Goal: Task Accomplishment & Management: Complete application form

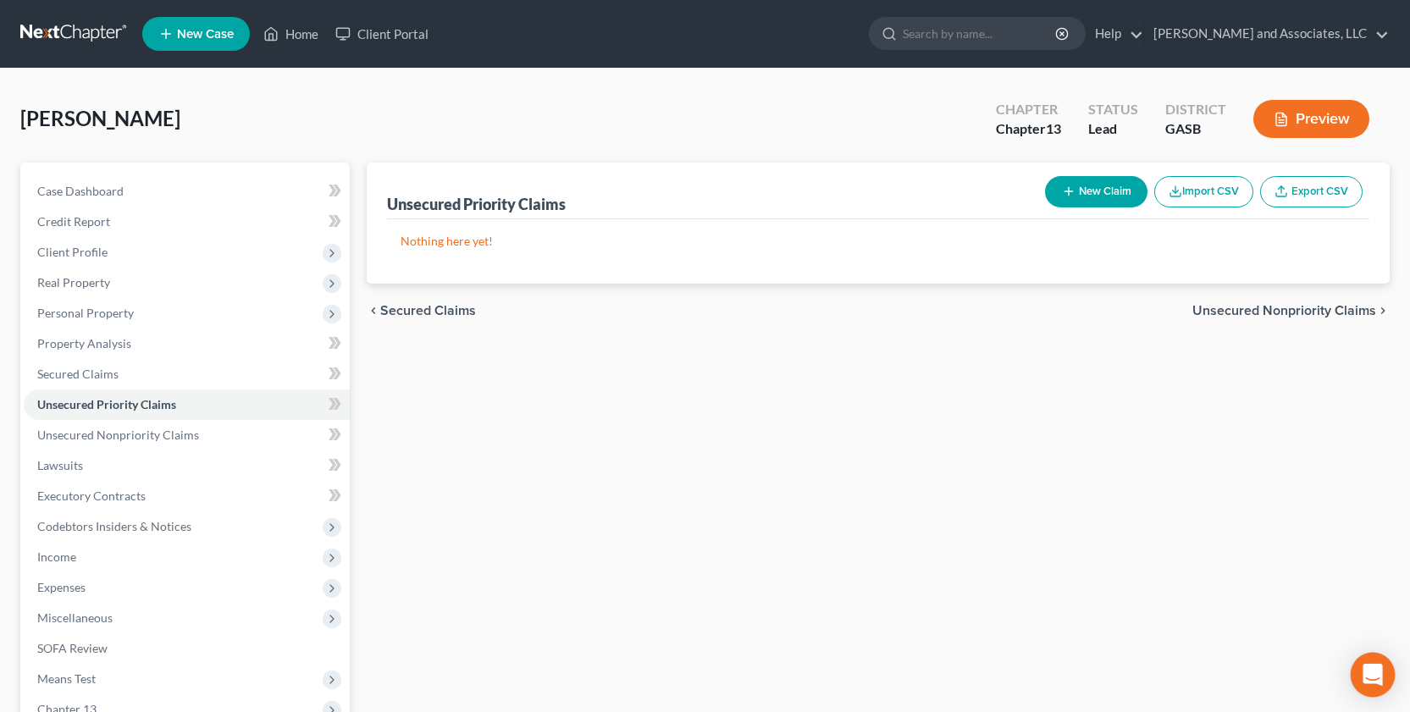
click at [1358, 692] on div "Open Intercom Messenger" at bounding box center [1373, 675] width 45 height 45
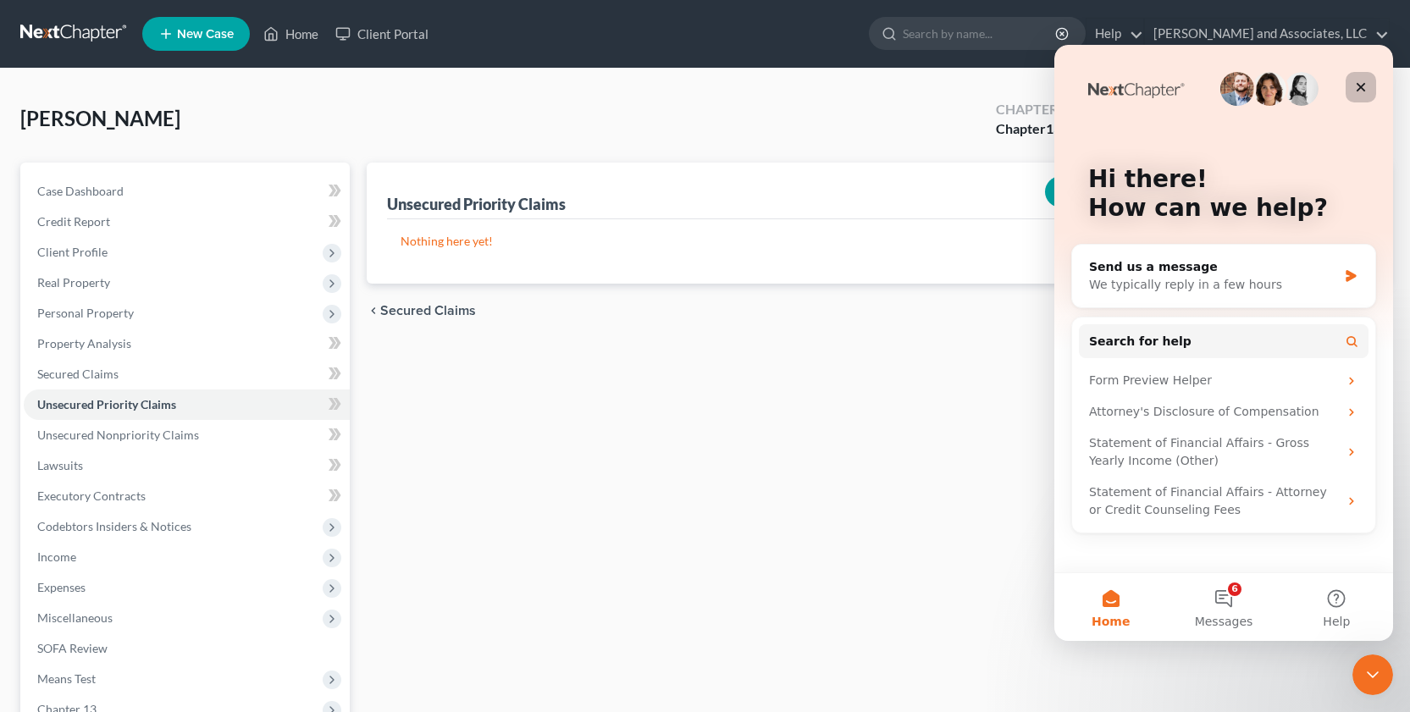
click at [1358, 88] on icon "Close" at bounding box center [1361, 87] width 14 height 14
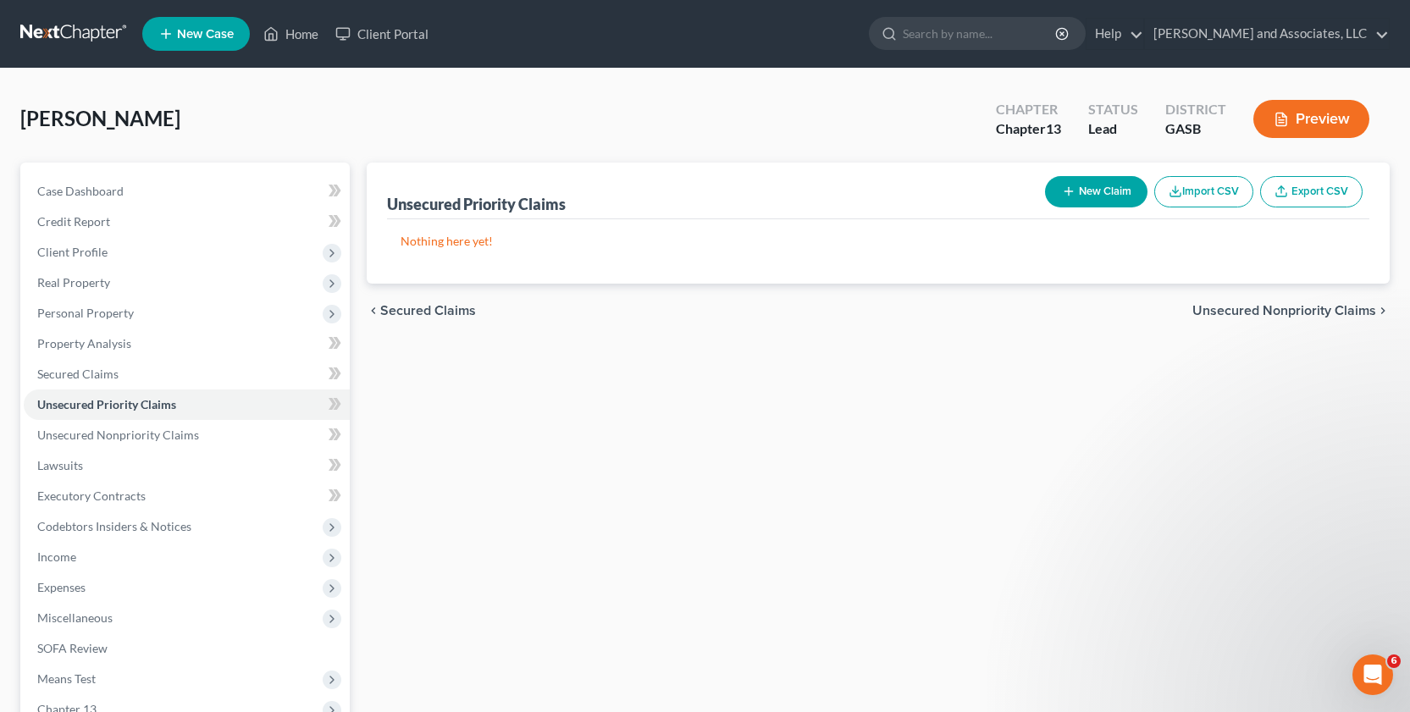
click at [1105, 169] on div "New Claim Import CSV Export CSV" at bounding box center [1203, 191] width 331 height 45
click at [1081, 185] on button "New Claim" at bounding box center [1096, 191] width 102 height 31
select select "0"
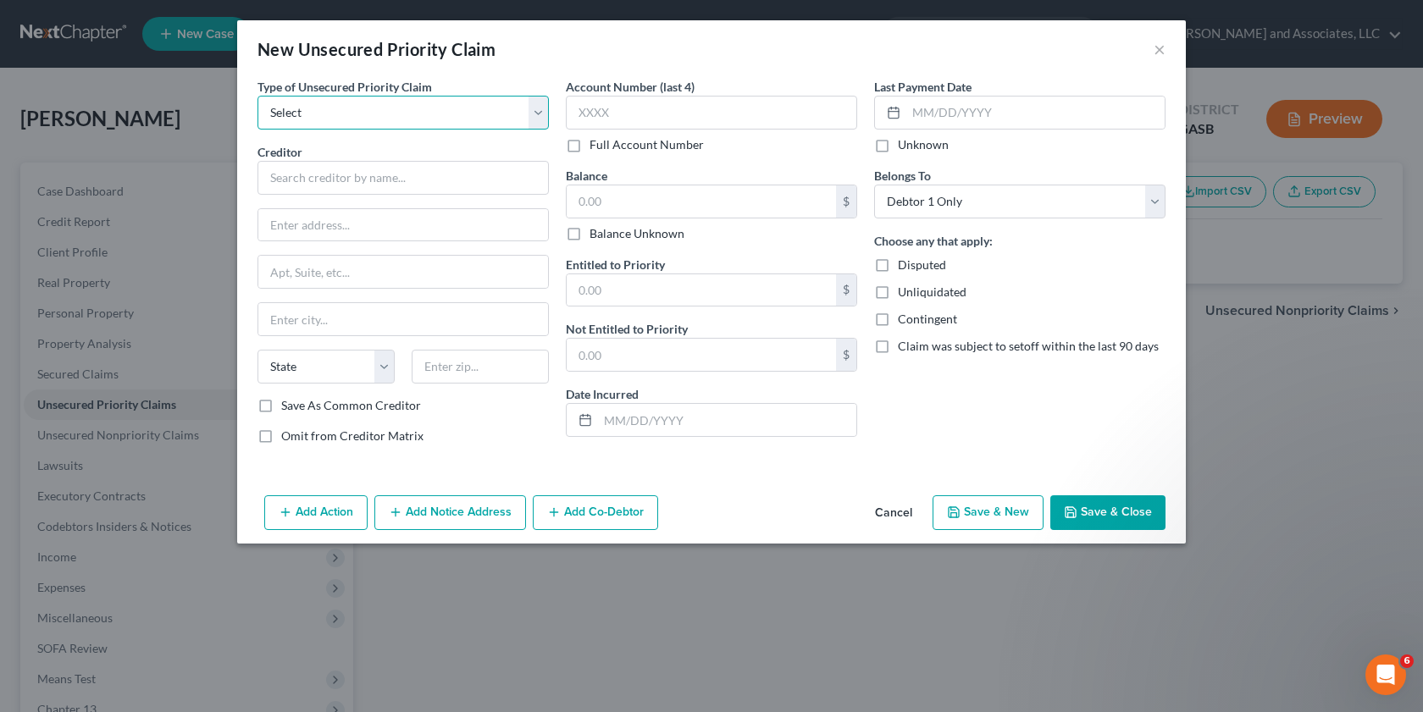
click at [279, 104] on select "Select Taxes & Other Government Units Domestic Support Obligations Extensions o…" at bounding box center [402, 113] width 291 height 34
select select "0"
click at [257, 96] on select "Select Taxes & Other Government Units Domestic Support Obligations Extensions o…" at bounding box center [402, 113] width 291 height 34
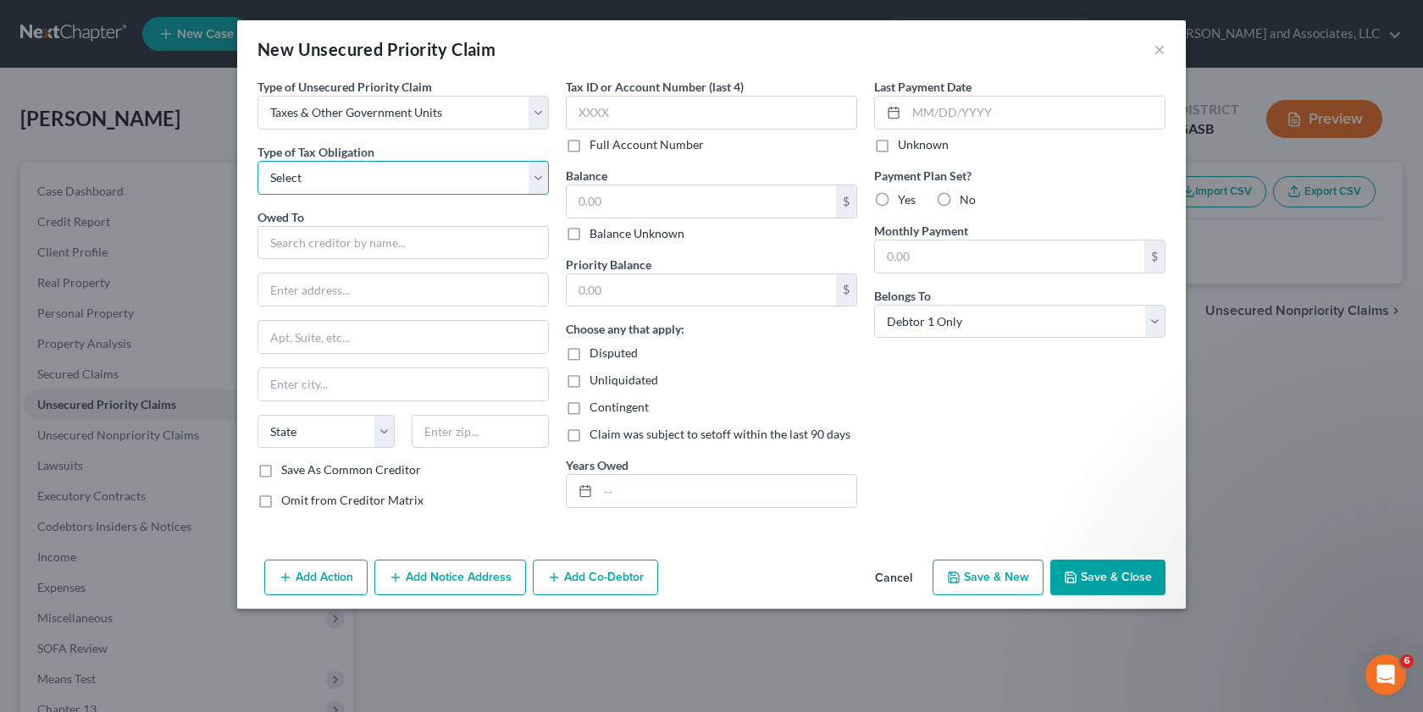
click at [538, 179] on select "Select Federal City State Franchise Tax Board Other" at bounding box center [402, 178] width 291 height 34
select select "0"
click at [257, 161] on select "Select Federal City State Franchise Tax Board Other" at bounding box center [402, 178] width 291 height 34
click at [377, 244] on input "text" at bounding box center [402, 243] width 291 height 34
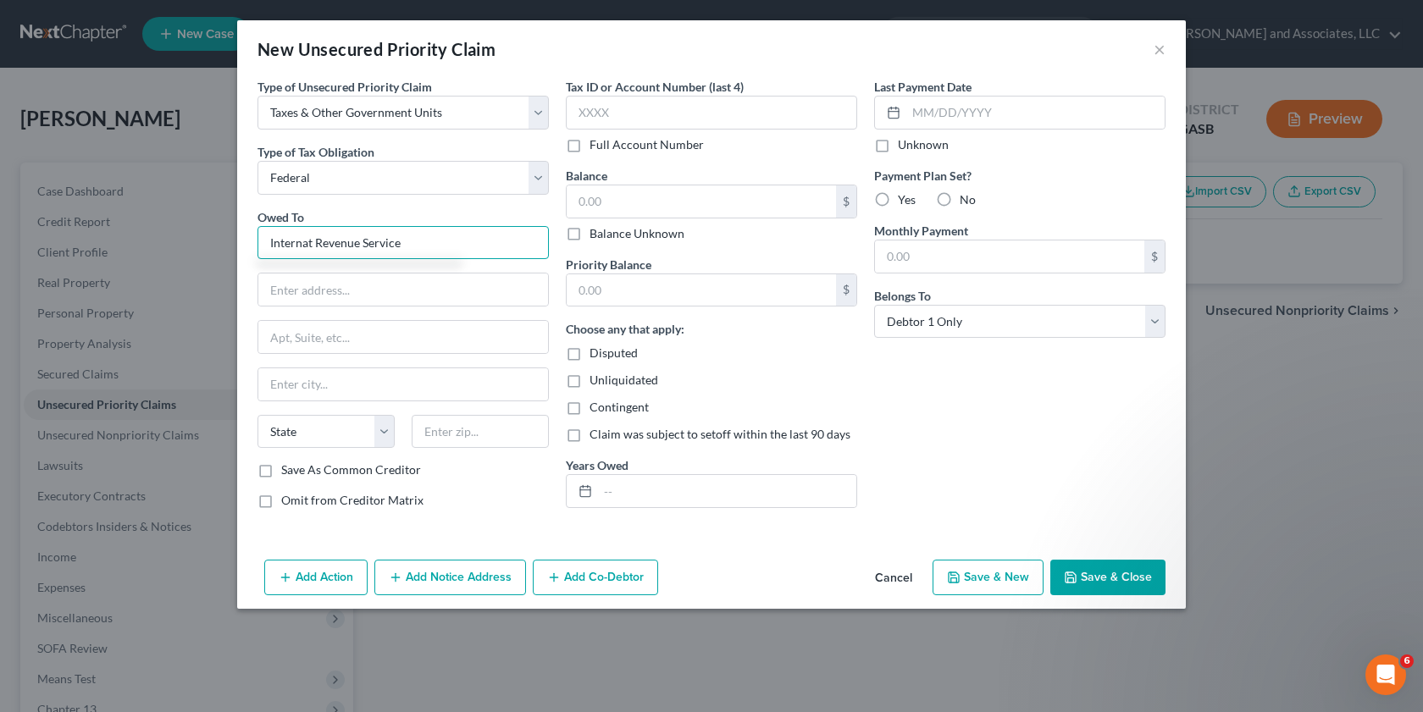
click at [315, 240] on input "Internat Revenue Service" at bounding box center [402, 243] width 291 height 34
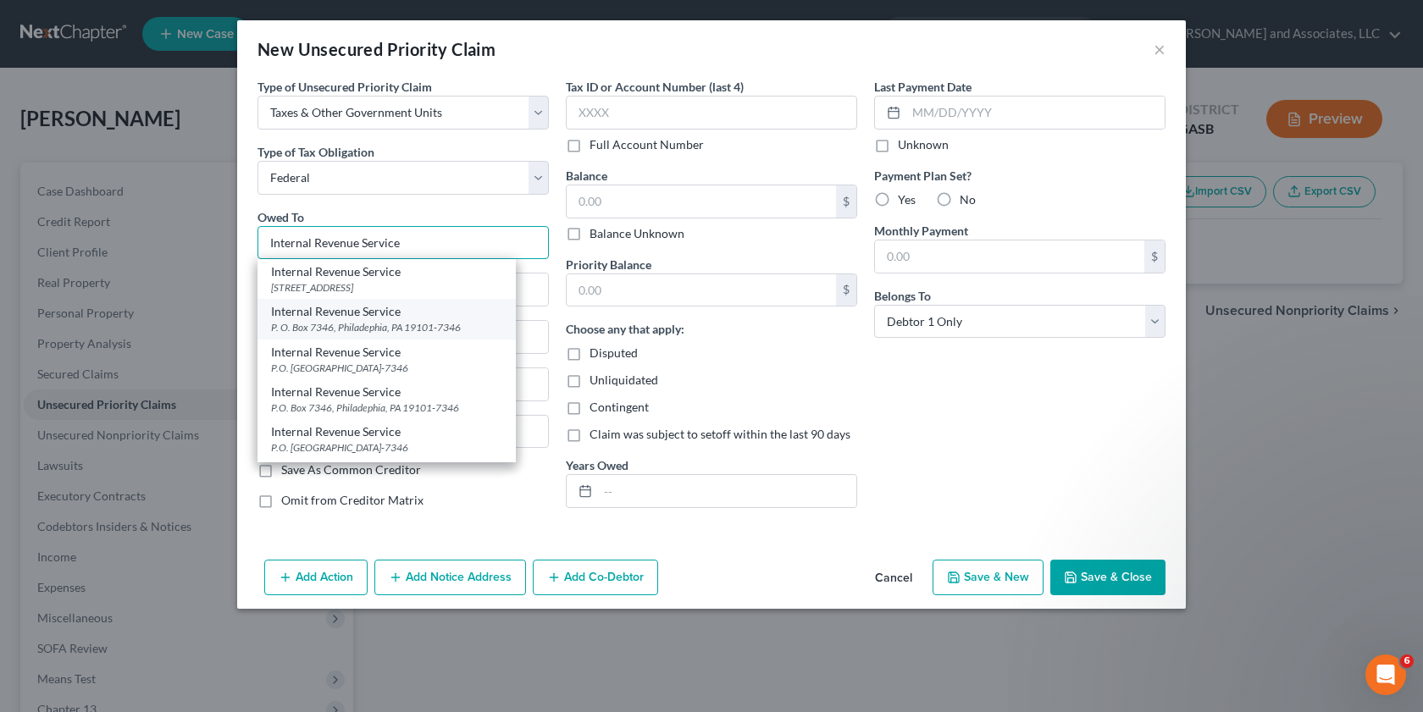
type input "Internal Revenue Service"
click at [309, 334] on div "P. O. Box 7346, Philadephia, PA 19101-7346" at bounding box center [386, 327] width 231 height 14
type input "P. O. Box 7346"
type input "Philadephia"
select select "39"
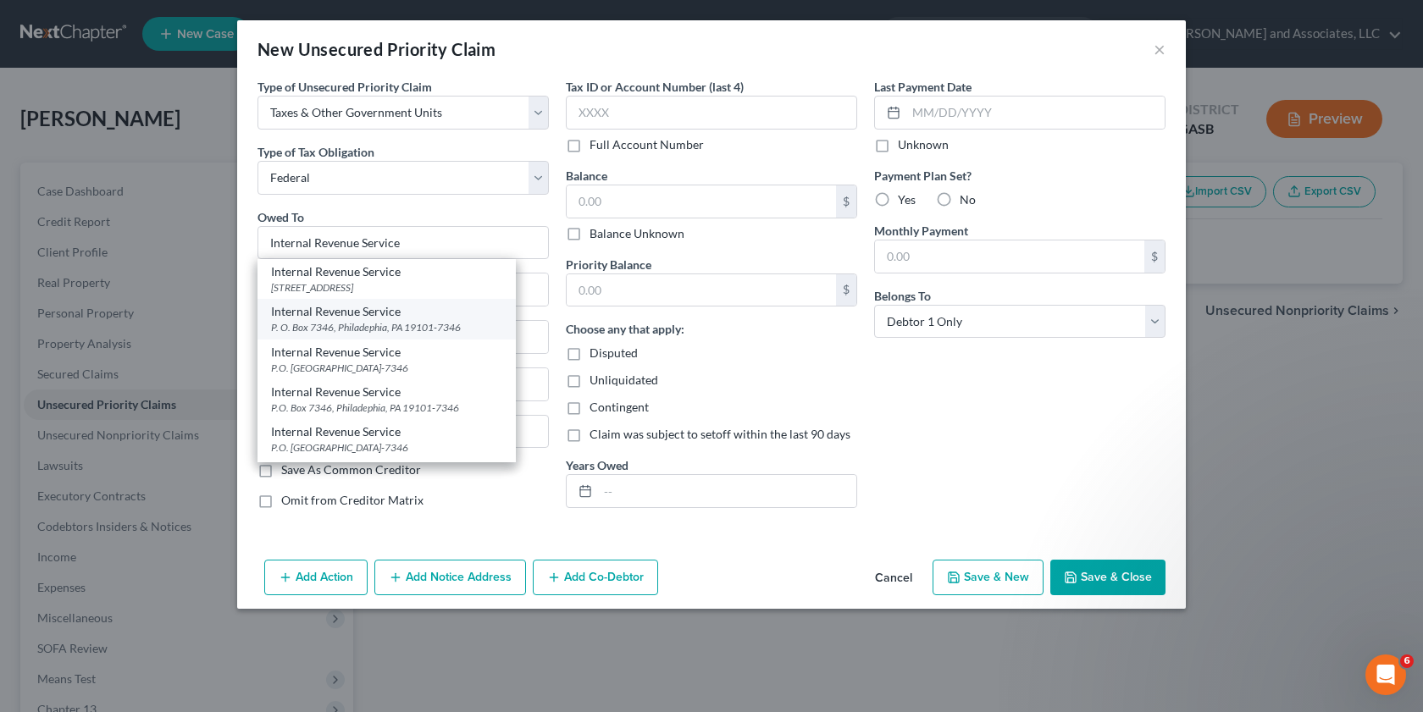
type input "19101-7346"
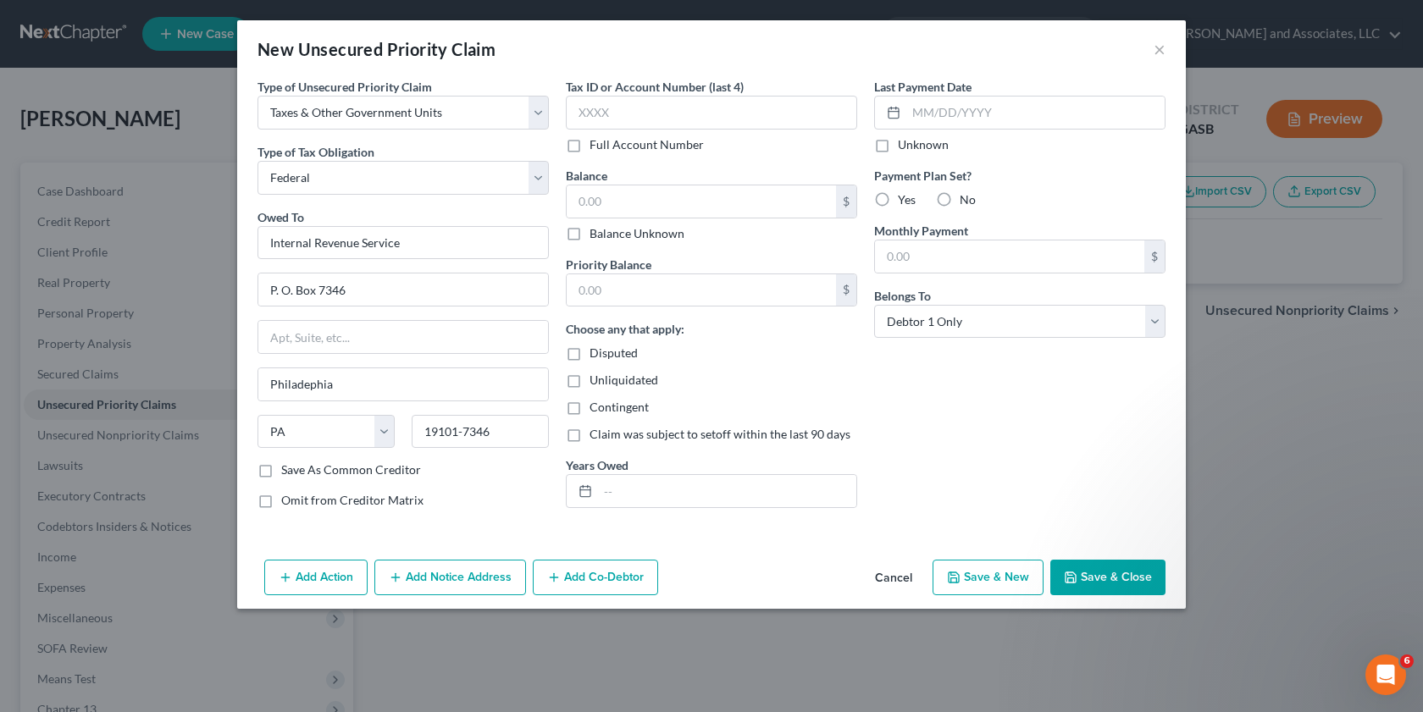
click at [281, 467] on label "Save As Common Creditor" at bounding box center [351, 469] width 140 height 17
click at [288, 467] on input "Save As Common Creditor" at bounding box center [293, 466] width 11 height 11
checkbox input "true"
click at [615, 110] on input "text" at bounding box center [711, 113] width 291 height 34
type input "2024"
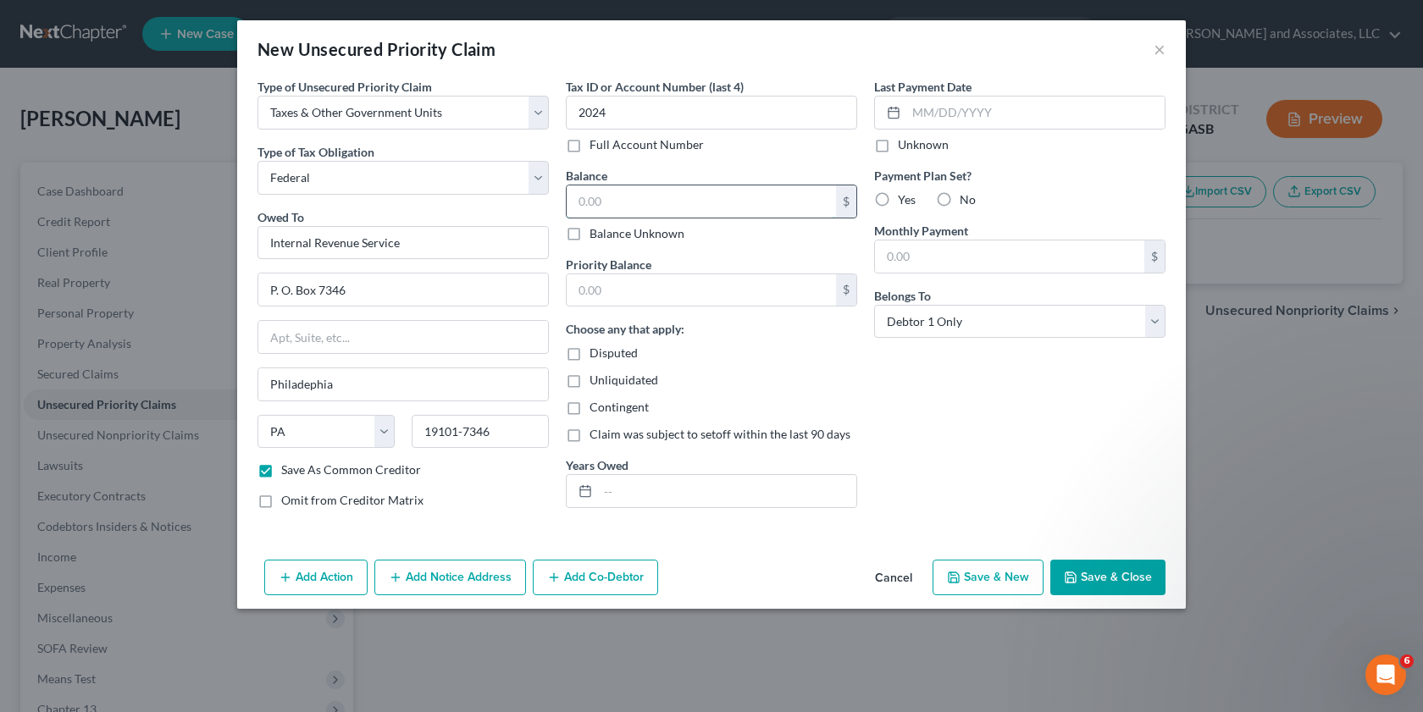
click at [602, 196] on input "text" at bounding box center [700, 201] width 269 height 32
type input "739.05"
click at [589, 383] on label "Unliquidated" at bounding box center [623, 380] width 69 height 17
click at [596, 383] on input "Unliquidated" at bounding box center [601, 377] width 11 height 11
checkbox input "true"
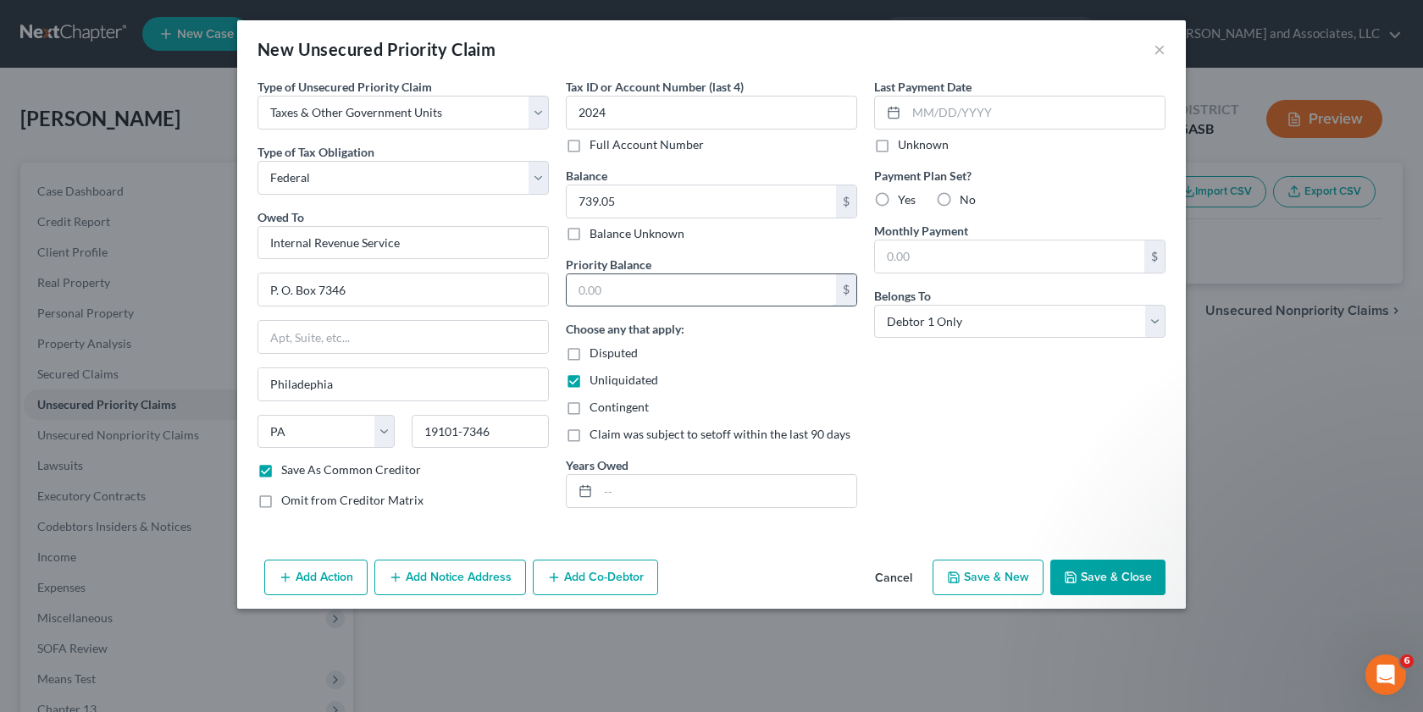
click at [591, 298] on input "text" at bounding box center [700, 290] width 269 height 32
paste input "739.05"
type input "739.05"
click at [621, 489] on input "text" at bounding box center [727, 491] width 258 height 32
type input "2024 Income Tax"
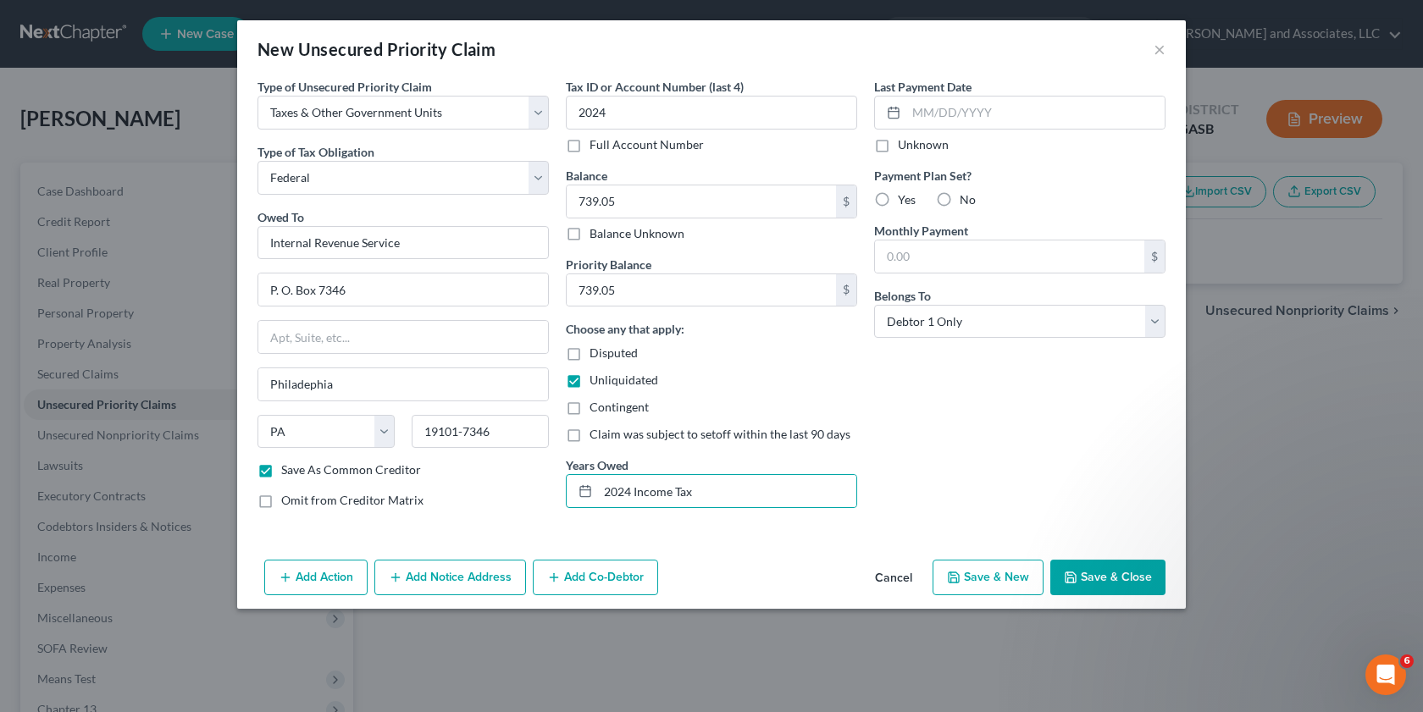
click at [996, 581] on button "Save & New" at bounding box center [987, 578] width 111 height 36
checkbox input "false"
select select "0"
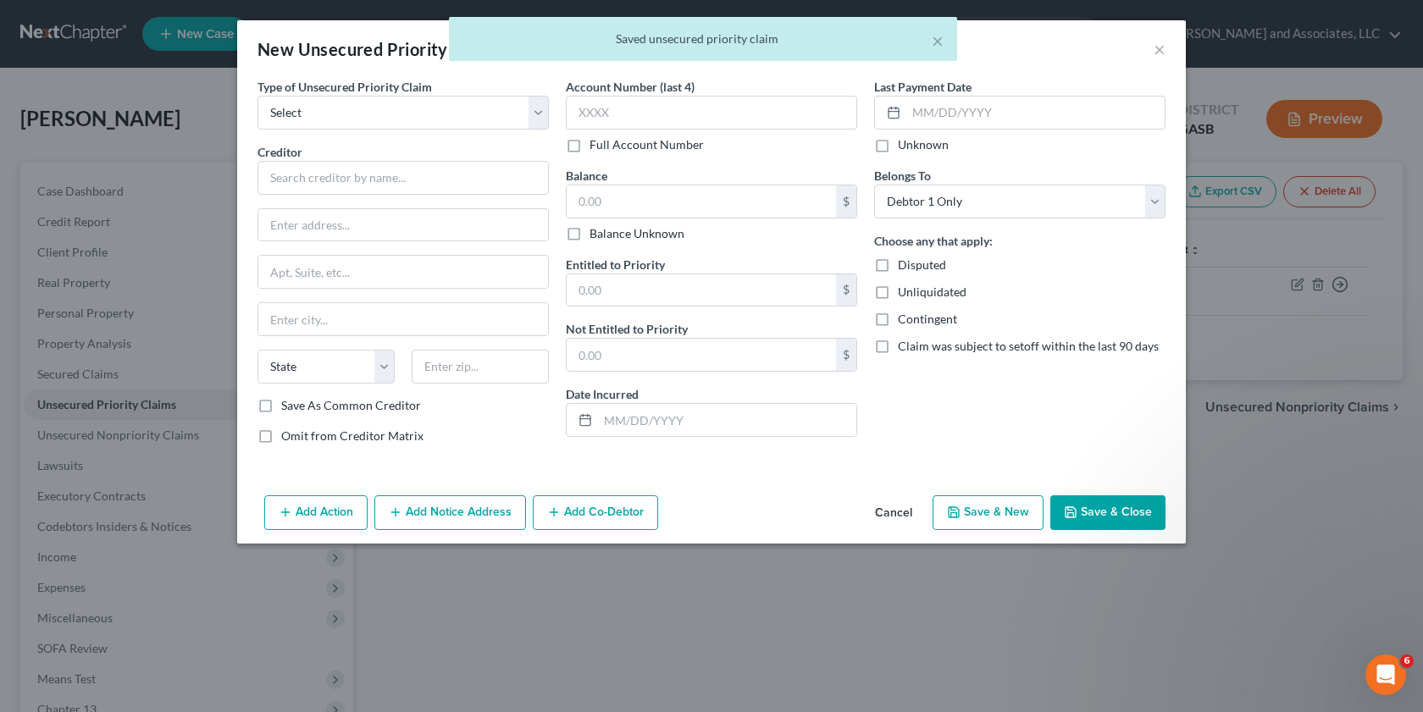
click at [898, 288] on label "Unliquidated" at bounding box center [932, 292] width 69 height 17
click at [904, 288] on input "Unliquidated" at bounding box center [909, 289] width 11 height 11
checkbox input "true"
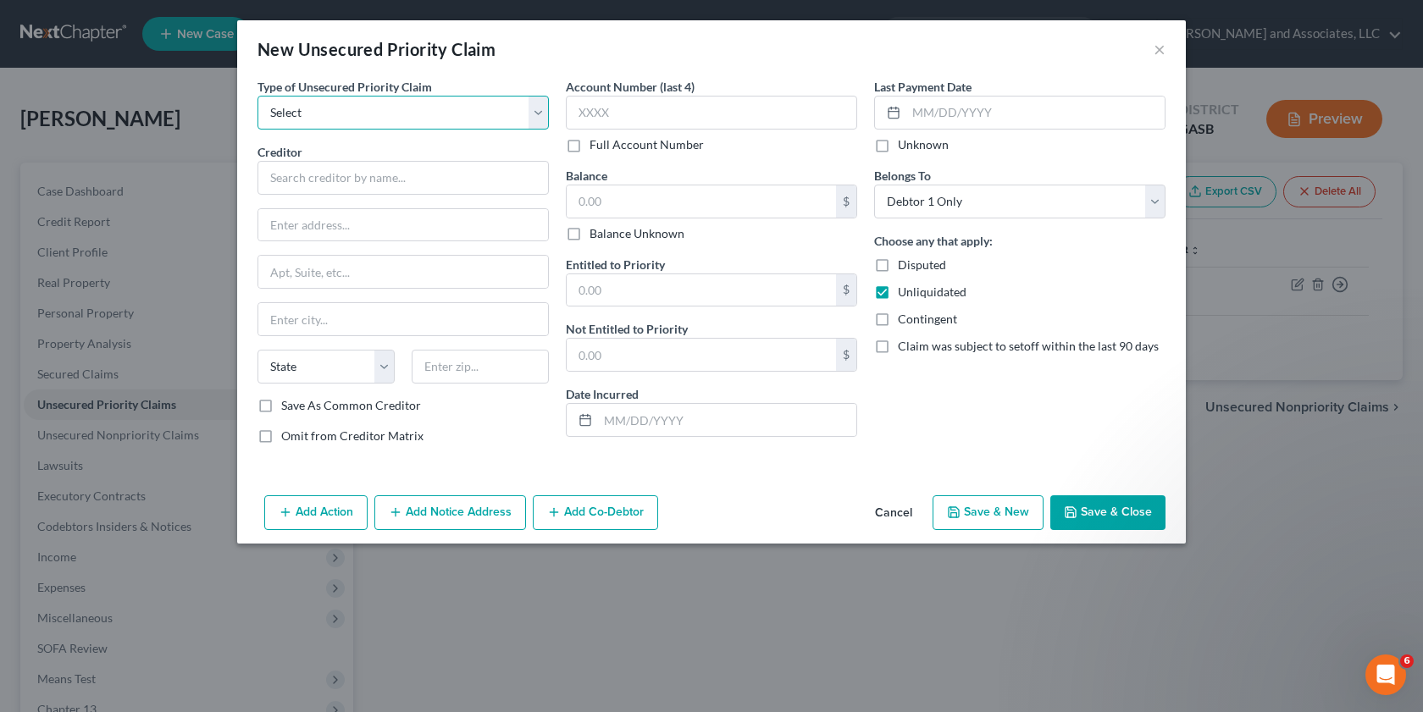
click at [539, 105] on select "Select Taxes & Other Government Units Domestic Support Obligations Extensions o…" at bounding box center [402, 113] width 291 height 34
select select "0"
click at [257, 96] on select "Select Taxes & Other Government Units Domestic Support Obligations Extensions o…" at bounding box center [402, 113] width 291 height 34
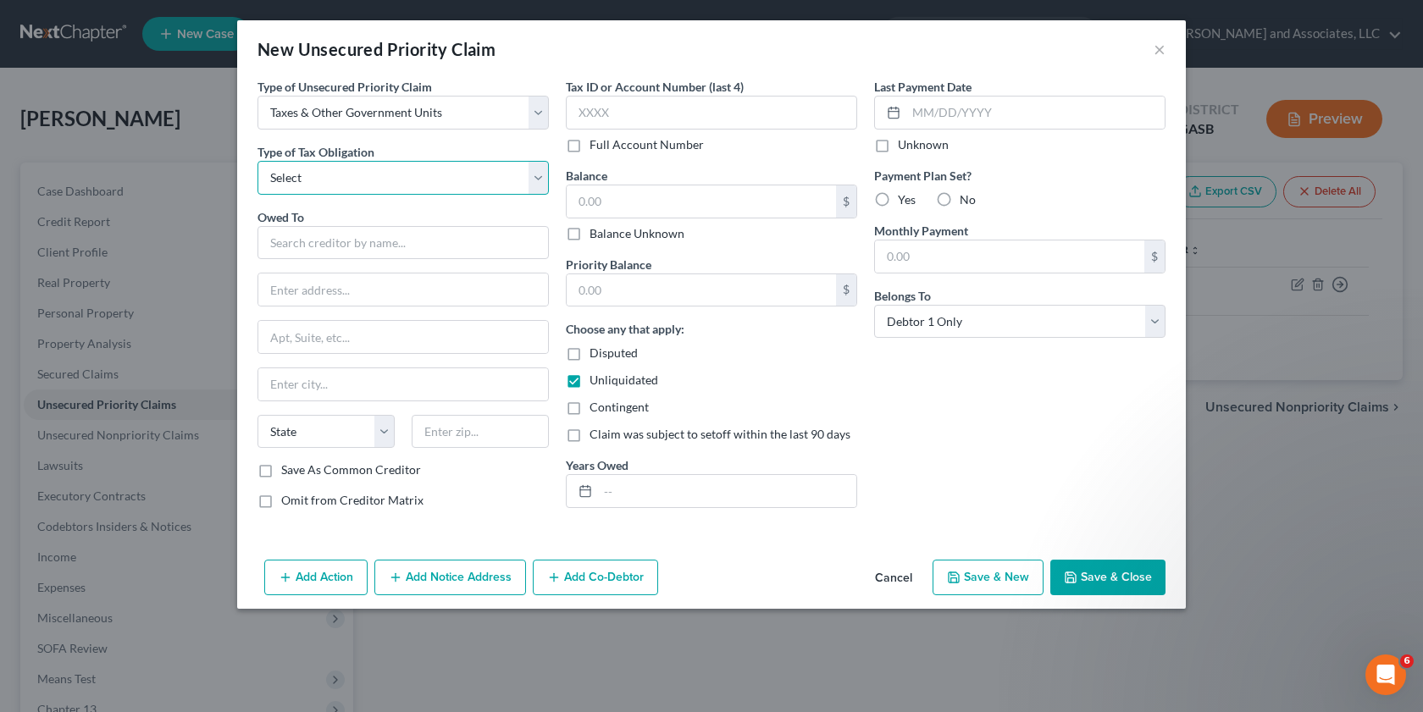
click at [541, 180] on select "Select Federal City State Franchise Tax Board Other" at bounding box center [402, 178] width 291 height 34
select select "2"
click at [257, 161] on select "Select Federal City State Franchise Tax Board Other" at bounding box center [402, 178] width 291 height 34
click at [297, 248] on input "text" at bounding box center [402, 243] width 291 height 34
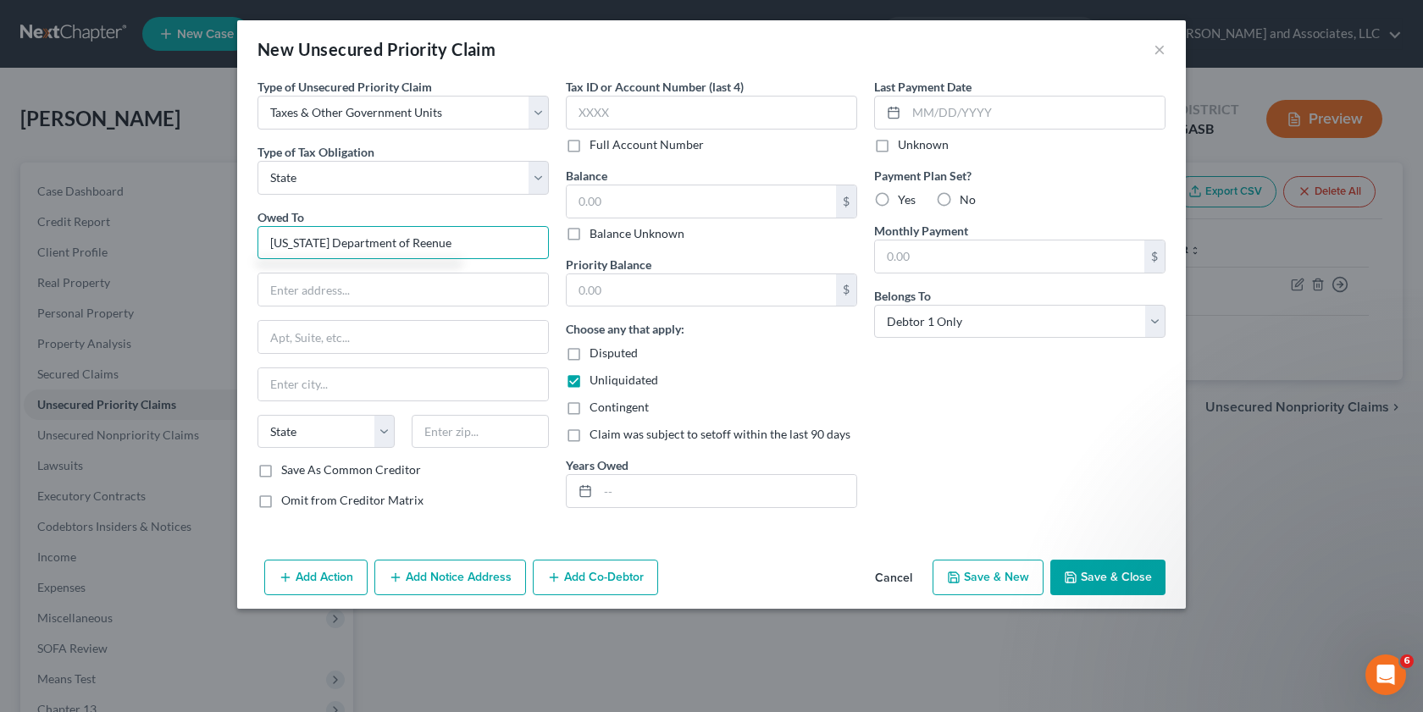
click at [415, 246] on input "[US_STATE] Department of Reenue" at bounding box center [402, 243] width 291 height 34
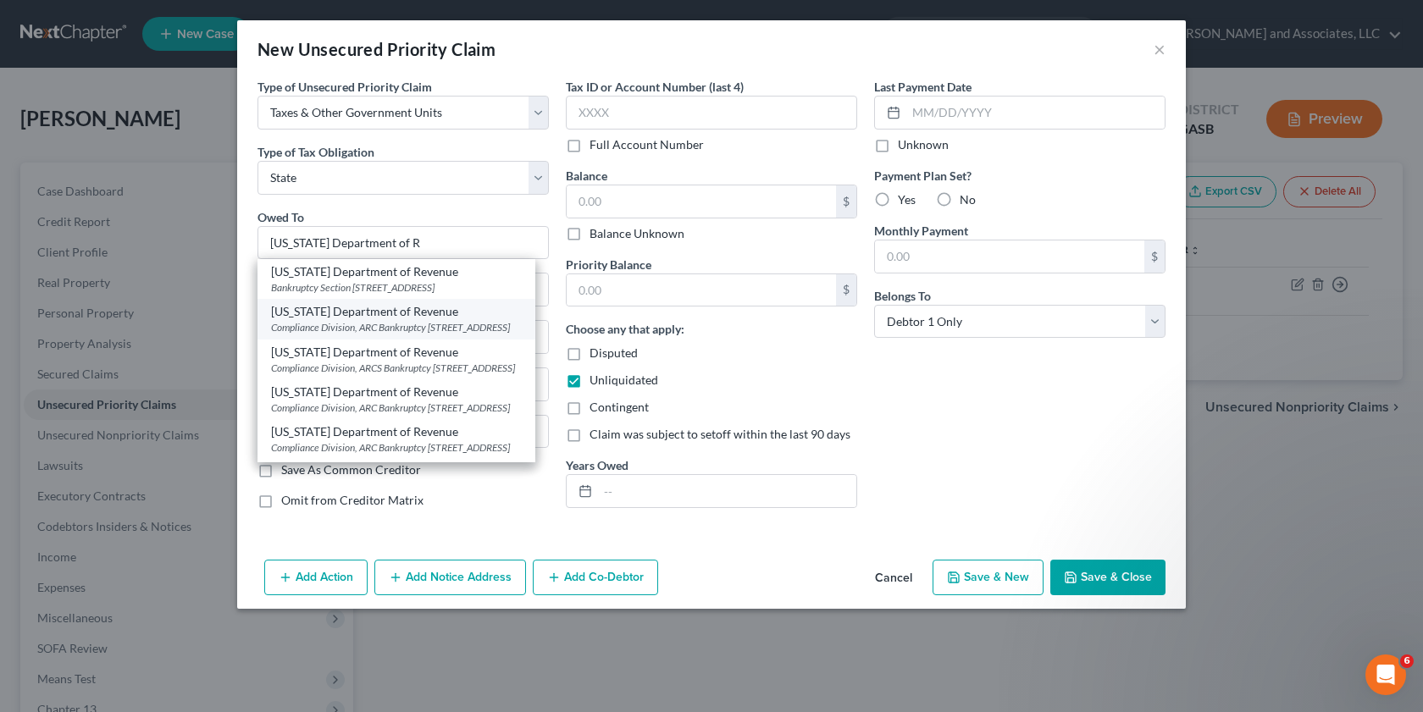
click at [396, 334] on div "Compliance Division, ARC Bankruptcy [STREET_ADDRESS]" at bounding box center [396, 327] width 251 height 14
type input "[US_STATE] Department of Revenue"
type input "Compliance Division, ARC Bankruptcy"
type input "[STREET_ADDRESS]"
type input "[GEOGRAPHIC_DATA]"
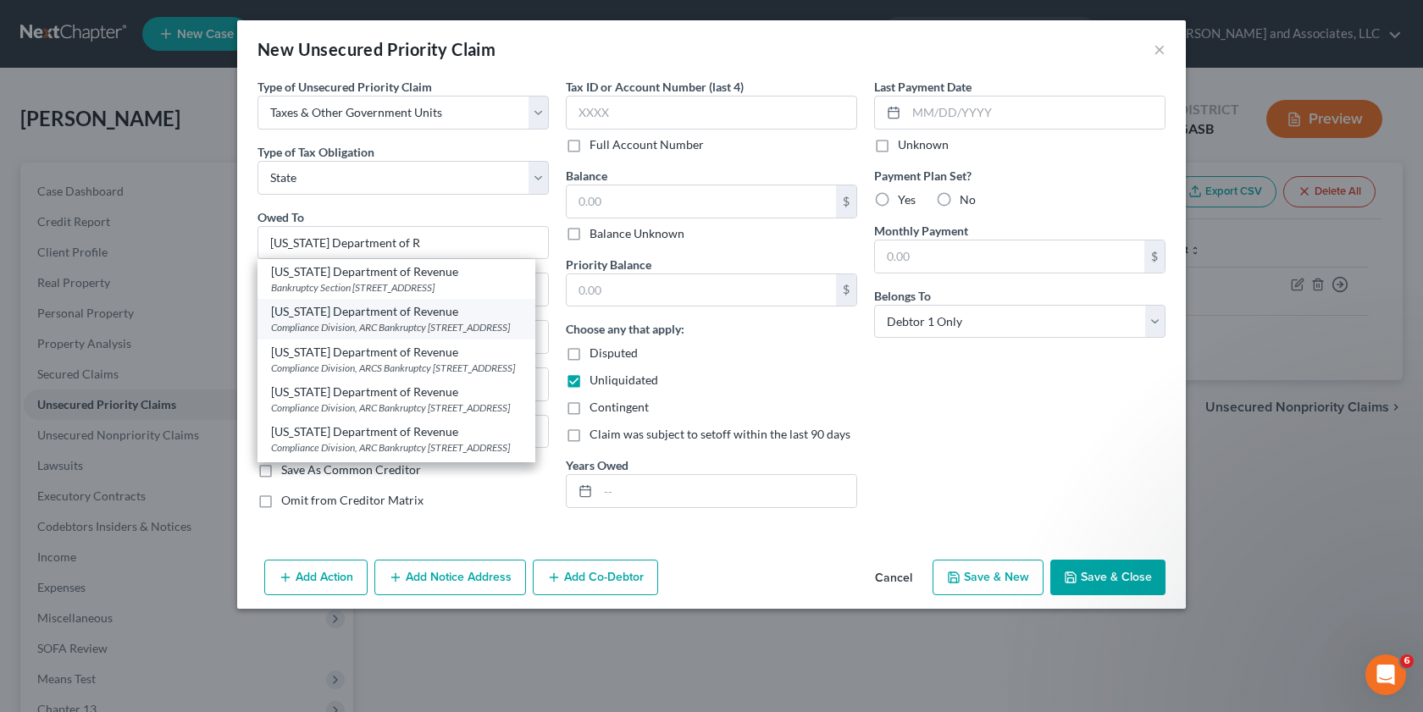
select select "10"
type input "30345-3202"
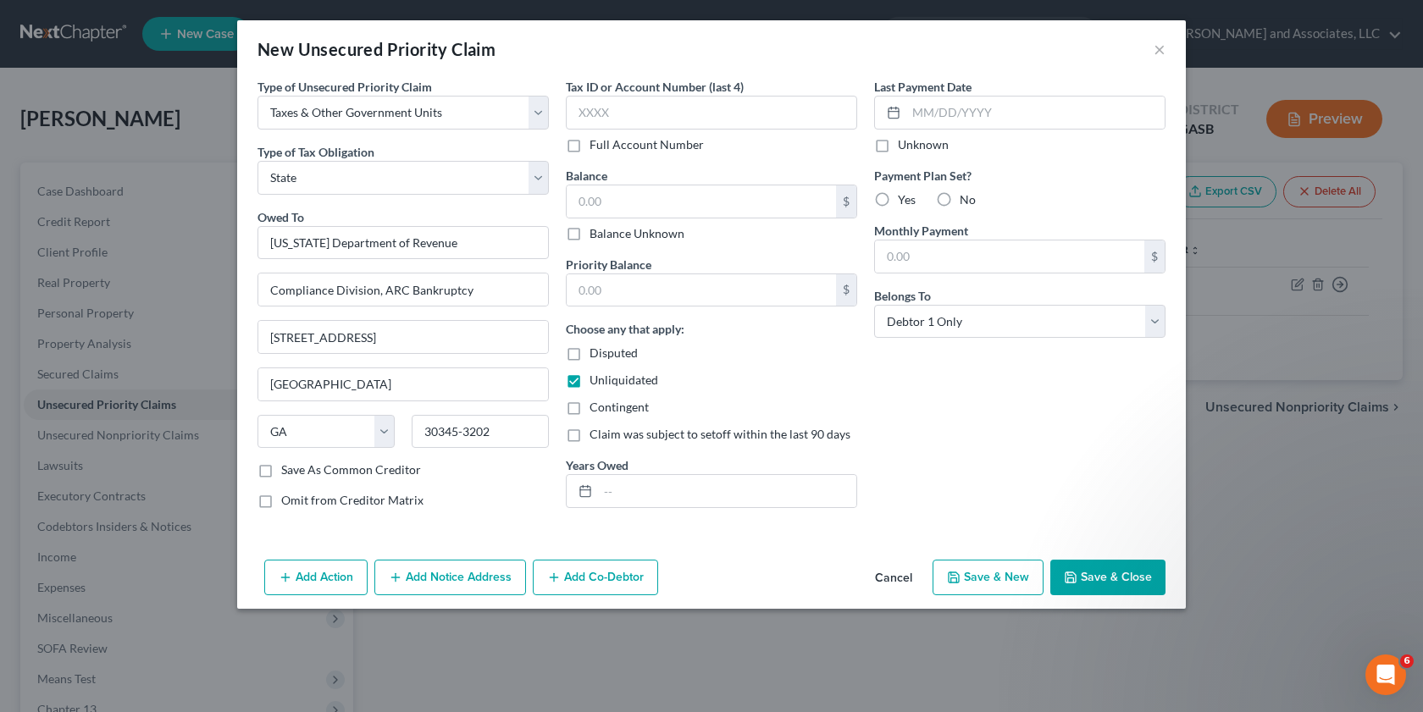
click at [281, 470] on label "Save As Common Creditor" at bounding box center [351, 469] width 140 height 17
click at [288, 470] on input "Save As Common Creditor" at bounding box center [293, 466] width 11 height 11
checkbox input "true"
click at [640, 202] on input "text" at bounding box center [700, 201] width 269 height 32
type input "0.00"
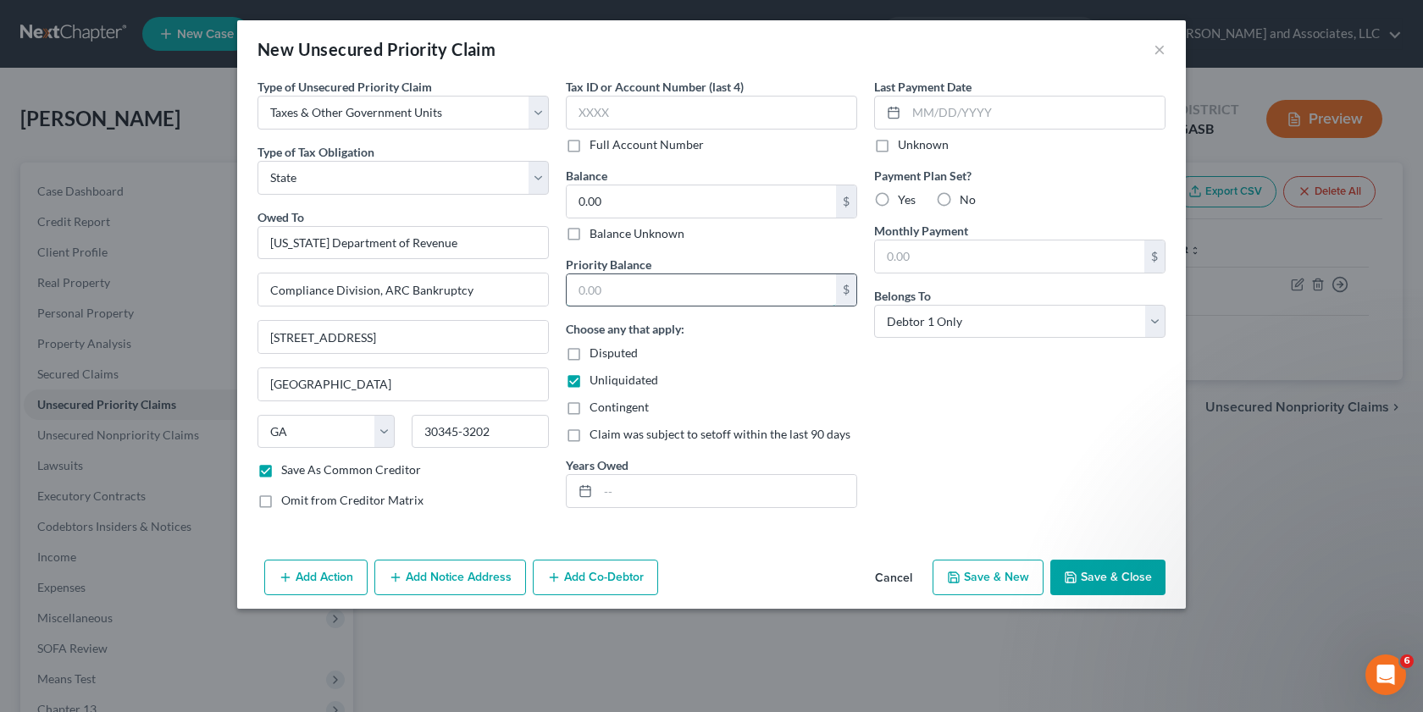
click at [612, 290] on input "text" at bounding box center [700, 290] width 269 height 32
type input "0.00"
click at [645, 483] on input "text" at bounding box center [727, 491] width 258 height 32
type input "Tax Liability/Notice"
click at [1107, 583] on button "Save & Close" at bounding box center [1107, 578] width 115 height 36
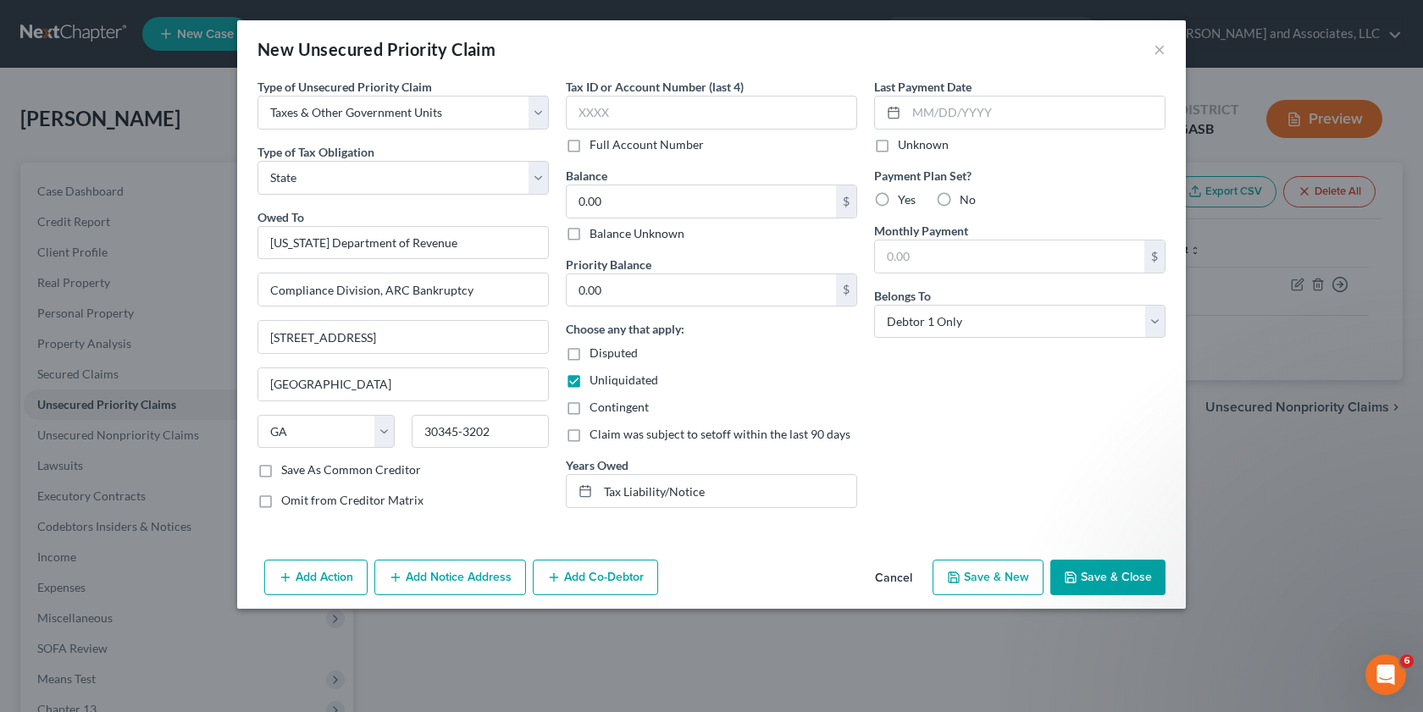
checkbox input "false"
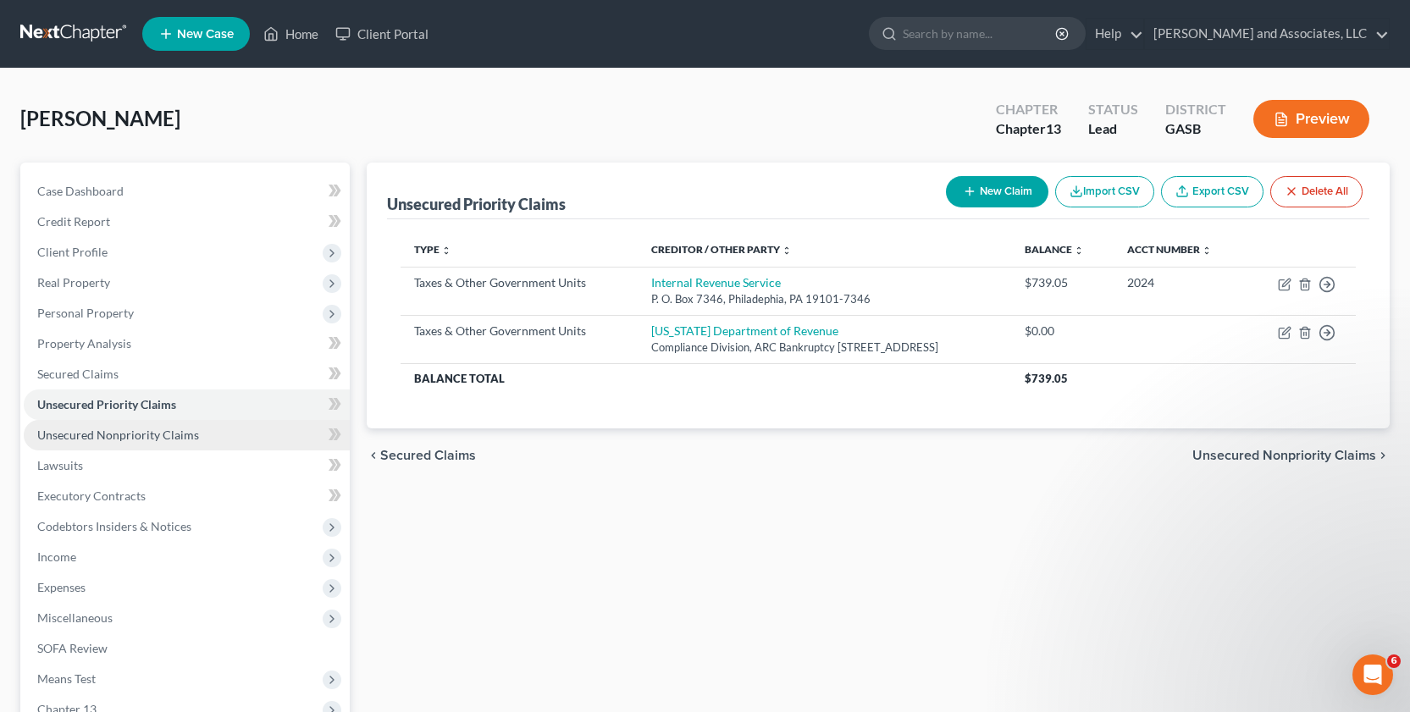
click at [161, 431] on span "Unsecured Nonpriority Claims" at bounding box center [118, 435] width 162 height 14
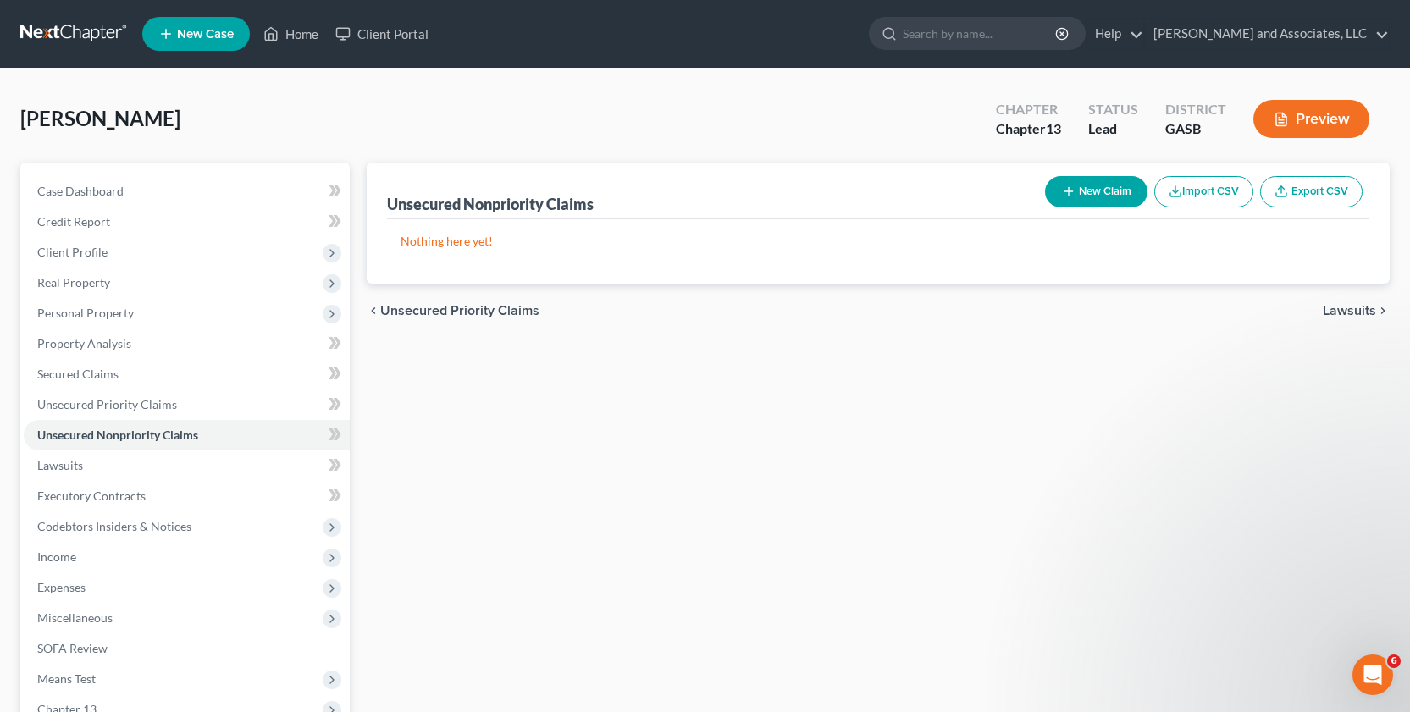
click at [1078, 191] on button "New Claim" at bounding box center [1096, 191] width 102 height 31
select select "0"
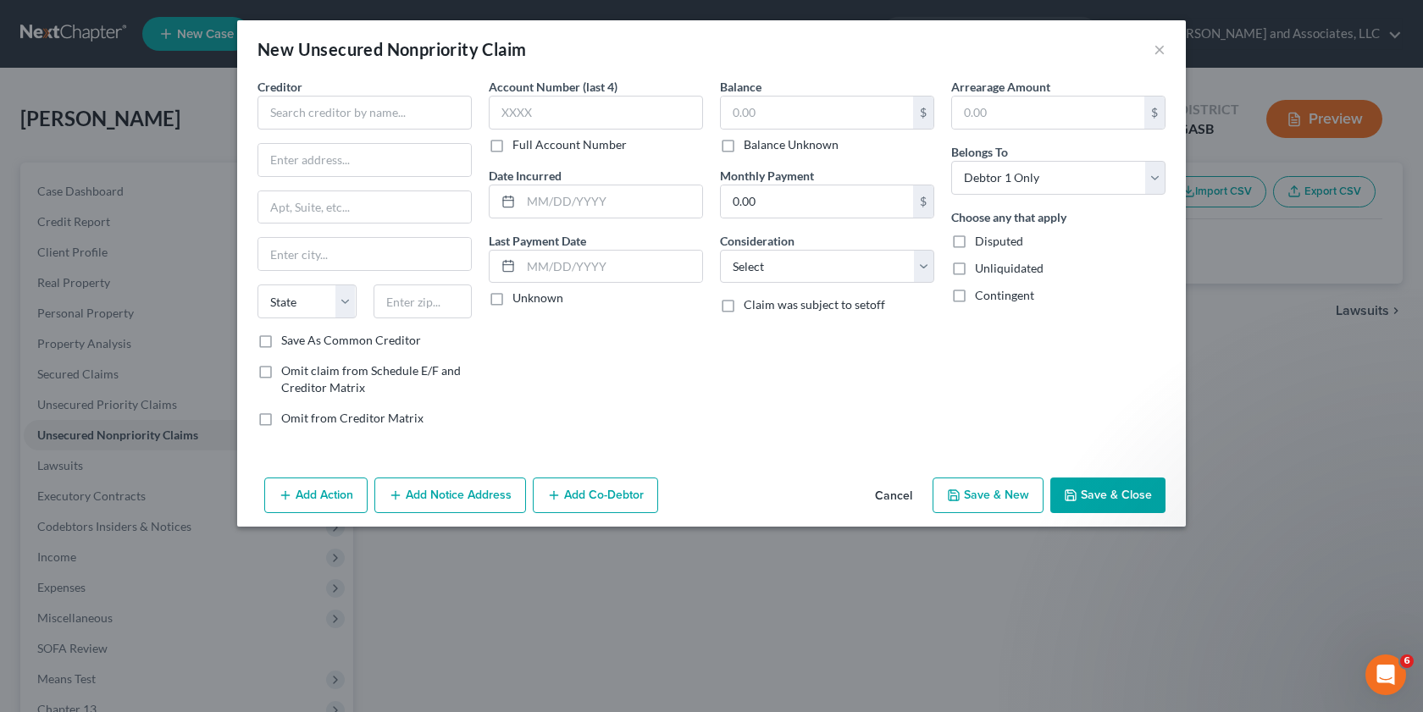
click at [975, 270] on label "Unliquidated" at bounding box center [1009, 268] width 69 height 17
click at [981, 270] on input "Unliquidated" at bounding box center [986, 265] width 11 height 11
checkbox input "true"
click at [298, 99] on input "text" at bounding box center [364, 113] width 214 height 34
click at [286, 97] on input "text" at bounding box center [364, 113] width 214 height 34
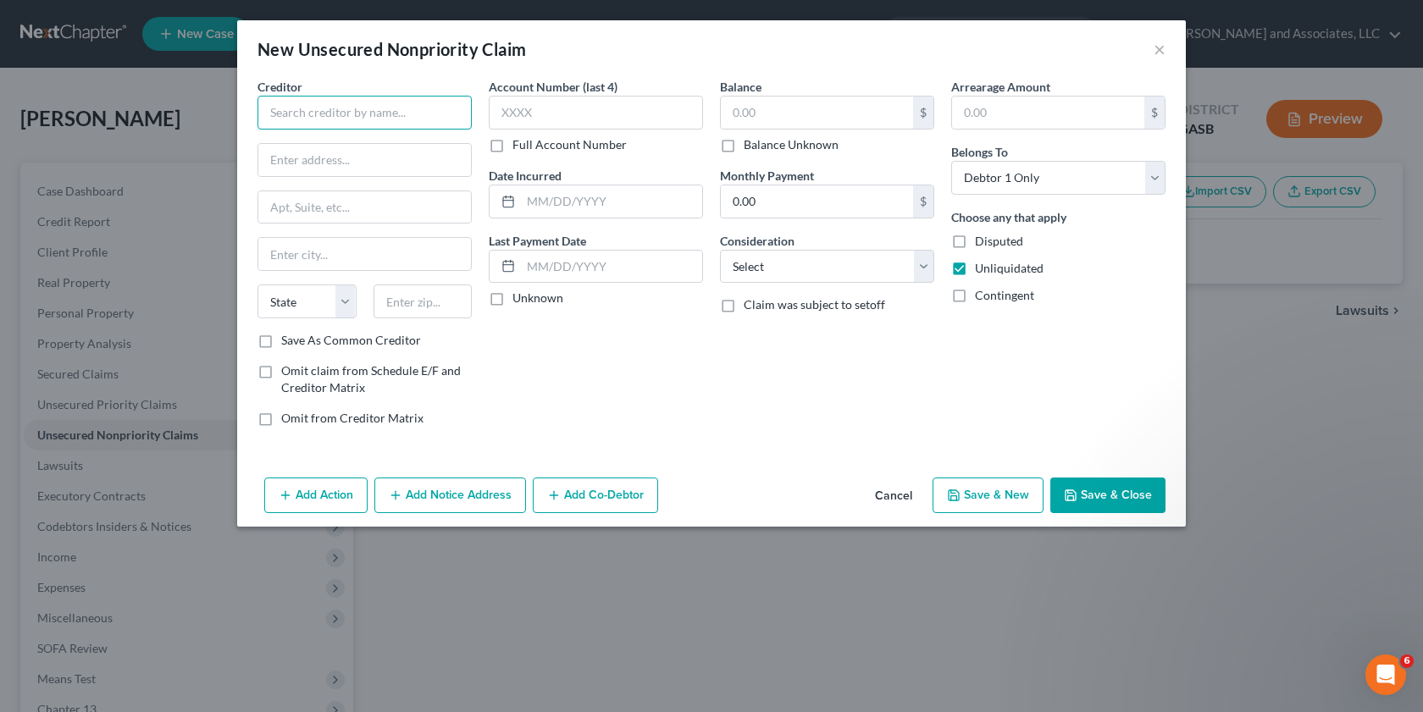
drag, startPoint x: 279, startPoint y: 109, endPoint x: 280, endPoint y: 87, distance: 22.1
click at [280, 97] on input "text" at bounding box center [364, 113] width 214 height 34
type input "[PERSON_NAME] Fargo Bank"
type input "P. O. Box 9171"
click at [300, 255] on input "text" at bounding box center [364, 254] width 213 height 32
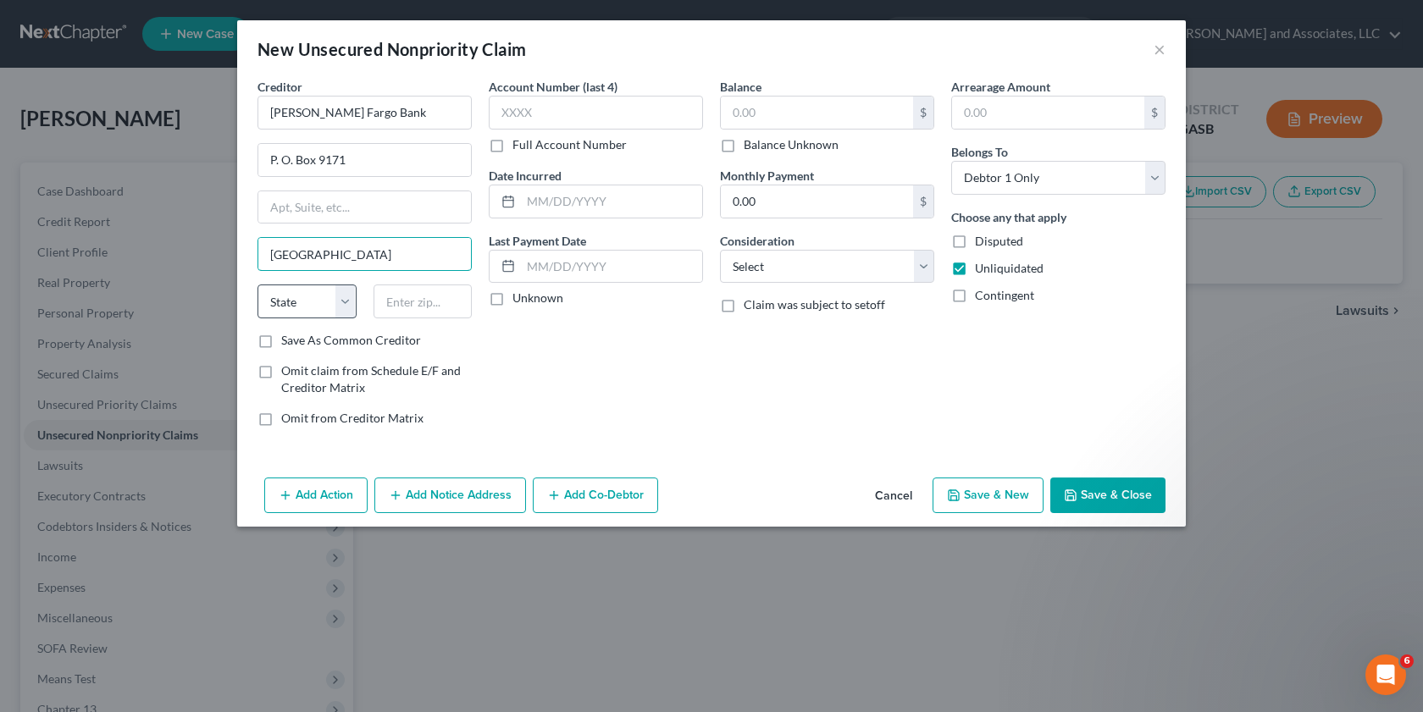
type input "[GEOGRAPHIC_DATA]"
type input "National Recovery Dept. M.S. 400"
type input "55426"
select select "24"
drag, startPoint x: 449, startPoint y: 203, endPoint x: 181, endPoint y: 219, distance: 268.1
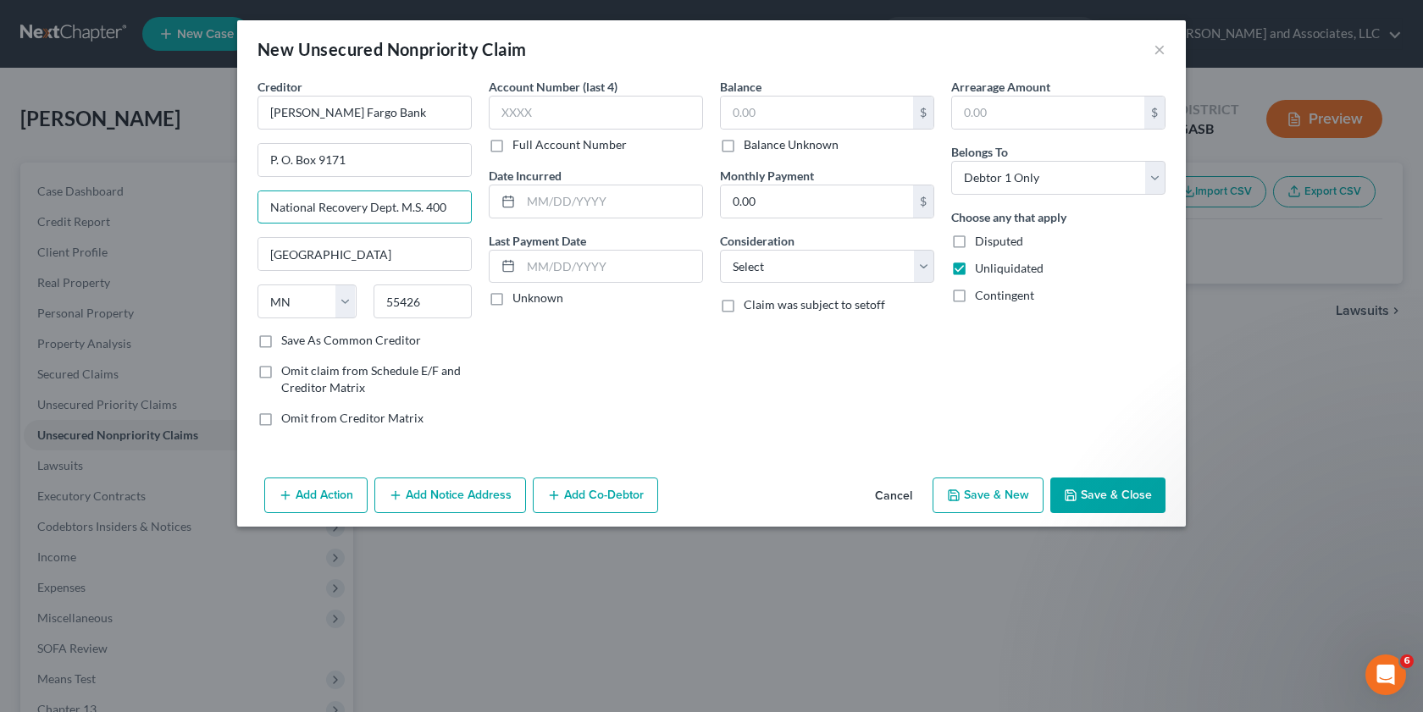
click at [255, 209] on div "Creditor * [PERSON_NAME] Fargo Bank P. O. Box 9171 National Recovery Dept. M.S.…" at bounding box center [364, 259] width 231 height 362
click at [428, 304] on input "55426" at bounding box center [422, 302] width 99 height 34
type input "55480-9171"
click at [281, 340] on label "Save As Common Creditor" at bounding box center [351, 340] width 140 height 17
click at [288, 340] on input "Save As Common Creditor" at bounding box center [293, 337] width 11 height 11
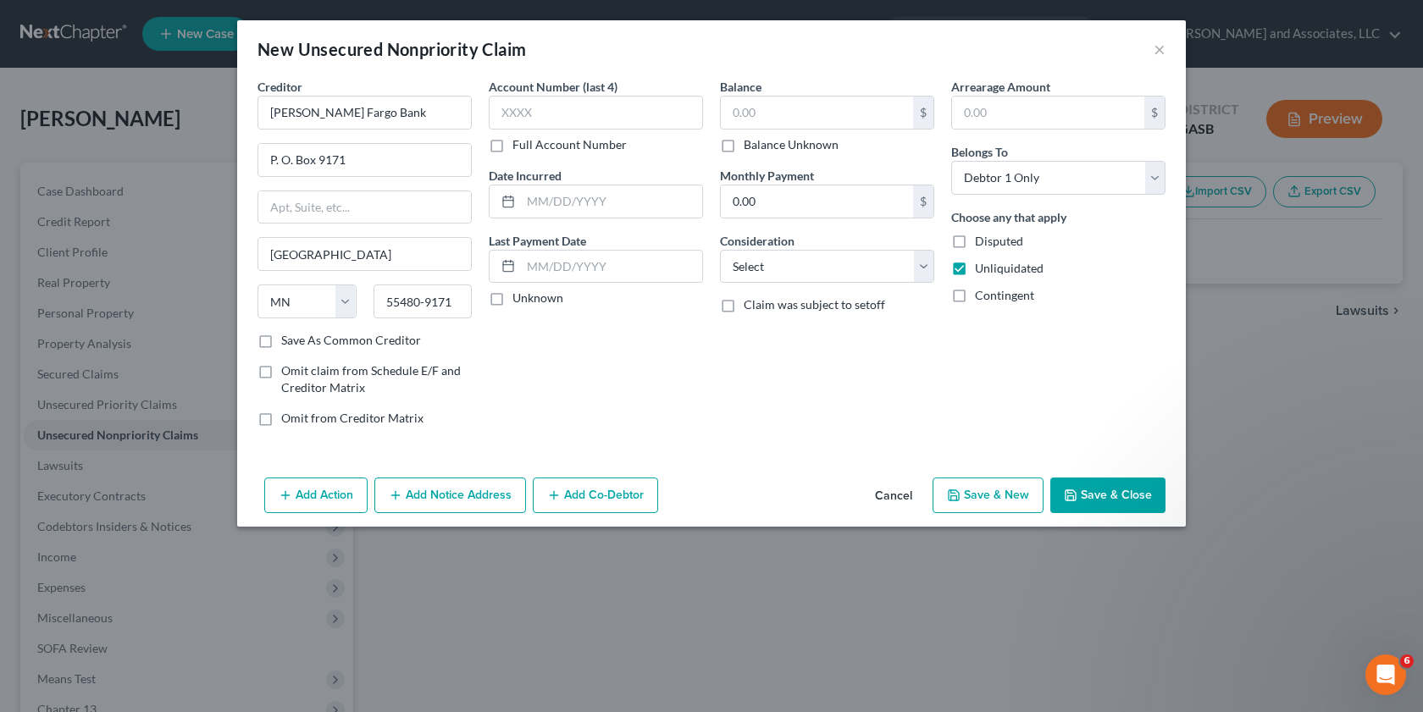
checkbox input "true"
click at [771, 113] on input "text" at bounding box center [817, 113] width 192 height 32
type input "157.00"
click at [734, 216] on input "0.00" at bounding box center [817, 201] width 192 height 32
type input "157.00"
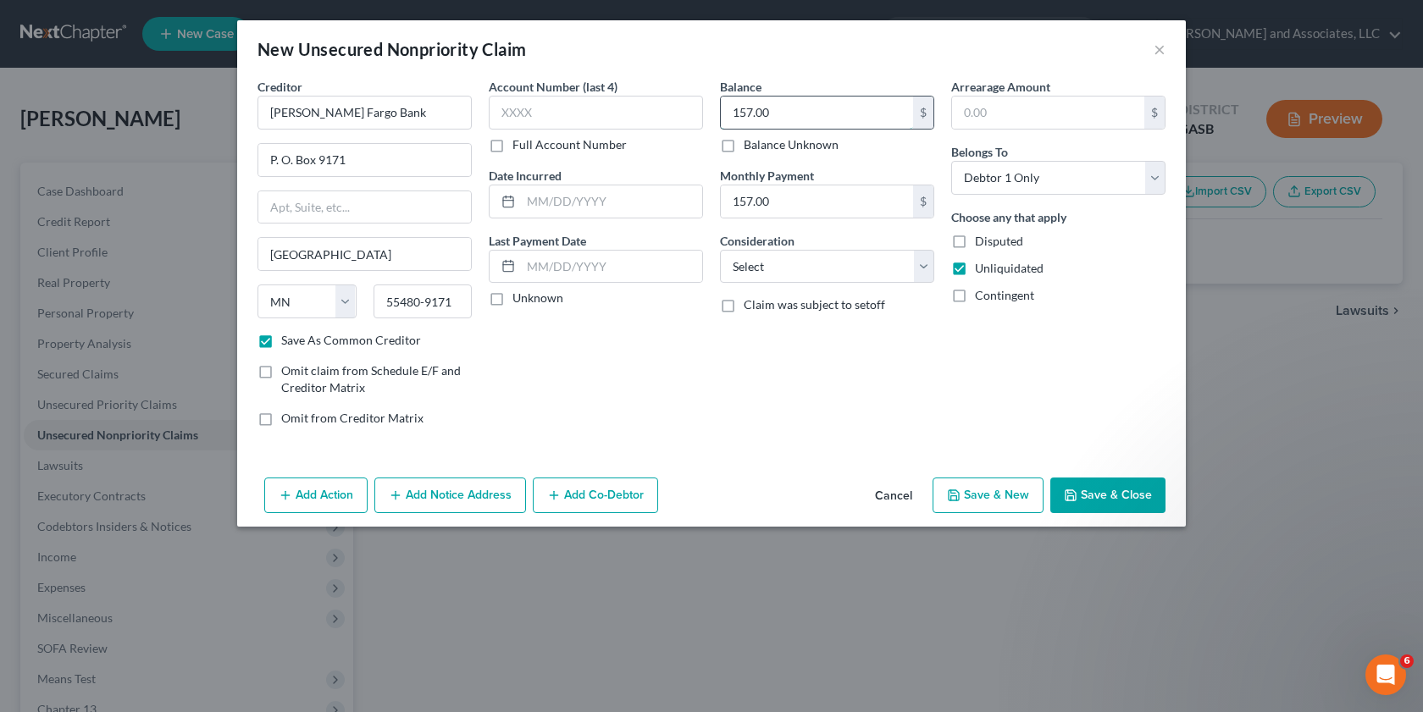
click at [788, 116] on input "157.00" at bounding box center [817, 113] width 192 height 32
type input "7,450.77"
click at [923, 262] on select "Select Cable / Satellite Services Collection Agency Credit Card Debt Debt Couns…" at bounding box center [827, 267] width 214 height 34
select select "14"
click at [720, 250] on select "Select Cable / Satellite Services Collection Agency Credit Card Debt Debt Couns…" at bounding box center [827, 267] width 214 height 34
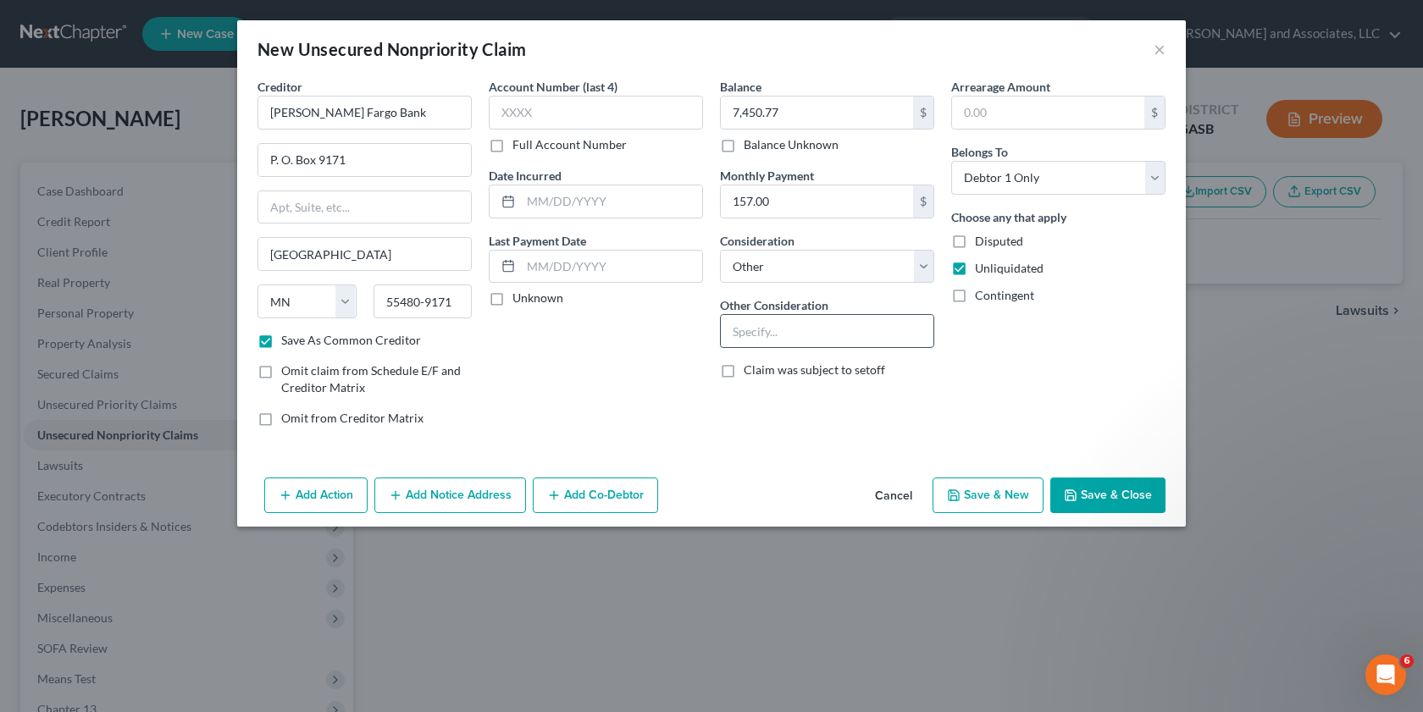
click at [745, 328] on input "text" at bounding box center [827, 331] width 213 height 32
type input "Line of Credit"
click at [532, 112] on input "text" at bounding box center [596, 113] width 214 height 34
type input "9461"
click at [972, 493] on button "Save & New" at bounding box center [987, 496] width 111 height 36
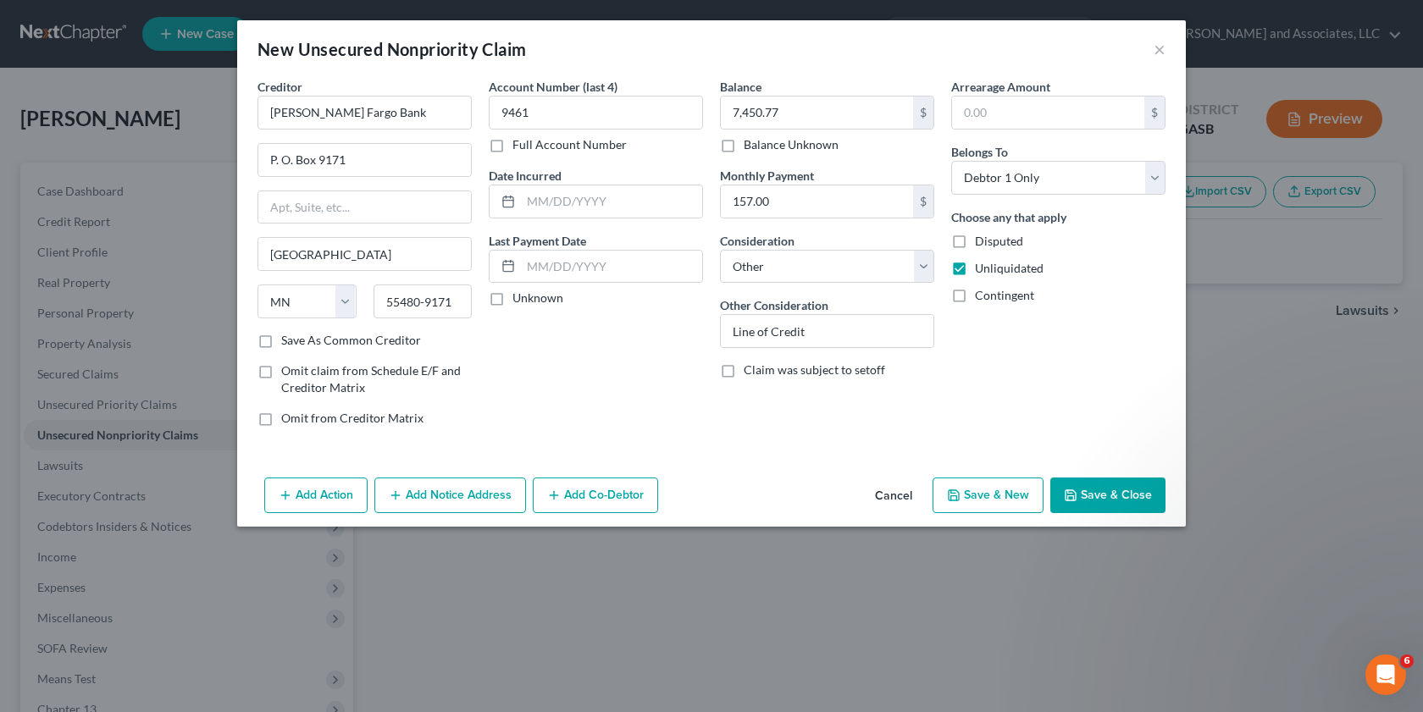
checkbox input "false"
select select "0"
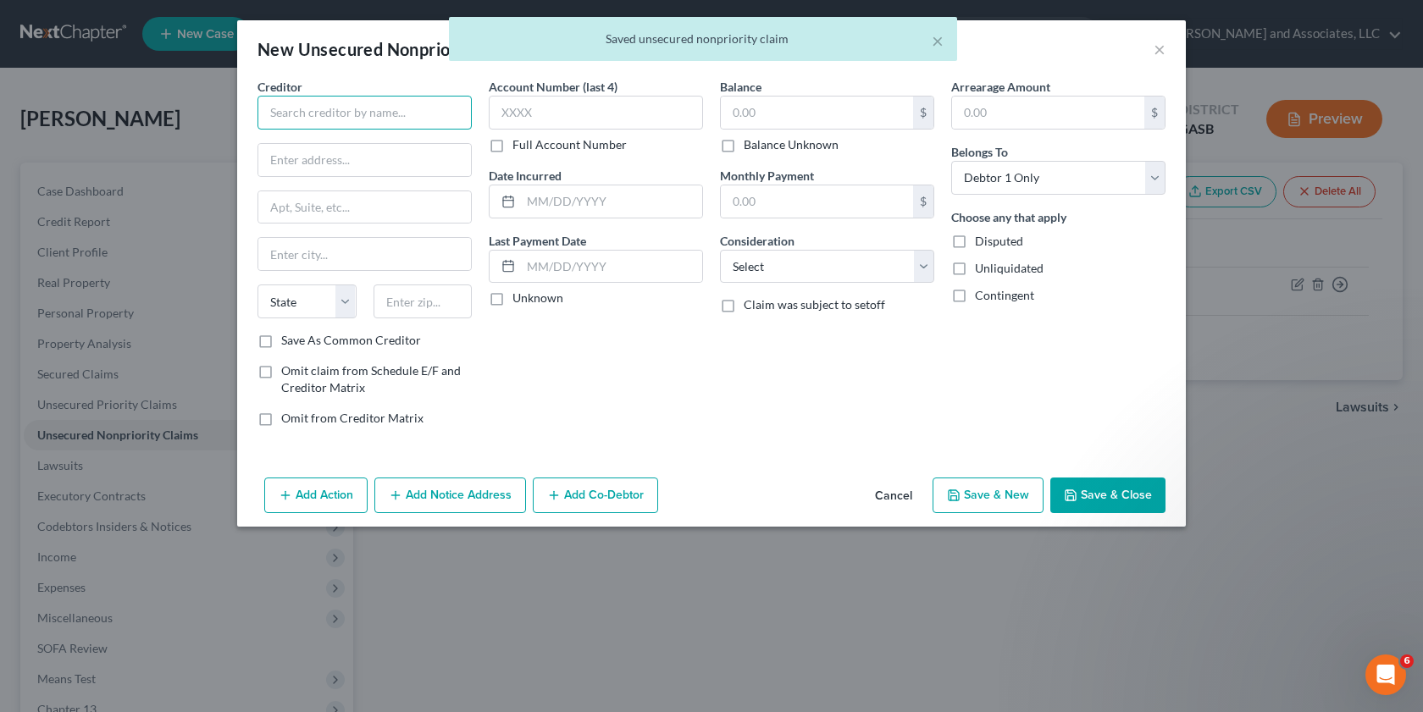
click at [277, 108] on input "text" at bounding box center [364, 113] width 214 height 34
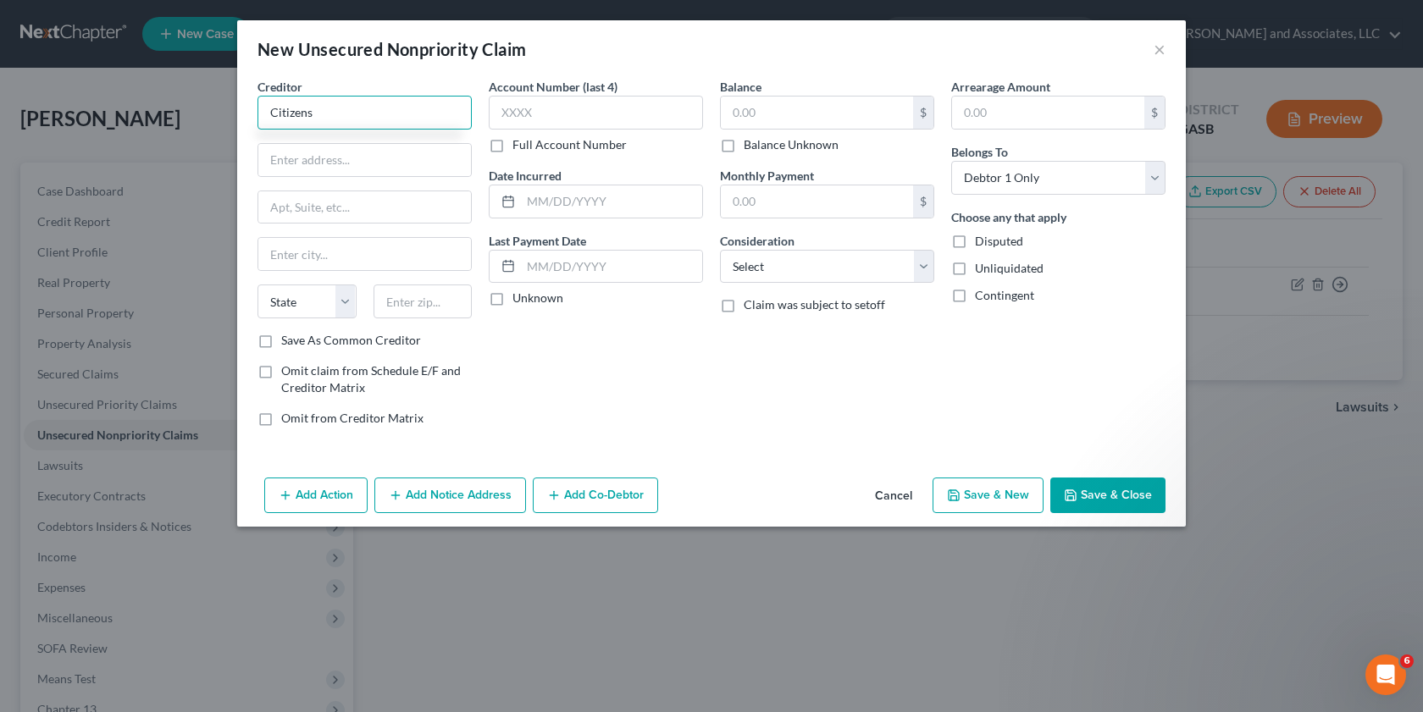
type input "Citizens"
type input "P. O. Box 82522"
drag, startPoint x: 294, startPoint y: 257, endPoint x: 269, endPoint y: 258, distance: 24.6
click at [289, 257] on input "text" at bounding box center [364, 254] width 213 height 32
type input "Lincoln"
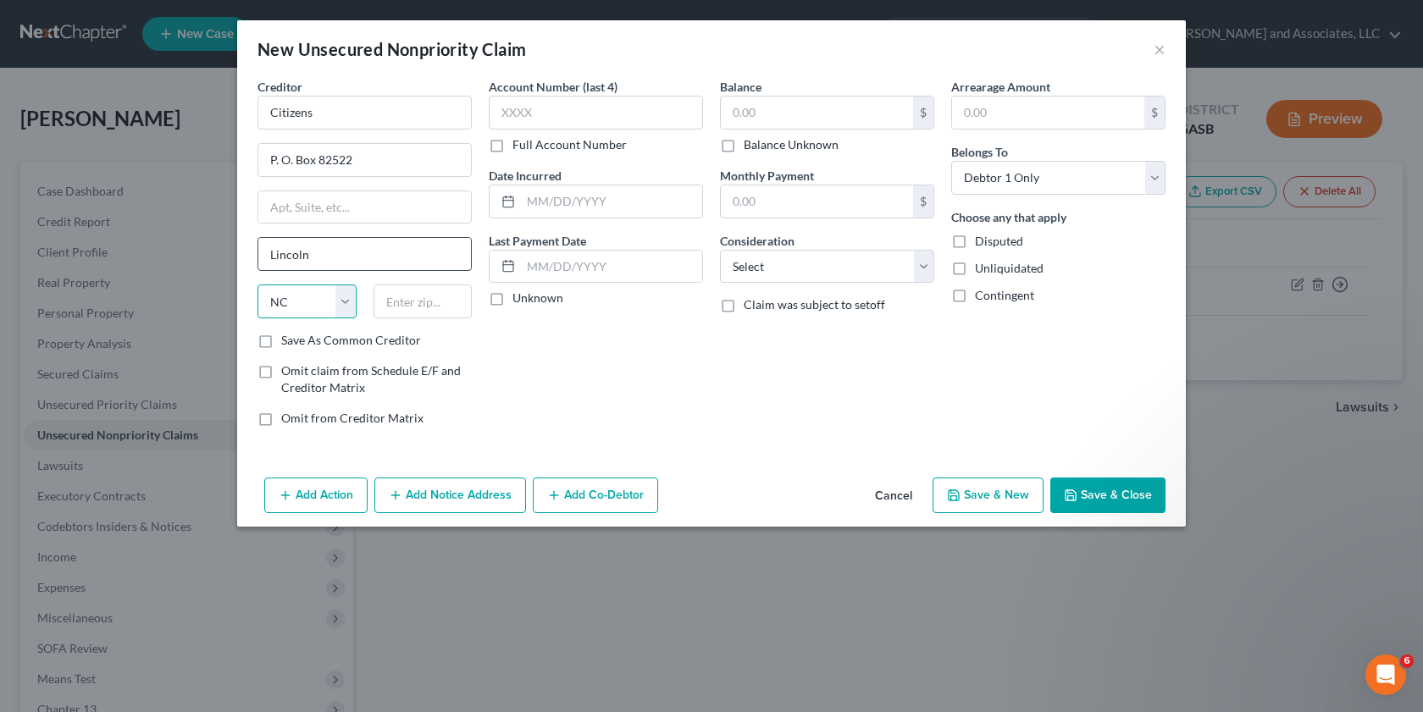
select select "30"
type input "68501-2522"
drag, startPoint x: 749, startPoint y: 207, endPoint x: 699, endPoint y: 224, distance: 52.8
click at [748, 207] on input "text" at bounding box center [817, 201] width 192 height 32
type input "403.01"
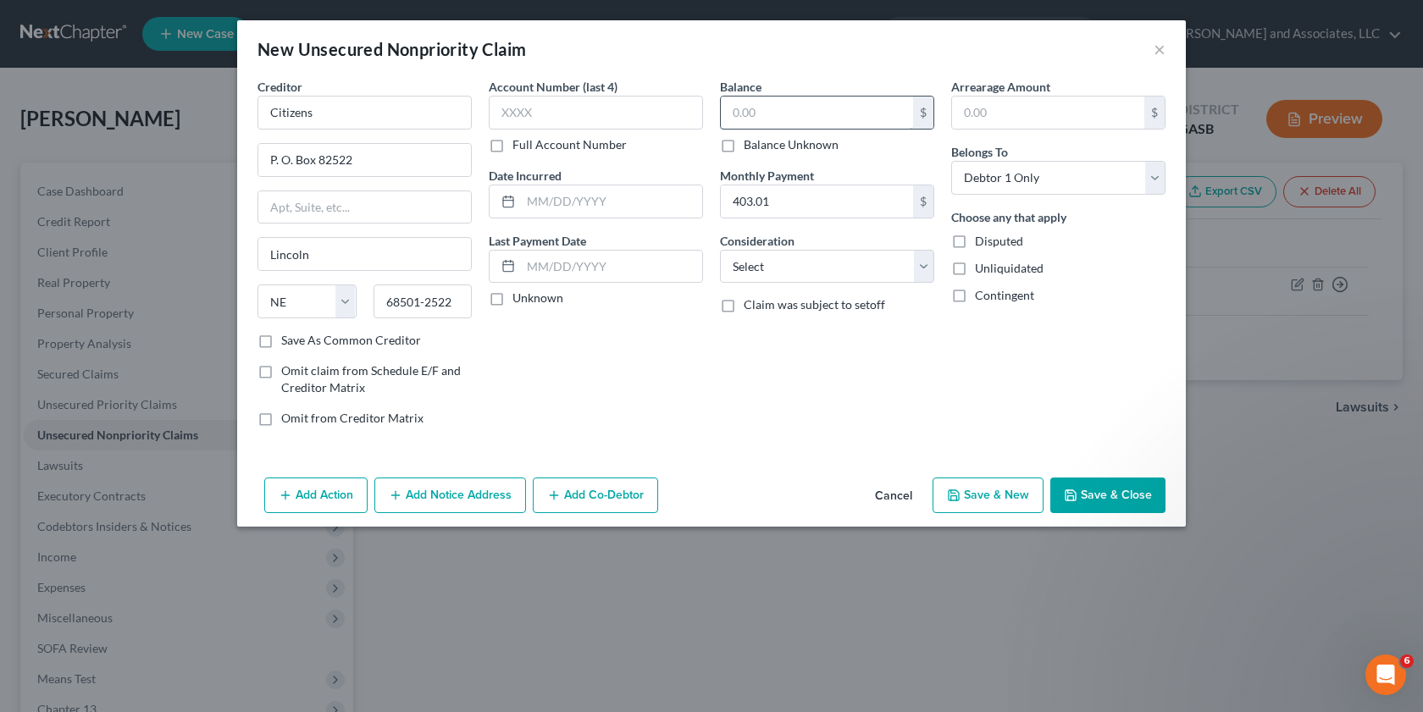
click at [756, 111] on input "text" at bounding box center [817, 113] width 192 height 32
type input "57,766.30"
click at [924, 267] on select "Select Cable / Satellite Services Collection Agency Credit Card Debt Debt Couns…" at bounding box center [827, 267] width 214 height 34
select select "17"
click at [720, 250] on select "Select Cable / Satellite Services Collection Agency Credit Card Debt Debt Couns…" at bounding box center [827, 267] width 214 height 34
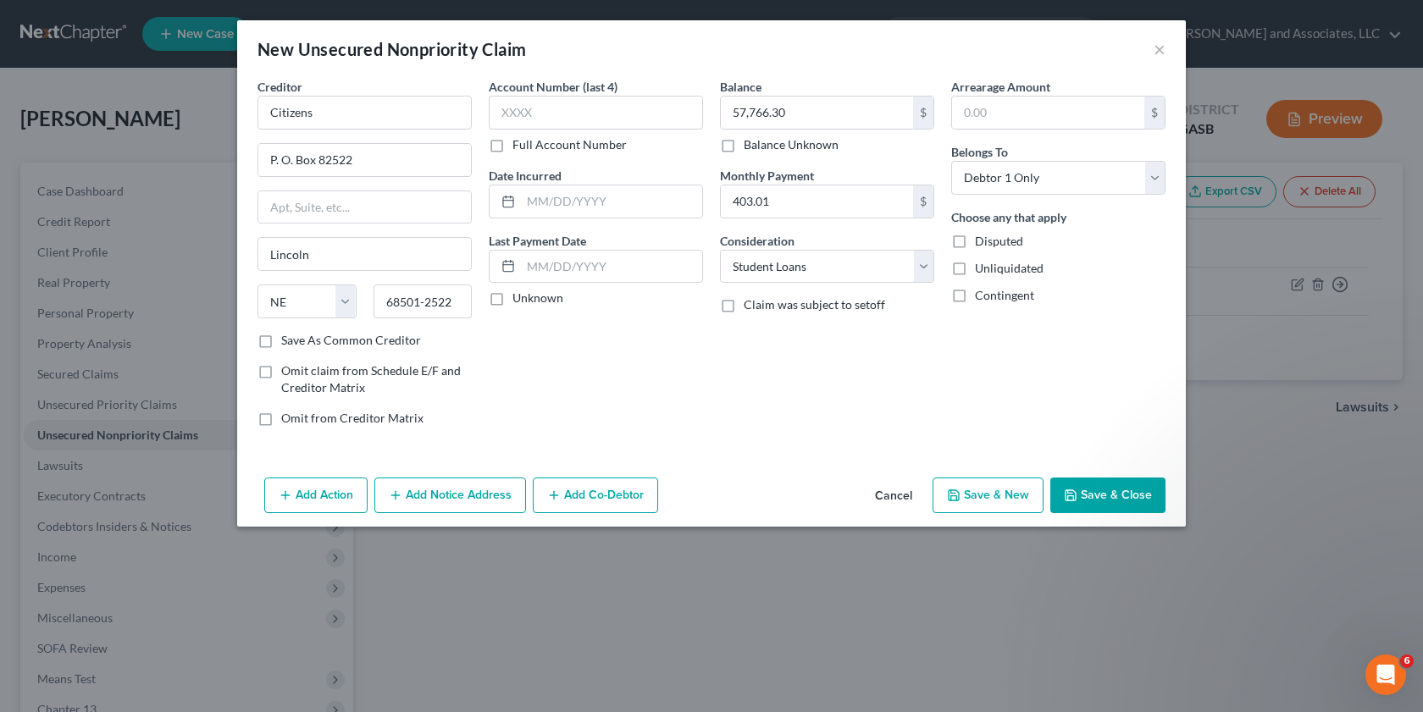
click at [975, 265] on label "Unliquidated" at bounding box center [1009, 268] width 69 height 17
click at [981, 265] on input "Unliquidated" at bounding box center [986, 265] width 11 height 11
checkbox input "true"
click at [559, 112] on input "text" at bounding box center [596, 113] width 214 height 34
type input "36-2"
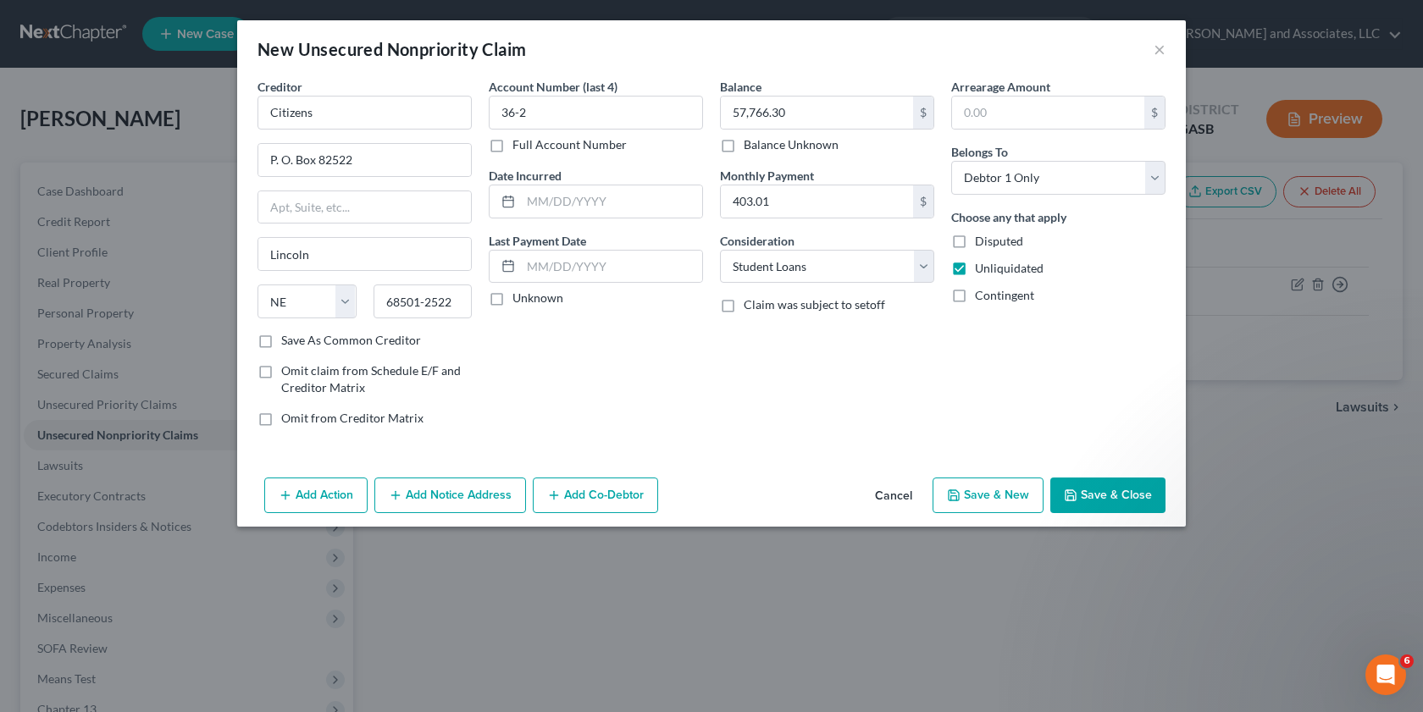
click at [984, 497] on button "Save & New" at bounding box center [987, 496] width 111 height 36
select select "0"
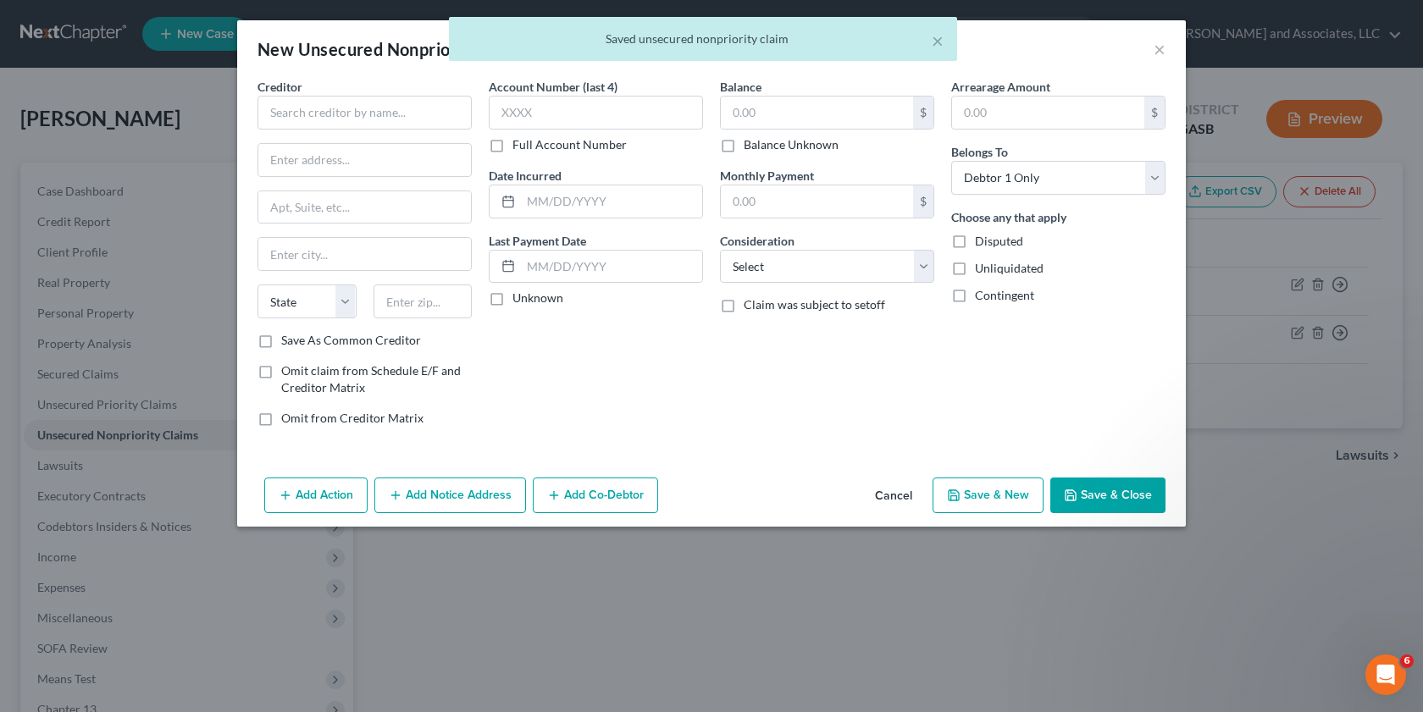
click at [975, 276] on label "Unliquidated" at bounding box center [1009, 268] width 69 height 17
click at [981, 271] on input "Unliquidated" at bounding box center [986, 265] width 11 height 11
checkbox input "true"
click at [767, 203] on input "text" at bounding box center [817, 201] width 192 height 32
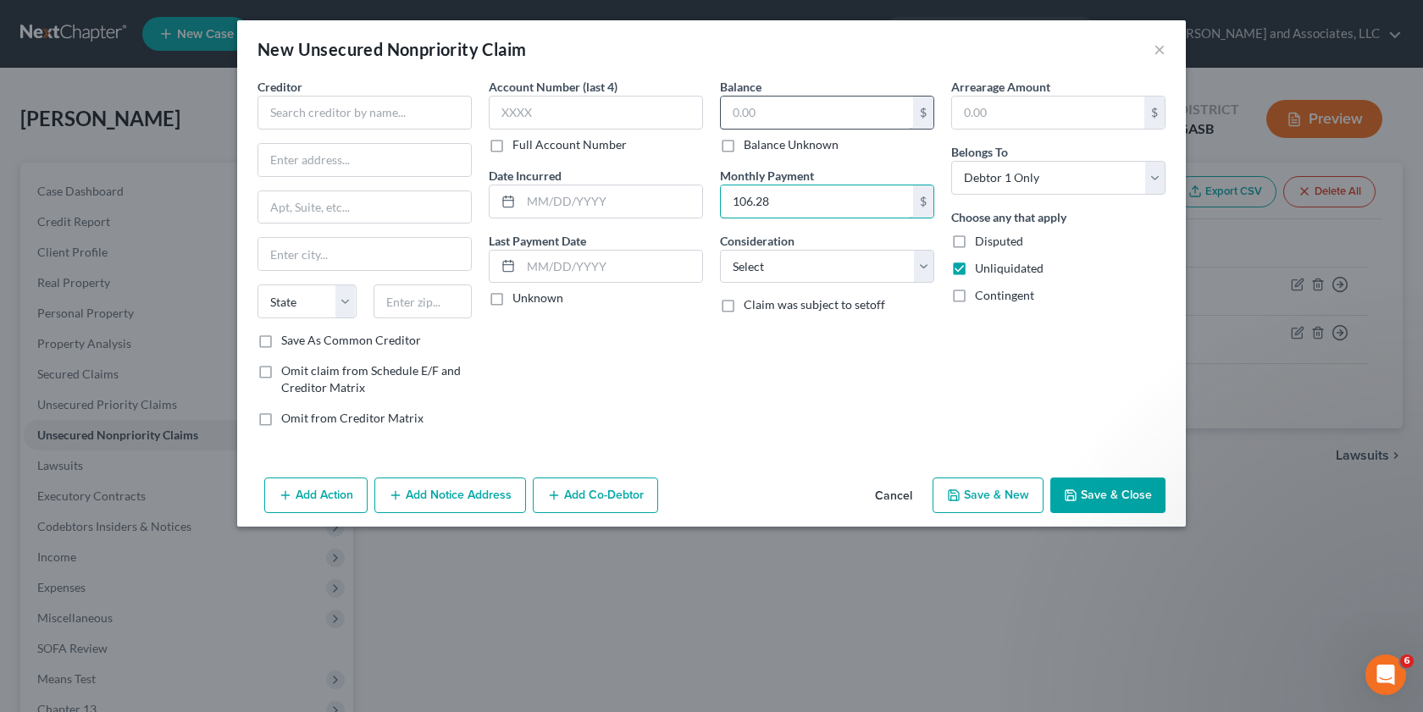
type input "106.28"
click at [787, 111] on input "text" at bounding box center [817, 113] width 192 height 32
type input "32,604.32"
click at [273, 106] on input "text" at bounding box center [364, 113] width 214 height 34
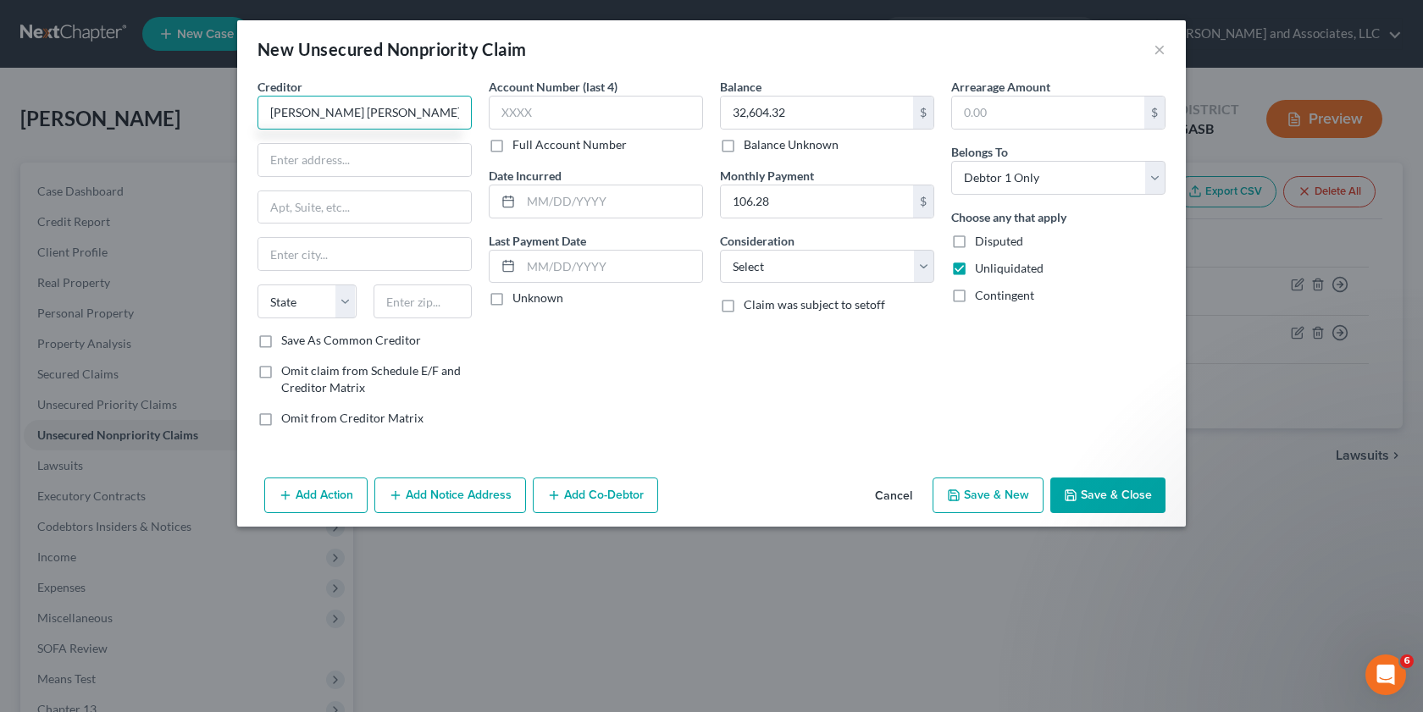
type input "[PERSON_NAME] [PERSON_NAME]"
type input "P. O. Box 3319"
drag, startPoint x: 287, startPoint y: 259, endPoint x: 276, endPoint y: 257, distance: 11.3
click at [287, 259] on input "text" at bounding box center [364, 254] width 213 height 32
type input "[PERSON_NAME]"
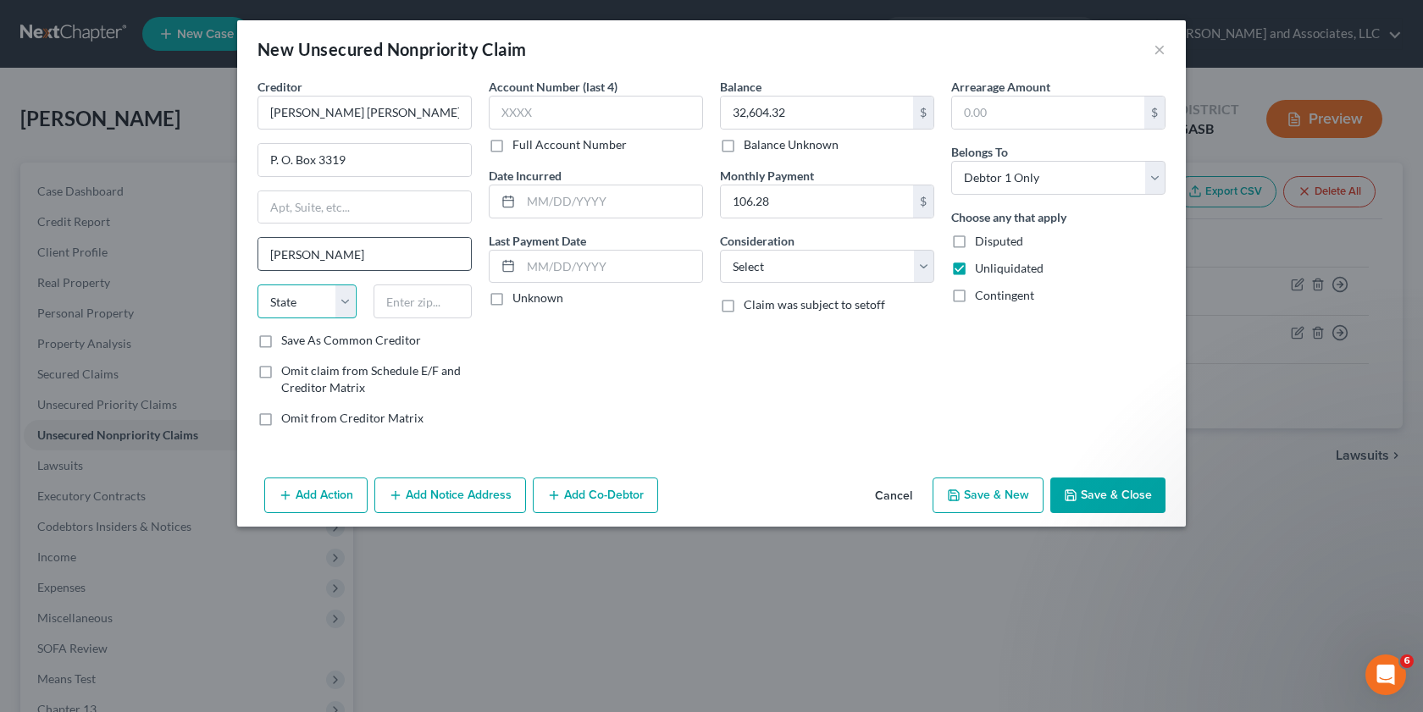
select select "7"
type input "19804-4319"
click at [930, 272] on select "Select Cable / Satellite Services Collection Agency Credit Card Debt Debt Couns…" at bounding box center [827, 267] width 214 height 34
select select "14"
click at [720, 250] on select "Select Cable / Satellite Services Collection Agency Credit Card Debt Debt Couns…" at bounding box center [827, 267] width 214 height 34
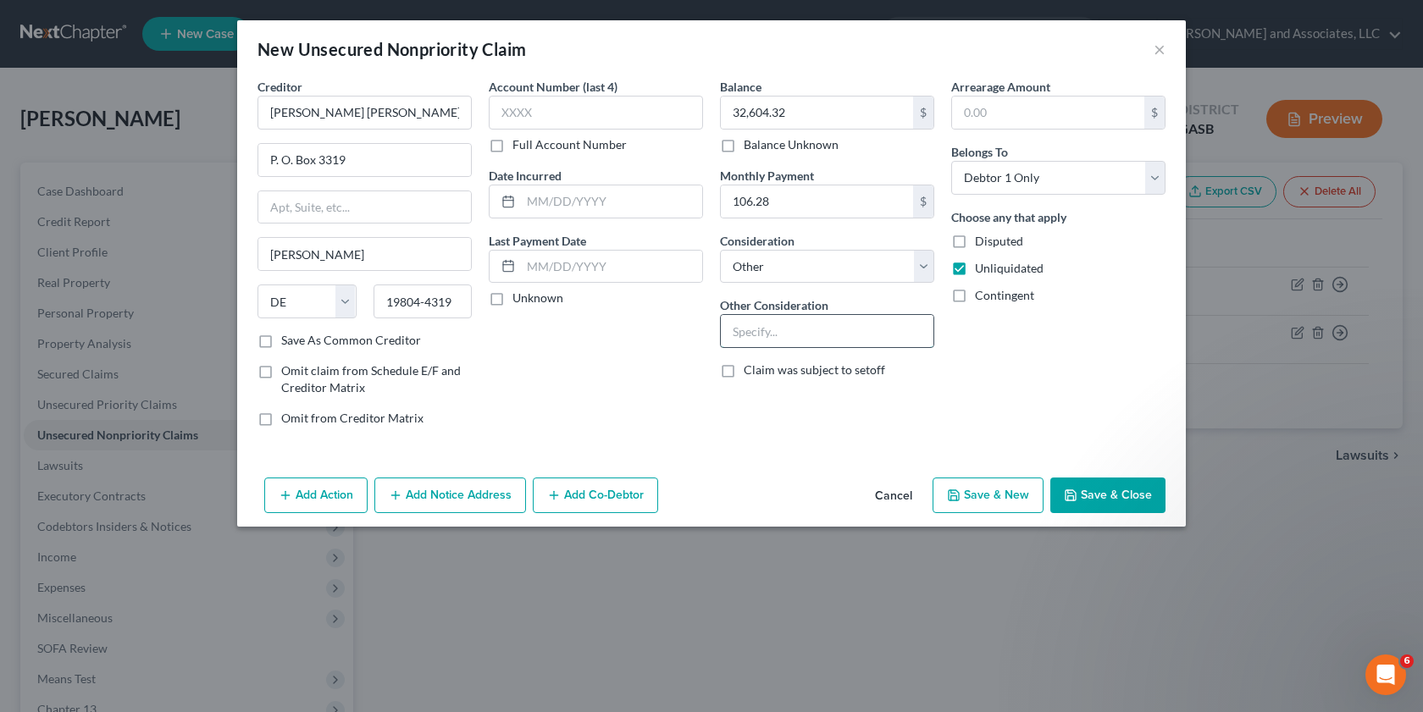
click at [749, 333] on input "text" at bounding box center [827, 331] width 213 height 32
type input "Student Loans 9326; 7927;1367;2492; 7674"
click at [993, 506] on button "Save & New" at bounding box center [987, 496] width 111 height 36
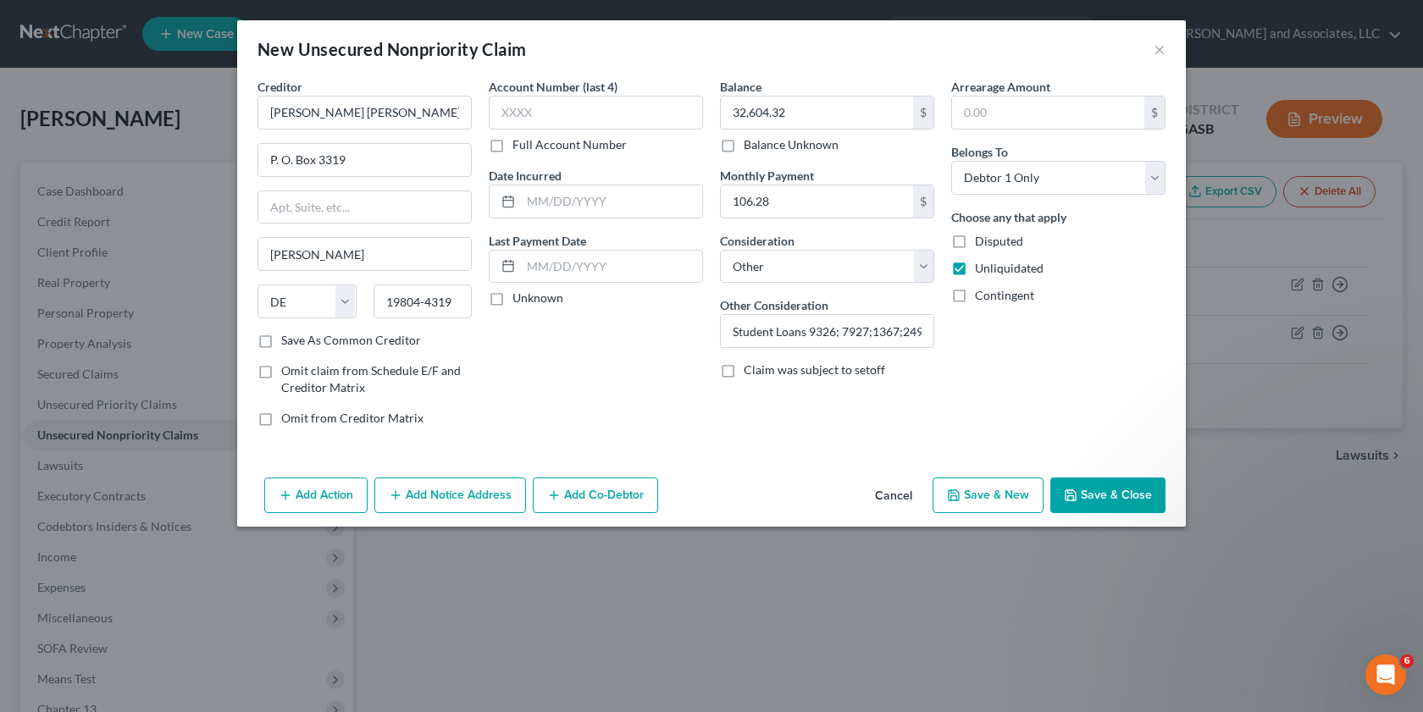
select select "0"
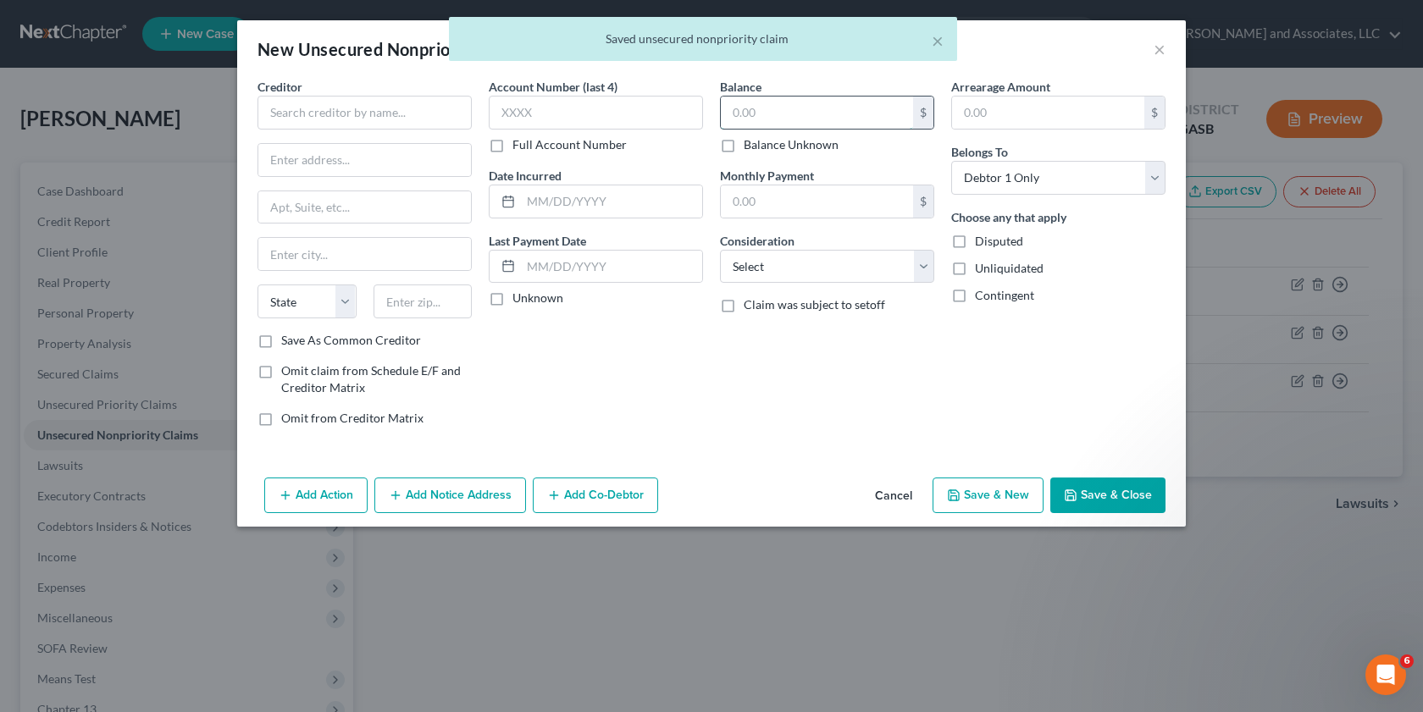
click at [757, 103] on input "text" at bounding box center [817, 113] width 192 height 32
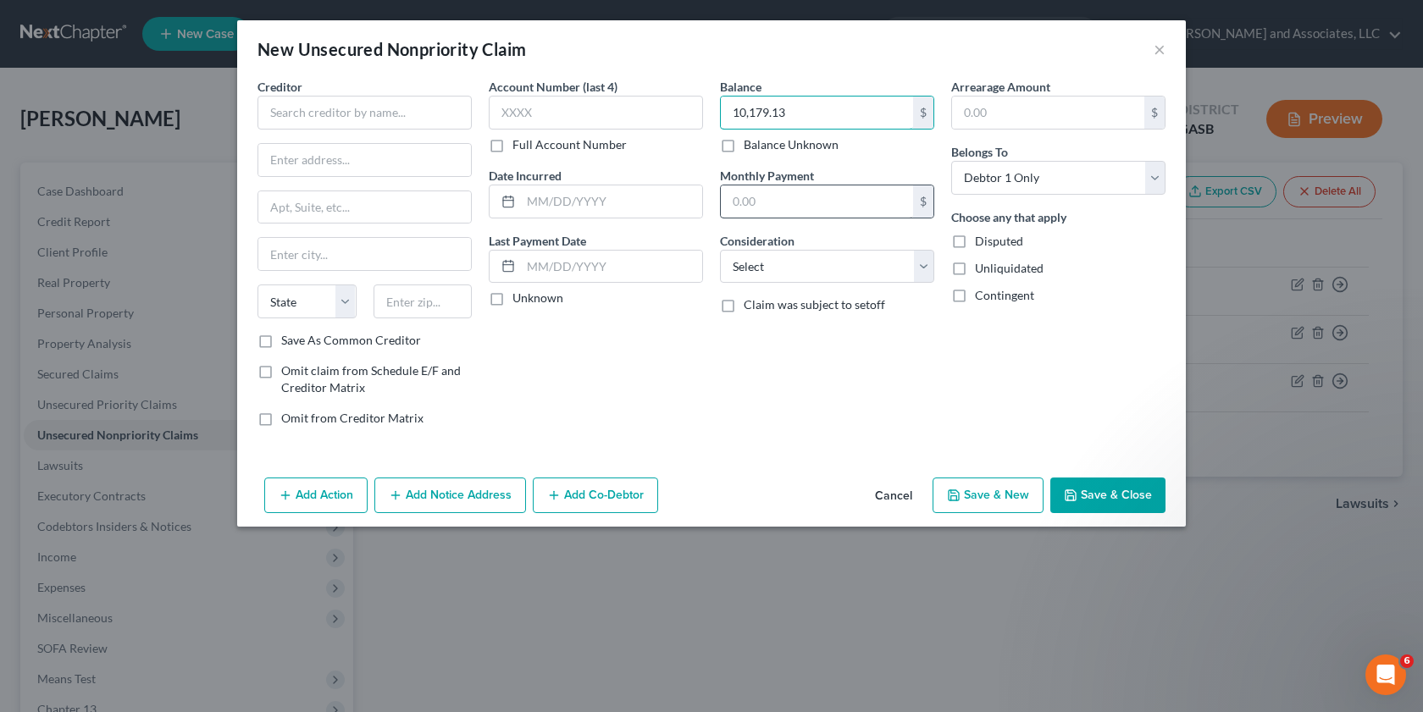
type input "10,179.13"
click at [757, 202] on input "text" at bounding box center [817, 201] width 192 height 32
type input "281.00"
click at [975, 267] on label "Unliquidated" at bounding box center [1009, 268] width 69 height 17
click at [981, 267] on input "Unliquidated" at bounding box center [986, 265] width 11 height 11
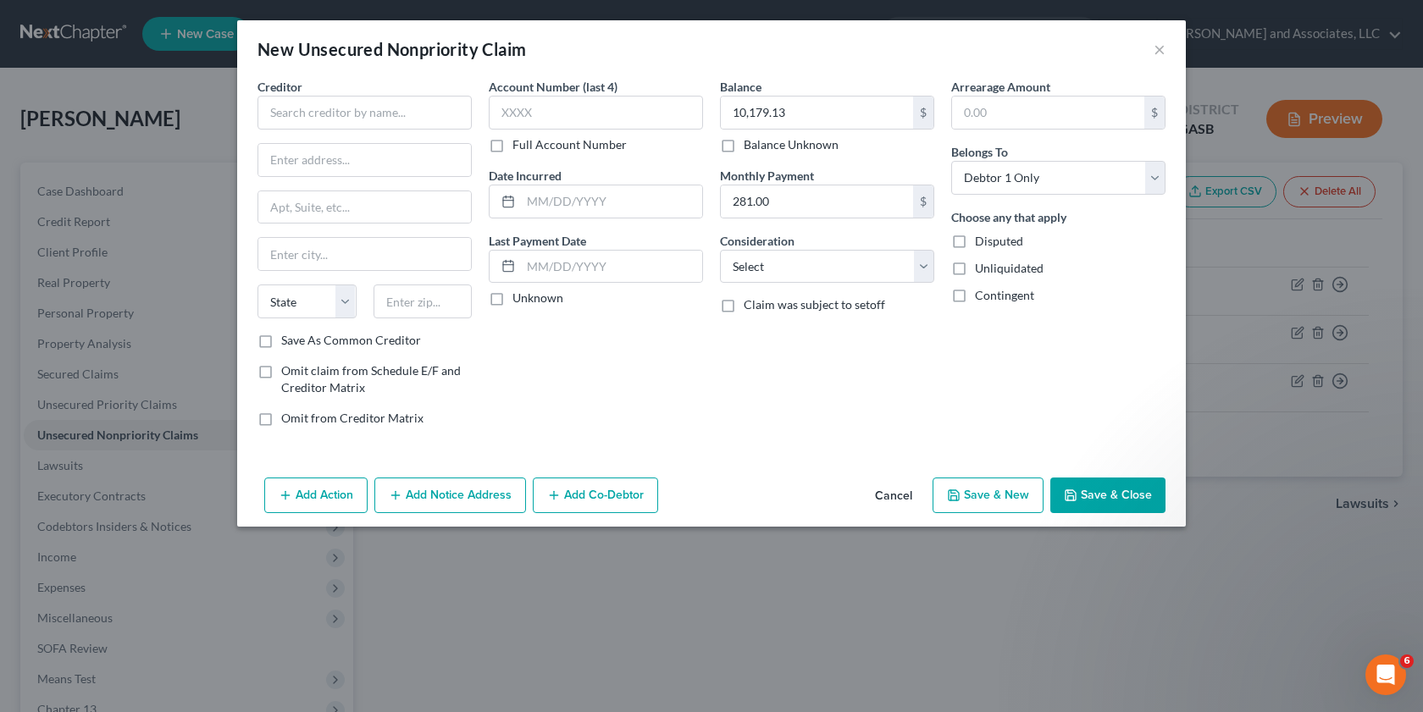
checkbox input "true"
click at [924, 267] on select "Select Cable / Satellite Services Collection Agency Credit Card Debt Debt Couns…" at bounding box center [827, 267] width 214 height 34
select select "14"
click at [720, 250] on select "Select Cable / Satellite Services Collection Agency Credit Card Debt Debt Couns…" at bounding box center [827, 267] width 214 height 34
click at [756, 332] on input "text" at bounding box center [827, 331] width 213 height 32
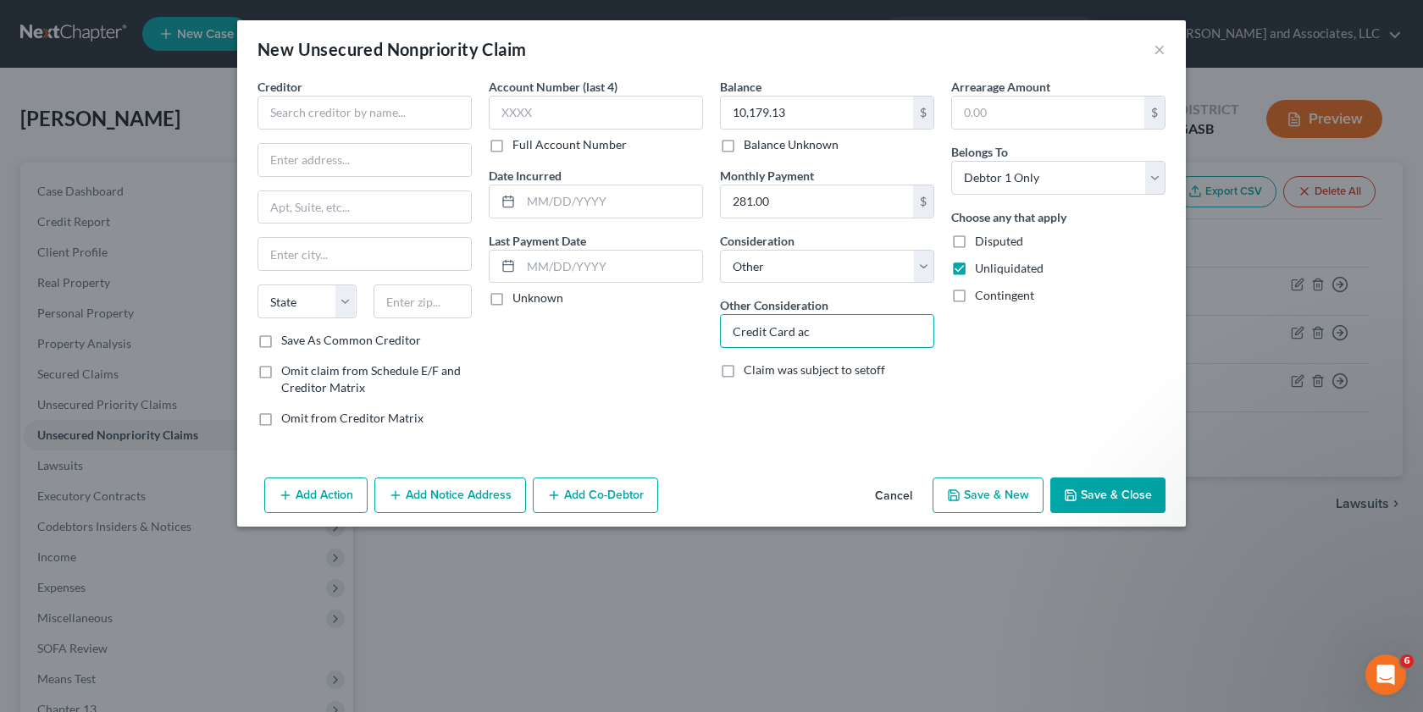
type input "Credit Card Account"
drag, startPoint x: 532, startPoint y: 110, endPoint x: 476, endPoint y: 123, distance: 57.3
click at [530, 110] on input "text" at bounding box center [596, 113] width 214 height 34
type input "2109"
click at [287, 122] on input "text" at bounding box center [364, 113] width 214 height 34
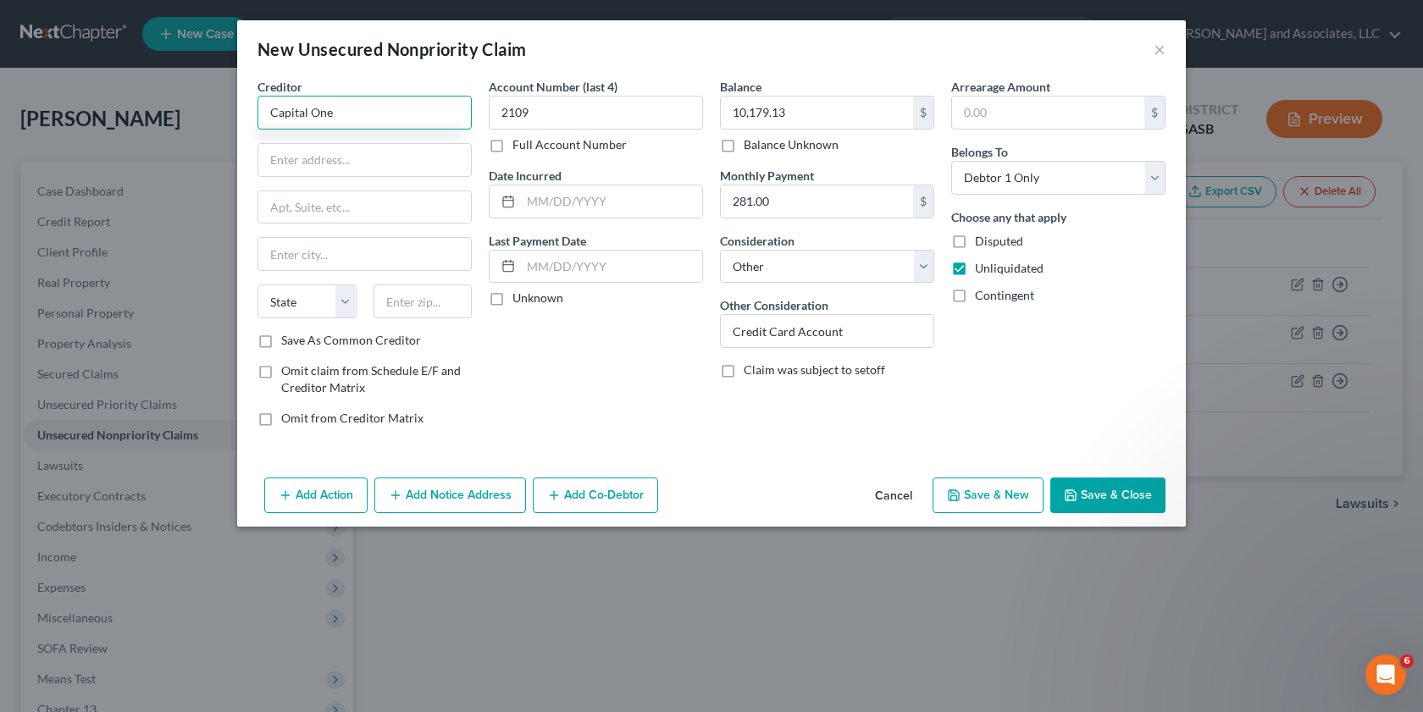
type input "Capital One"
type input "P. O. Box 30285"
type input "[GEOGRAPHIC_DATA]"
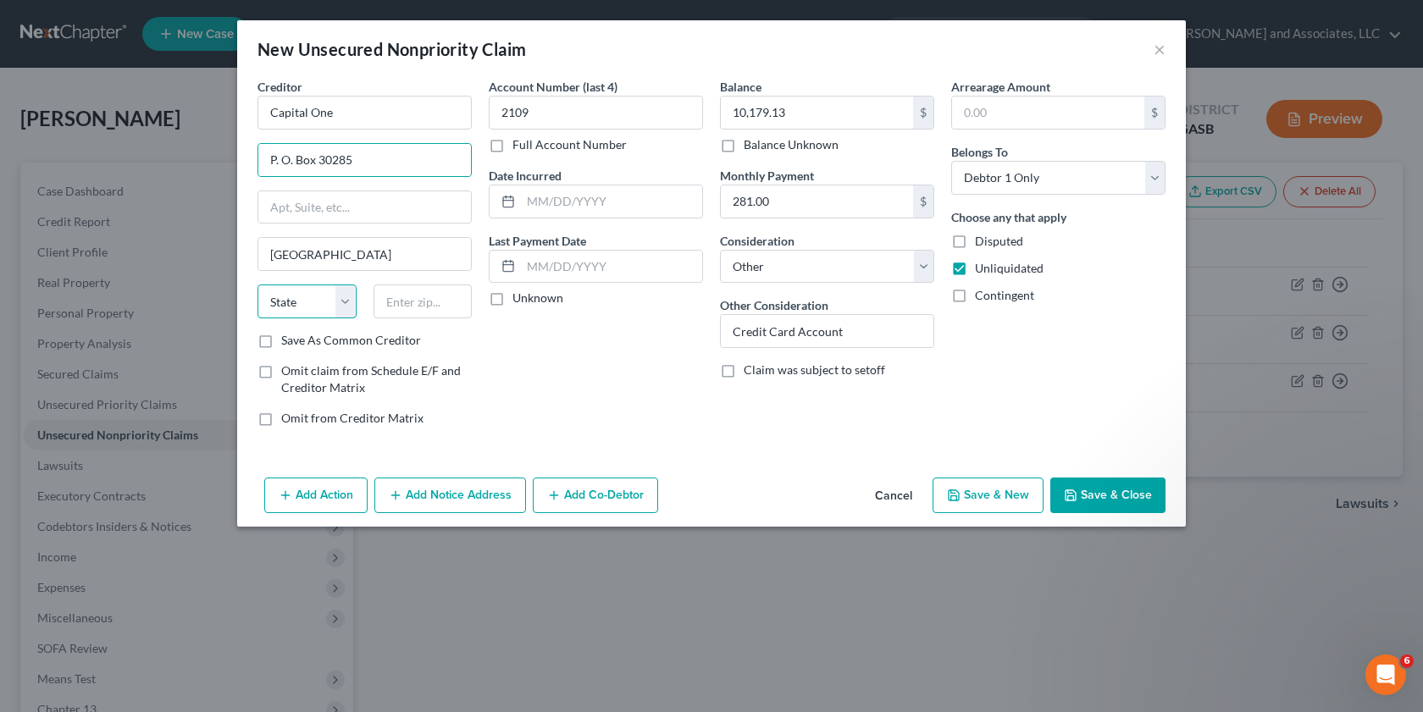
select select "46"
type input "84130-0285"
type input "P. O. Box 30285"
click at [281, 341] on label "Save As Common Creditor" at bounding box center [351, 340] width 140 height 17
click at [288, 341] on input "Save As Common Creditor" at bounding box center [293, 337] width 11 height 11
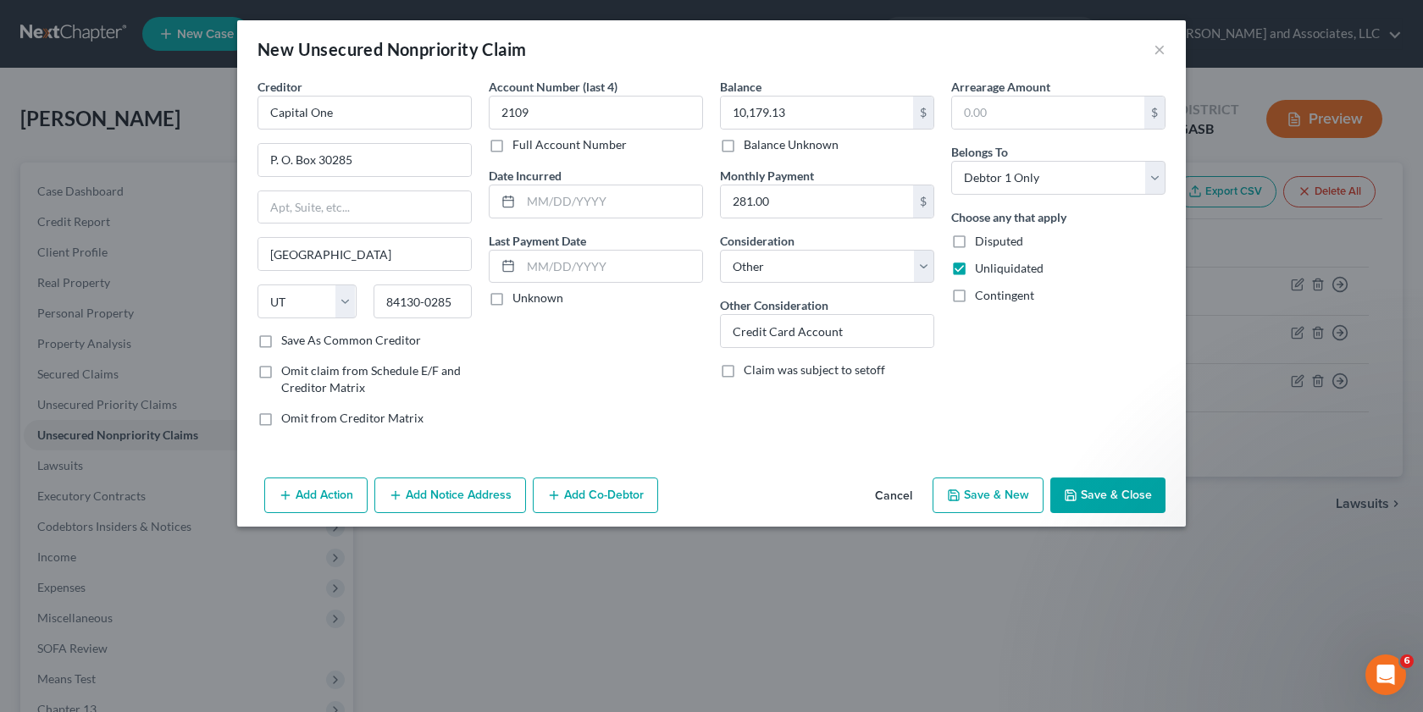
checkbox input "true"
click at [960, 512] on button "Save & New" at bounding box center [987, 496] width 111 height 36
select select "0"
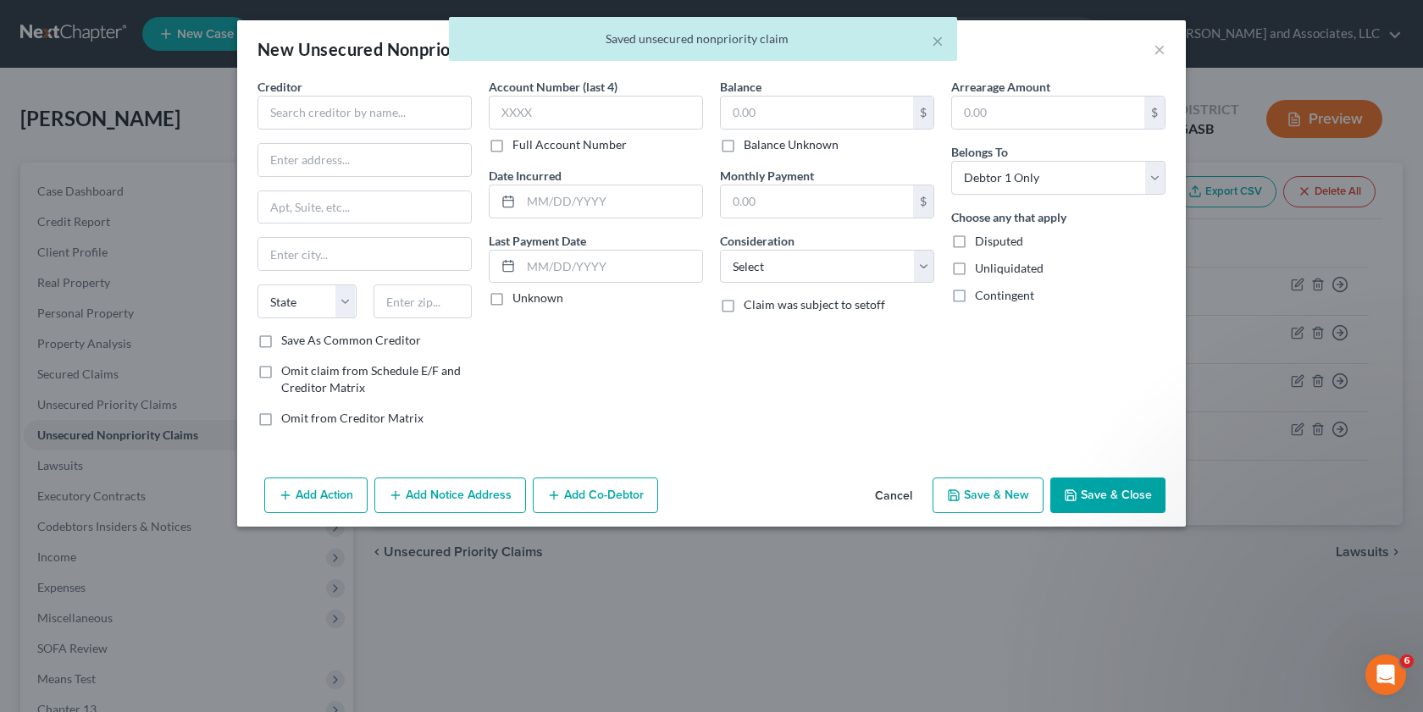
click at [975, 262] on label "Unliquidated" at bounding box center [1009, 268] width 69 height 17
click at [981, 262] on input "Unliquidated" at bounding box center [986, 265] width 11 height 11
checkbox input "true"
click at [735, 119] on input "text" at bounding box center [817, 113] width 192 height 32
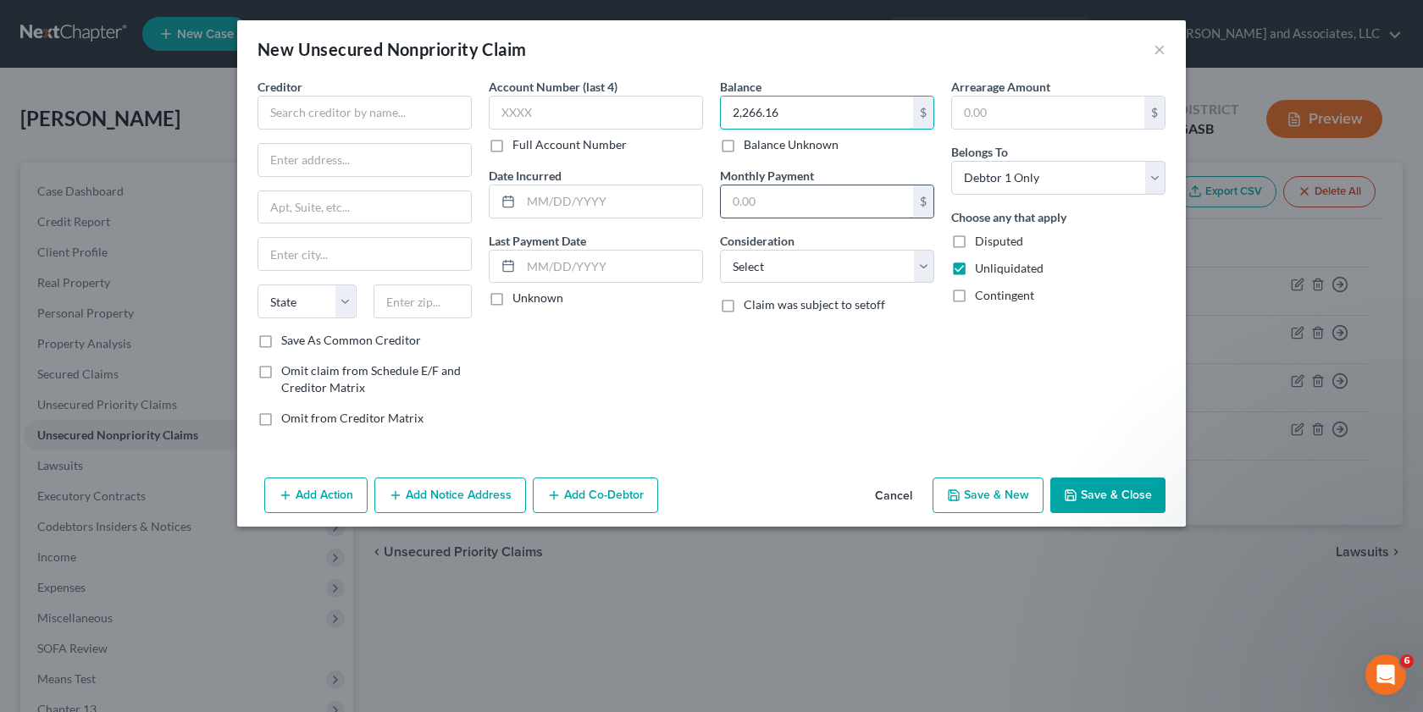
type input "2,266.16"
click at [754, 192] on input "text" at bounding box center [817, 201] width 192 height 32
type input "22.12"
click at [926, 263] on select "Select Cable / Satellite Services Collection Agency Credit Card Debt Debt Couns…" at bounding box center [827, 267] width 214 height 34
select select "14"
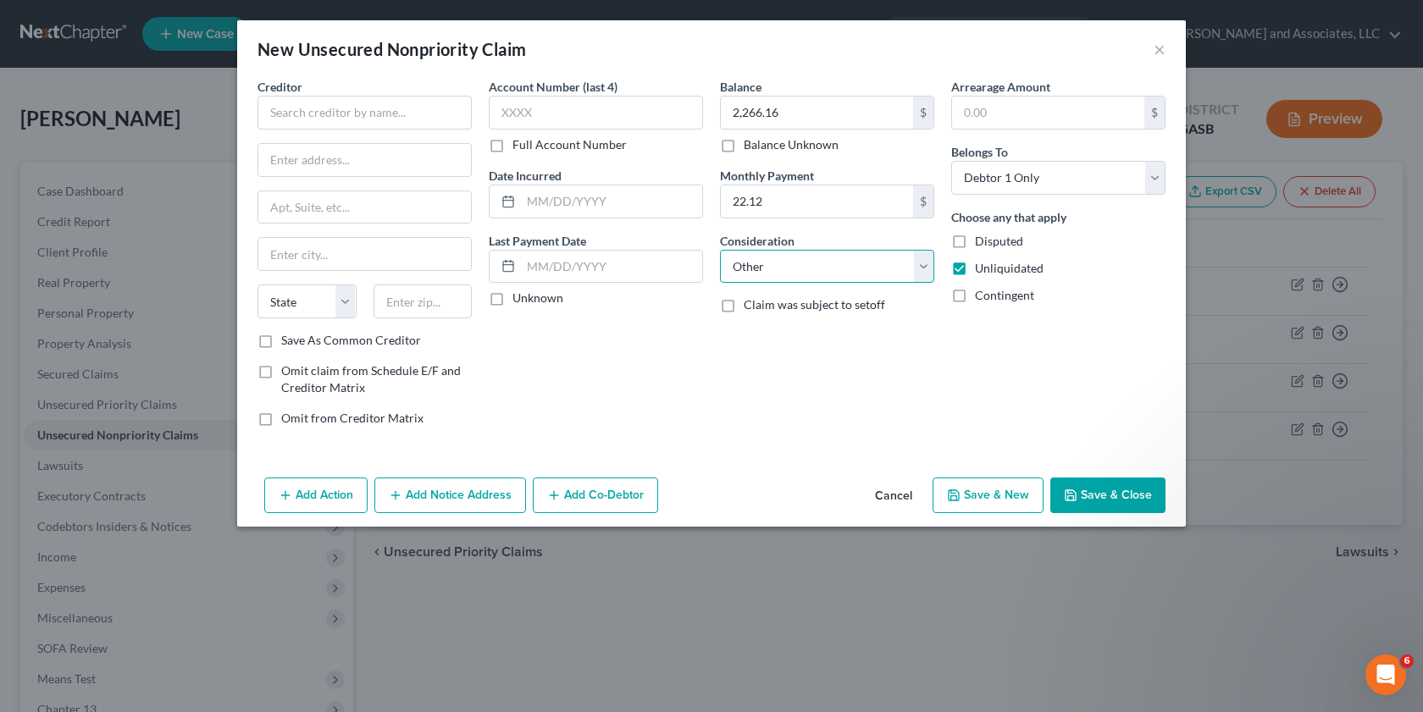
click at [720, 250] on select "Select Cable / Satellite Services Collection Agency Credit Card Debt Debt Couns…" at bounding box center [827, 267] width 214 height 34
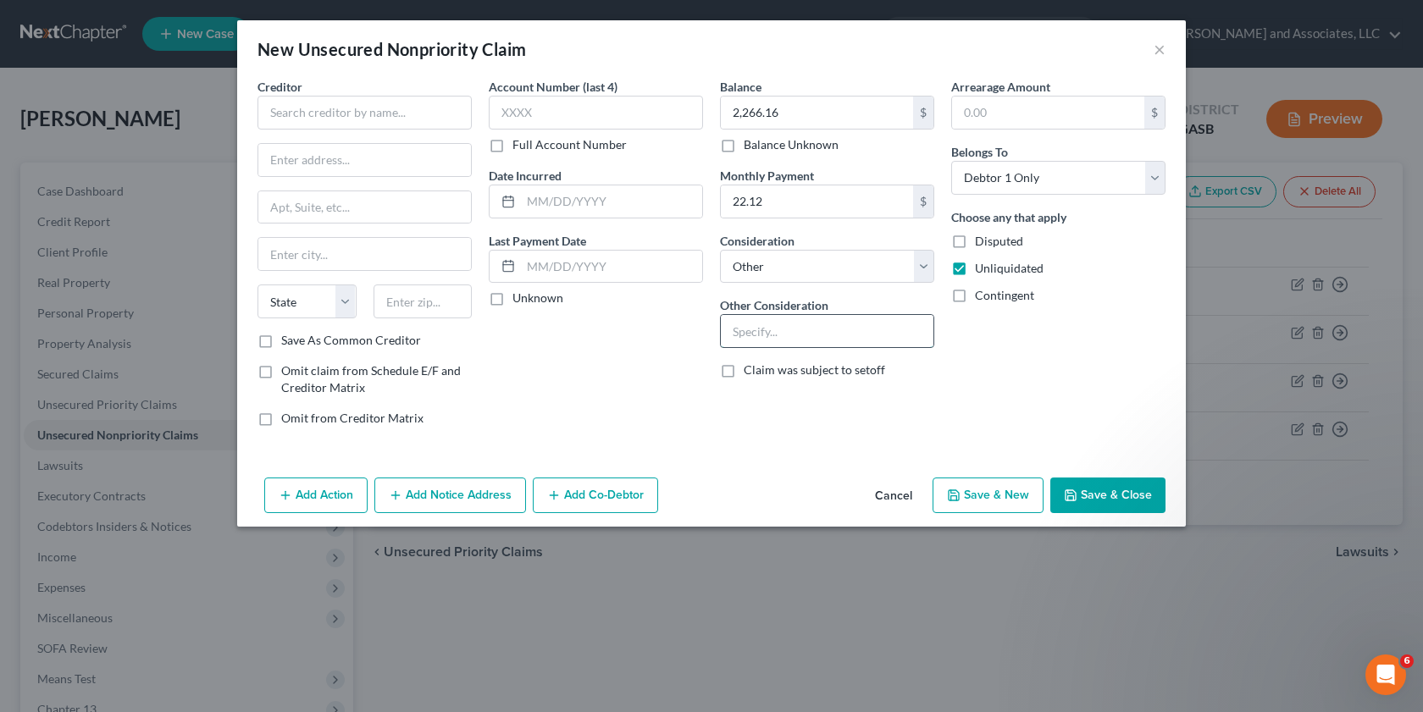
drag, startPoint x: 742, startPoint y: 321, endPoint x: 748, endPoint y: 334, distance: 14.0
click at [742, 321] on input "text" at bounding box center [827, 331] width 213 height 32
type input "401K Loan"
click at [312, 119] on input "text" at bounding box center [364, 113] width 214 height 34
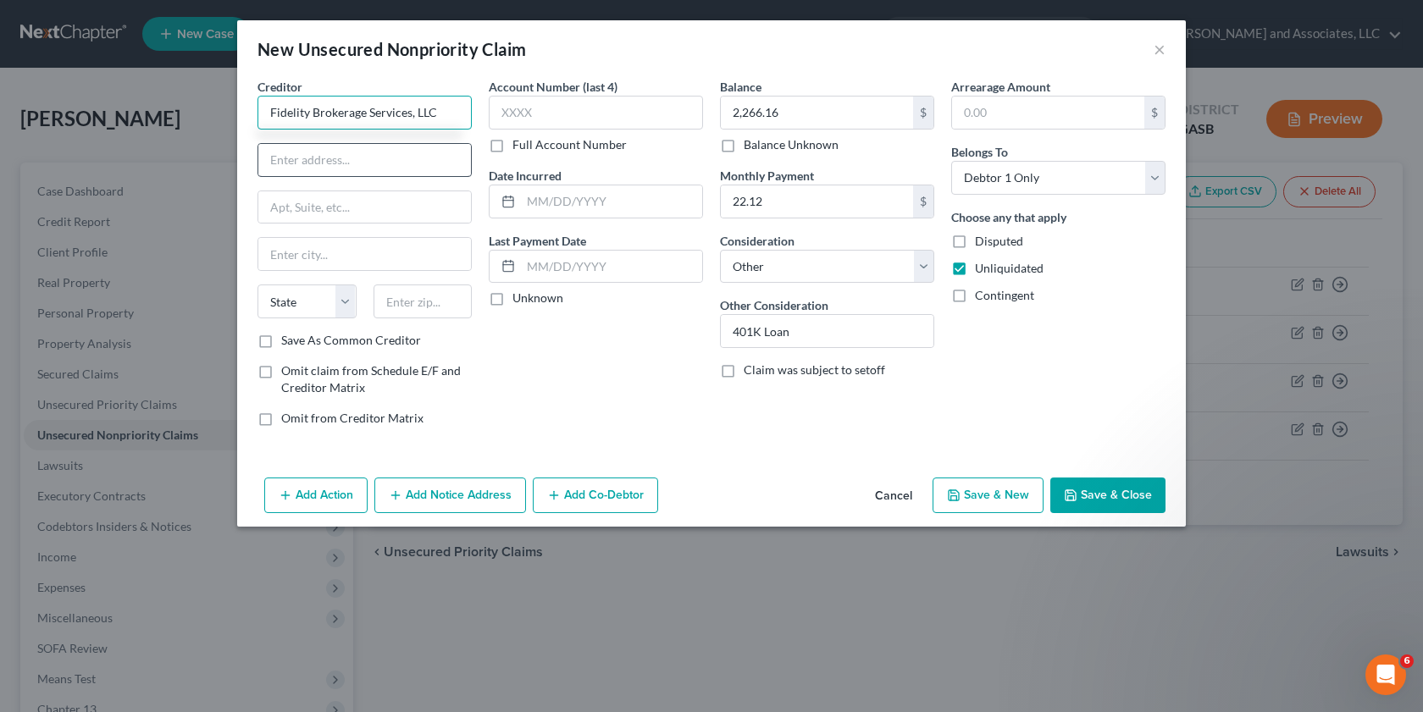
type input "Fidelity Brokerage Services, LLC"
click at [281, 163] on input "text" at bounding box center [364, 160] width 213 height 32
type input "[STREET_ADDRESS]"
click at [290, 259] on input "text" at bounding box center [364, 254] width 213 height 32
type input "Smithfield"
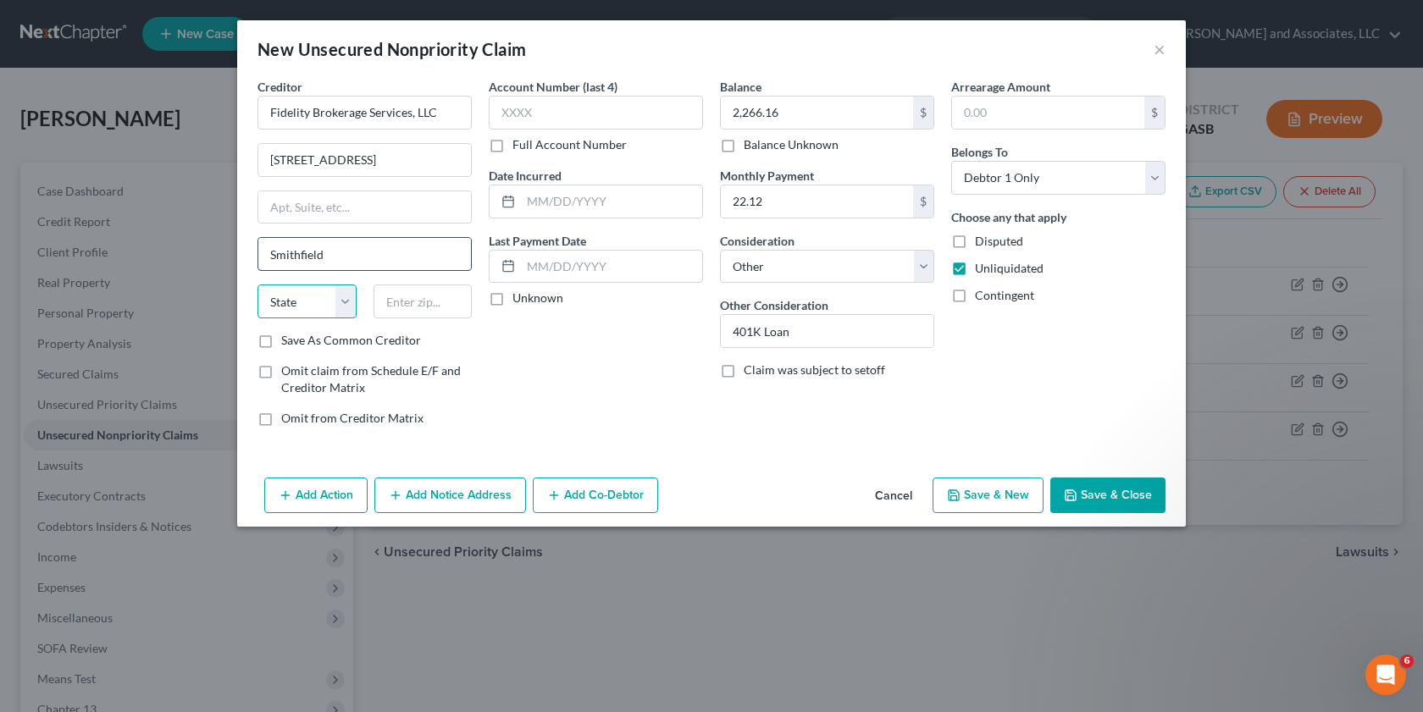
select select "41"
type input "02917"
click at [281, 343] on label "Save As Common Creditor" at bounding box center [351, 340] width 140 height 17
click at [288, 343] on input "Save As Common Creditor" at bounding box center [293, 337] width 11 height 11
click at [964, 498] on button "Save & New" at bounding box center [987, 496] width 111 height 36
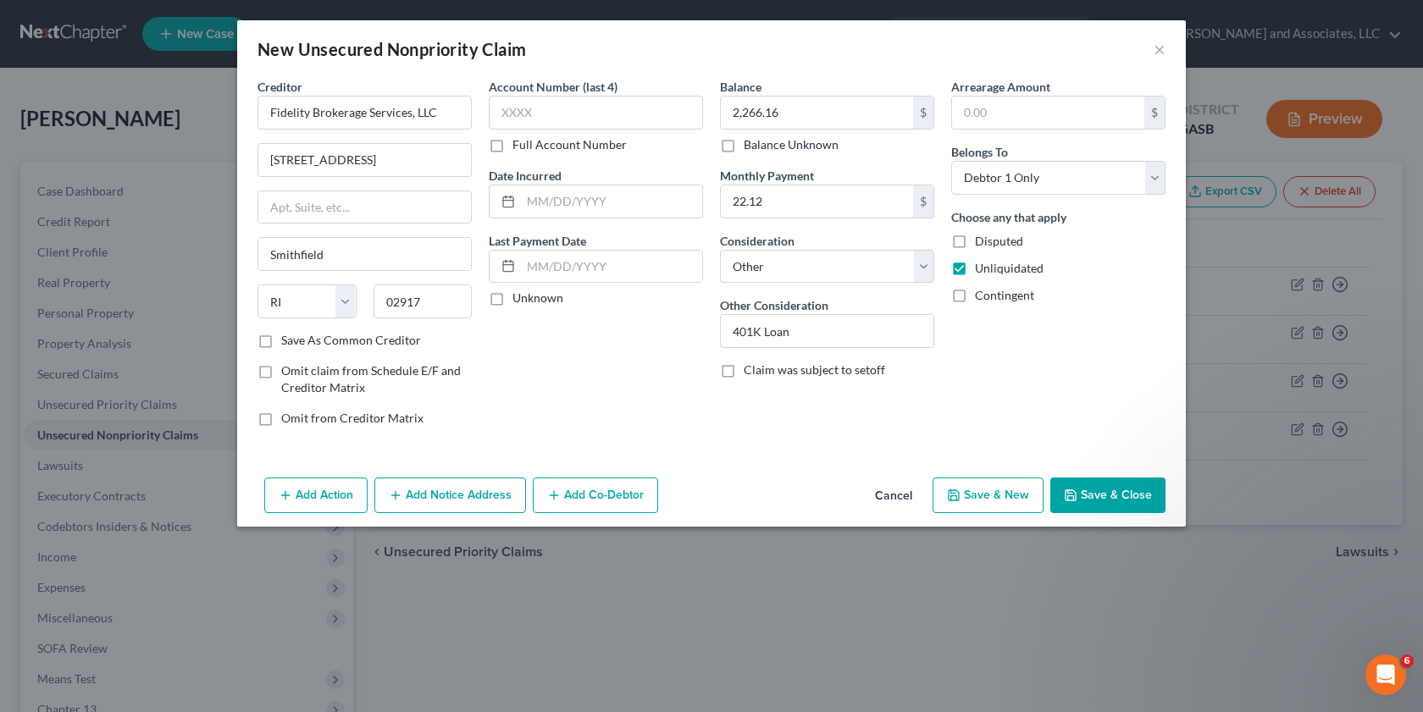
checkbox input "false"
select select "0"
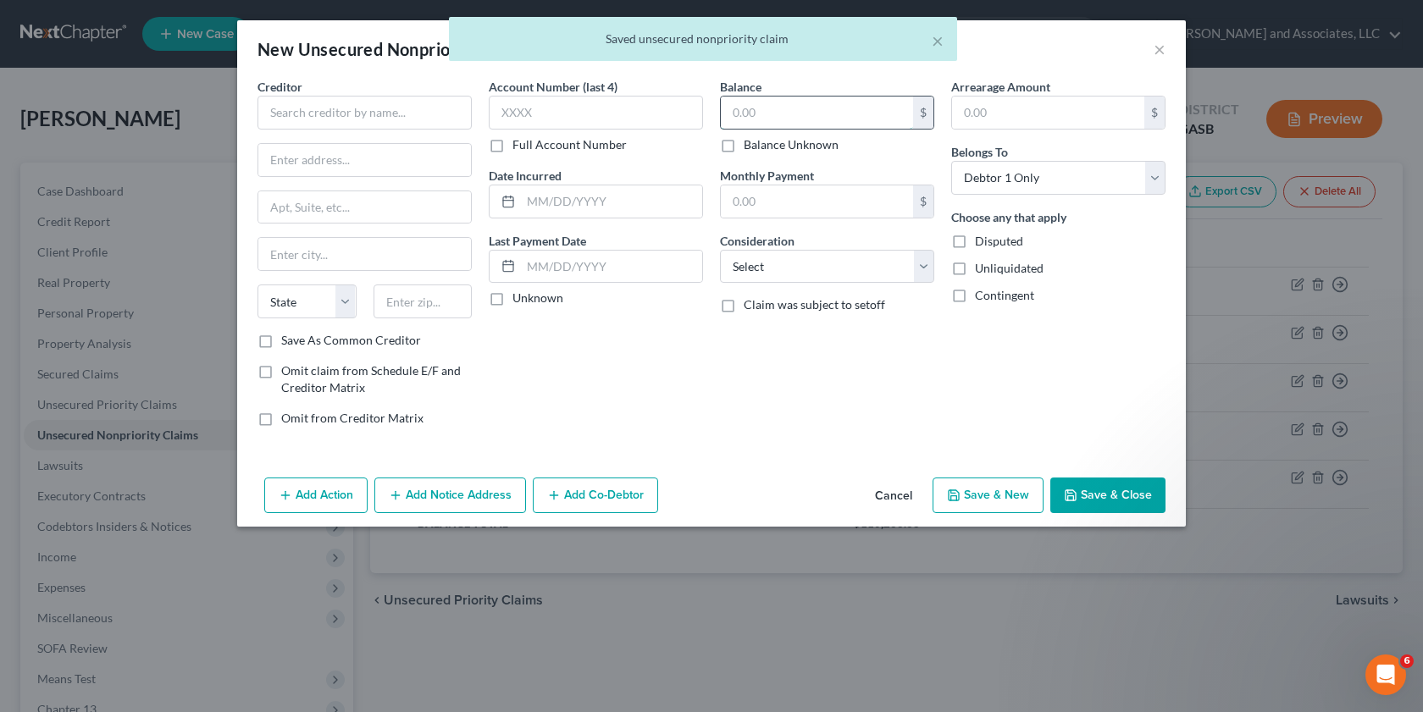
click at [757, 118] on input "text" at bounding box center [817, 113] width 192 height 32
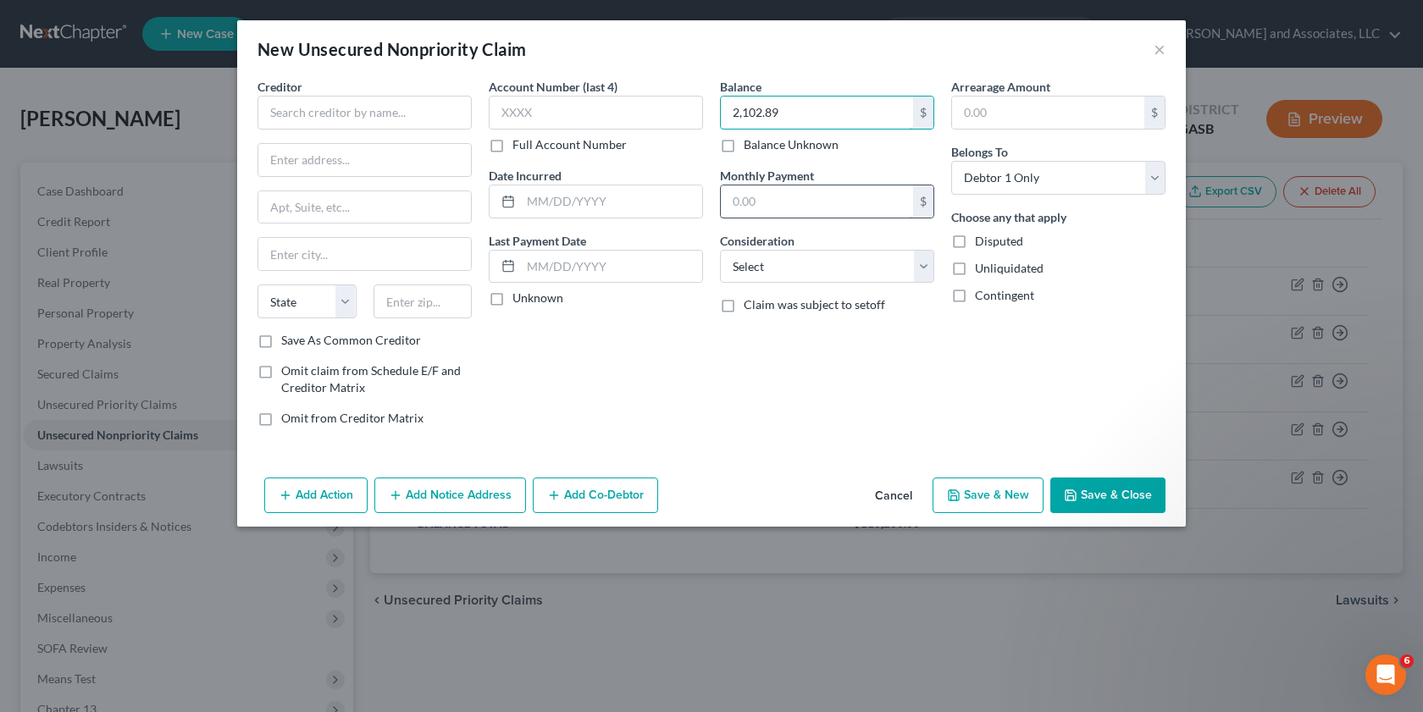
type input "2,102.89"
drag, startPoint x: 770, startPoint y: 206, endPoint x: 768, endPoint y: 218, distance: 12.8
click at [770, 210] on input "text" at bounding box center [817, 201] width 192 height 32
type input "61.00"
click at [928, 266] on select "Select Cable / Satellite Services Collection Agency Credit Card Debt Debt Couns…" at bounding box center [827, 267] width 214 height 34
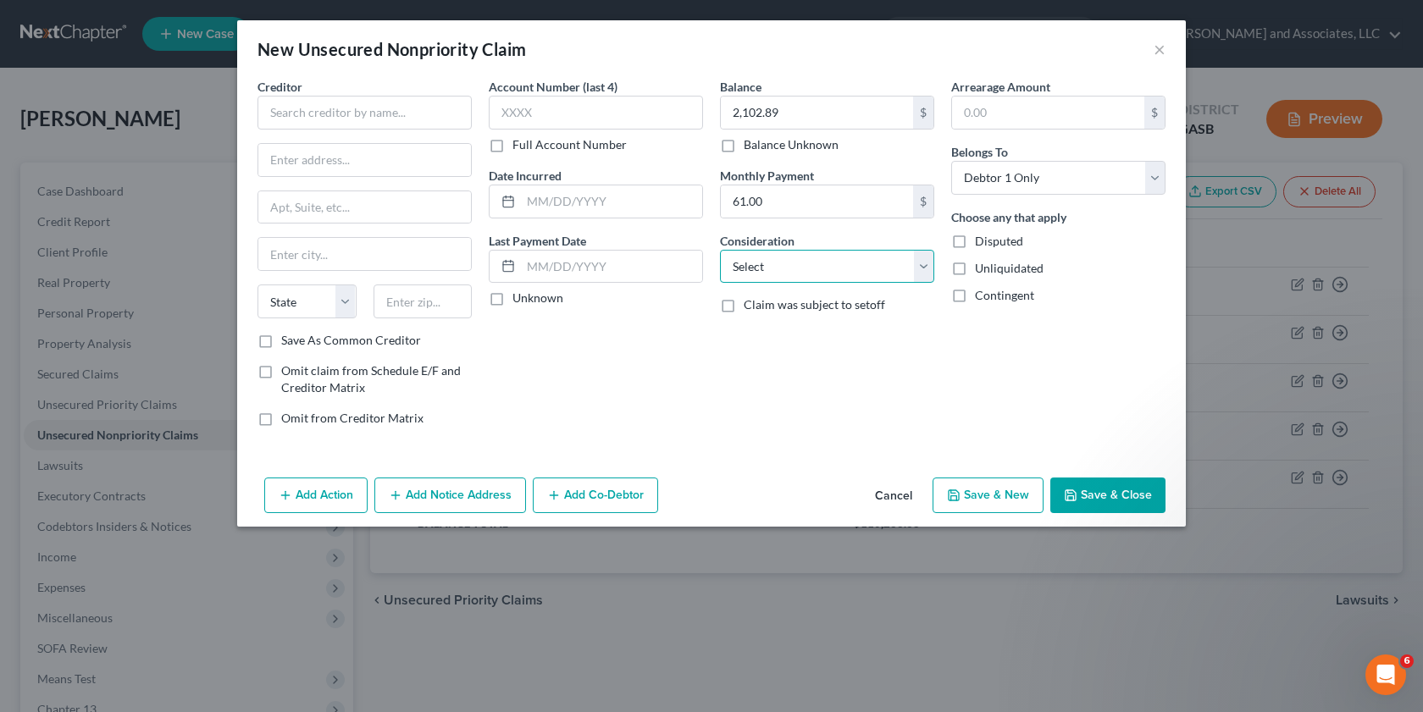
select select "14"
click at [720, 250] on select "Select Cable / Satellite Services Collection Agency Credit Card Debt Debt Couns…" at bounding box center [827, 267] width 214 height 34
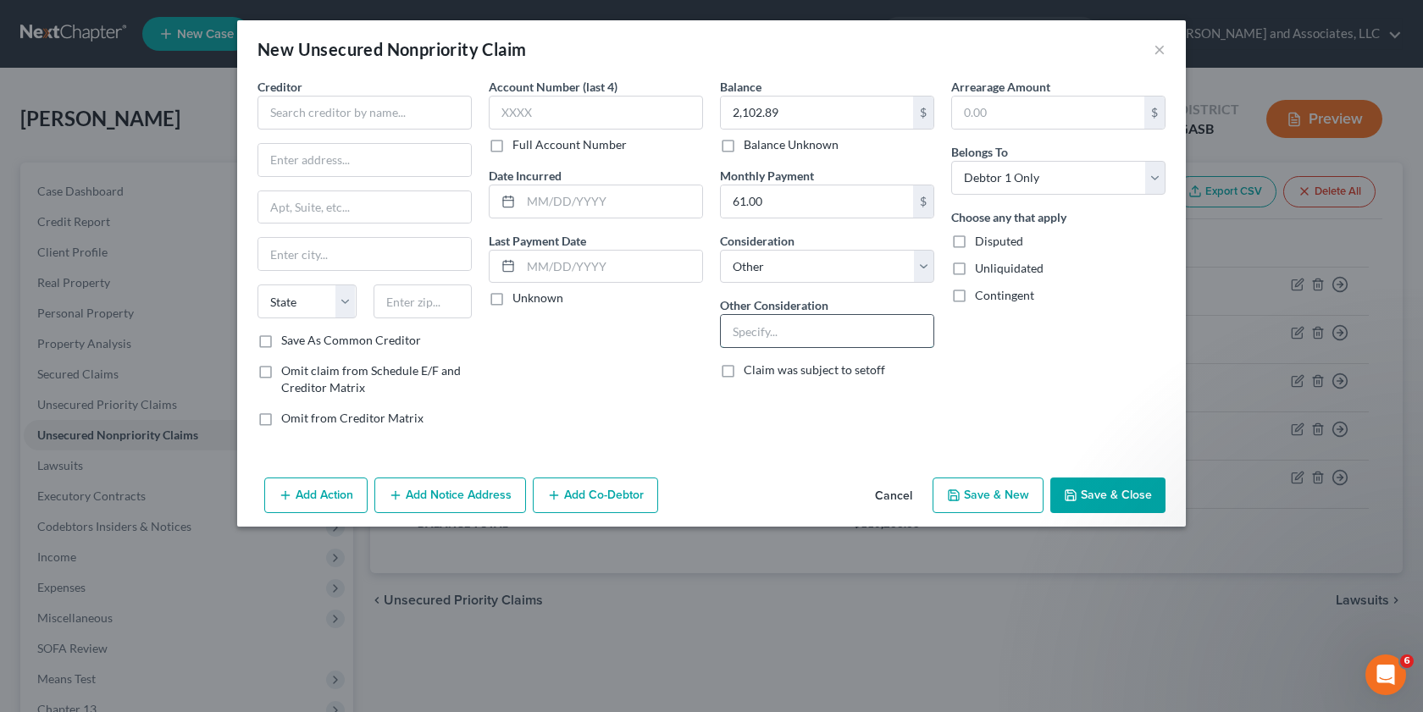
drag, startPoint x: 751, startPoint y: 329, endPoint x: 749, endPoint y: 316, distance: 12.8
click at [751, 328] on input "text" at bounding box center [827, 331] width 213 height 32
type input "Credit Card Account (Delta Sky Miles Blue Card)"
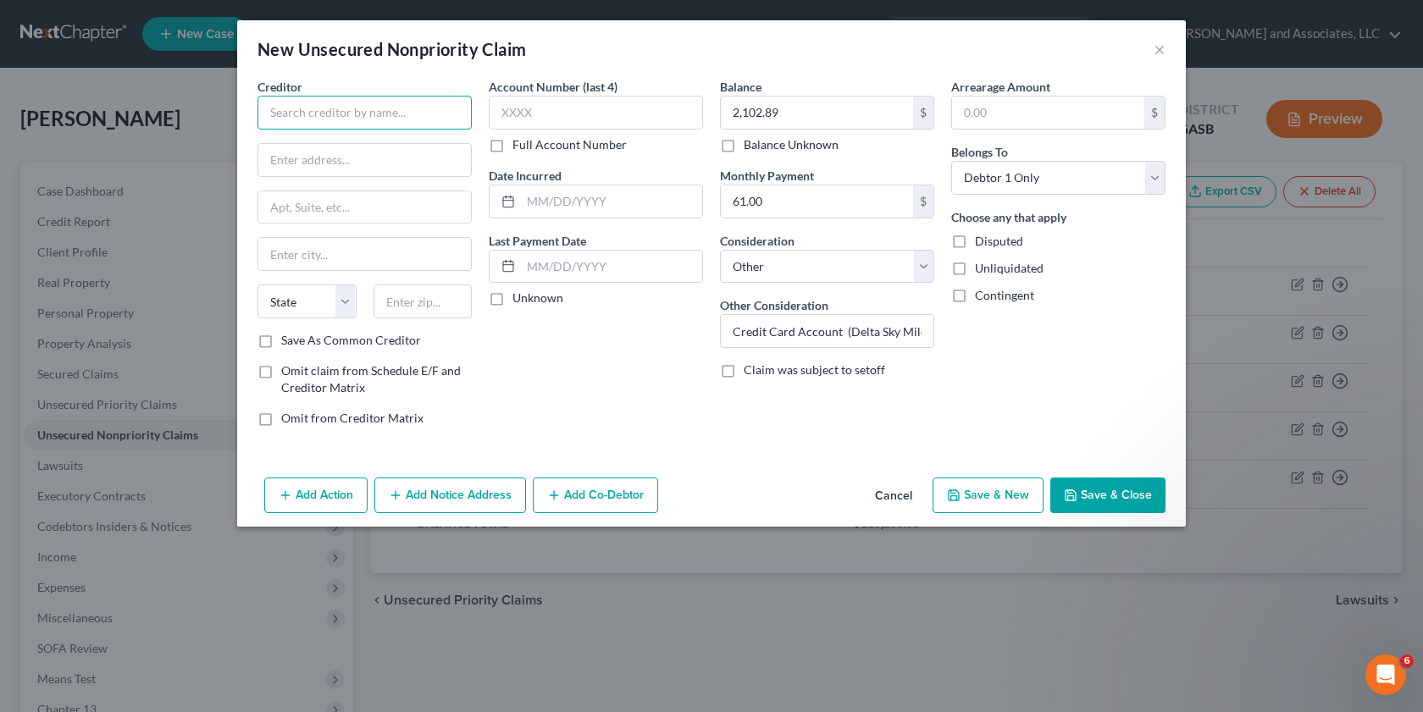
click at [290, 113] on input "text" at bounding box center [364, 113] width 214 height 34
type input "American Express"
type input "P. O. Box 981535"
click at [281, 343] on label "Save As Common Creditor" at bounding box center [351, 340] width 140 height 17
click at [288, 343] on input "Save As Common Creditor" at bounding box center [293, 337] width 11 height 11
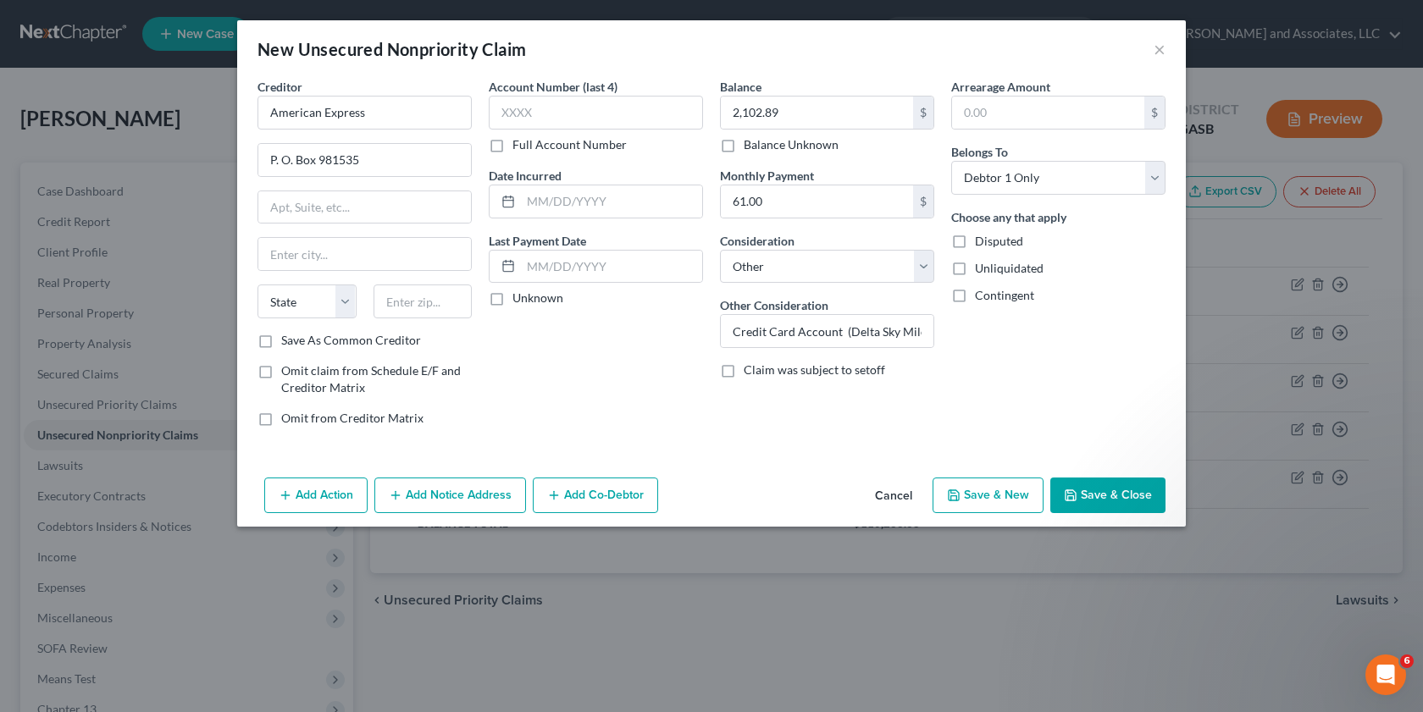
checkbox input "true"
click at [270, 260] on input "text" at bounding box center [364, 254] width 213 height 32
type input "[GEOGRAPHIC_DATA]"
select select "45"
click at [435, 304] on input "79998" at bounding box center [422, 302] width 99 height 34
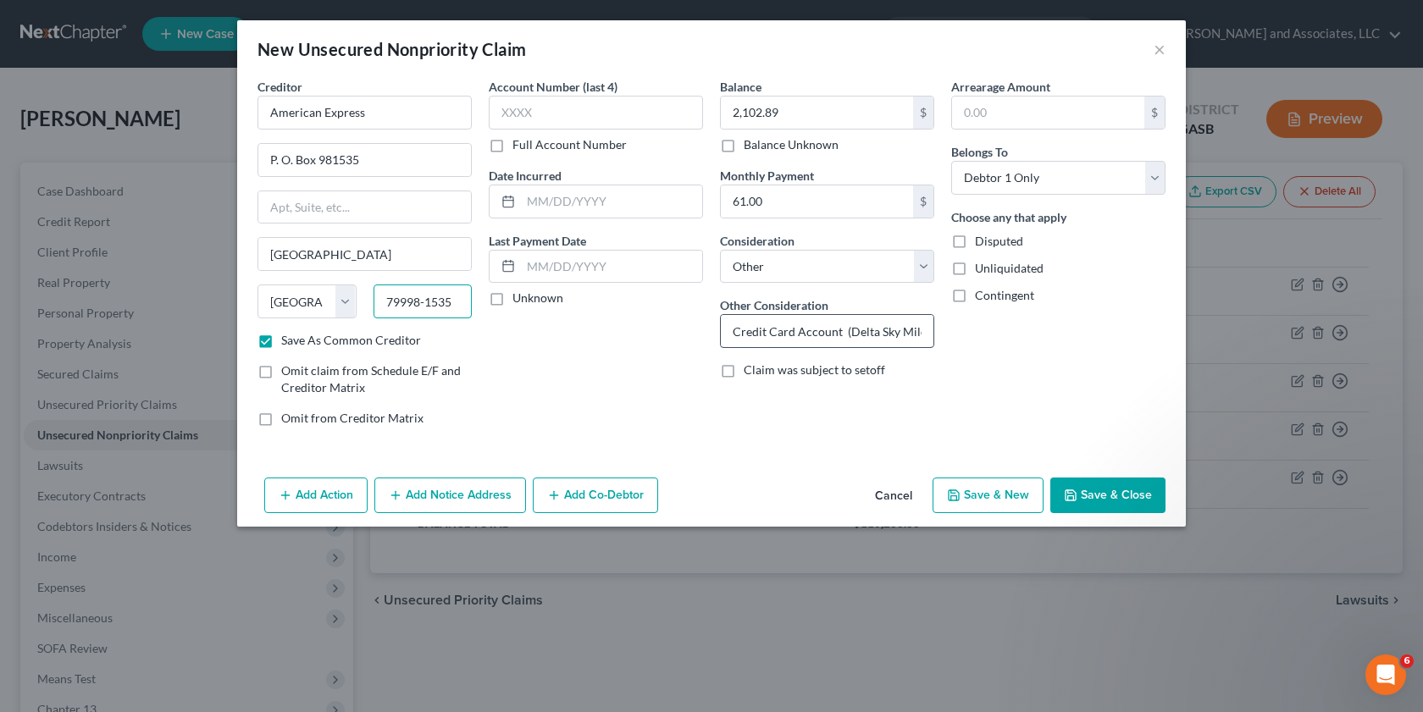
type input "79998-1535"
click at [926, 332] on input "Credit Card Account (Delta Sky Miles Blue Card)" at bounding box center [827, 331] width 213 height 32
type input "Credit Card Account (Delta Sky Miles Blue Card) 8-12007"
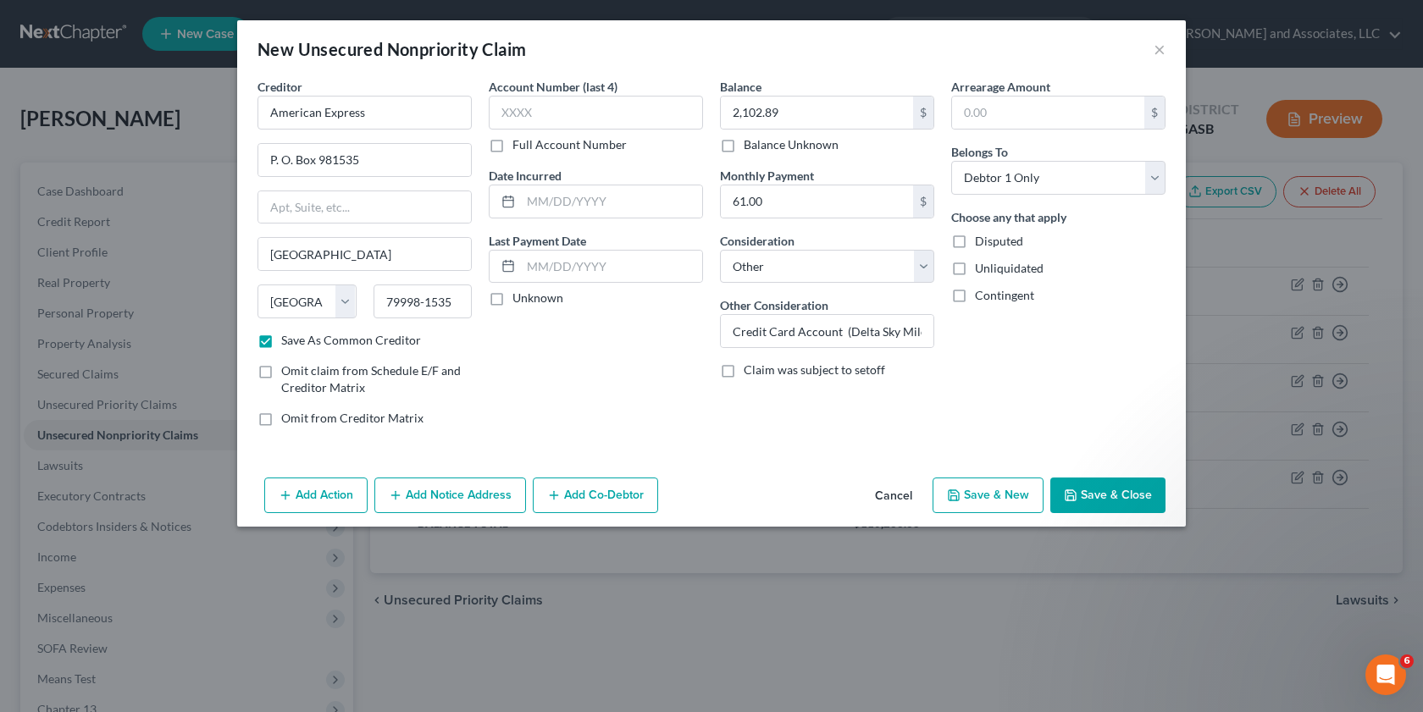
click at [992, 495] on button "Save & New" at bounding box center [987, 496] width 111 height 36
select select "0"
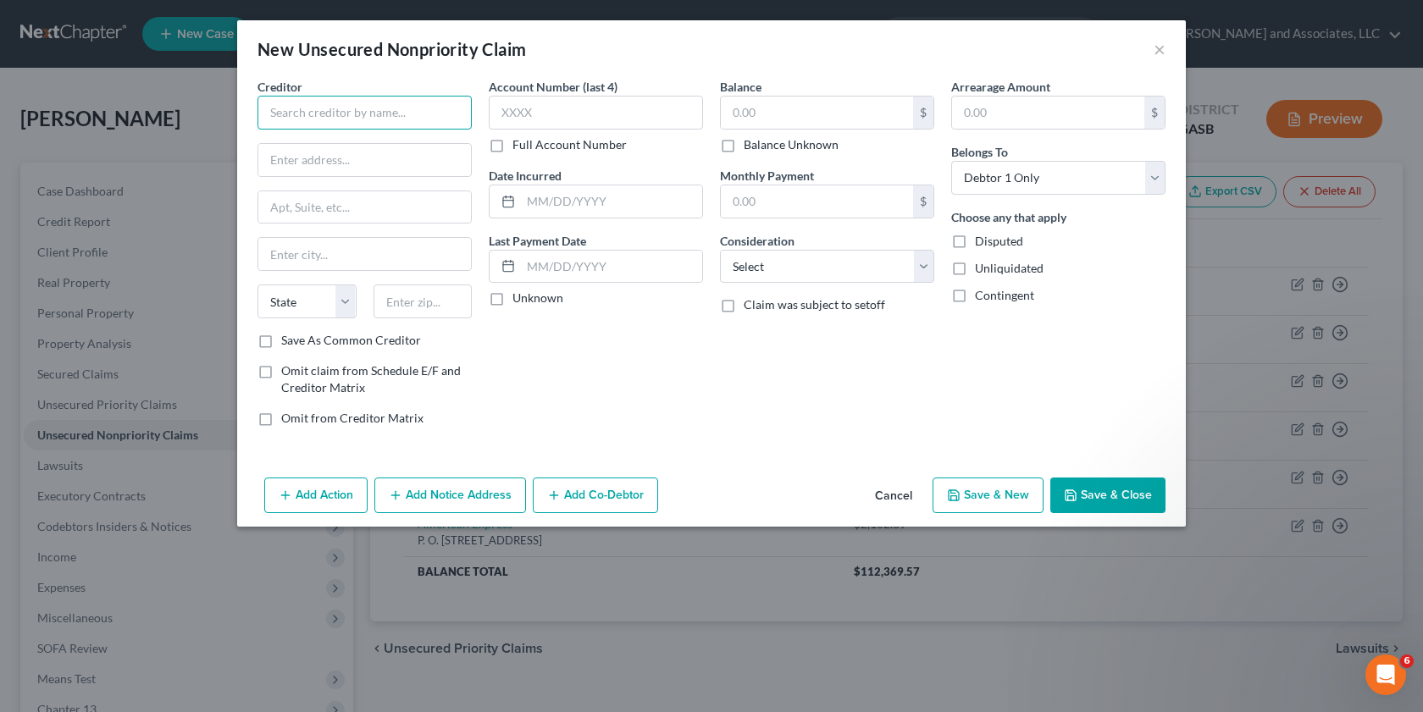
click at [291, 119] on input "text" at bounding box center [364, 113] width 214 height 34
type input "American Express"
type input "P. O. Box 981535"
click at [289, 257] on input "text" at bounding box center [364, 254] width 213 height 32
type input "[GEOGRAPHIC_DATA]"
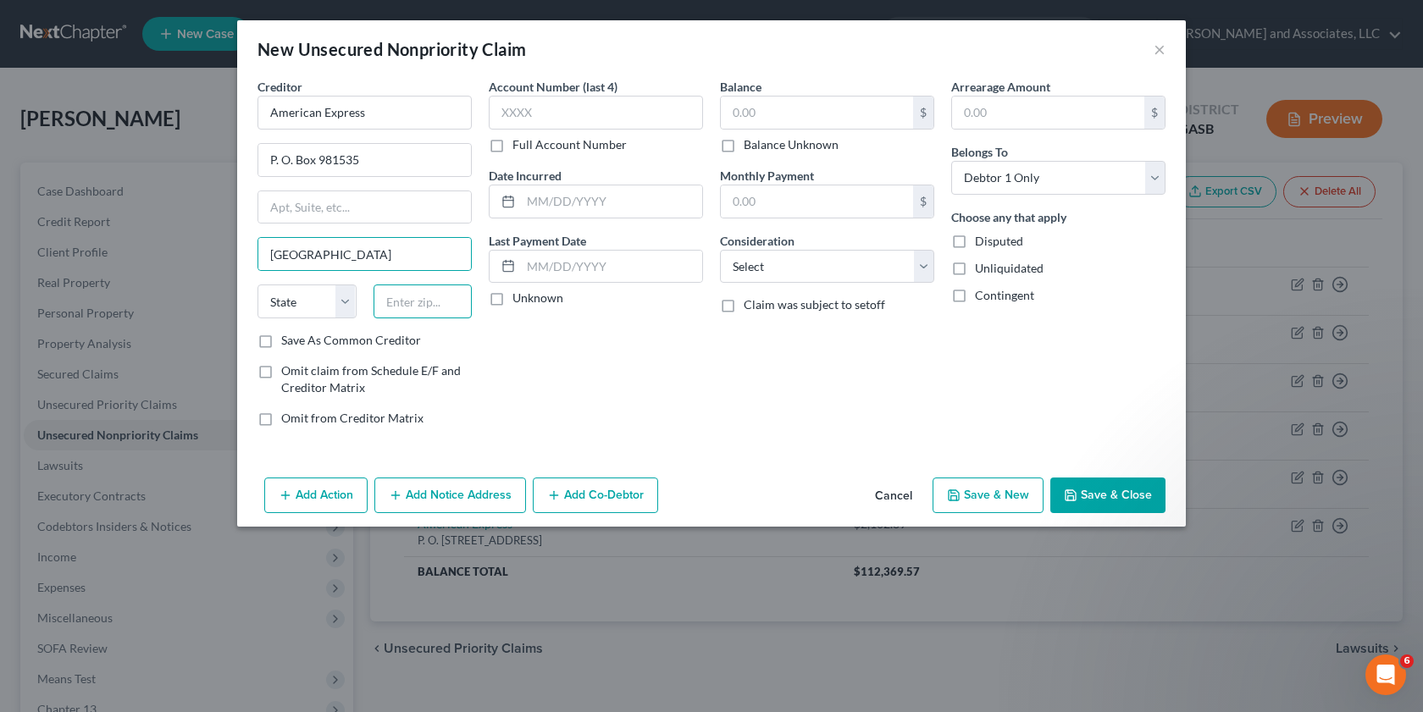
type input "79998"
select select "45"
click at [413, 305] on input "79998" at bounding box center [422, 302] width 99 height 34
click at [434, 301] on input "79998" at bounding box center [422, 302] width 99 height 34
type input "79998-1535"
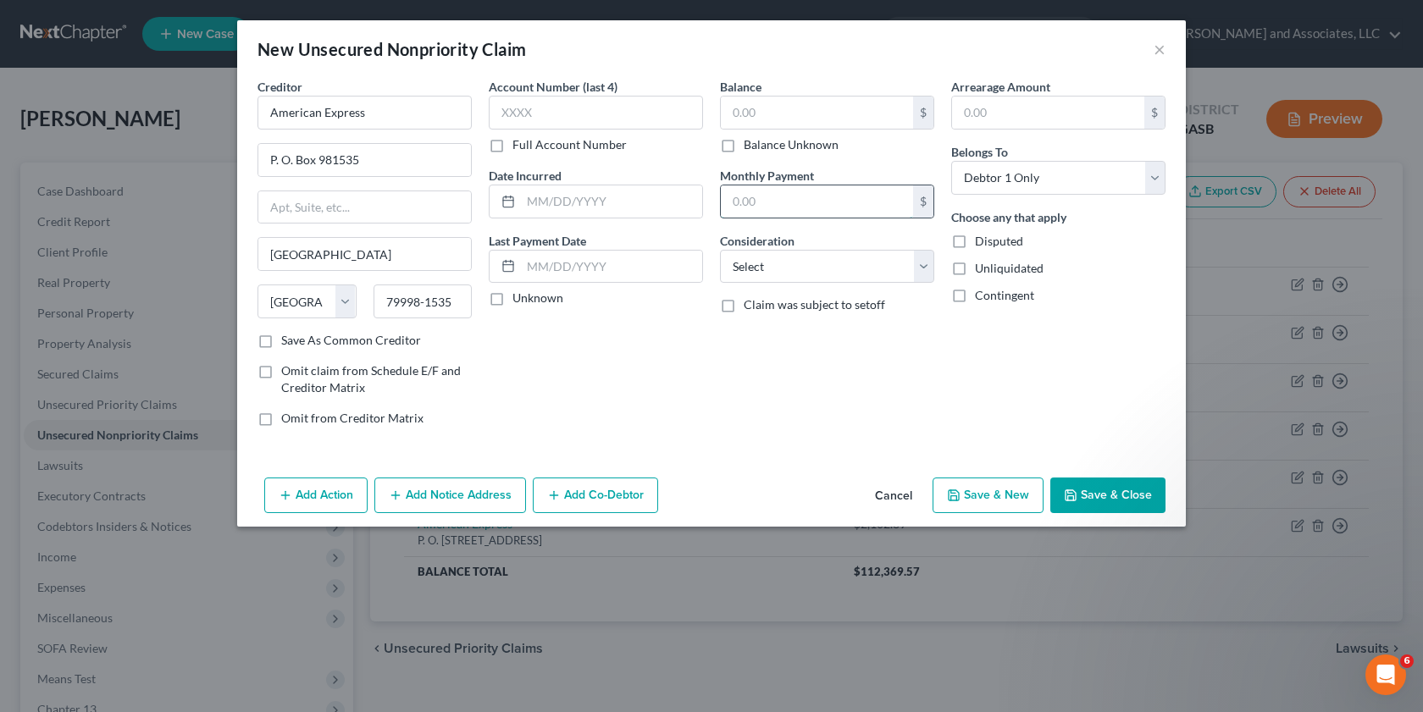
click at [755, 211] on input "text" at bounding box center [817, 201] width 192 height 32
type input "1,640.00"
click at [749, 106] on input "text" at bounding box center [817, 113] width 192 height 32
type input "573,545.58"
click at [975, 273] on label "Unliquidated" at bounding box center [1009, 268] width 69 height 17
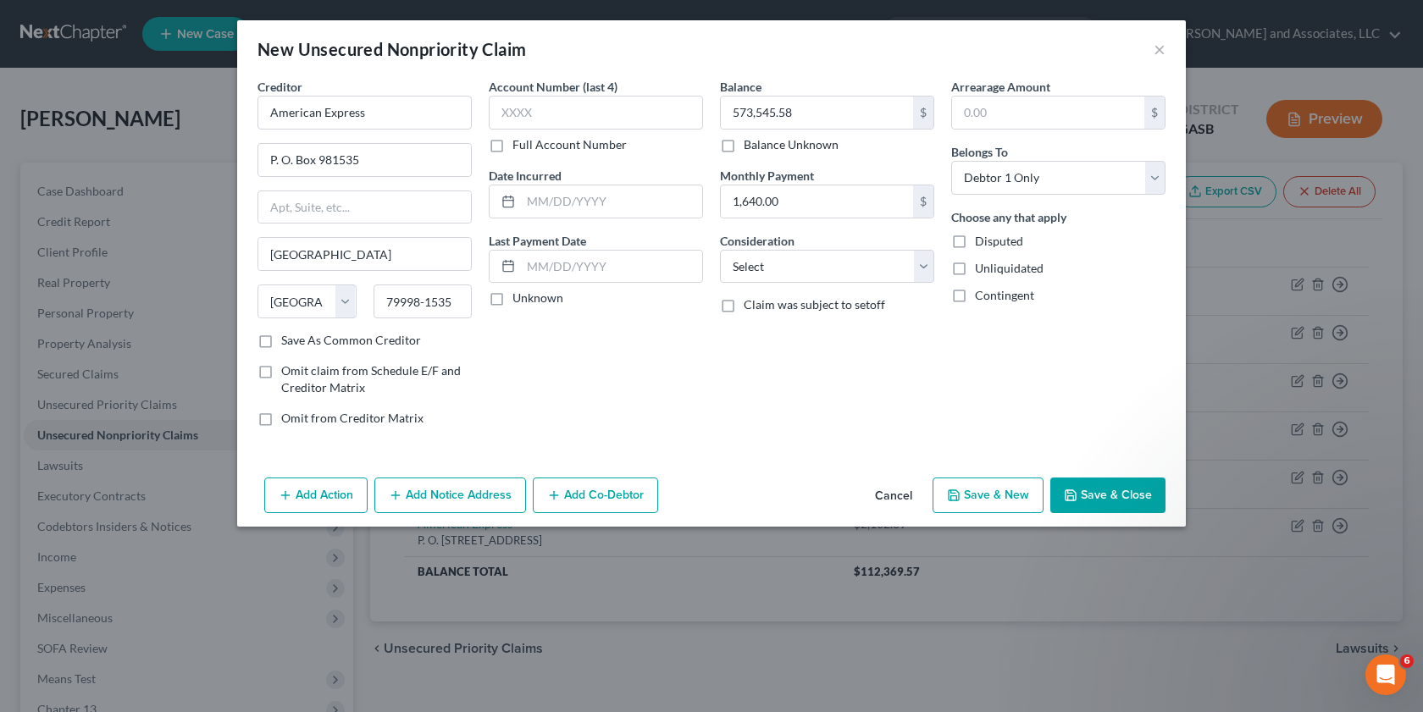
click at [981, 271] on input "Unliquidated" at bounding box center [986, 265] width 11 height 11
checkbox input "true"
click at [924, 265] on select "Select Cable / Satellite Services Collection Agency Credit Card Debt Debt Couns…" at bounding box center [827, 267] width 214 height 34
select select "14"
click at [720, 250] on select "Select Cable / Satellite Services Collection Agency Credit Card Debt Debt Couns…" at bounding box center [827, 267] width 214 height 34
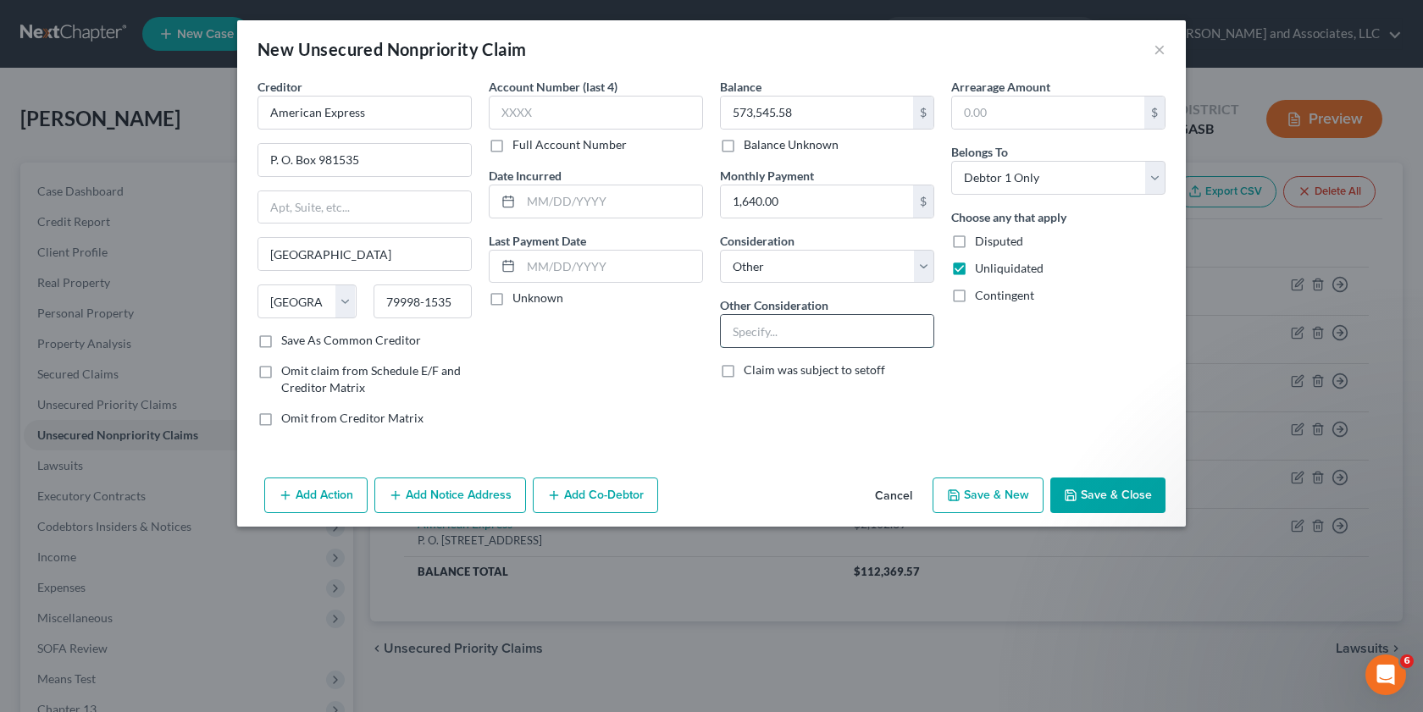
click at [763, 331] on input "text" at bounding box center [827, 331] width 213 height 32
drag, startPoint x: 840, startPoint y: 334, endPoint x: 810, endPoint y: 361, distance: 40.2
click at [837, 339] on input "Credit Card Account (Delta skyMiles Platinum)" at bounding box center [827, 331] width 213 height 32
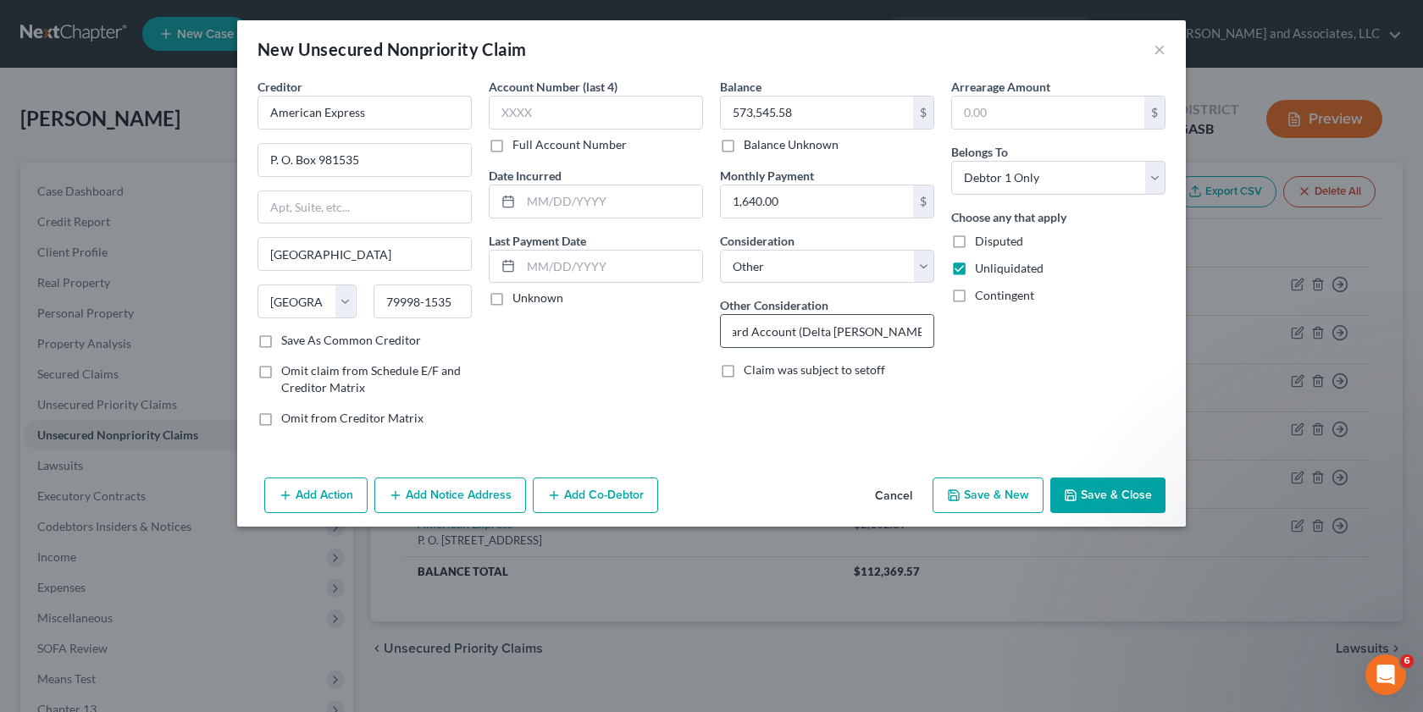
click at [834, 334] on input "Credit Card Account (Delta [PERSON_NAME] Platinum)" at bounding box center [827, 331] width 213 height 32
drag, startPoint x: 843, startPoint y: 334, endPoint x: 829, endPoint y: 335, distance: 14.4
click at [842, 334] on input "Credit Card Account (Delta Sky Miles Platinum)" at bounding box center [827, 331] width 213 height 32
click at [927, 326] on input "Credit Card Account (Delta Sky Miles Platinum)" at bounding box center [827, 331] width 213 height 32
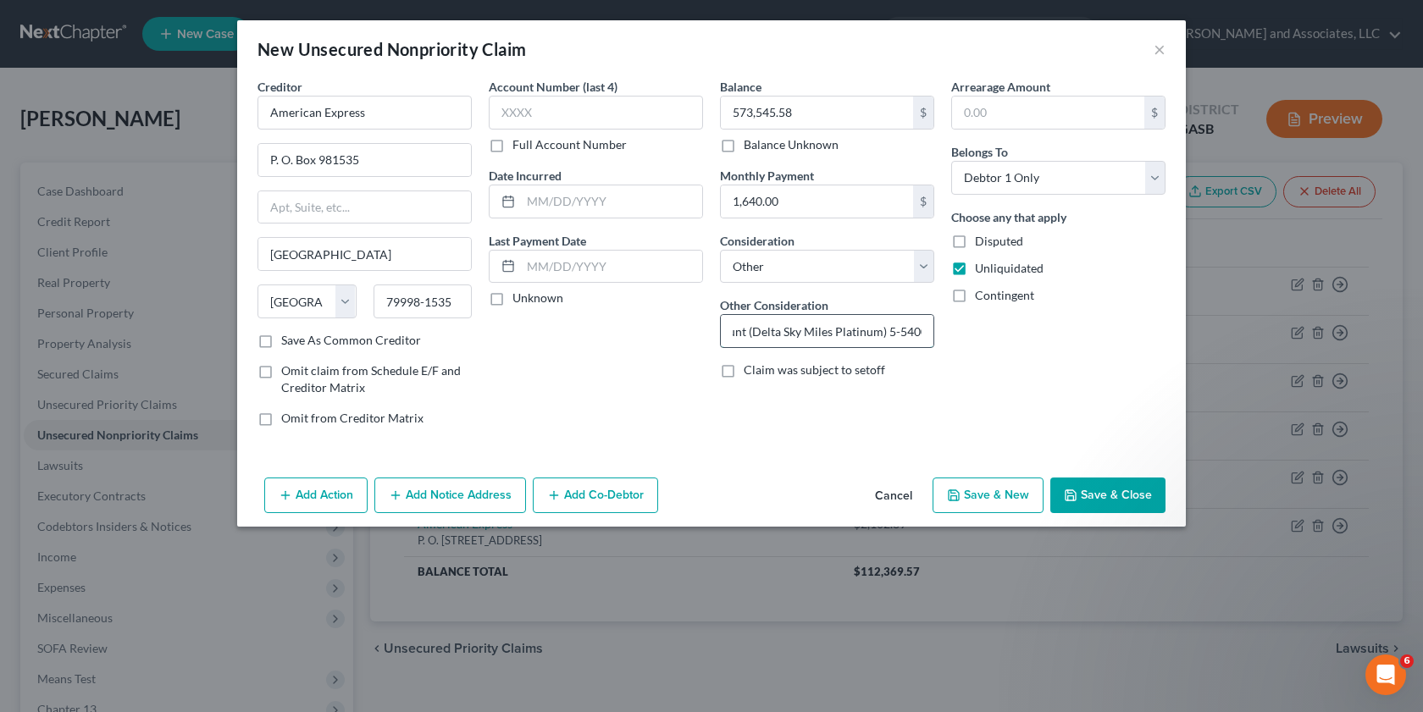
scroll to position [0, 103]
type input "Credit Card Account (Delta Sky Miles Platinum) 5-54005"
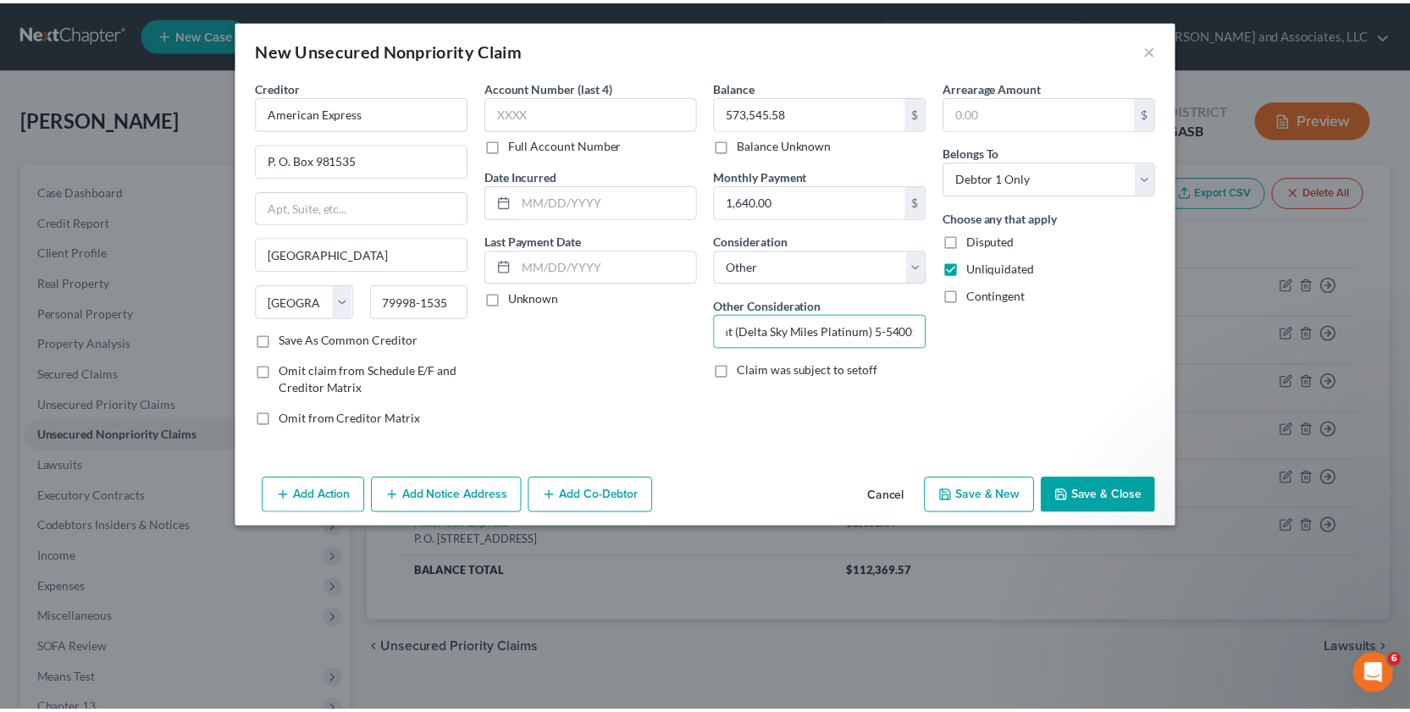
scroll to position [0, 0]
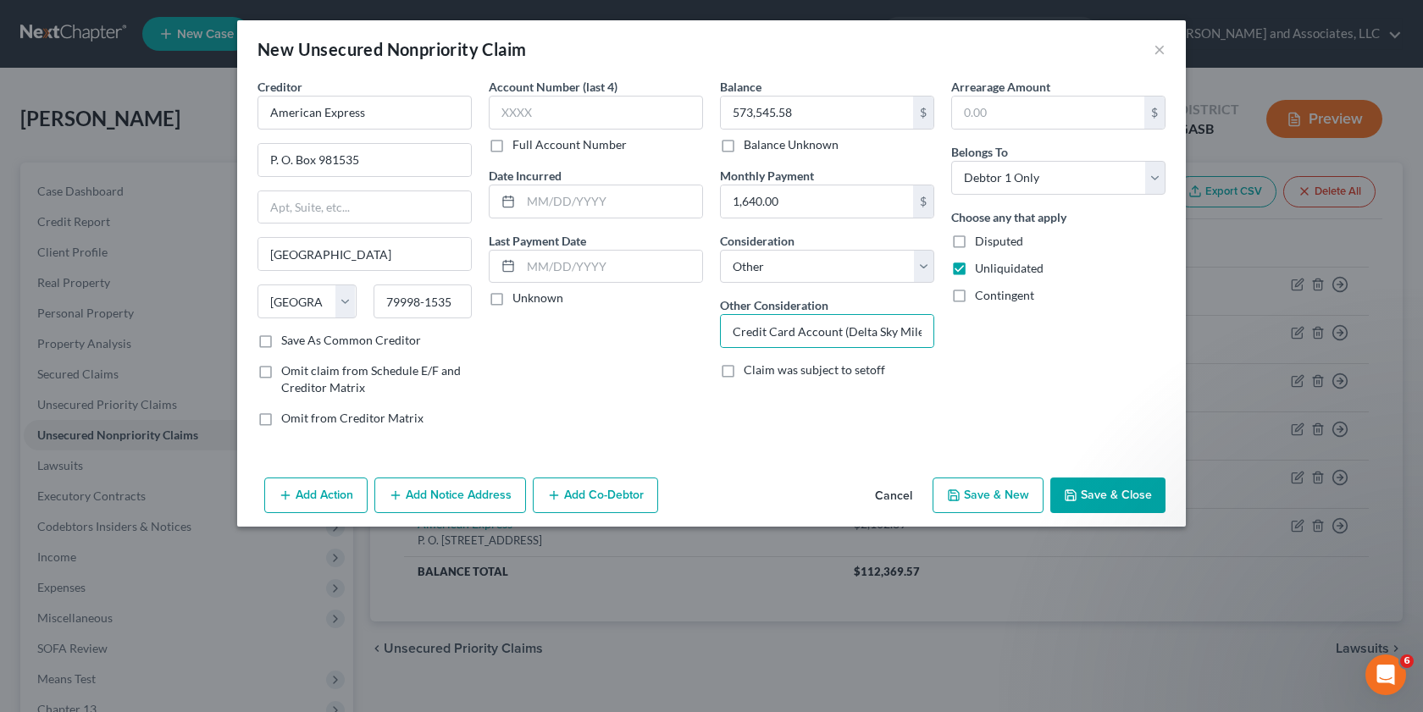
click at [281, 340] on label "Save As Common Creditor" at bounding box center [351, 340] width 140 height 17
click at [288, 340] on input "Save As Common Creditor" at bounding box center [293, 337] width 11 height 11
click at [997, 499] on button "Save & New" at bounding box center [987, 496] width 111 height 36
checkbox input "false"
select select "0"
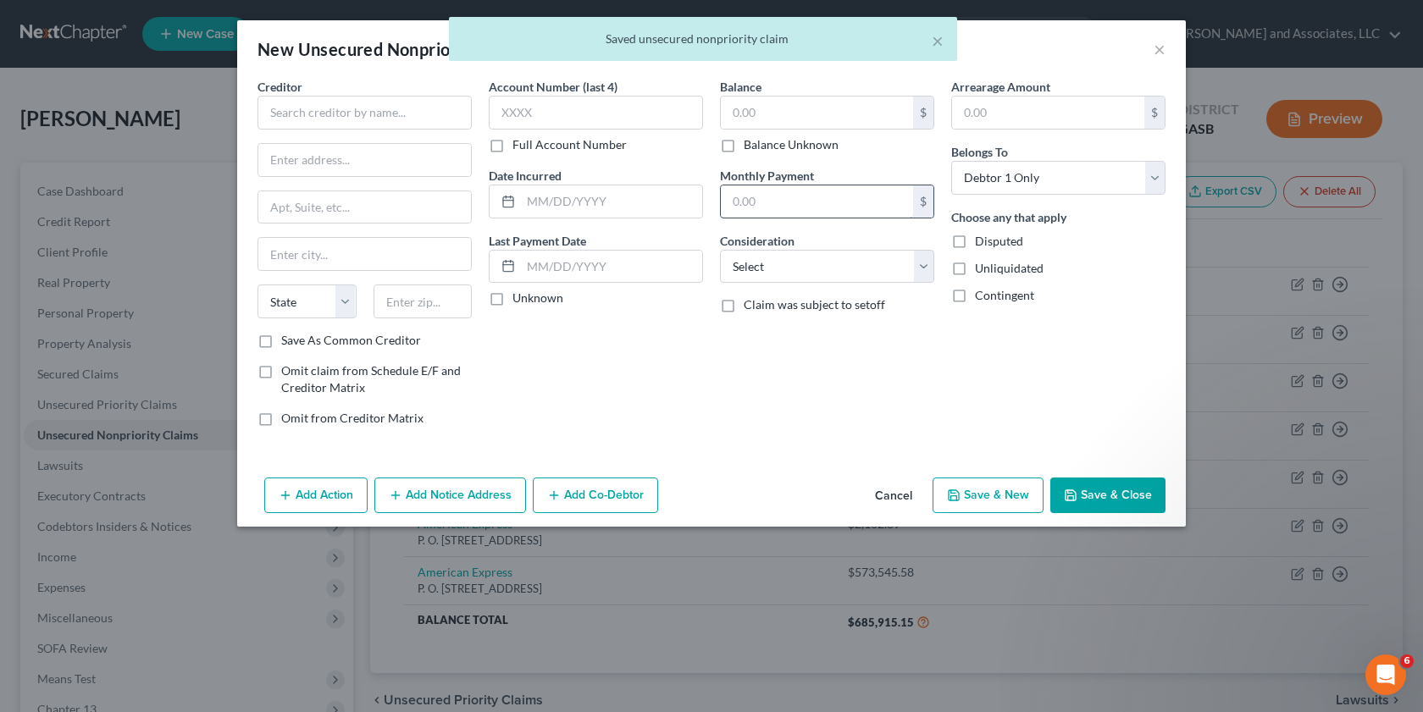
drag, startPoint x: 968, startPoint y: 272, endPoint x: 885, endPoint y: 198, distance: 111.0
click at [975, 272] on label "Unliquidated" at bounding box center [1009, 268] width 69 height 17
click at [981, 271] on input "Unliquidated" at bounding box center [986, 265] width 11 height 11
checkbox input "true"
click at [749, 117] on input "text" at bounding box center [817, 113] width 192 height 32
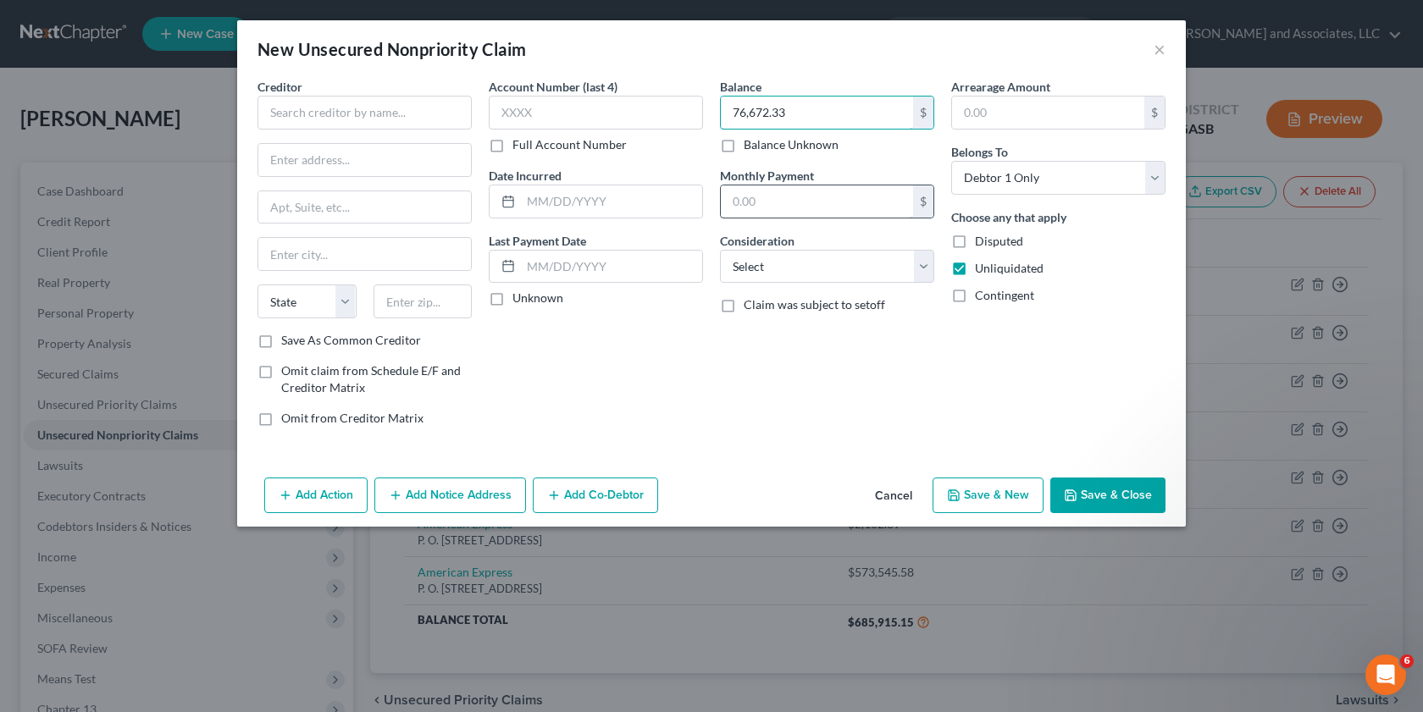
type input "76,672.33"
click at [760, 199] on input "text" at bounding box center [817, 201] width 192 height 32
type input "2,231.36"
click at [923, 265] on select "Select Cable / Satellite Services Collection Agency Credit Card Debt Debt Couns…" at bounding box center [827, 267] width 214 height 34
select select "14"
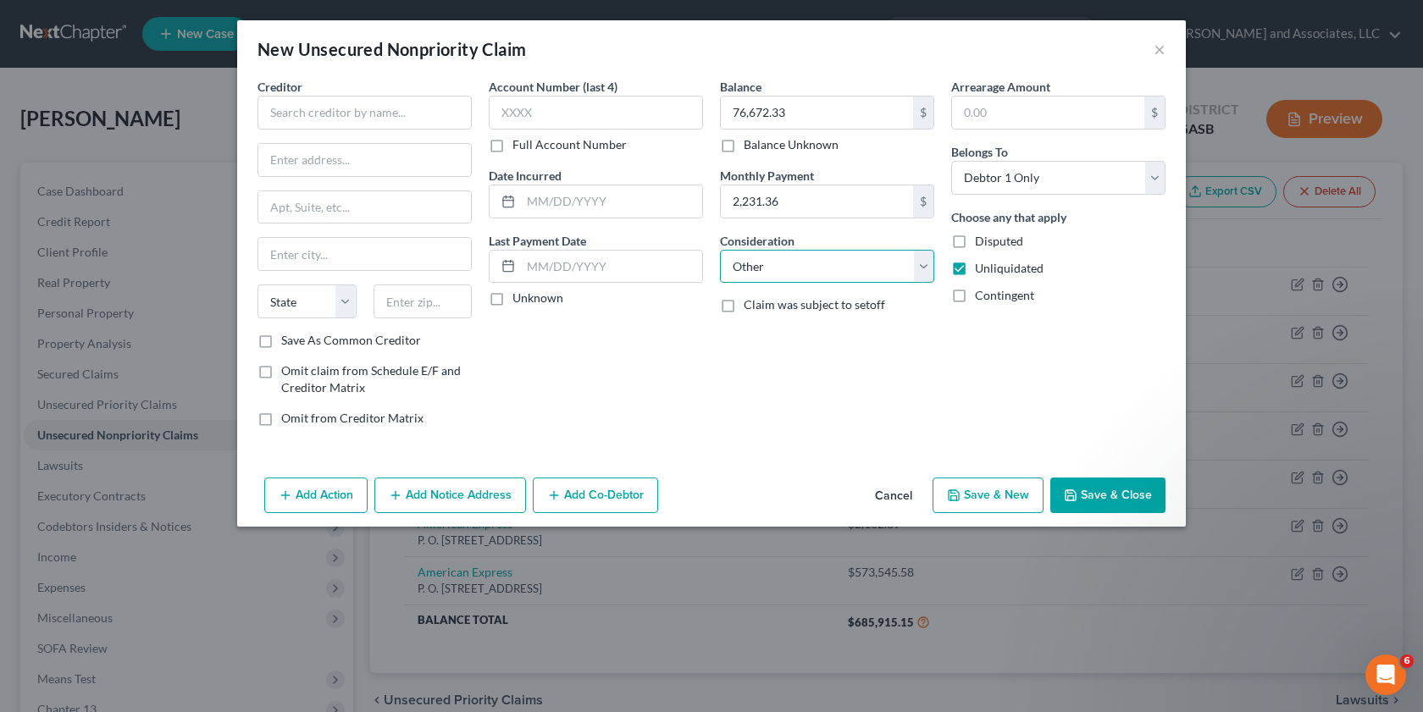
click at [720, 250] on select "Select Cable / Satellite Services Collection Agency Credit Card Debt Debt Couns…" at bounding box center [827, 267] width 214 height 34
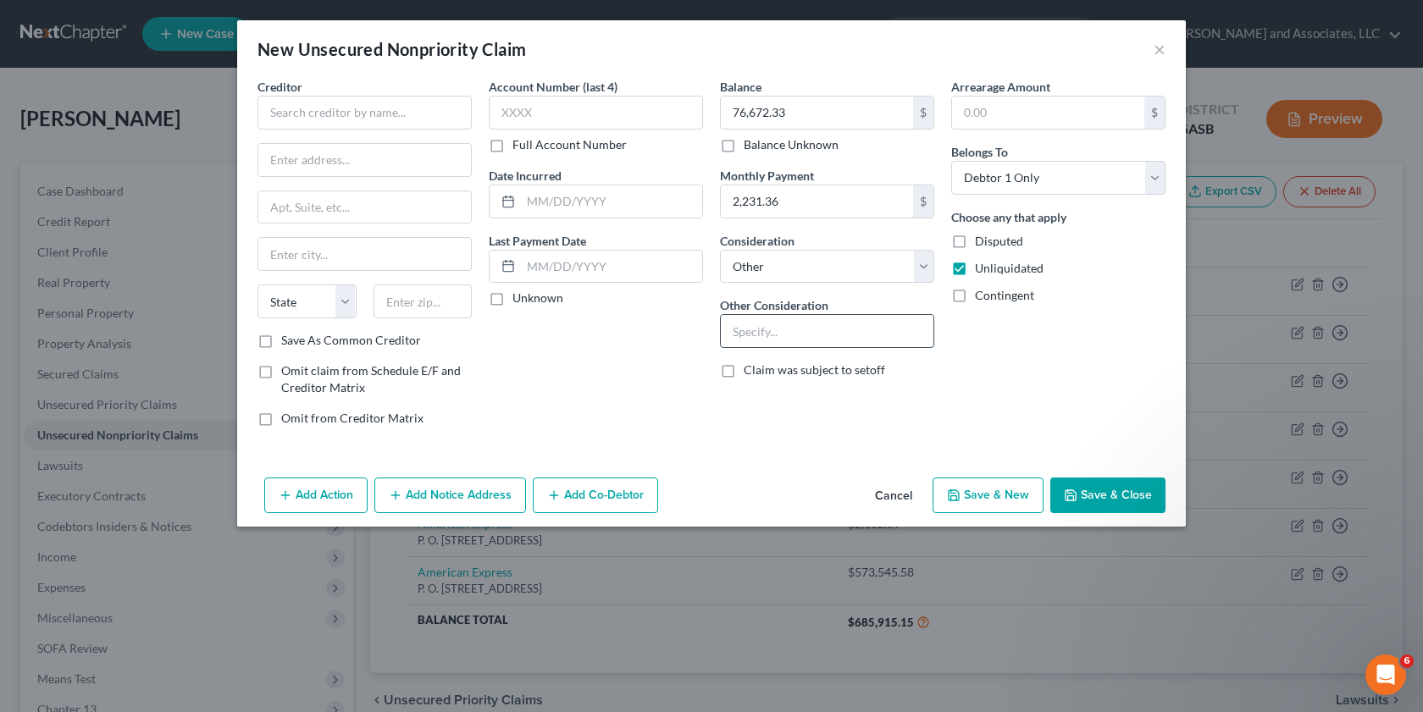
click at [736, 321] on input "text" at bounding box center [827, 331] width 213 height 32
type input "Personal Loan PA-1942466"
click at [293, 122] on input "text" at bounding box center [364, 113] width 214 height 34
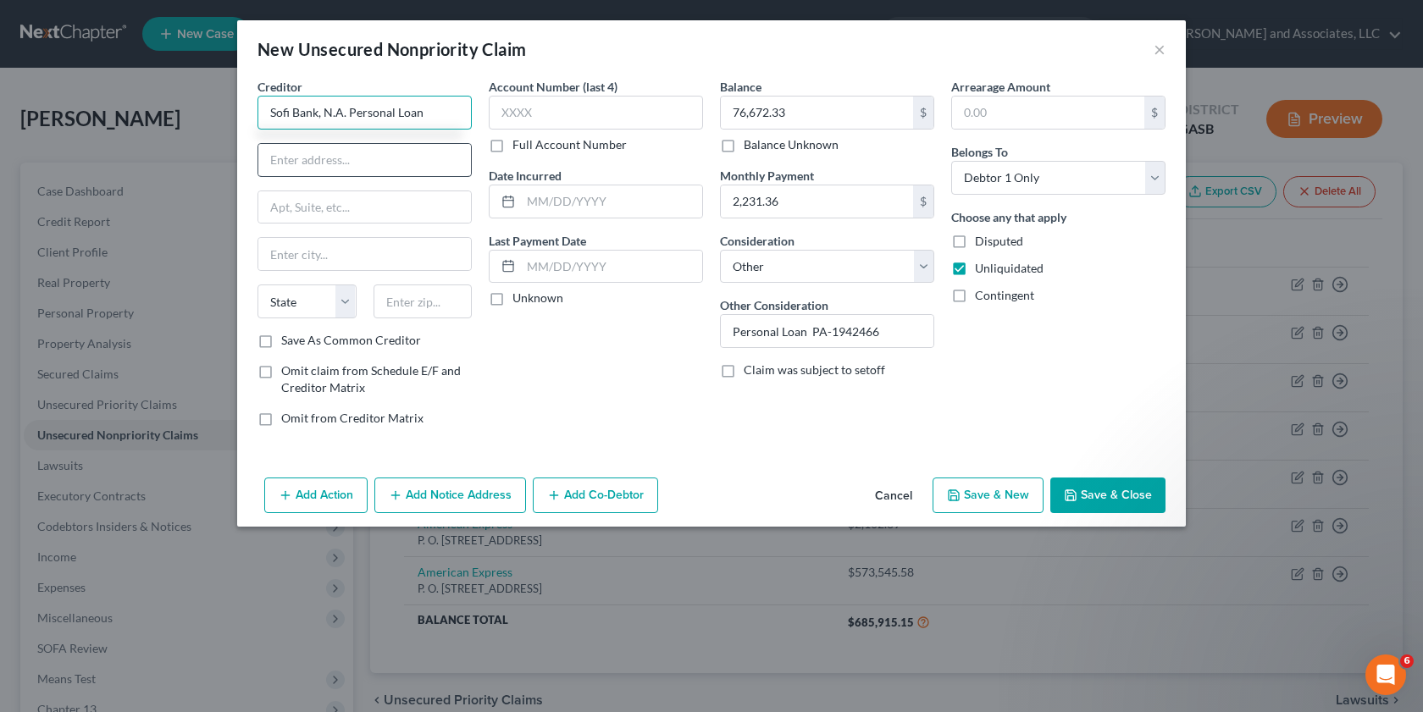
type input "Sofi Bank, N.A. Personal Loan"
drag, startPoint x: 275, startPoint y: 158, endPoint x: 201, endPoint y: 182, distance: 78.2
click at [275, 158] on input "text" at bounding box center [364, 160] width 213 height 32
type input "P. O. Box 654158"
click at [297, 259] on input "text" at bounding box center [364, 254] width 213 height 32
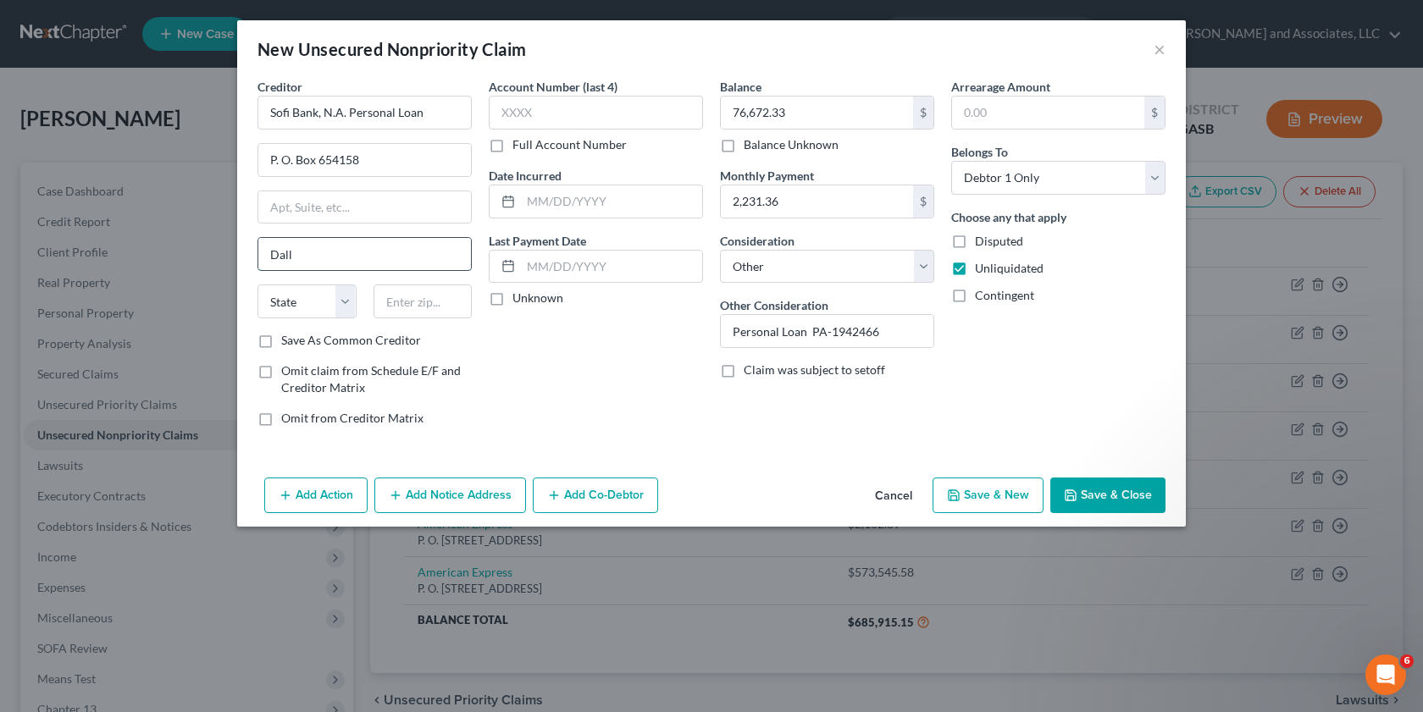
type input "[GEOGRAPHIC_DATA]"
select select "45"
click at [469, 307] on input "75320-1209" at bounding box center [422, 302] width 99 height 34
type input "75265-4158"
click at [281, 345] on label "Save As Common Creditor" at bounding box center [351, 340] width 140 height 17
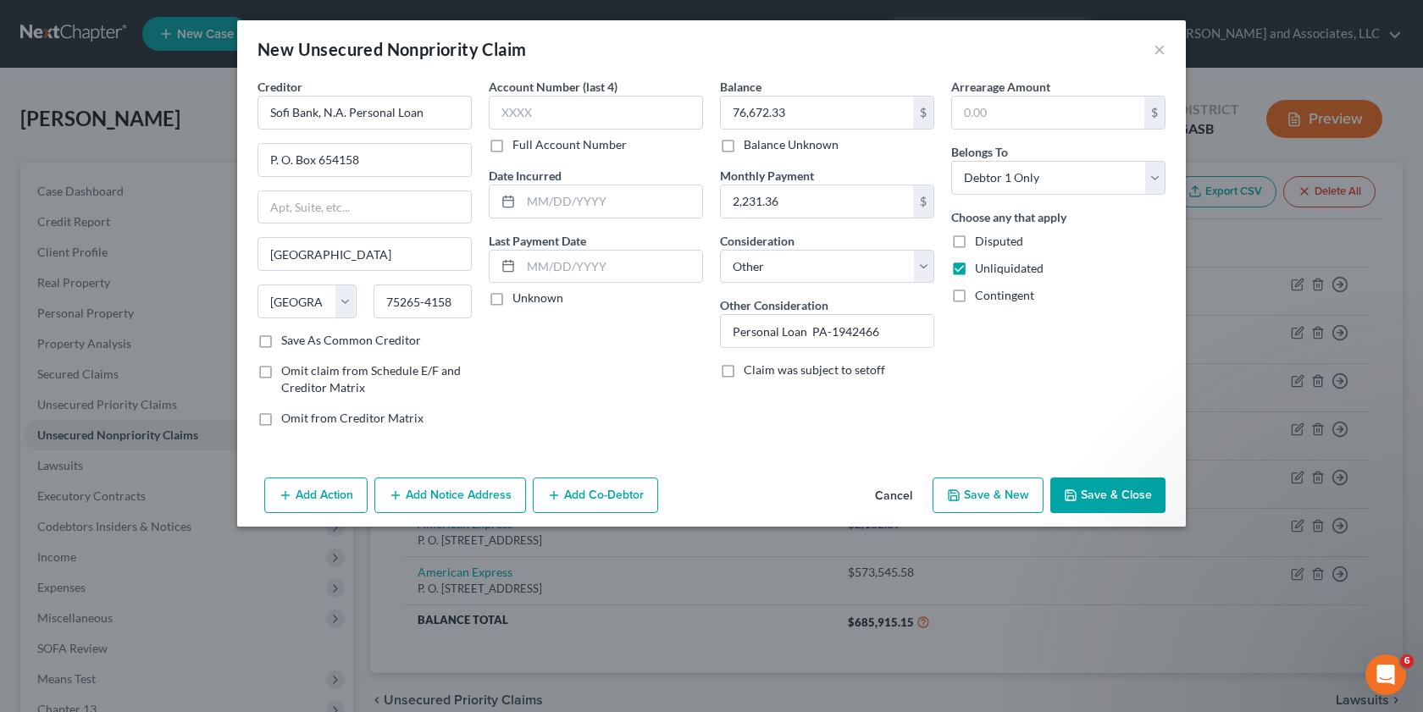
click at [288, 343] on input "Save As Common Creditor" at bounding box center [293, 337] width 11 height 11
checkbox input "true"
click at [988, 502] on button "Save & New" at bounding box center [987, 496] width 111 height 36
select select "0"
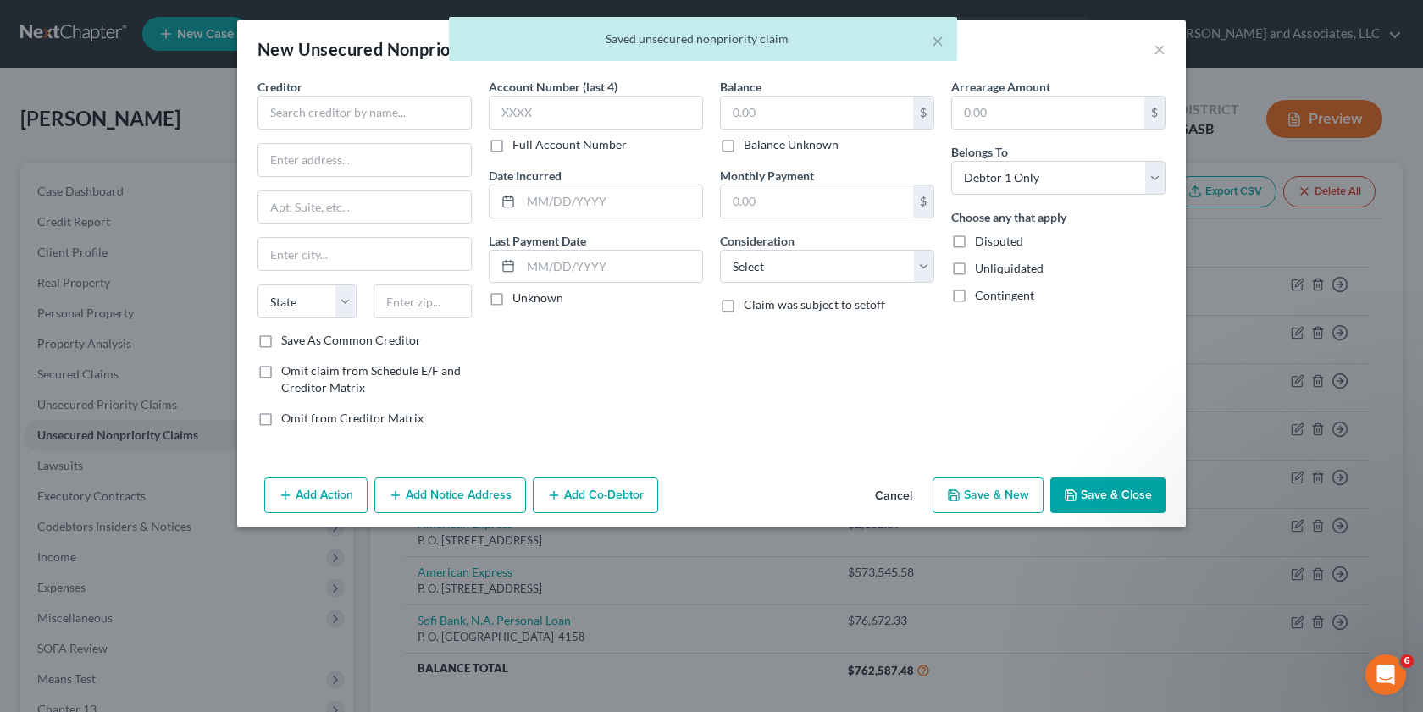
click at [975, 268] on label "Unliquidated" at bounding box center [1009, 268] width 69 height 17
click at [981, 268] on input "Unliquidated" at bounding box center [986, 265] width 11 height 11
checkbox input "true"
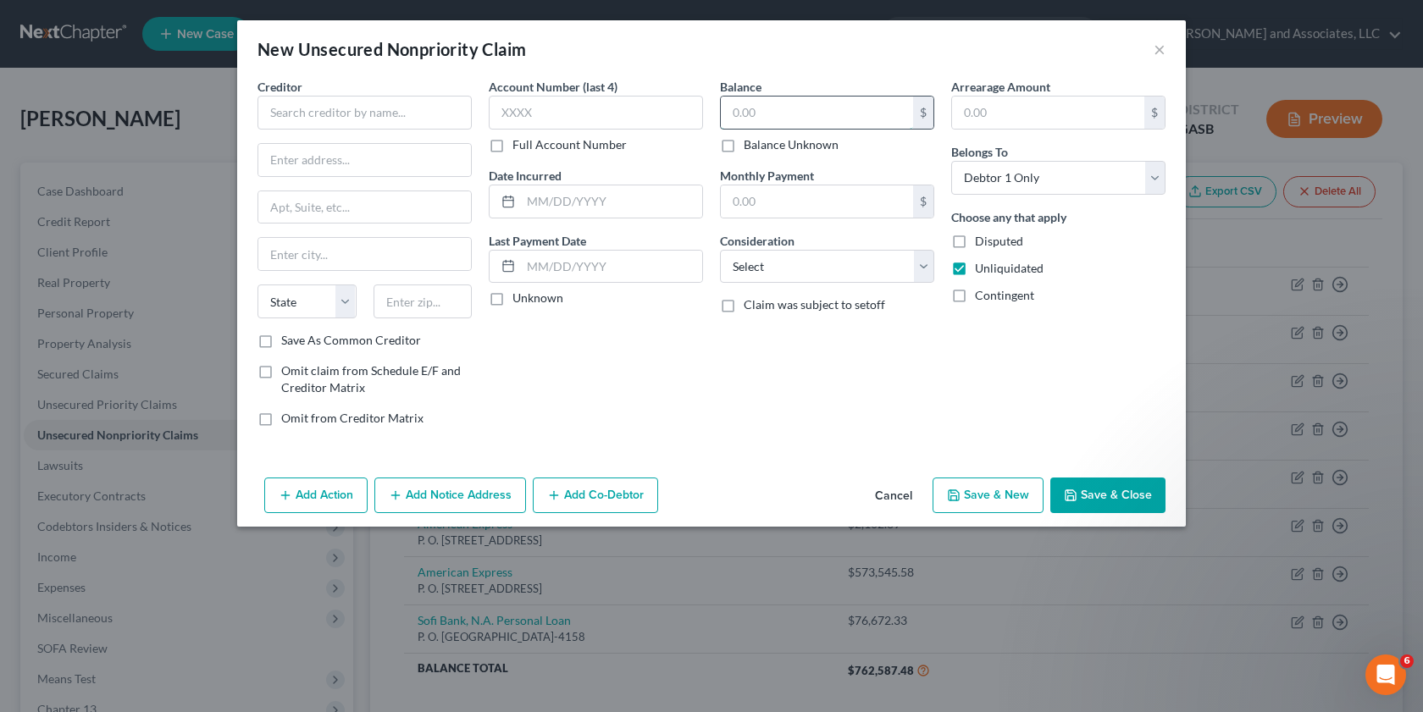
click at [757, 112] on input "text" at bounding box center [817, 113] width 192 height 32
type input "2,162.48"
click at [747, 206] on input "text" at bounding box center [817, 201] width 192 height 32
type input "8,273"
click at [291, 116] on input "text" at bounding box center [364, 113] width 214 height 34
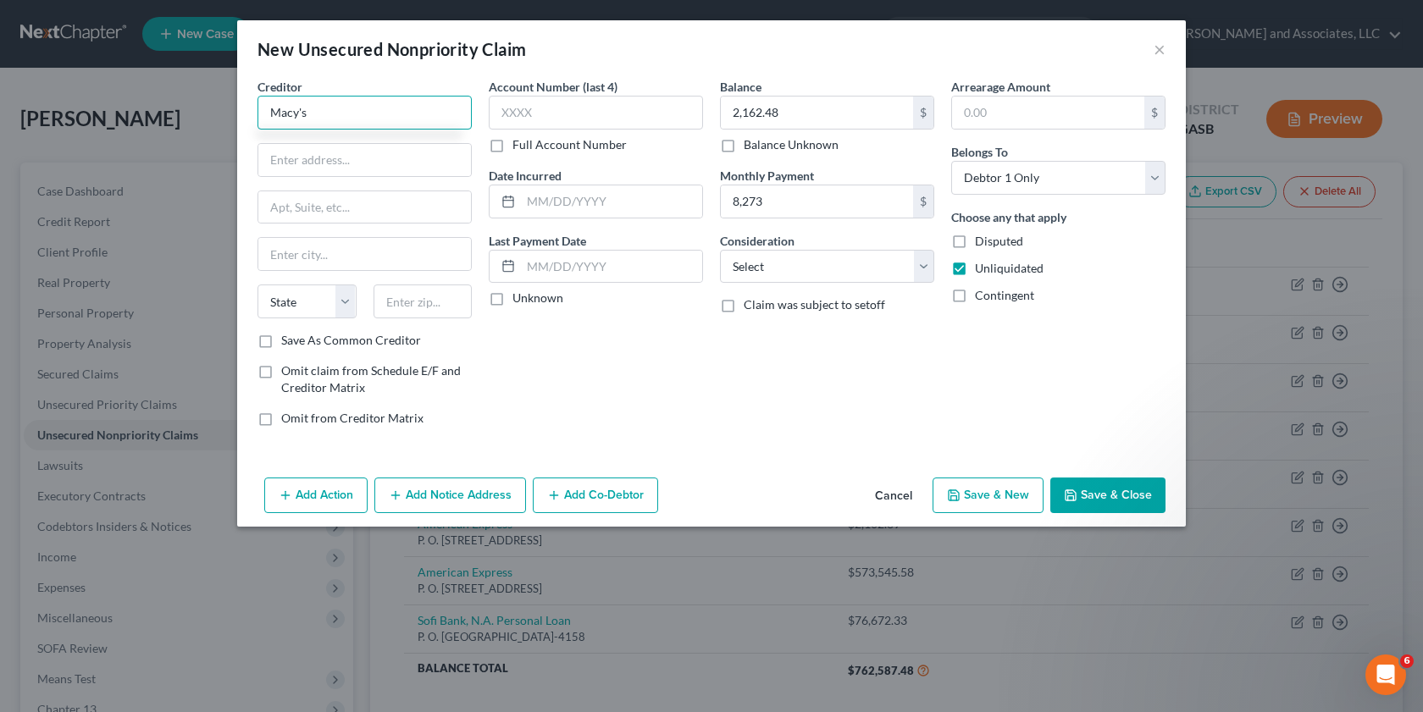
type input "Macy's"
type input "P. O. Box 790003"
click at [264, 256] on input "text" at bounding box center [364, 254] width 213 height 32
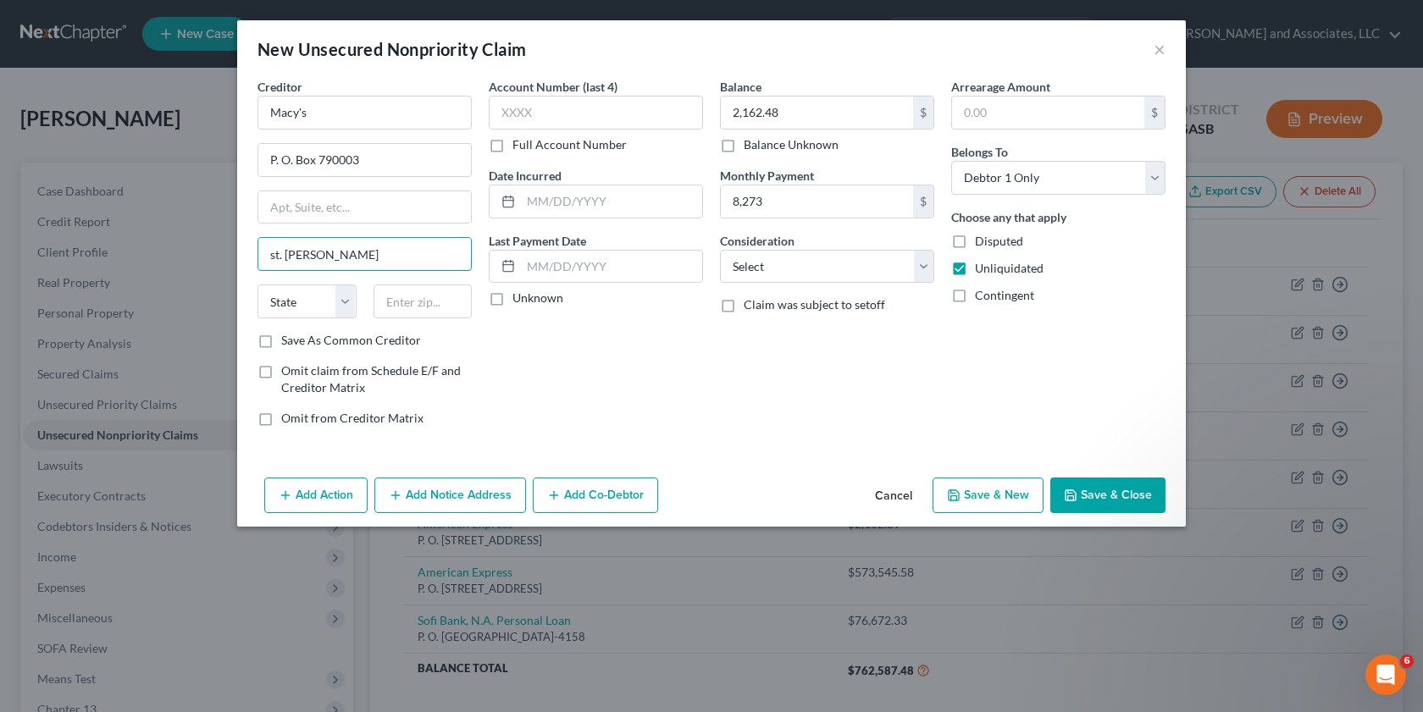
type input "[GEOGRAPHIC_DATA][PERSON_NAME]"
click at [340, 329] on div "State [US_STATE] AK AR AZ CA CO CT DE DC [GEOGRAPHIC_DATA] [GEOGRAPHIC_DATA] GU…" at bounding box center [364, 308] width 231 height 47
click at [301, 306] on select "State [US_STATE] AK AR AZ CA CO CT DE DC [GEOGRAPHIC_DATA] [GEOGRAPHIC_DATA] GU…" at bounding box center [306, 302] width 99 height 34
select select "26"
click at [257, 285] on select "State [US_STATE] AK AR AZ CA CO CT DE DC [GEOGRAPHIC_DATA] [GEOGRAPHIC_DATA] GU…" at bounding box center [306, 302] width 99 height 34
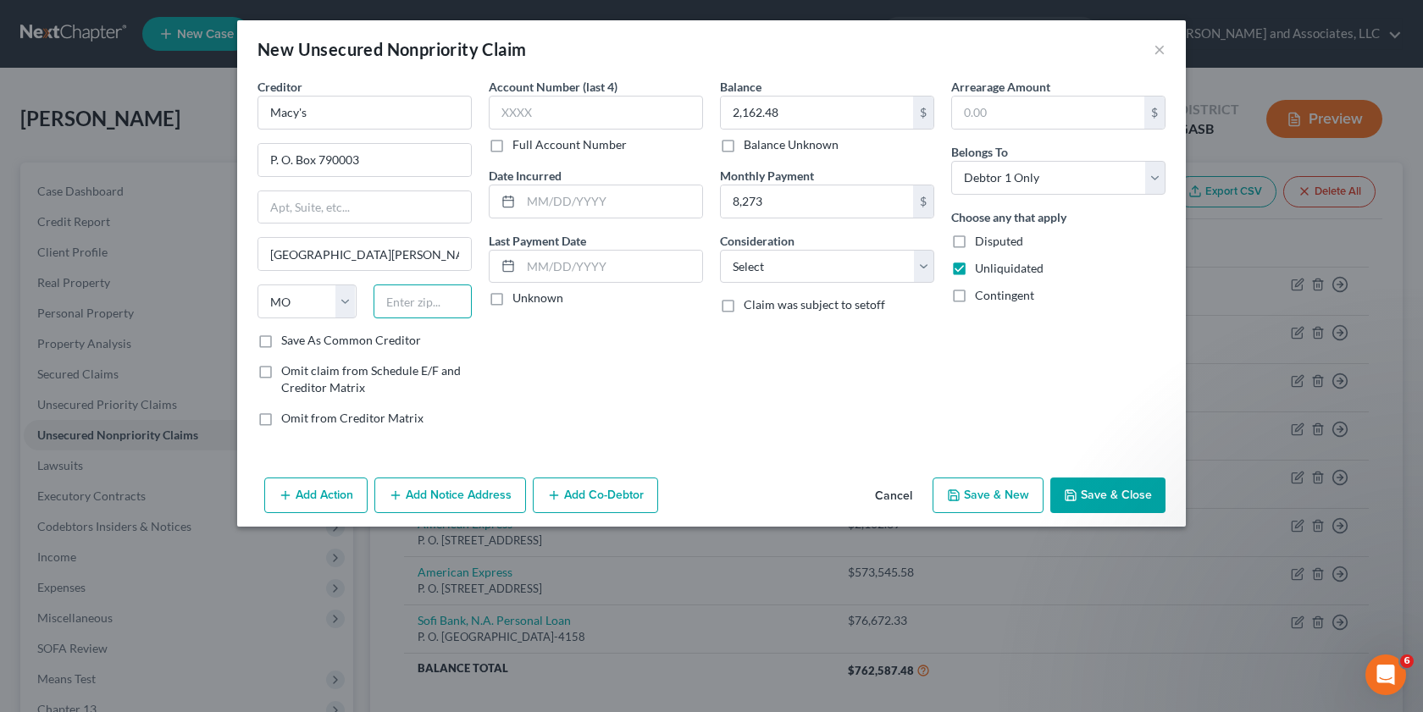
click at [423, 305] on input "text" at bounding box center [422, 302] width 99 height 34
type input "63179-0003"
click at [281, 342] on label "Save As Common Creditor" at bounding box center [351, 340] width 140 height 17
click at [288, 342] on input "Save As Common Creditor" at bounding box center [293, 337] width 11 height 11
checkbox input "true"
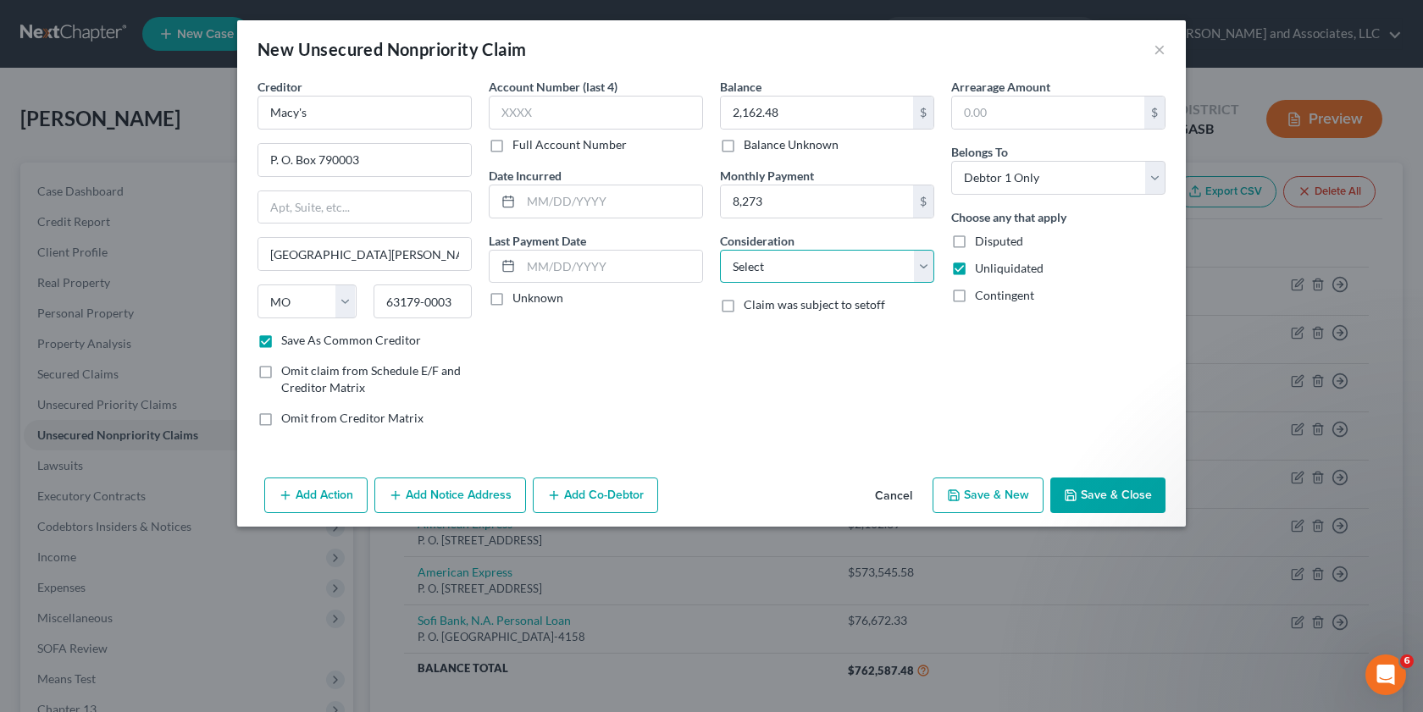
click at [928, 269] on select "Select Cable / Satellite Services Collection Agency Credit Card Debt Debt Couns…" at bounding box center [827, 267] width 214 height 34
select select "14"
click at [720, 250] on select "Select Cable / Satellite Services Collection Agency Credit Card Debt Debt Couns…" at bounding box center [827, 267] width 214 height 34
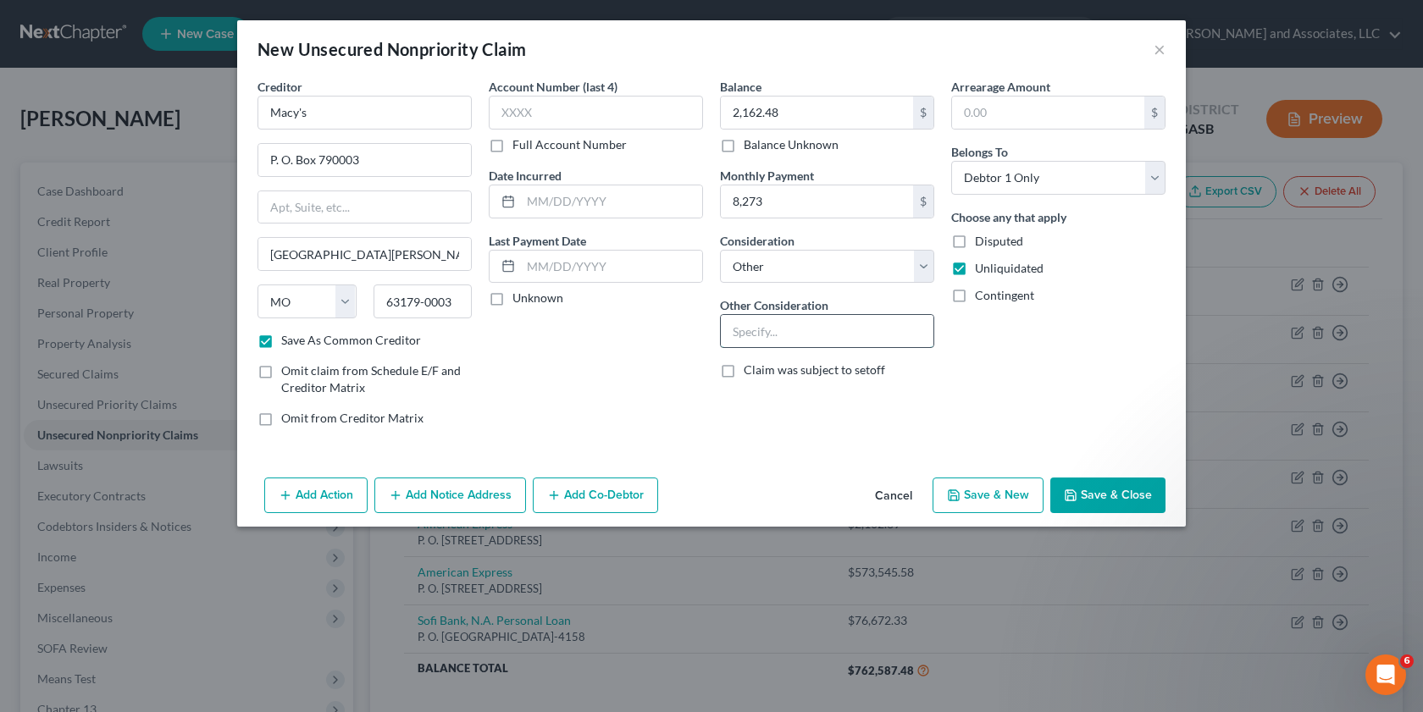
click at [743, 318] on input "text" at bounding box center [827, 331] width 213 height 32
type input "Credit Card Account"
click at [556, 112] on input "text" at bounding box center [596, 113] width 214 height 34
type input "7709"
drag, startPoint x: 980, startPoint y: 502, endPoint x: 1120, endPoint y: 367, distance: 195.2
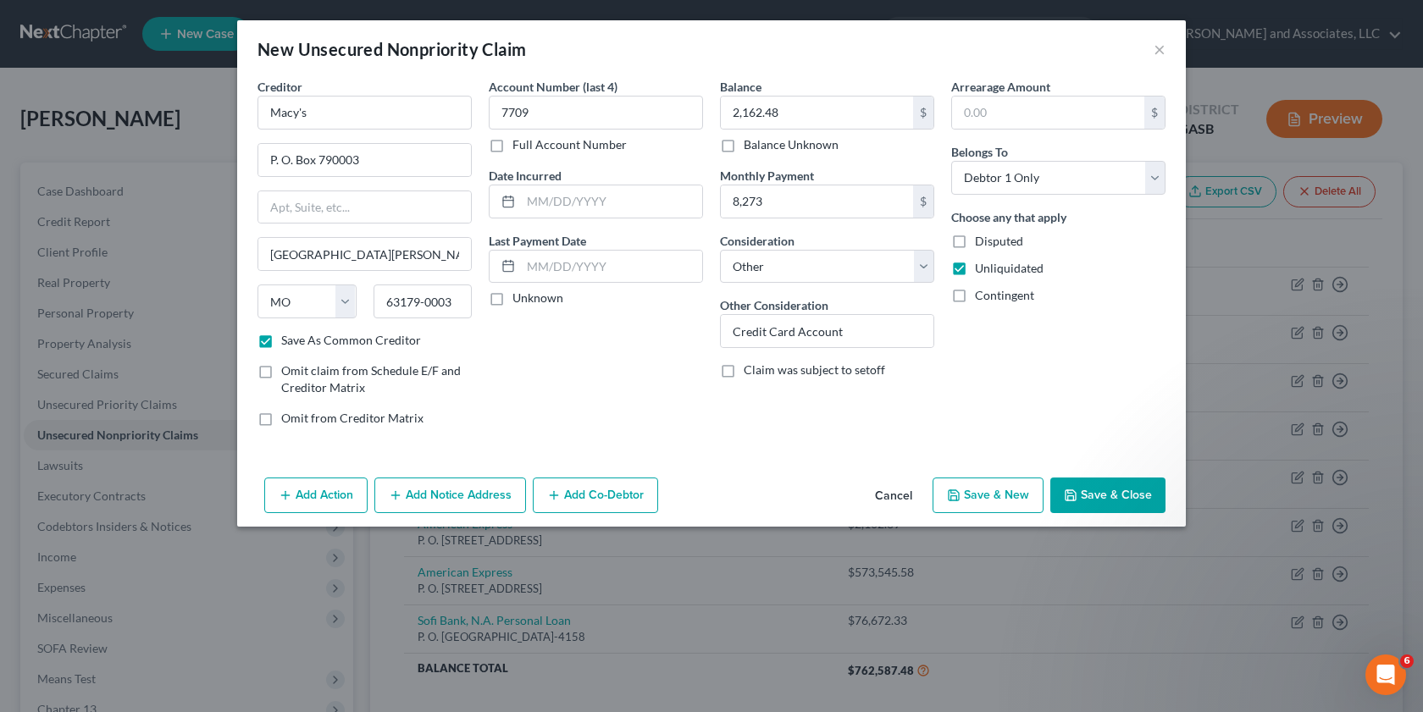
click at [1120, 367] on div "New Unsecured Nonpriority Claim × Creditor * Macy's P. O. Box 790003 [GEOGRAPHI…" at bounding box center [711, 273] width 948 height 506
click at [782, 196] on input "8,273" at bounding box center [817, 201] width 192 height 32
type input "82.73"
click at [997, 497] on button "Save & New" at bounding box center [987, 496] width 111 height 36
checkbox input "false"
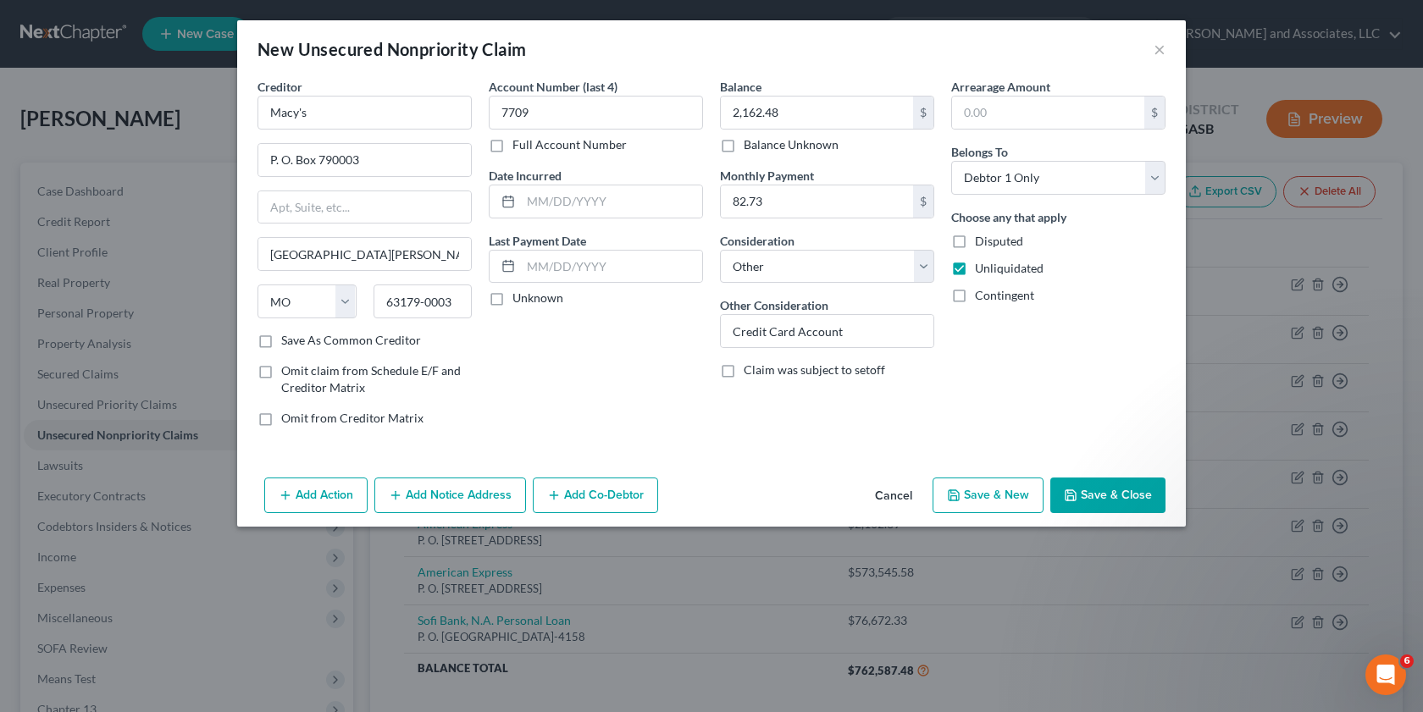
select select "0"
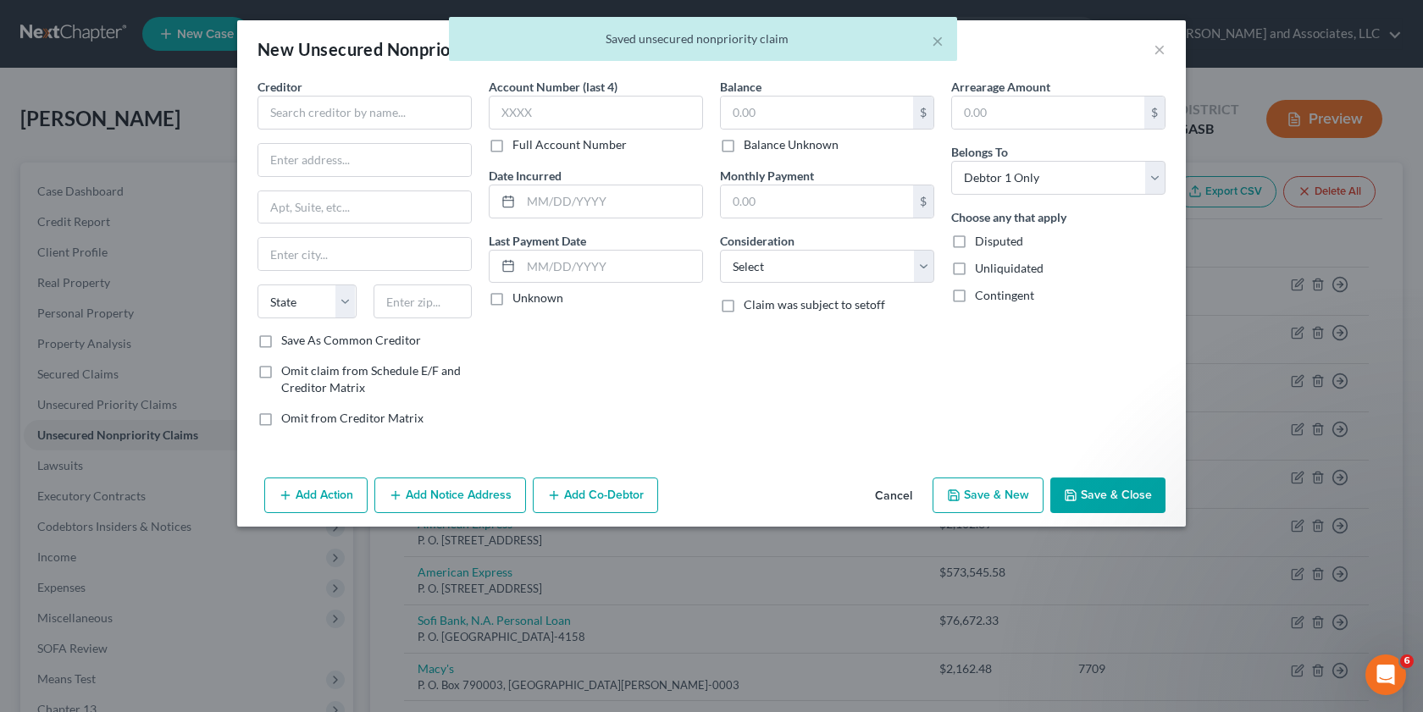
click at [975, 272] on label "Unliquidated" at bounding box center [1009, 268] width 69 height 17
click at [981, 271] on input "Unliquidated" at bounding box center [986, 265] width 11 height 11
checkbox input "true"
click at [770, 117] on input "text" at bounding box center [817, 113] width 192 height 32
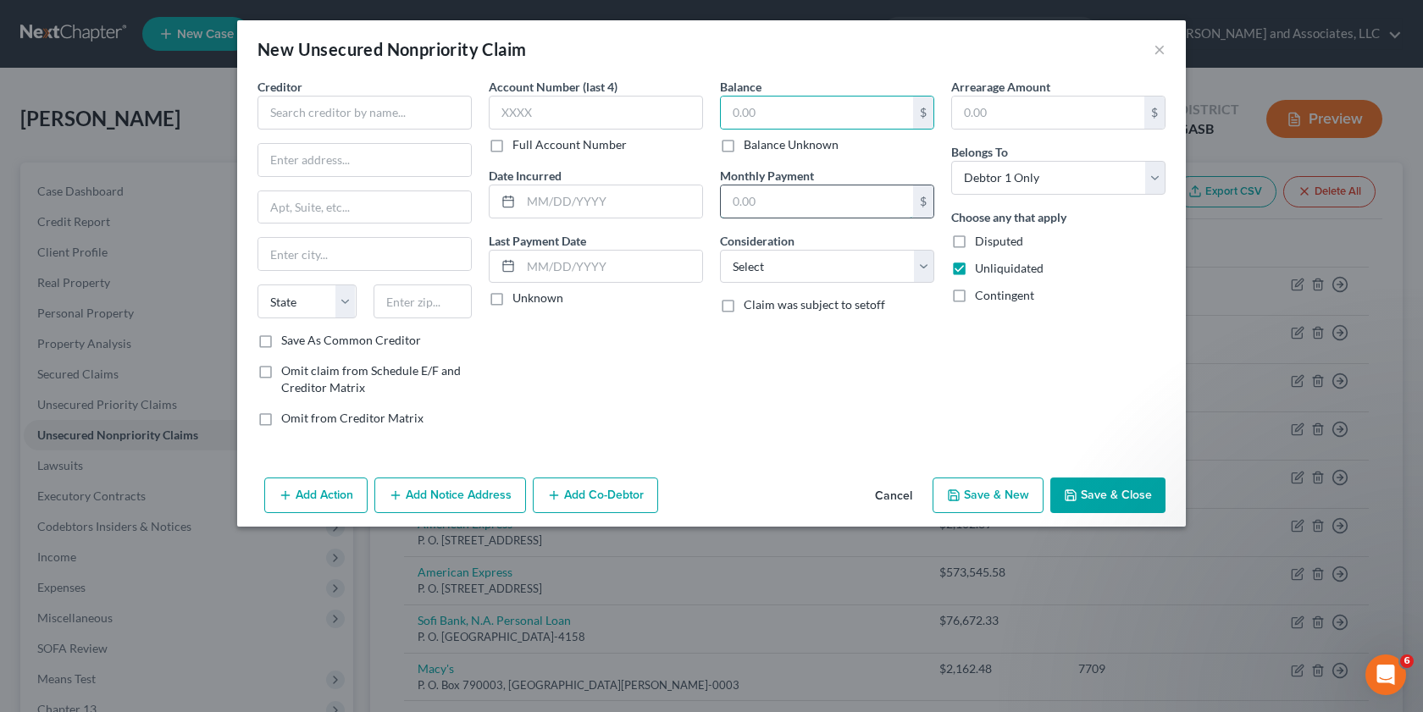
drag, startPoint x: 747, startPoint y: 196, endPoint x: 747, endPoint y: 208, distance: 12.7
click at [747, 196] on input "text" at bounding box center [817, 201] width 192 height 32
type input "324.54"
click at [757, 110] on input "text" at bounding box center [817, 113] width 192 height 32
type input "16,551.00"
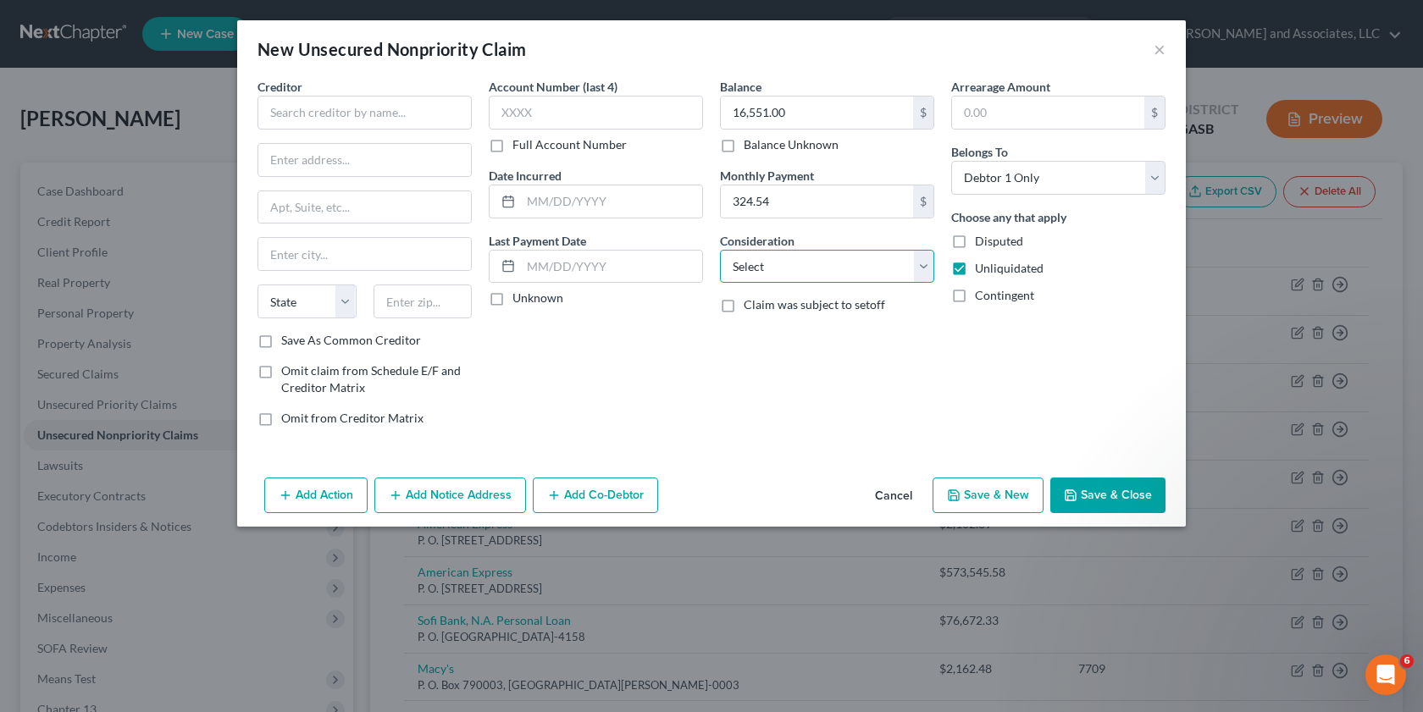
click at [931, 258] on select "Select Cable / Satellite Services Collection Agency Credit Card Debt Debt Couns…" at bounding box center [827, 267] width 214 height 34
select select "14"
click at [720, 250] on select "Select Cable / Satellite Services Collection Agency Credit Card Debt Debt Couns…" at bounding box center [827, 267] width 214 height 34
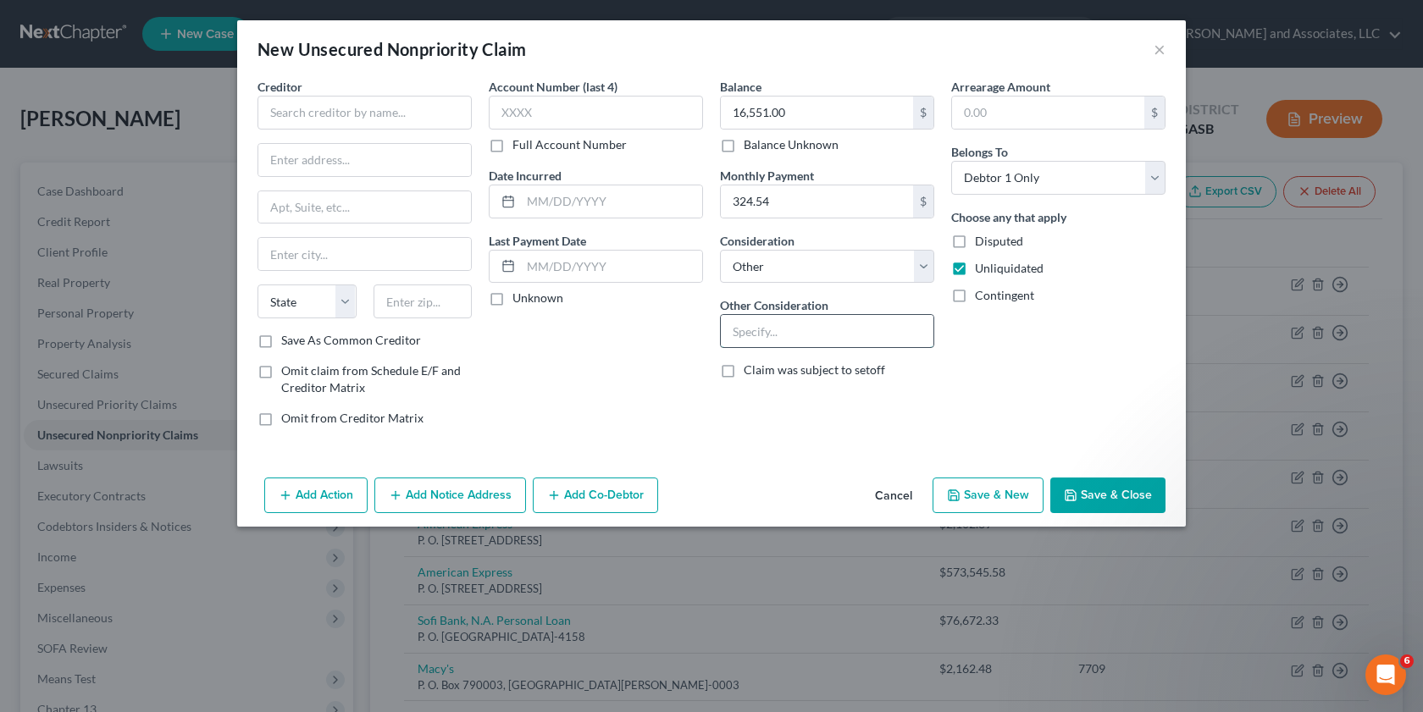
click at [775, 334] on input "text" at bounding box center [827, 331] width 213 height 32
type input "Personal Loan"
click at [278, 114] on input "text" at bounding box center [364, 113] width 214 height 34
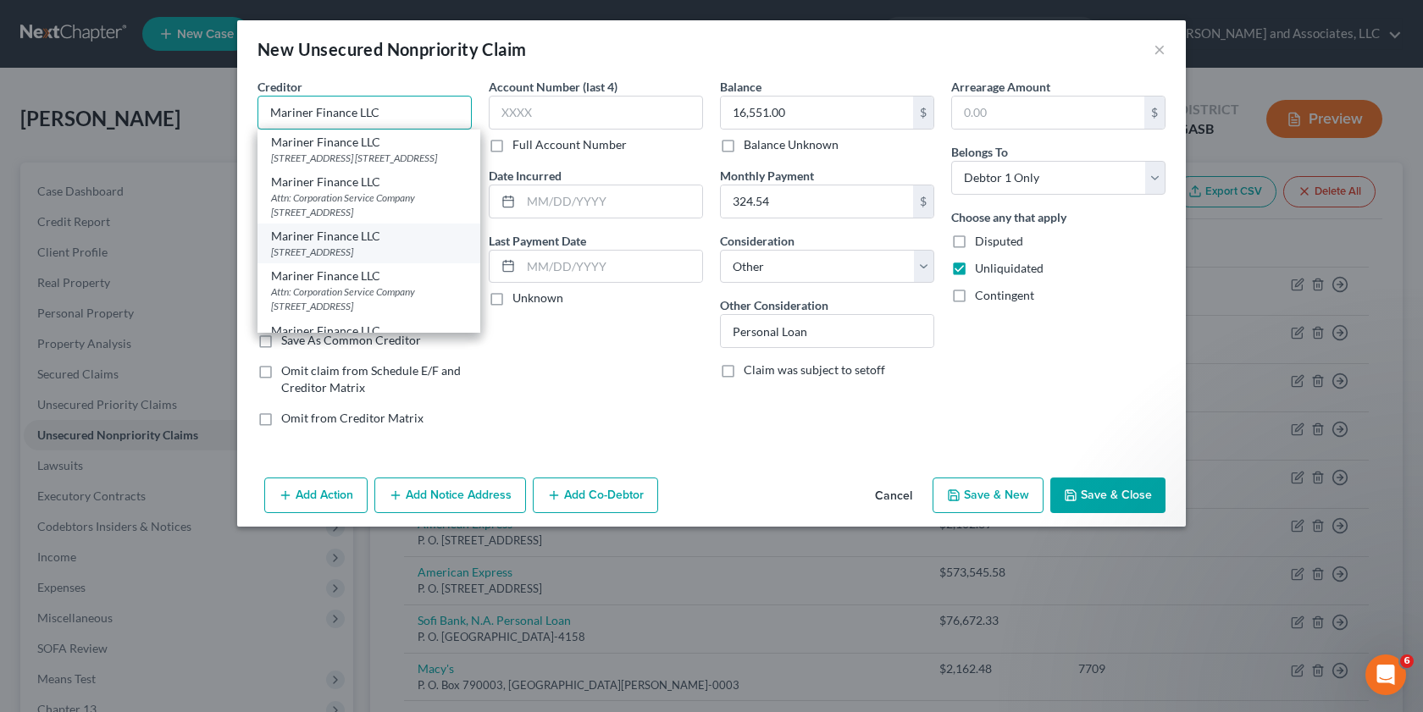
type input "Mariner Finance LLC"
click at [320, 259] on div "[STREET_ADDRESS]" at bounding box center [369, 252] width 196 height 14
type input "[STREET_ADDRESS]"
type input "[GEOGRAPHIC_DATA]"
select select "21"
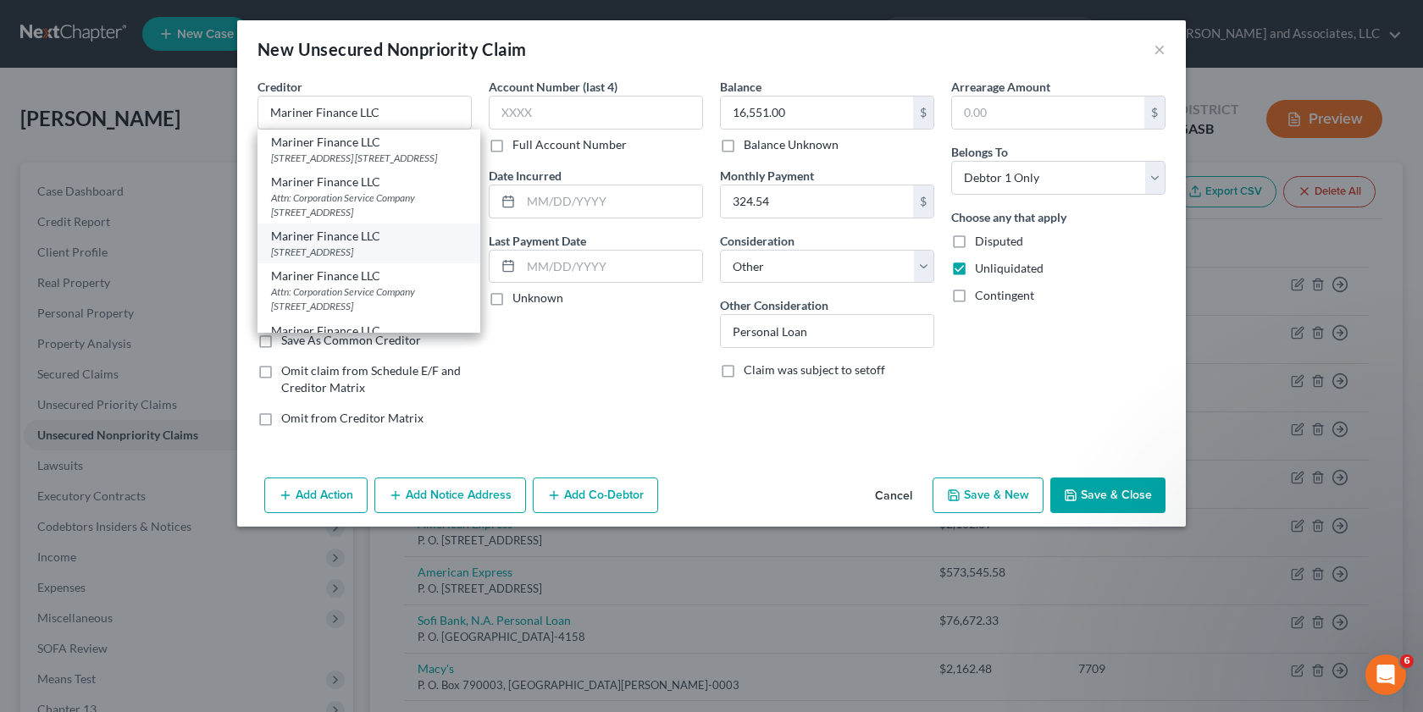
type input "21236"
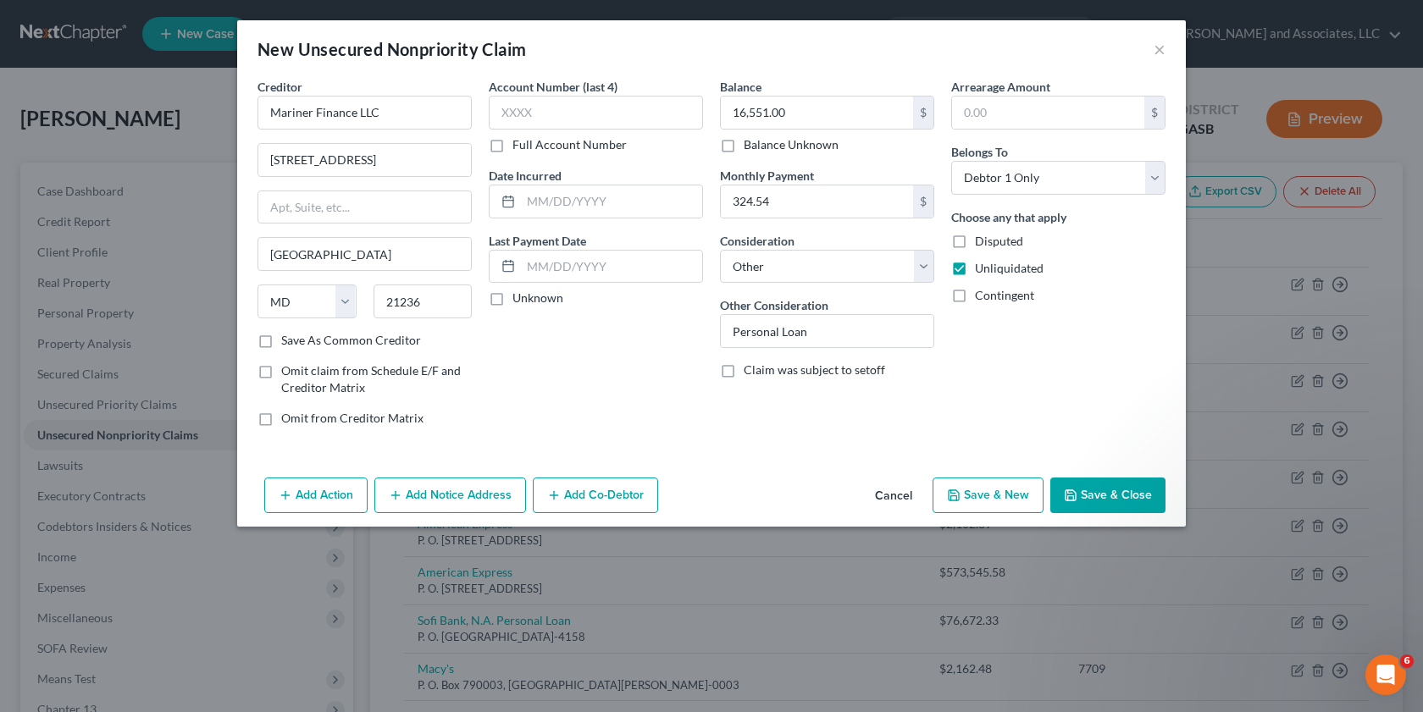
click at [281, 340] on label "Save As Common Creditor" at bounding box center [351, 340] width 140 height 17
click at [288, 340] on input "Save As Common Creditor" at bounding box center [293, 337] width 11 height 11
checkbox input "true"
click at [990, 495] on button "Save & New" at bounding box center [987, 496] width 111 height 36
select select "0"
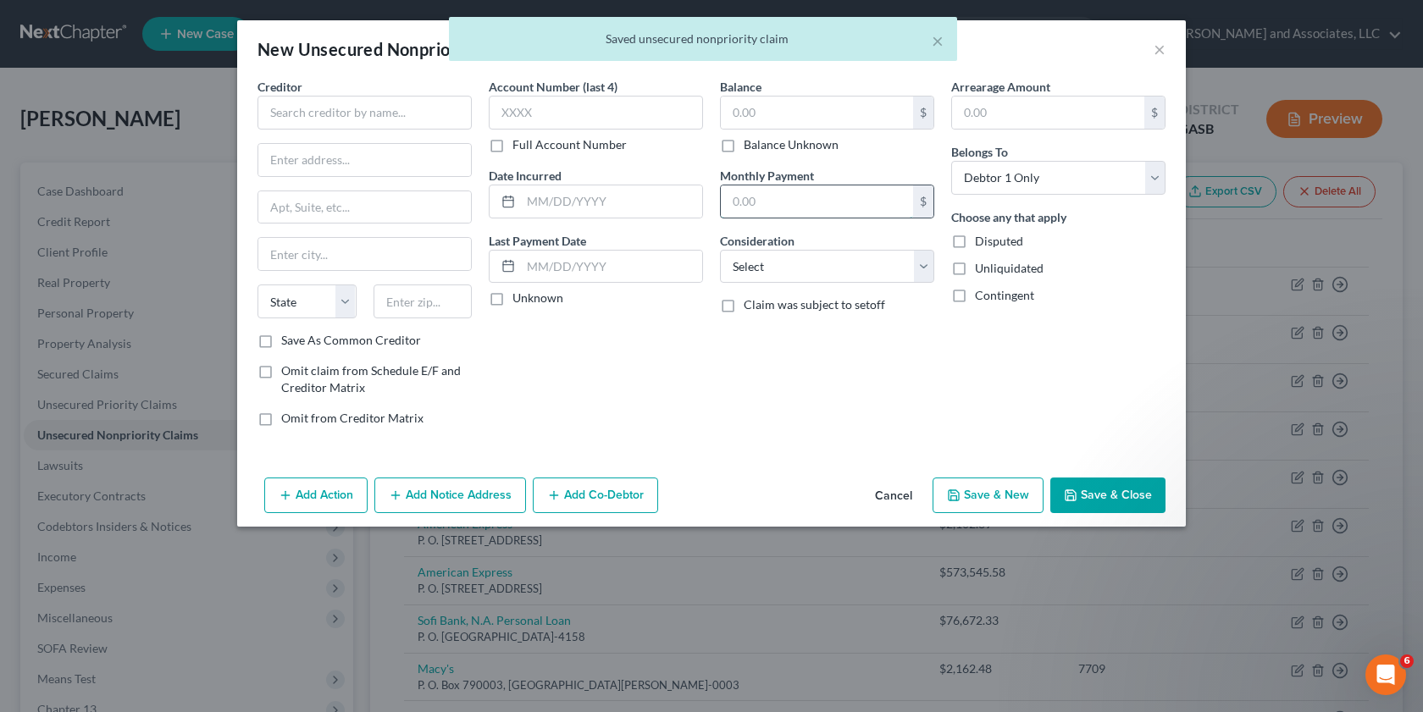
drag, startPoint x: 784, startPoint y: 199, endPoint x: 527, endPoint y: 256, distance: 263.6
click at [781, 199] on input "text" at bounding box center [817, 201] width 192 height 32
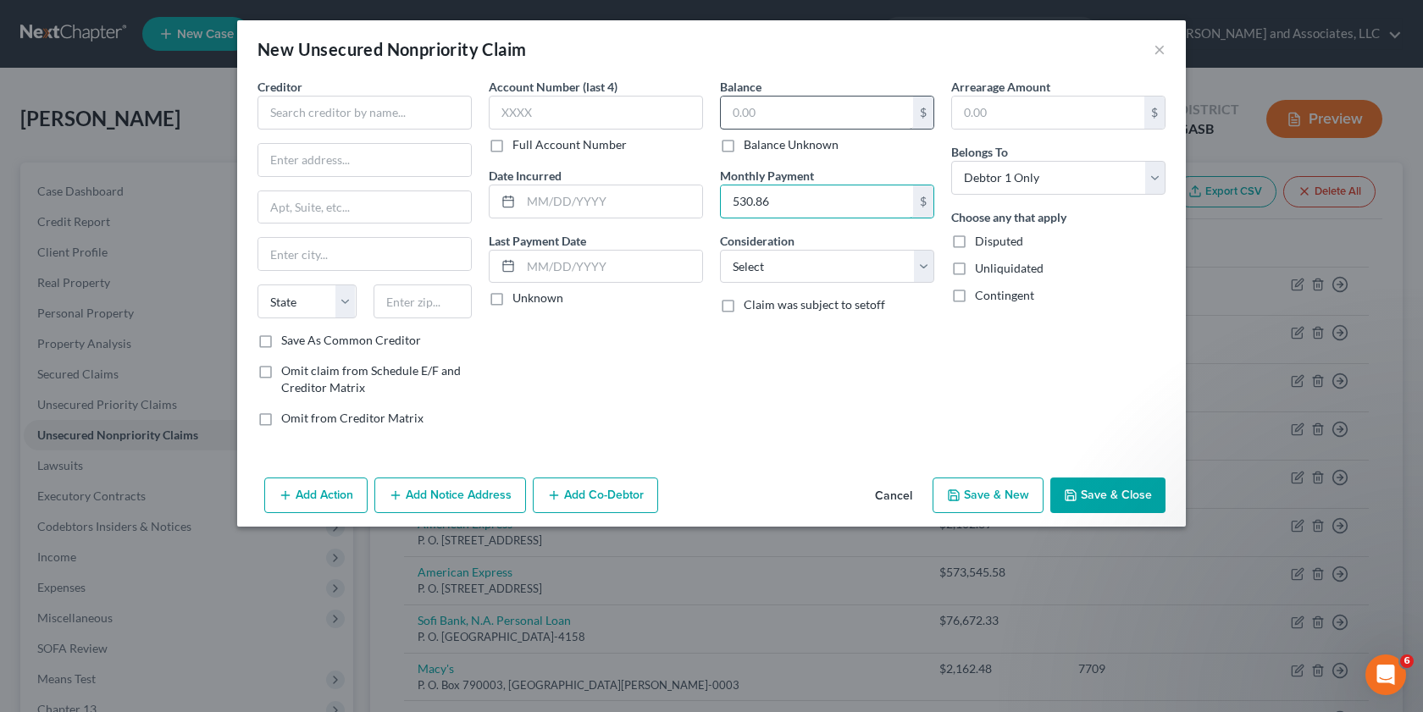
type input "530.86"
click at [773, 119] on input "text" at bounding box center [817, 113] width 192 height 32
type input "15,994.27"
click at [538, 109] on input "text" at bounding box center [596, 113] width 214 height 34
type input "7777"
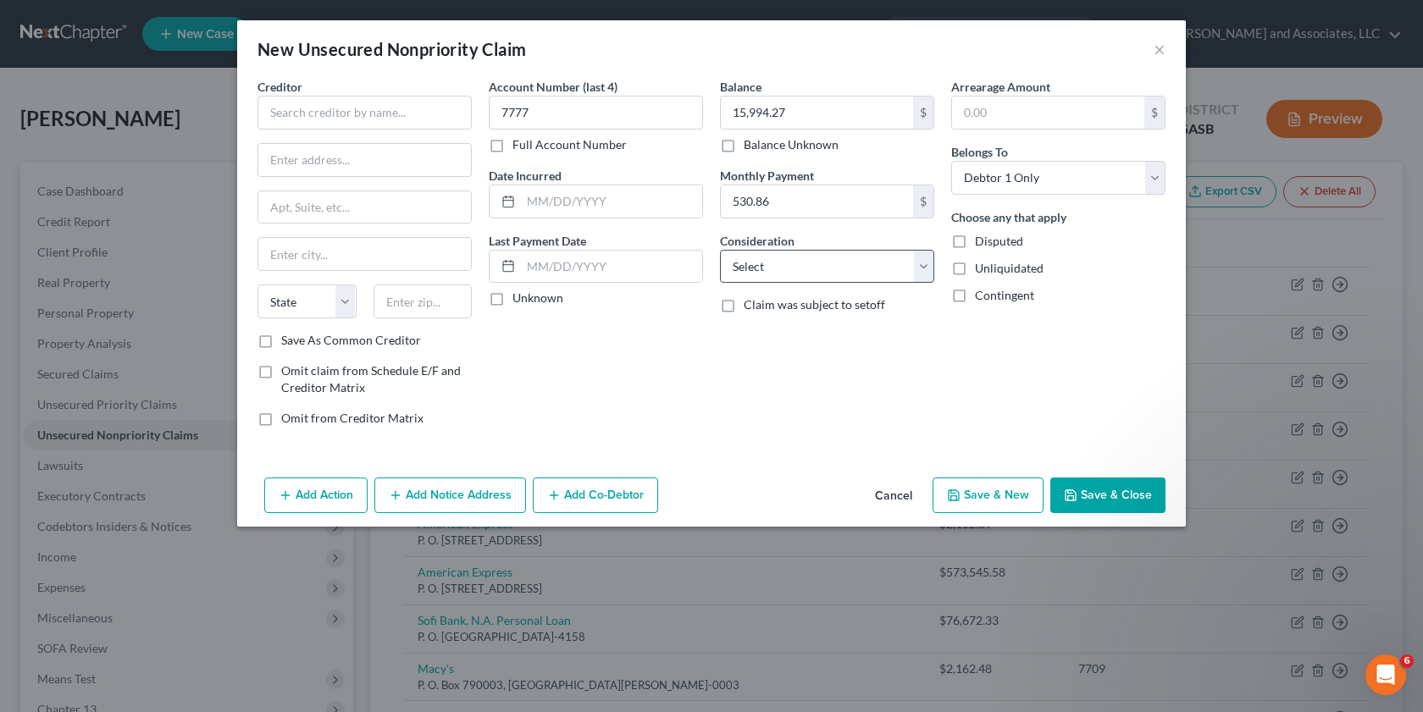
drag, startPoint x: 959, startPoint y: 270, endPoint x: 910, endPoint y: 266, distance: 48.5
click at [975, 270] on label "Unliquidated" at bounding box center [1009, 268] width 69 height 17
click at [981, 270] on input "Unliquidated" at bounding box center [986, 265] width 11 height 11
checkbox input "true"
click at [920, 270] on select "Select Cable / Satellite Services Collection Agency Credit Card Debt Debt Couns…" at bounding box center [827, 267] width 214 height 34
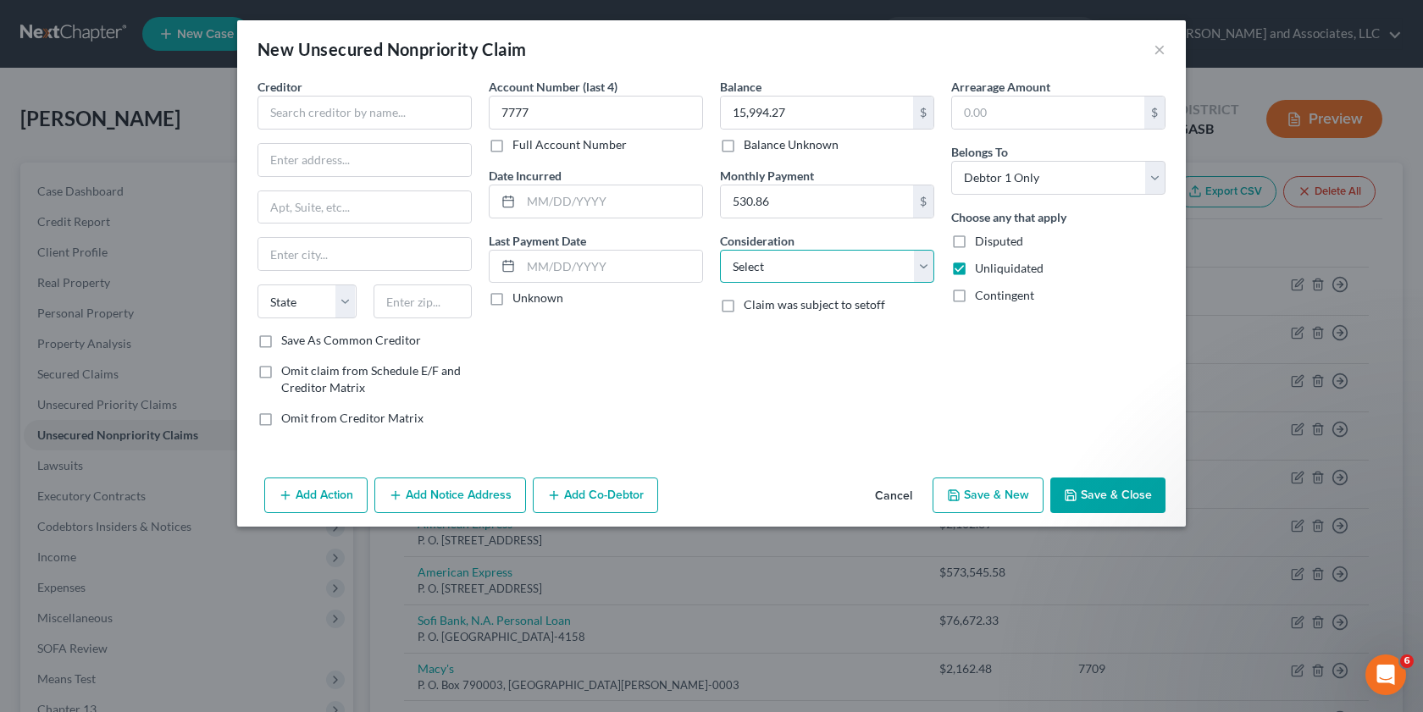
select select "14"
click at [720, 250] on select "Select Cable / Satellite Services Collection Agency Credit Card Debt Debt Couns…" at bounding box center [827, 267] width 214 height 34
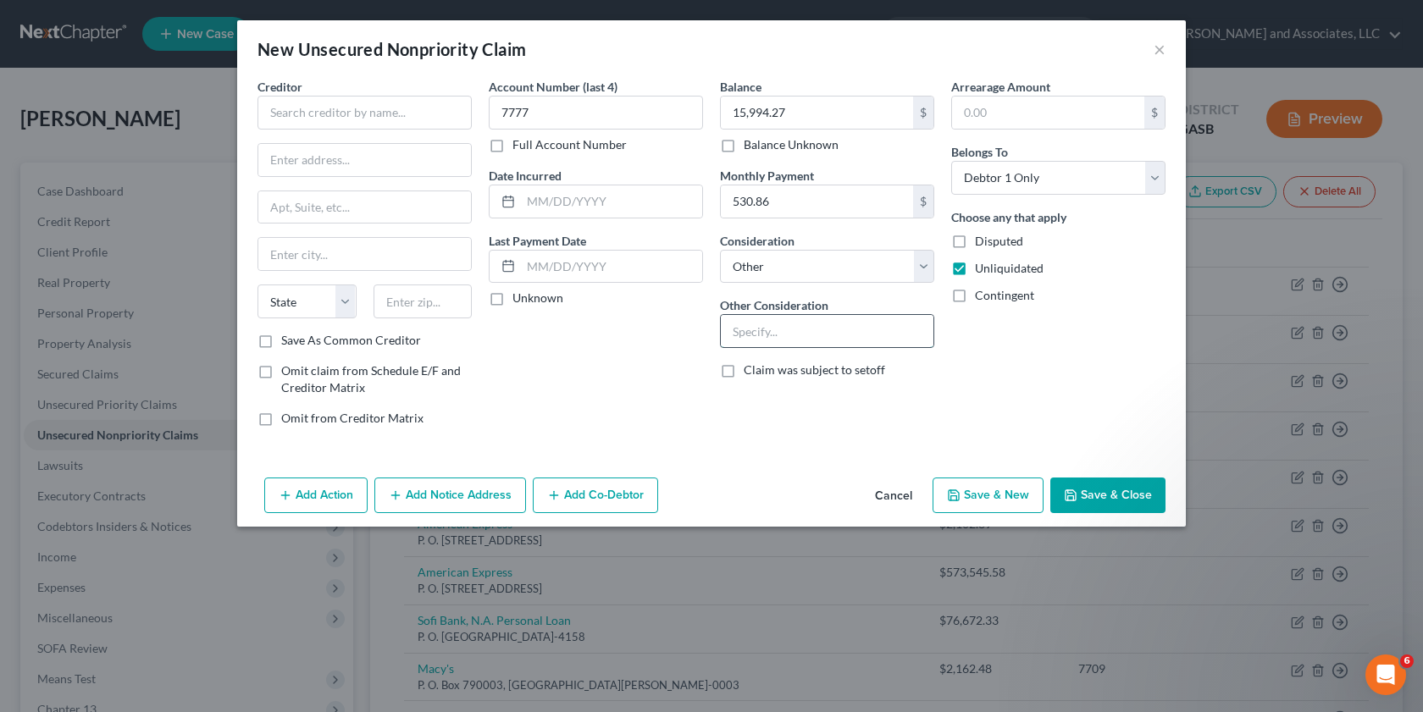
click at [757, 339] on input "text" at bounding box center [827, 331] width 213 height 32
type input "Credit Card Account"
click at [305, 101] on input "text" at bounding box center [364, 113] width 214 height 34
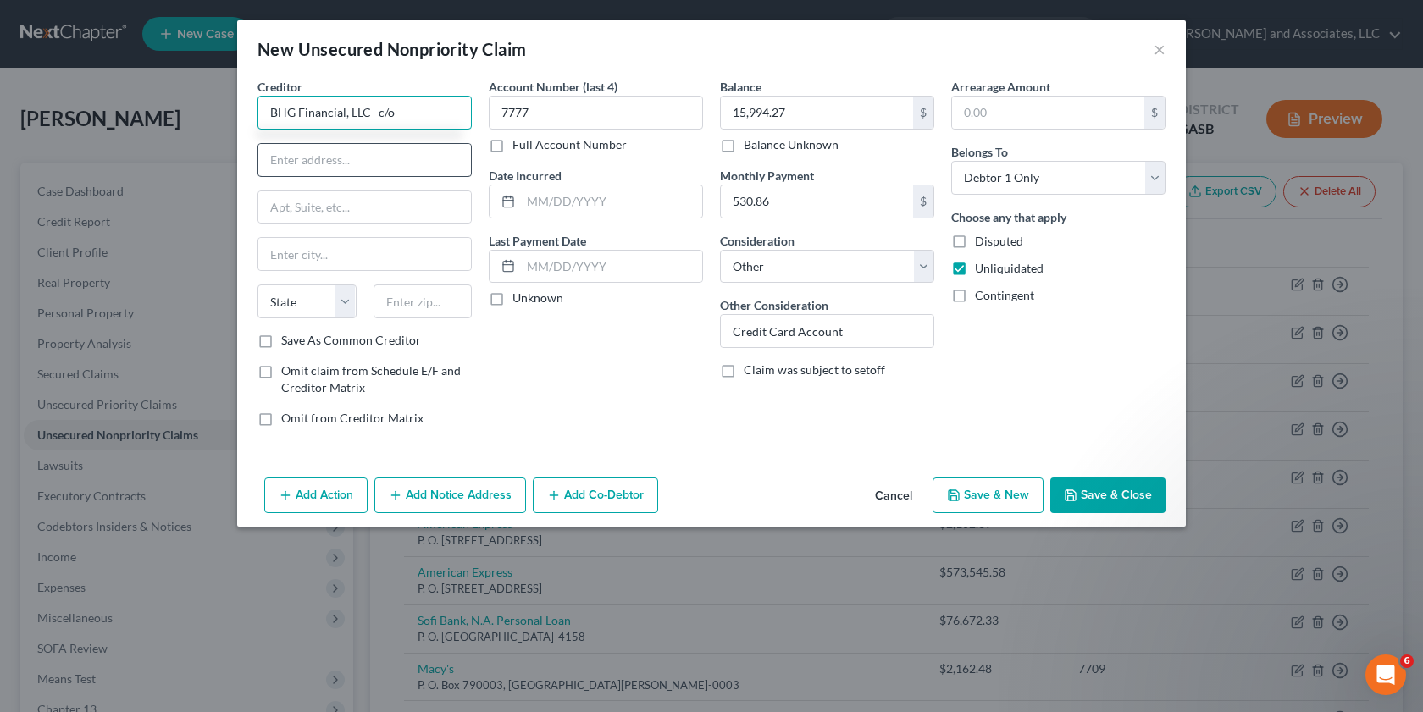
type input "BHG Financial, LLC c/o"
click at [278, 166] on input "text" at bounding box center [364, 160] width 213 height 32
type input "C"
type input "Cardmember Services"
click at [281, 206] on input "text" at bounding box center [364, 207] width 213 height 32
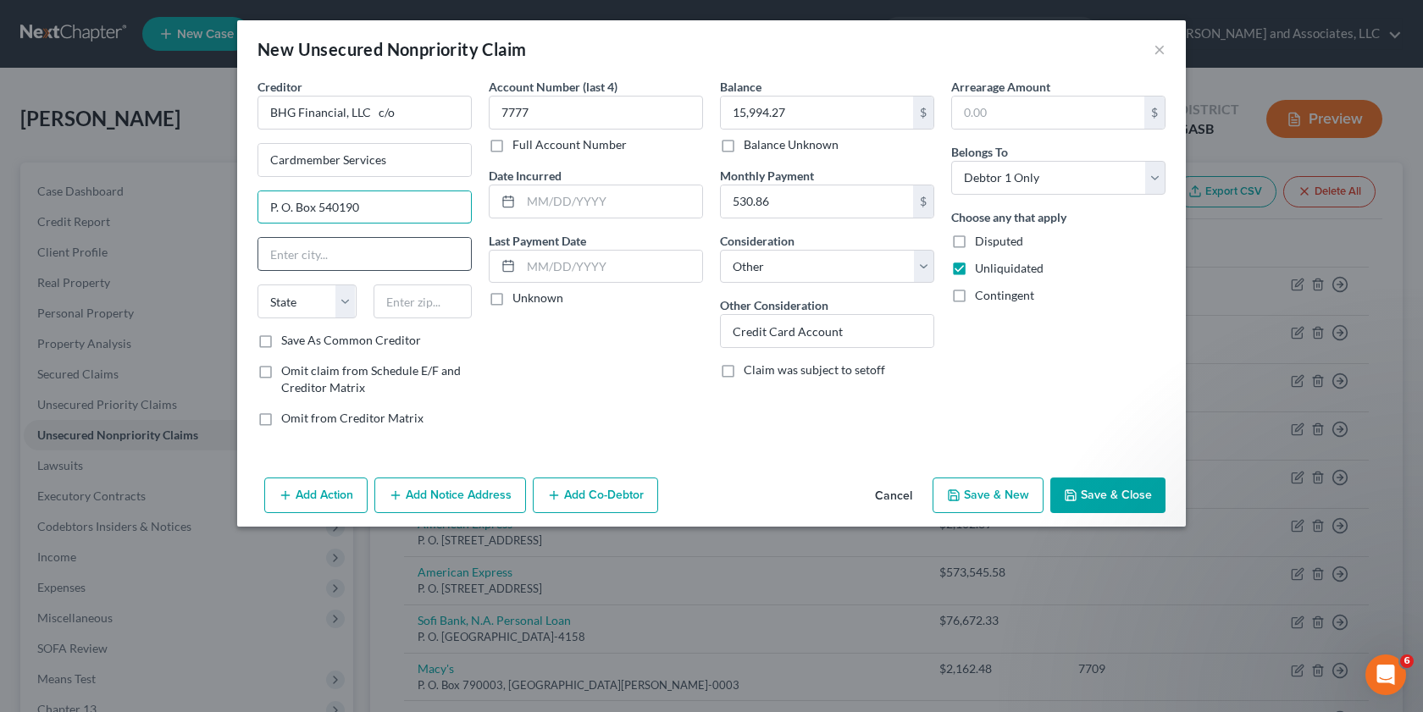
type input "P. O. Box 540190"
click at [262, 247] on input "text" at bounding box center [364, 254] width 213 height 32
type input "[GEOGRAPHIC_DATA]"
select select "30"
type input "68154-0190"
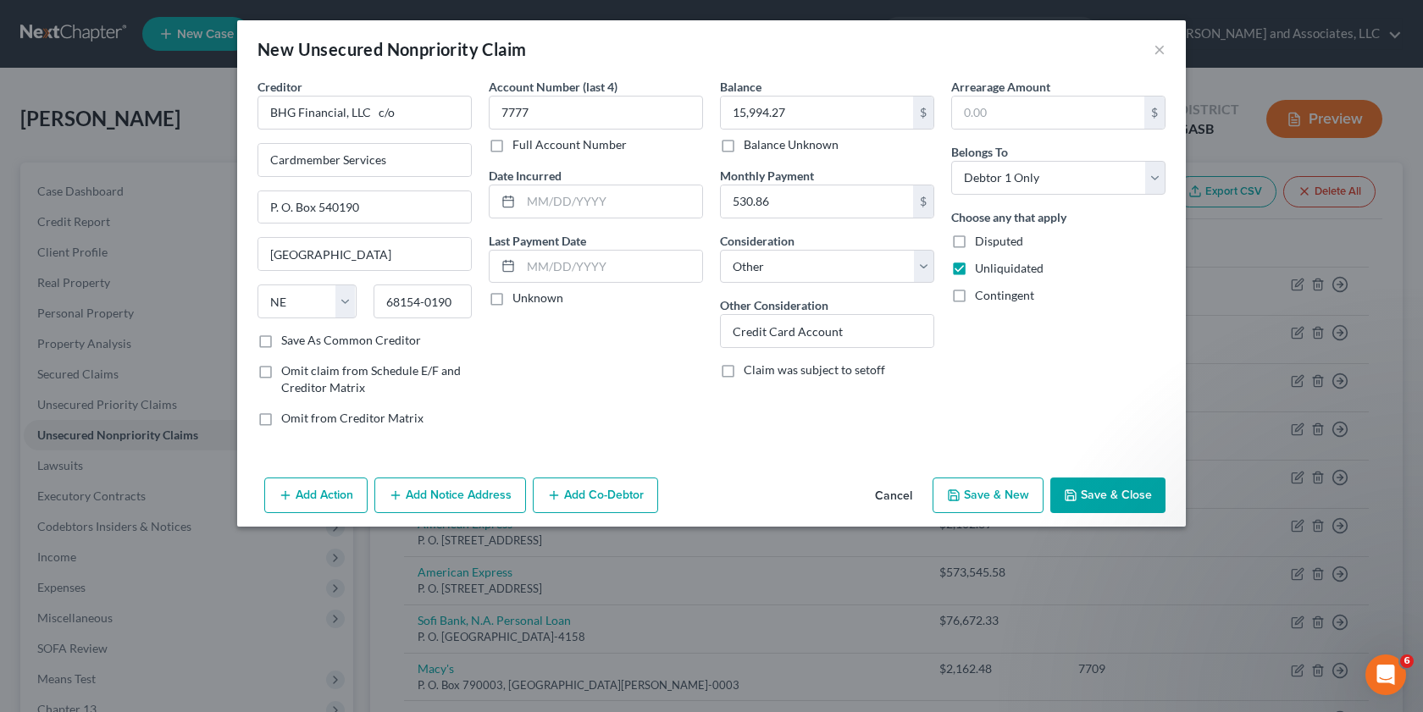
click at [281, 340] on label "Save As Common Creditor" at bounding box center [351, 340] width 140 height 17
click at [288, 340] on input "Save As Common Creditor" at bounding box center [293, 337] width 11 height 11
checkbox input "true"
click at [990, 495] on button "Save & New" at bounding box center [987, 496] width 111 height 36
select select "0"
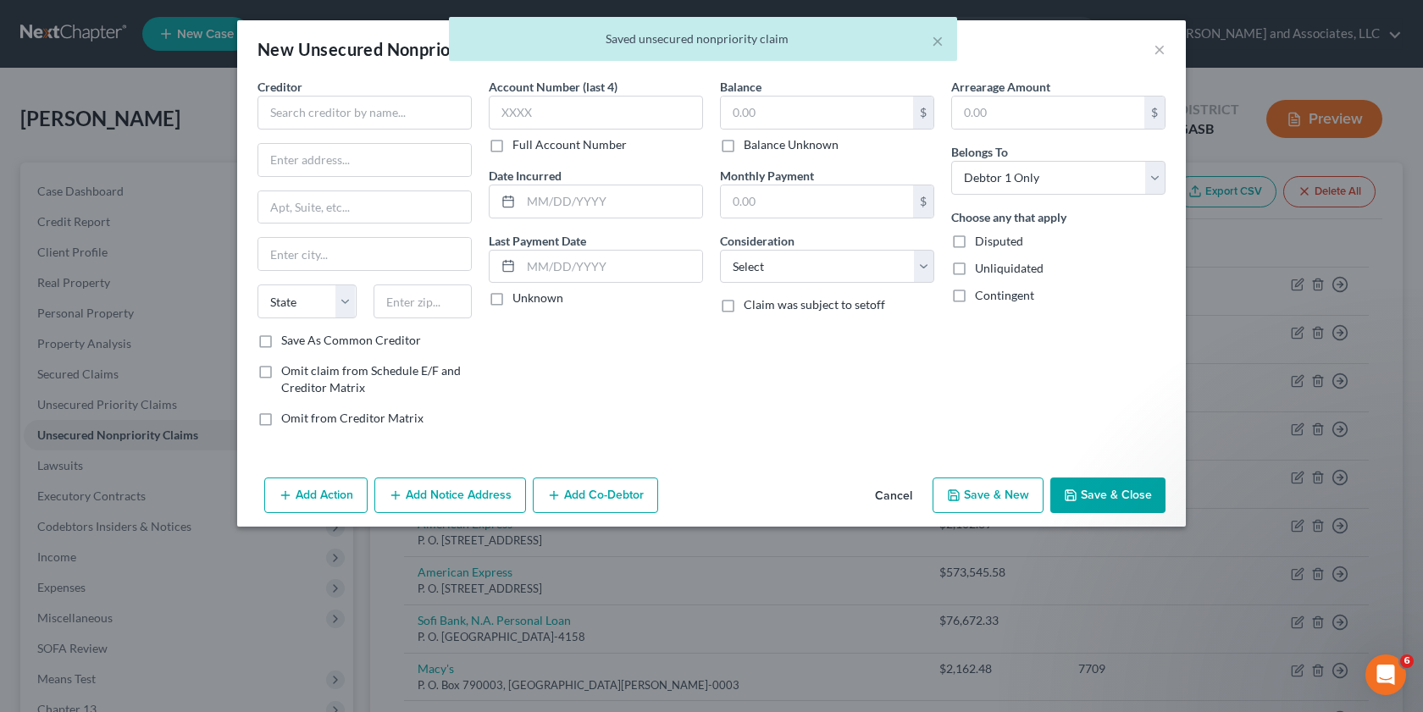
click at [975, 271] on label "Unliquidated" at bounding box center [1009, 268] width 69 height 17
click at [981, 271] on input "Unliquidated" at bounding box center [986, 265] width 11 height 11
checkbox input "true"
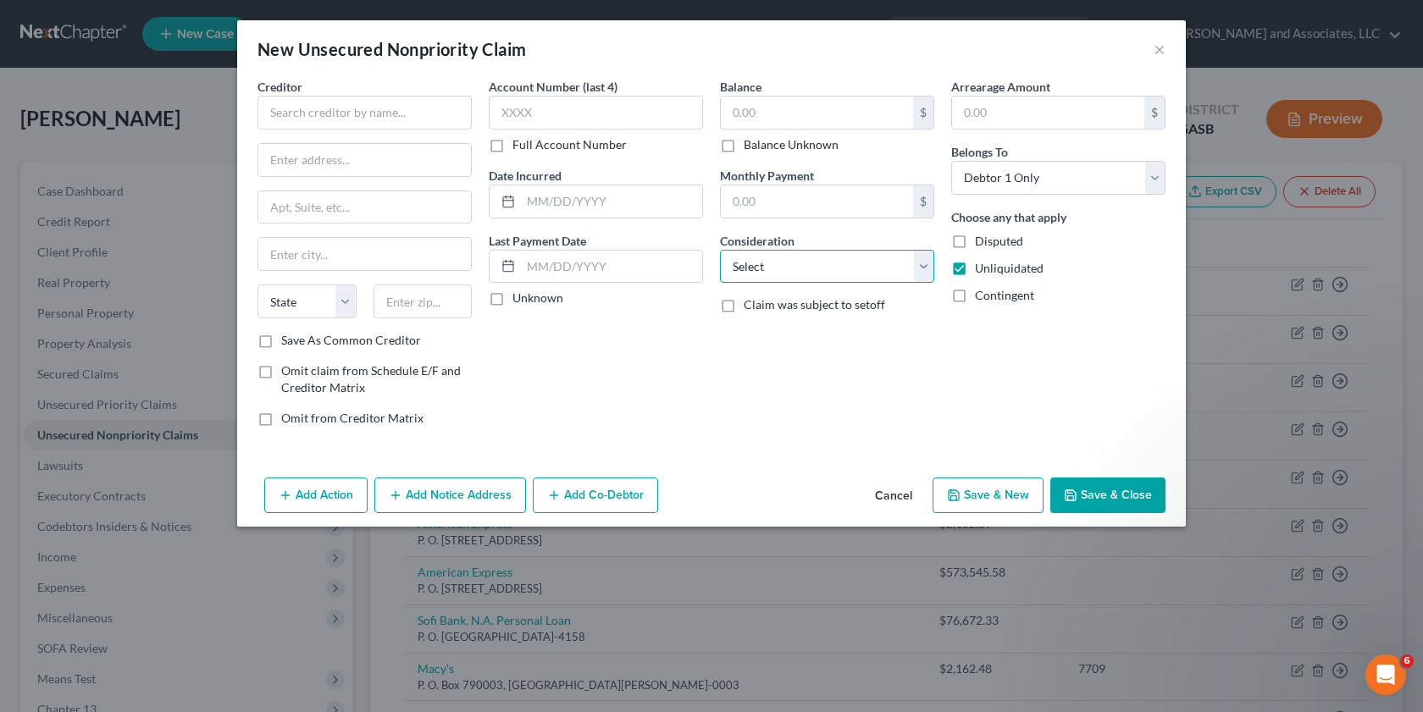
click at [923, 265] on select "Select Cable / Satellite Services Collection Agency Credit Card Debt Debt Couns…" at bounding box center [827, 267] width 214 height 34
select select "14"
click at [720, 250] on select "Select Cable / Satellite Services Collection Agency Credit Card Debt Debt Couns…" at bounding box center [827, 267] width 214 height 34
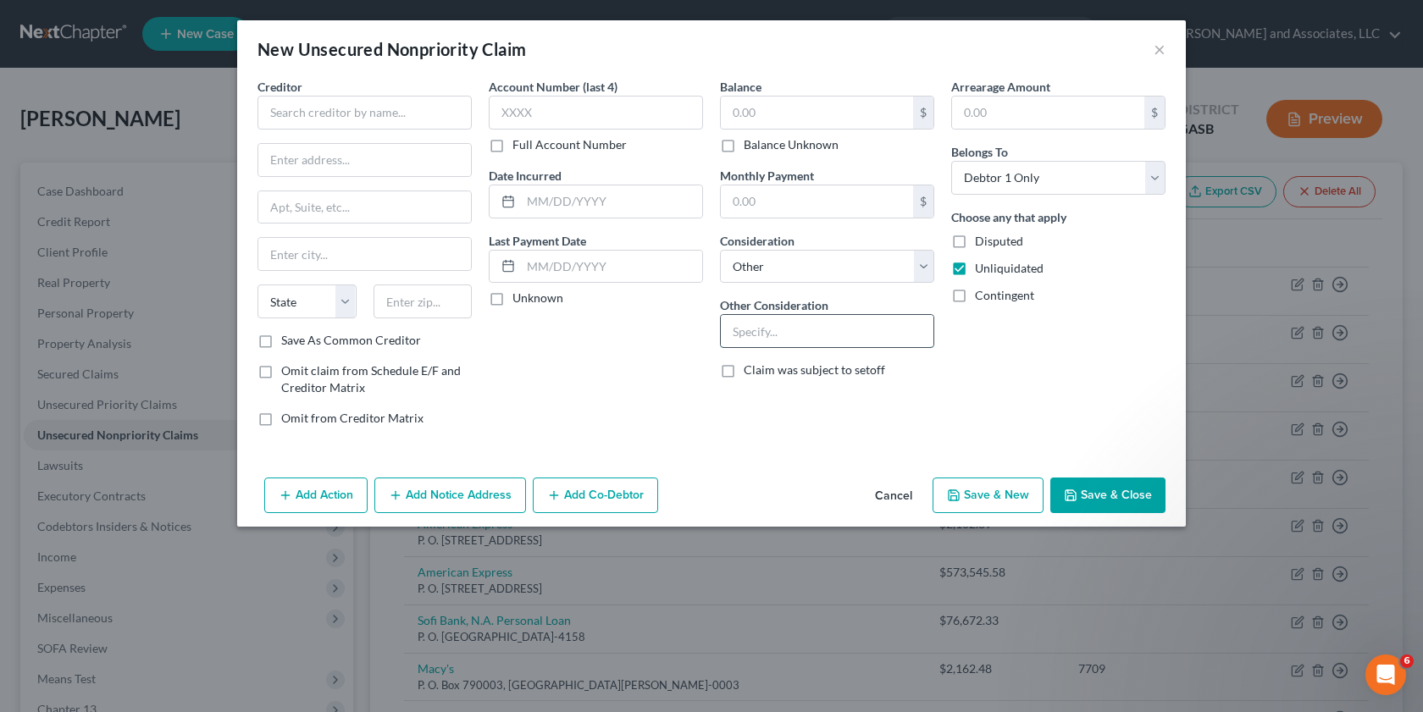
click at [742, 334] on input "text" at bounding box center [827, 331] width 213 height 32
type input "Personal Loan"
click at [736, 101] on input "text" at bounding box center [817, 113] width 192 height 32
type input "77,234.82"
click at [744, 206] on input "text" at bounding box center [817, 201] width 192 height 32
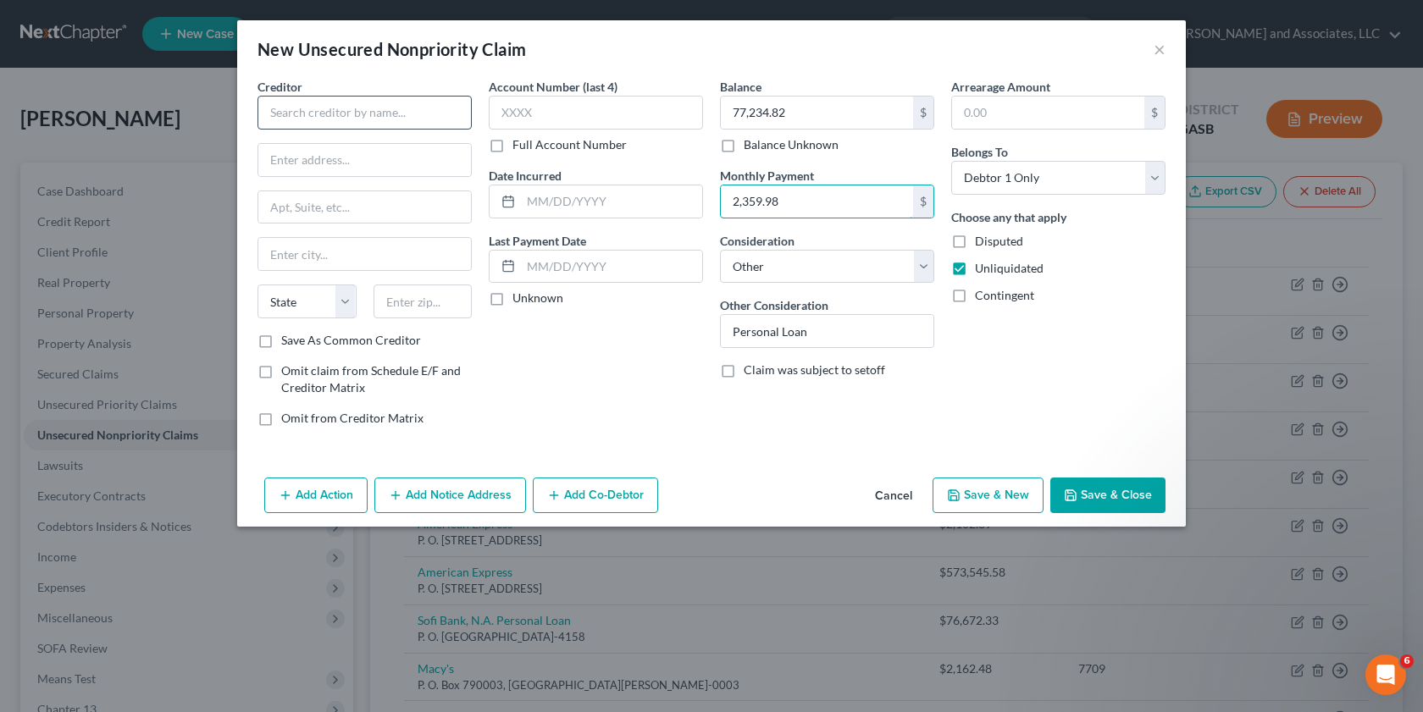
type input "2,359.98"
click at [288, 116] on input "text" at bounding box center [364, 113] width 214 height 34
type input "County Bank"
type input "[STREET_ADDRESS]"
click at [283, 261] on input "text" at bounding box center [364, 254] width 213 height 32
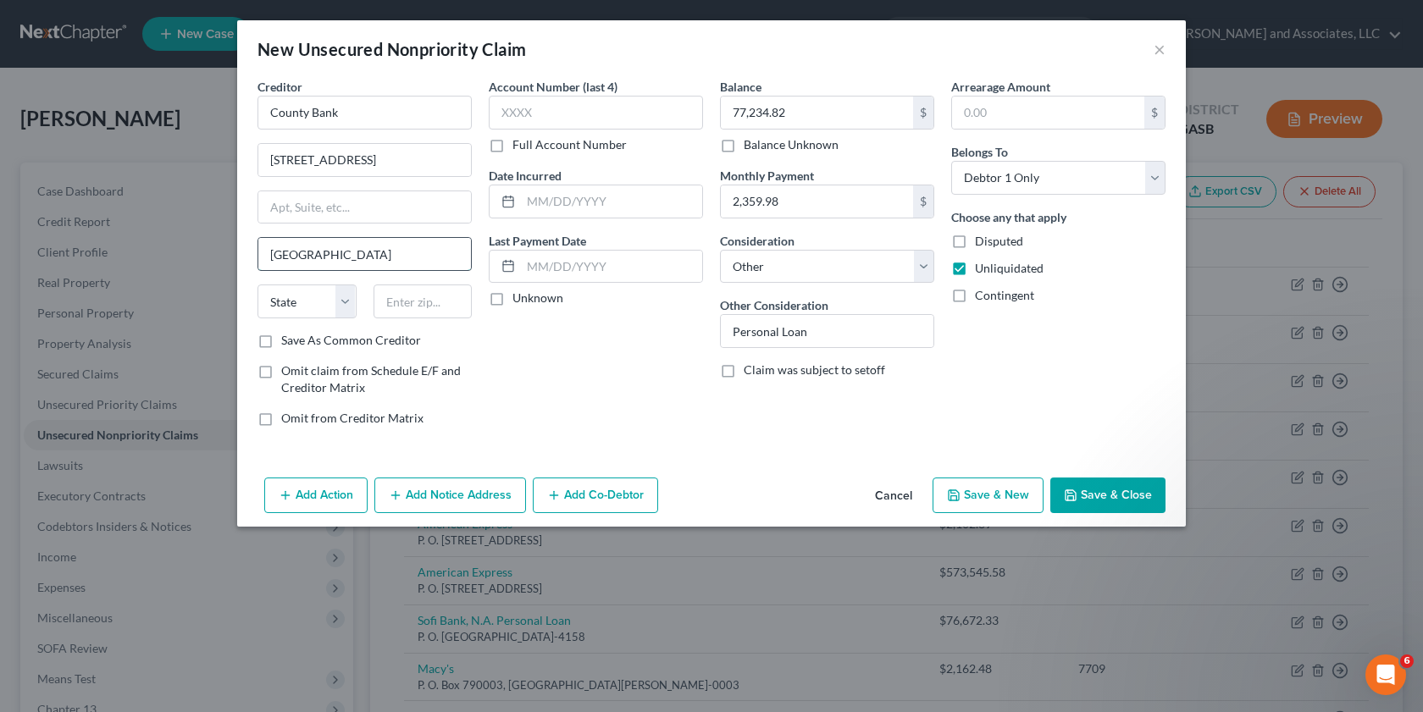
type input "[GEOGRAPHIC_DATA]"
select select "7"
type input "19971"
click at [281, 341] on label "Save As Common Creditor" at bounding box center [351, 340] width 140 height 17
click at [288, 341] on input "Save As Common Creditor" at bounding box center [293, 337] width 11 height 11
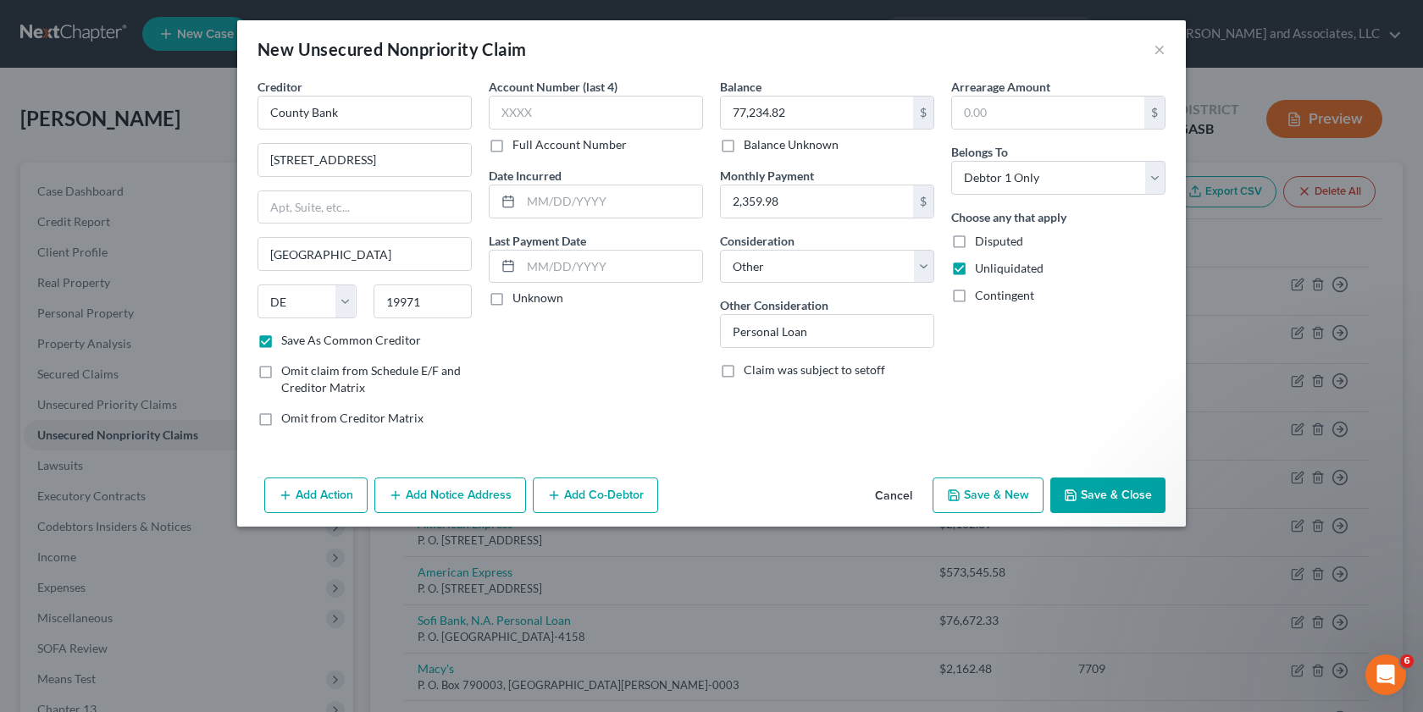
click at [992, 486] on button "Save & New" at bounding box center [987, 496] width 111 height 36
checkbox input "false"
select select "0"
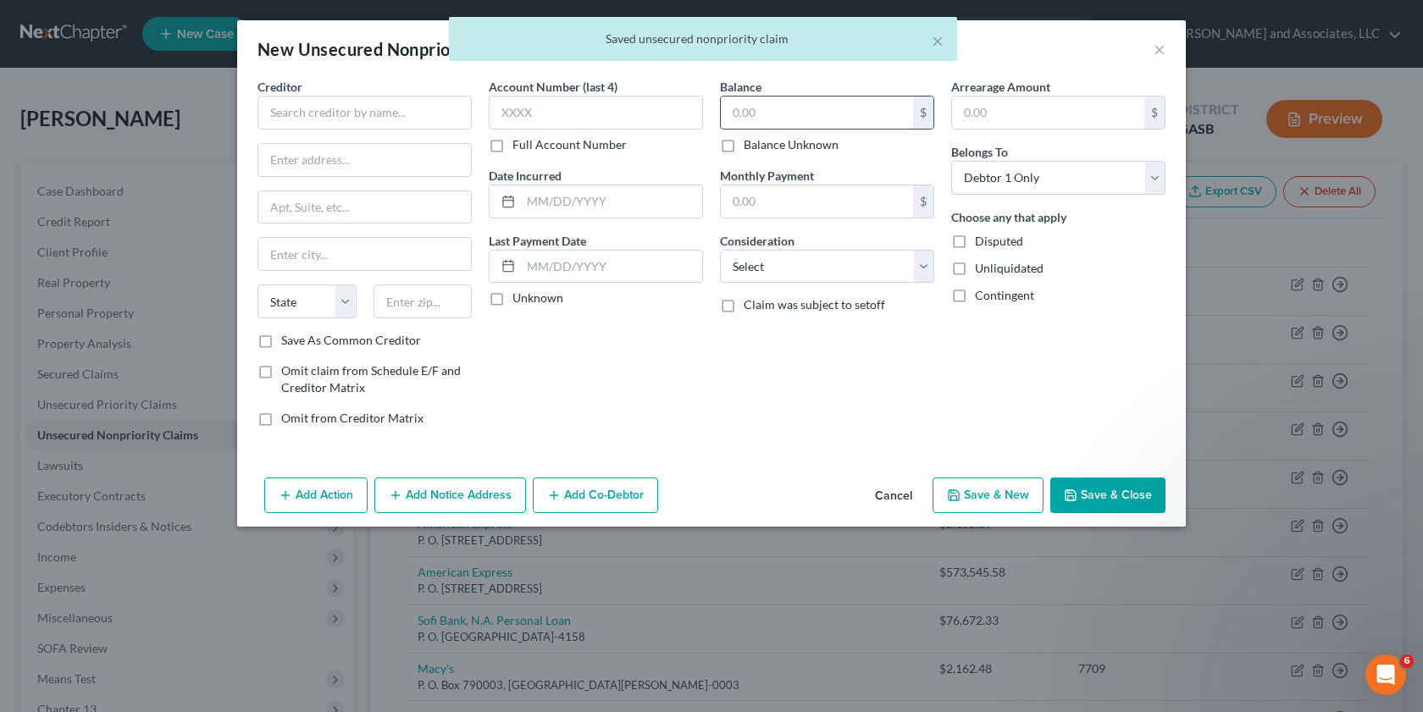
click at [749, 117] on input "text" at bounding box center [817, 113] width 192 height 32
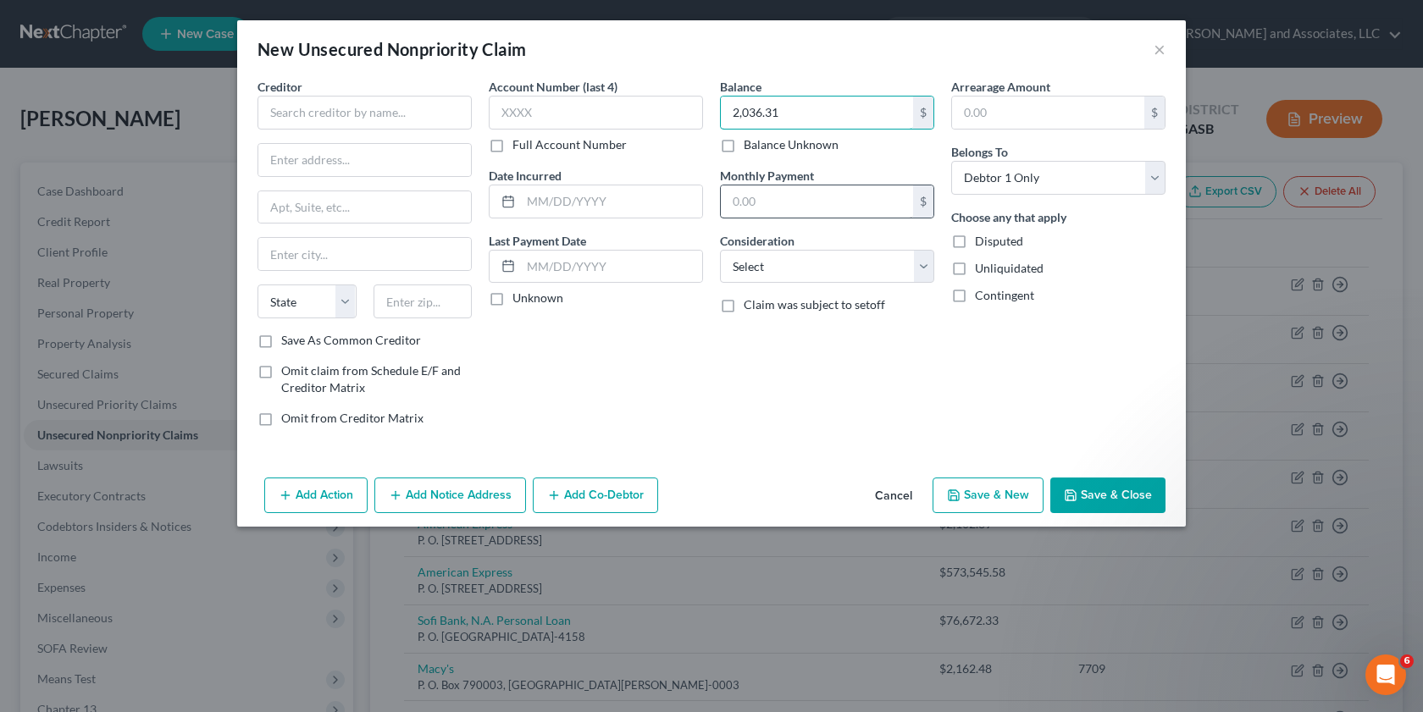
type input "2,036.31"
click at [743, 202] on input "text" at bounding box center [817, 201] width 192 height 32
type input "200.00"
click at [975, 270] on label "Unliquidated" at bounding box center [1009, 268] width 69 height 17
click at [981, 270] on input "Unliquidated" at bounding box center [986, 265] width 11 height 11
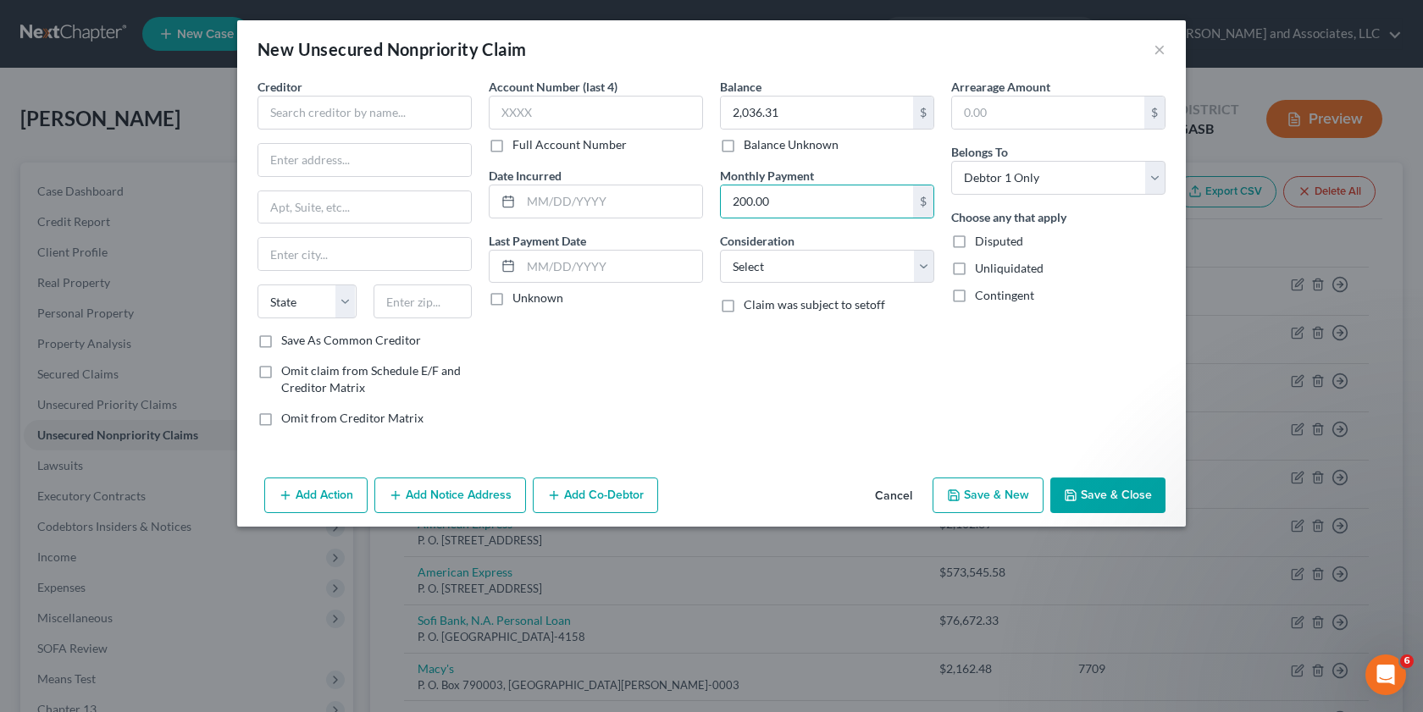
checkbox input "true"
click at [923, 273] on select "Select Cable / Satellite Services Collection Agency Credit Card Debt Debt Couns…" at bounding box center [827, 267] width 214 height 34
select select "9"
click at [720, 250] on select "Select Cable / Satellite Services Collection Agency Credit Card Debt Debt Couns…" at bounding box center [827, 267] width 214 height 34
click at [522, 107] on input "text" at bounding box center [596, 113] width 214 height 34
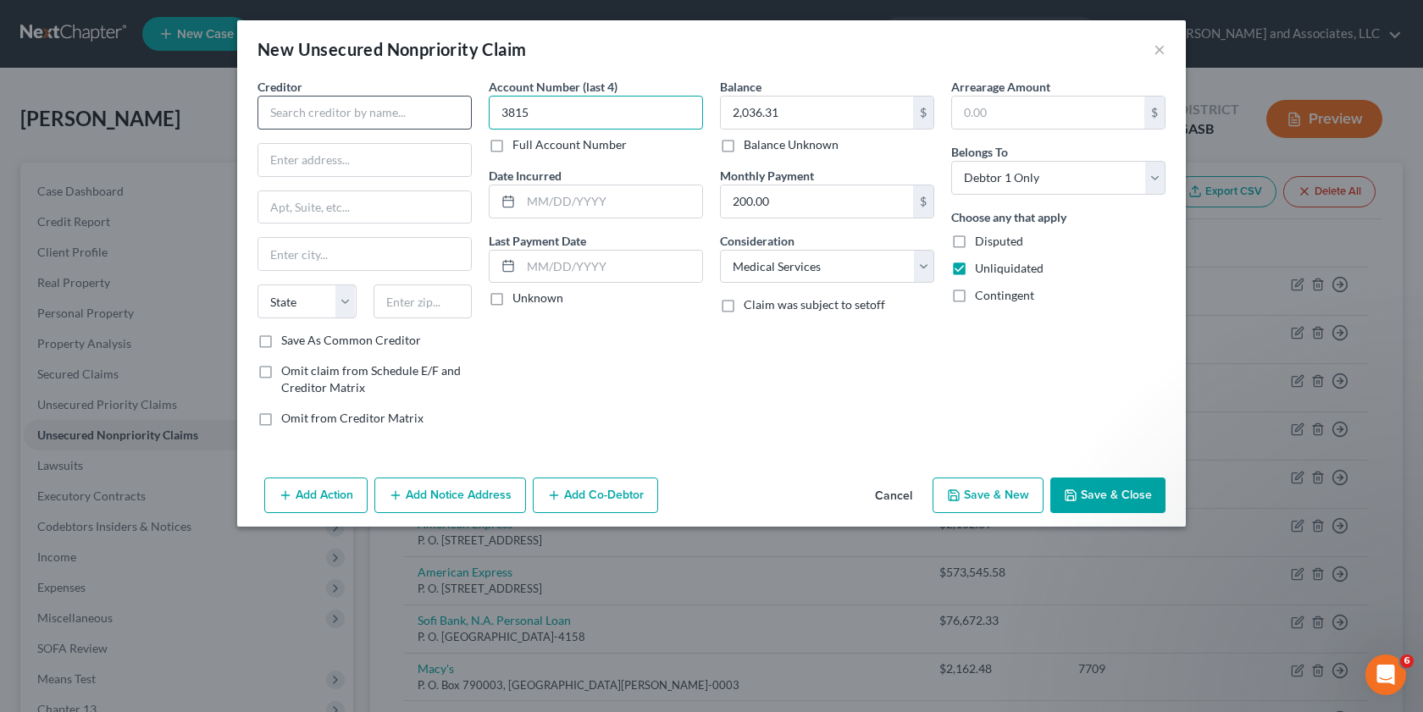
type input "3815"
drag, startPoint x: 294, startPoint y: 116, endPoint x: 276, endPoint y: 125, distance: 20.1
click at [293, 117] on input "text" at bounding box center [364, 113] width 214 height 34
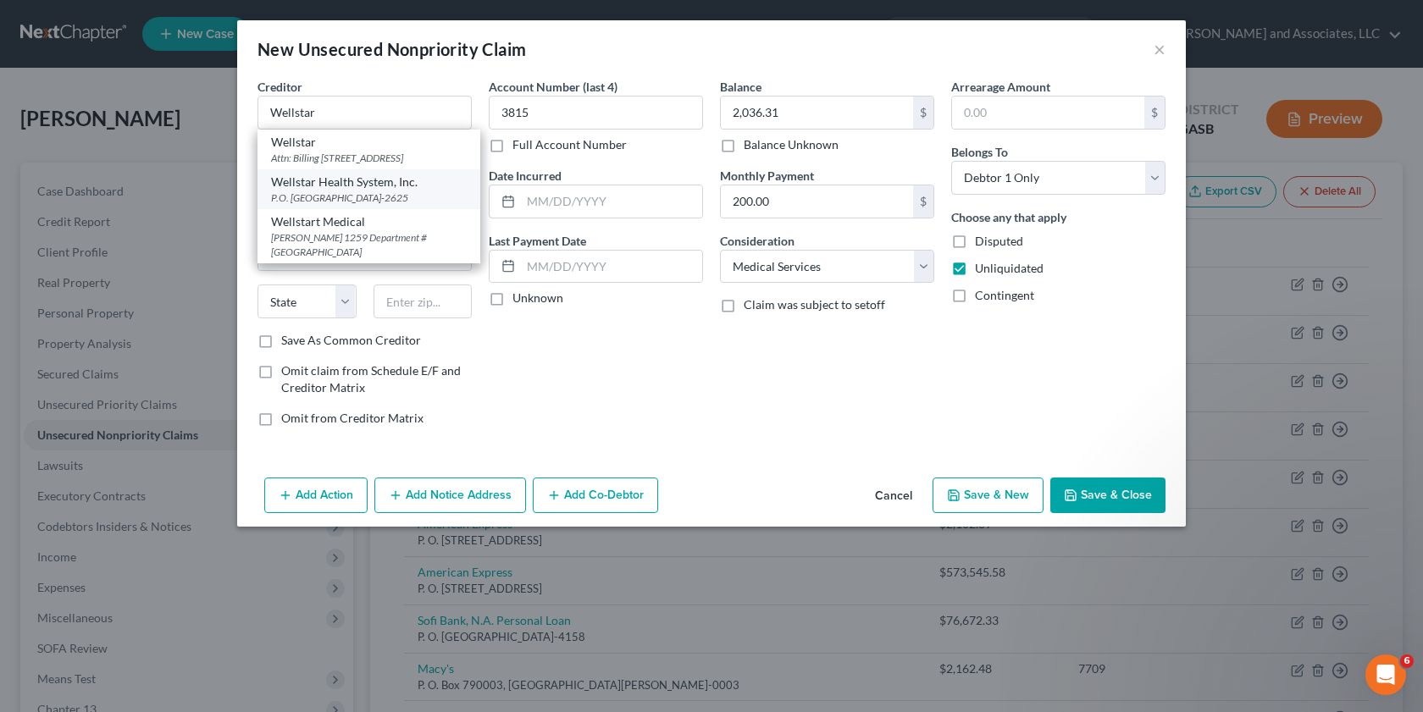
click at [324, 191] on div "Wellstar Health System, Inc." at bounding box center [369, 182] width 196 height 17
type input "Wellstar Health System, Inc."
type input "P.O. Box 742625"
type input "[GEOGRAPHIC_DATA]"
select select "10"
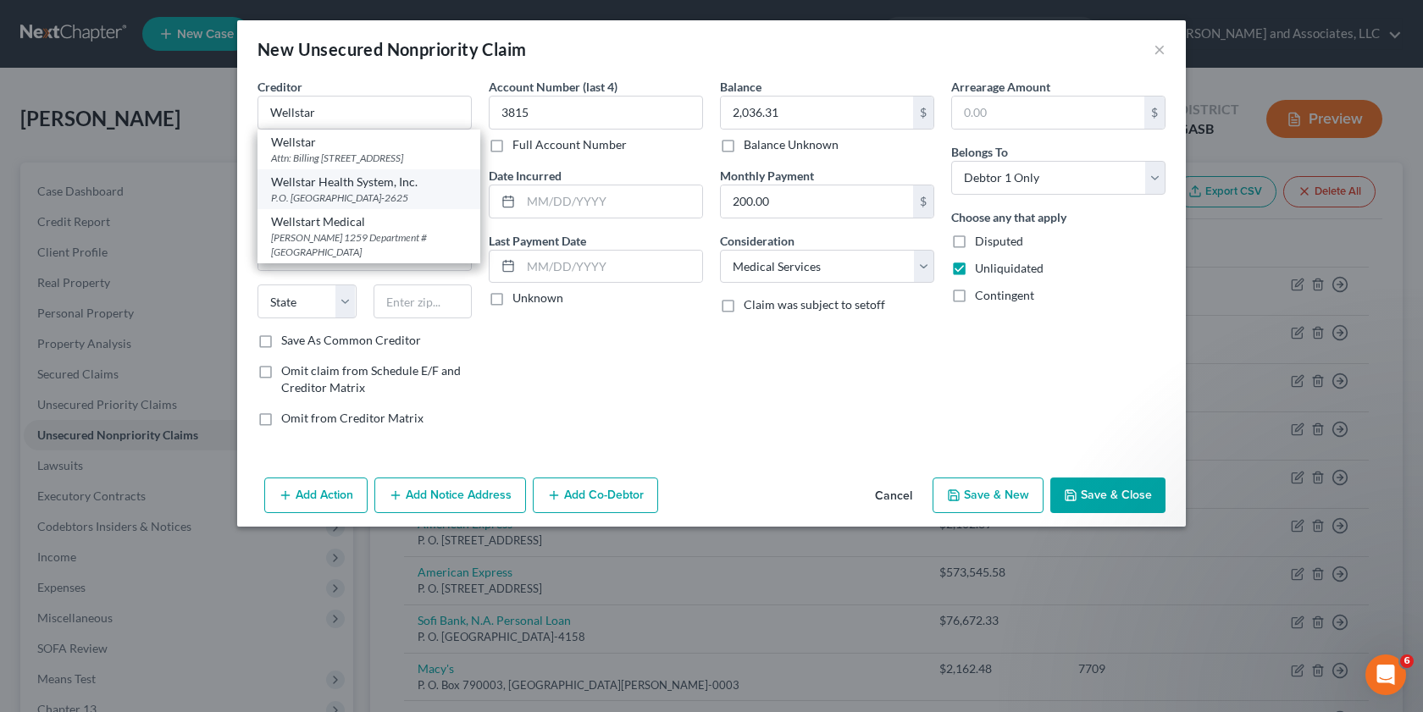
type input "30374-2625"
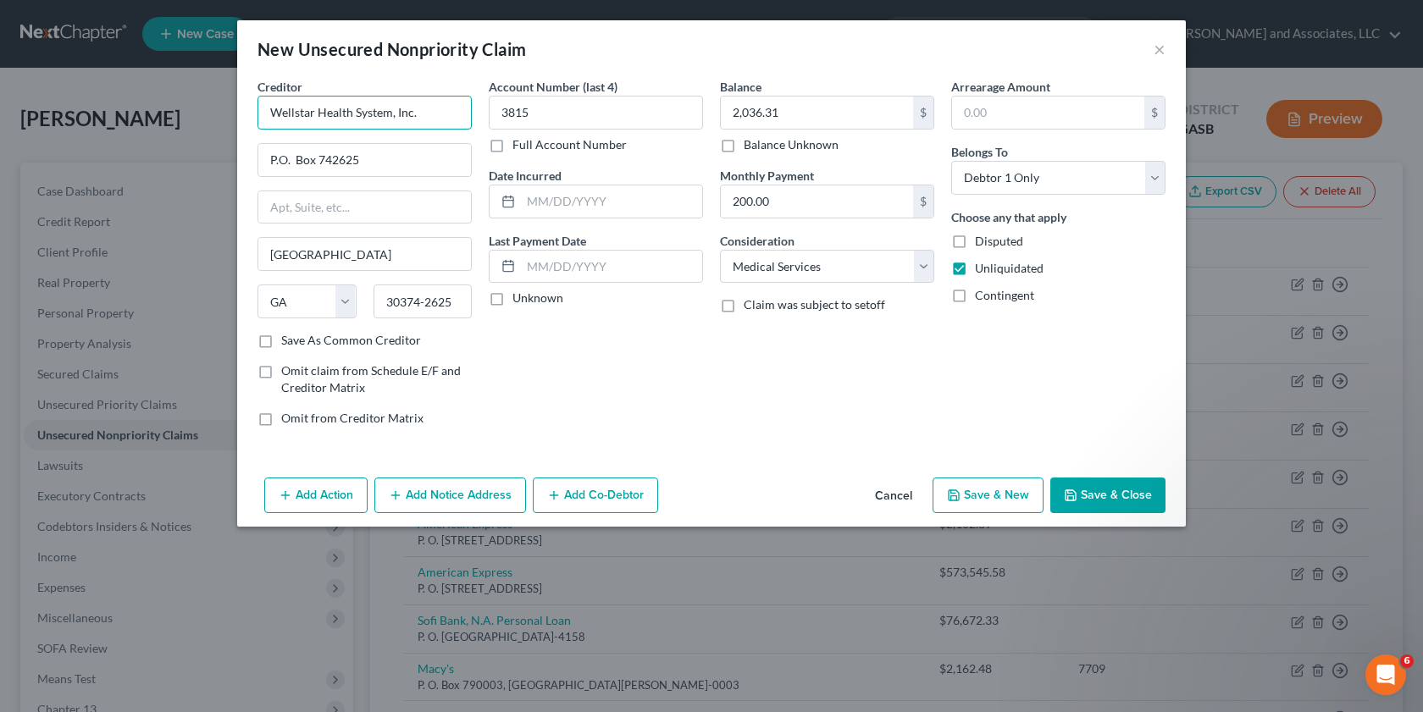
click at [423, 113] on input "Wellstar Health System, Inc." at bounding box center [364, 113] width 214 height 34
type input "Wellstar Health System"
drag, startPoint x: 268, startPoint y: 343, endPoint x: 424, endPoint y: 365, distance: 158.2
click at [281, 344] on label "Save As Common Creditor" at bounding box center [351, 340] width 140 height 17
click at [288, 343] on input "Save As Common Creditor" at bounding box center [293, 337] width 11 height 11
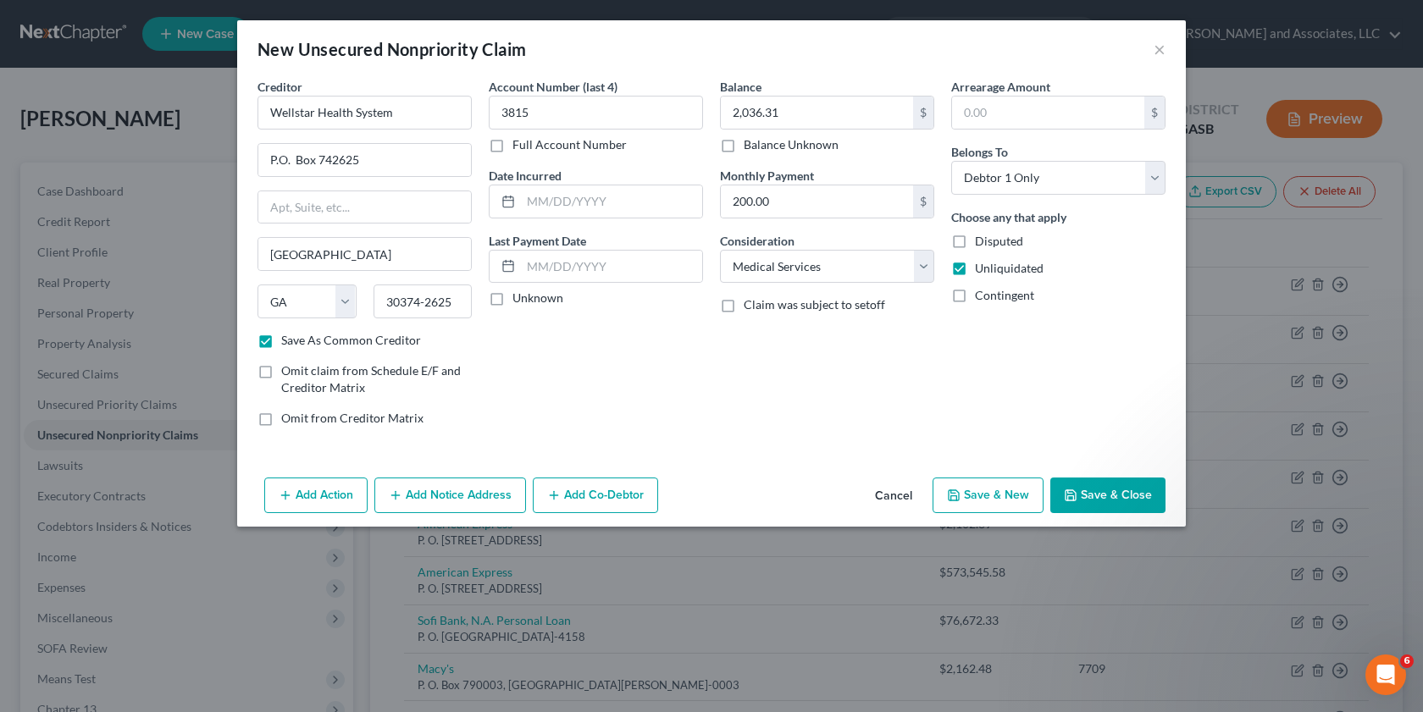
click at [1106, 497] on button "Save & Close" at bounding box center [1107, 496] width 115 height 36
checkbox input "false"
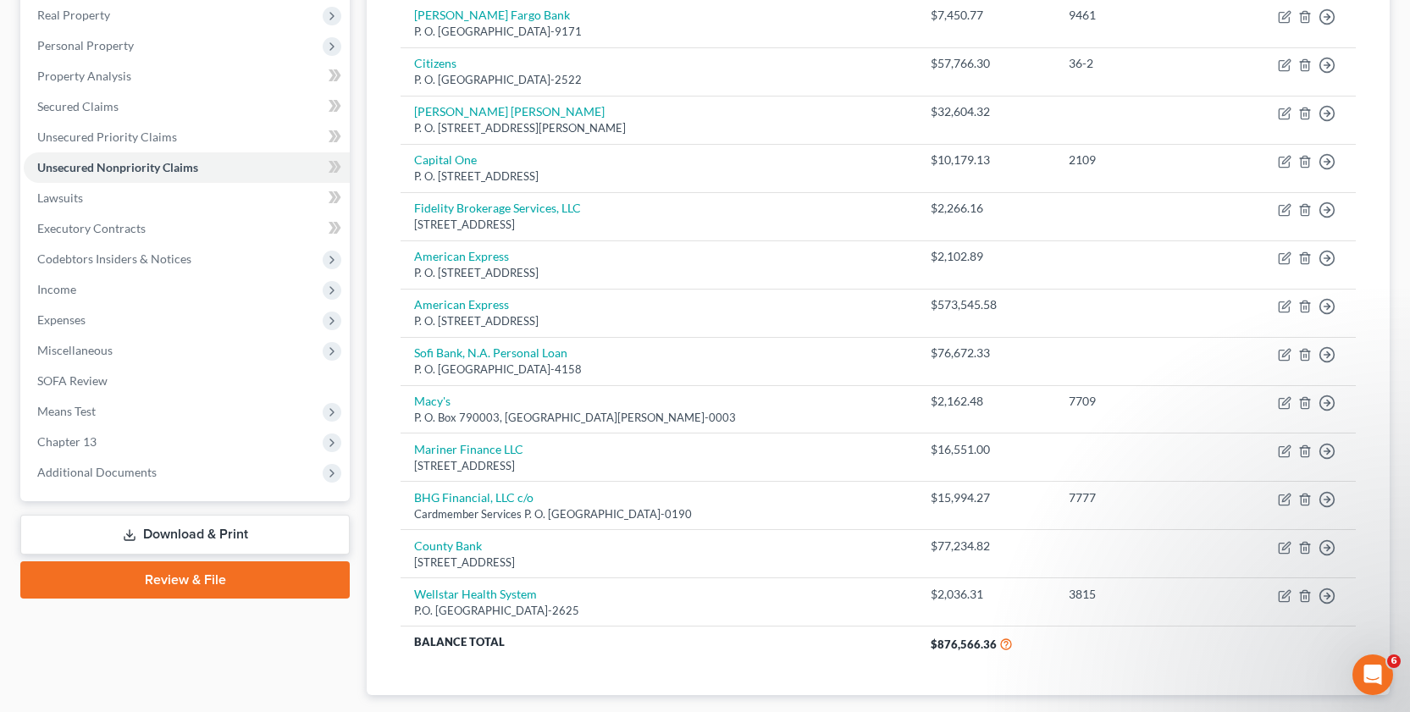
scroll to position [268, 0]
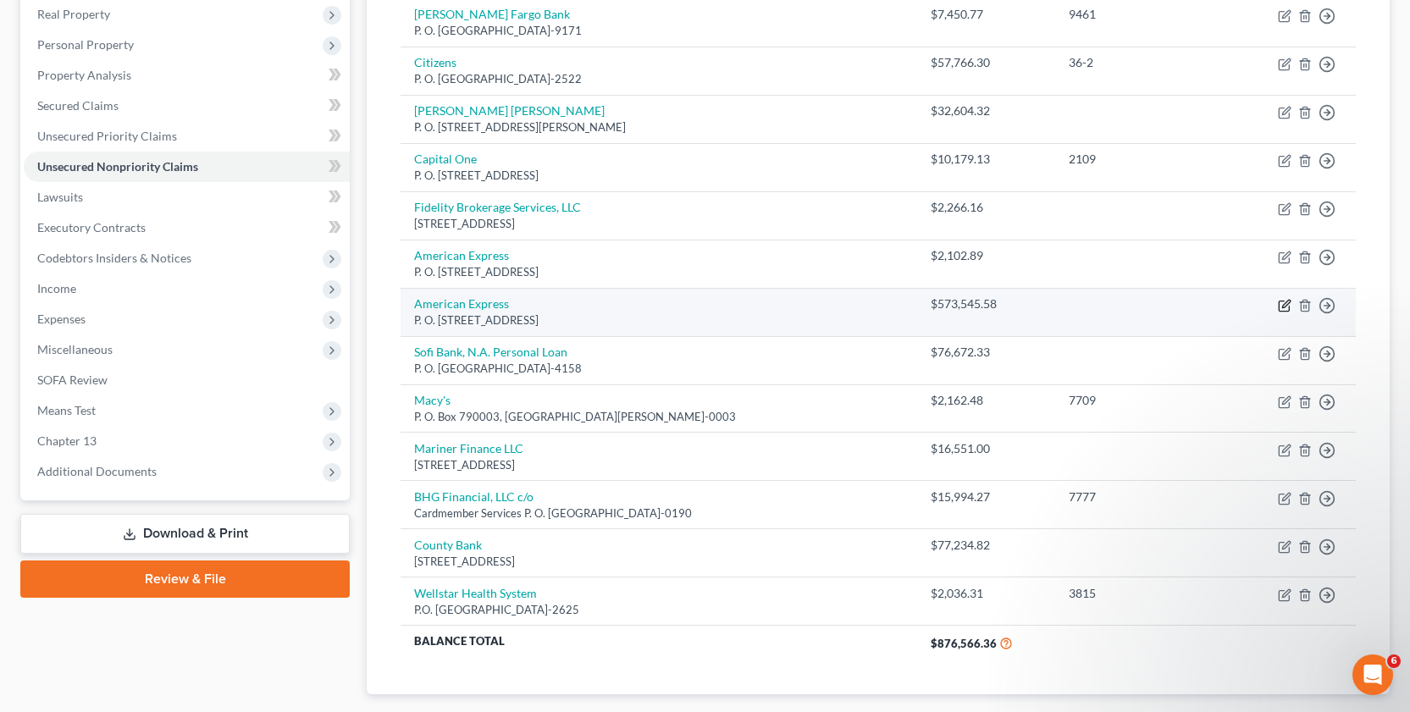
click at [1280, 305] on icon "button" at bounding box center [1285, 306] width 14 height 14
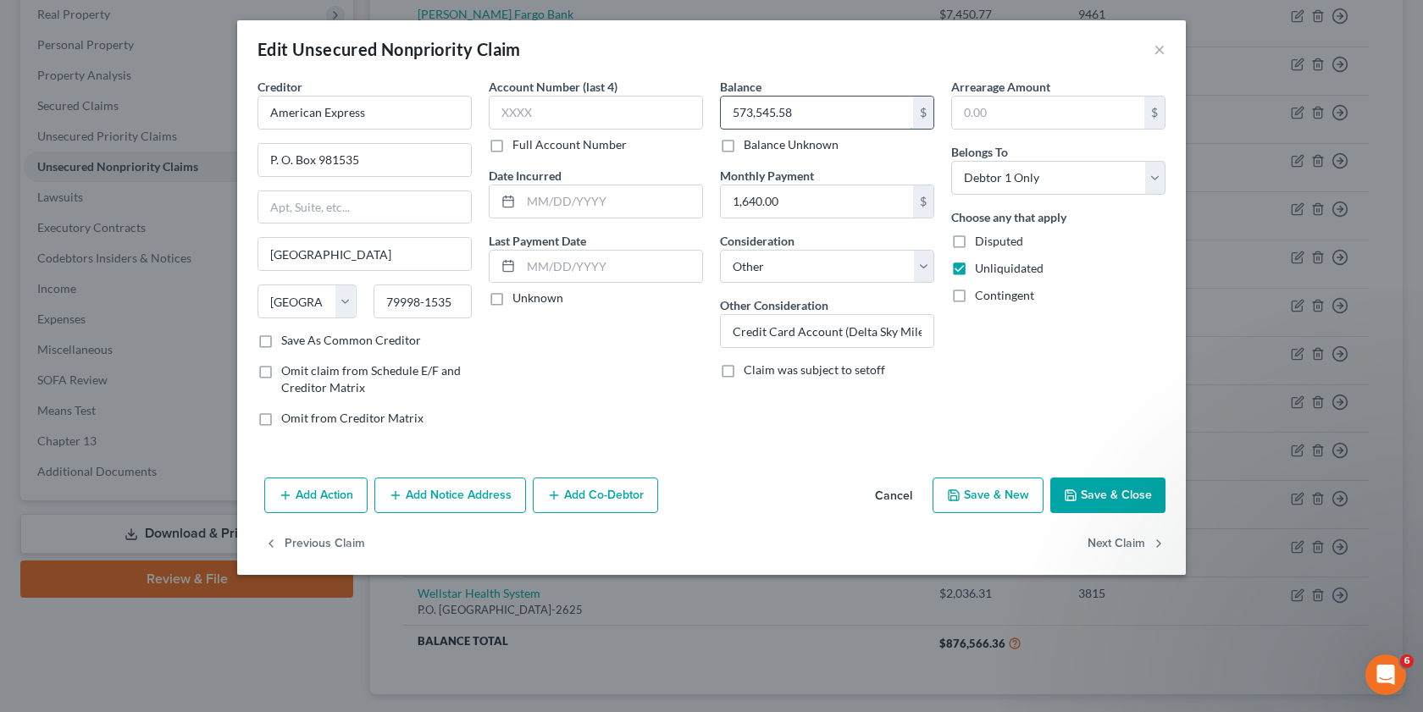
click at [816, 107] on input "573,545.58" at bounding box center [817, 113] width 192 height 32
click at [1075, 495] on icon "button" at bounding box center [1071, 496] width 14 height 14
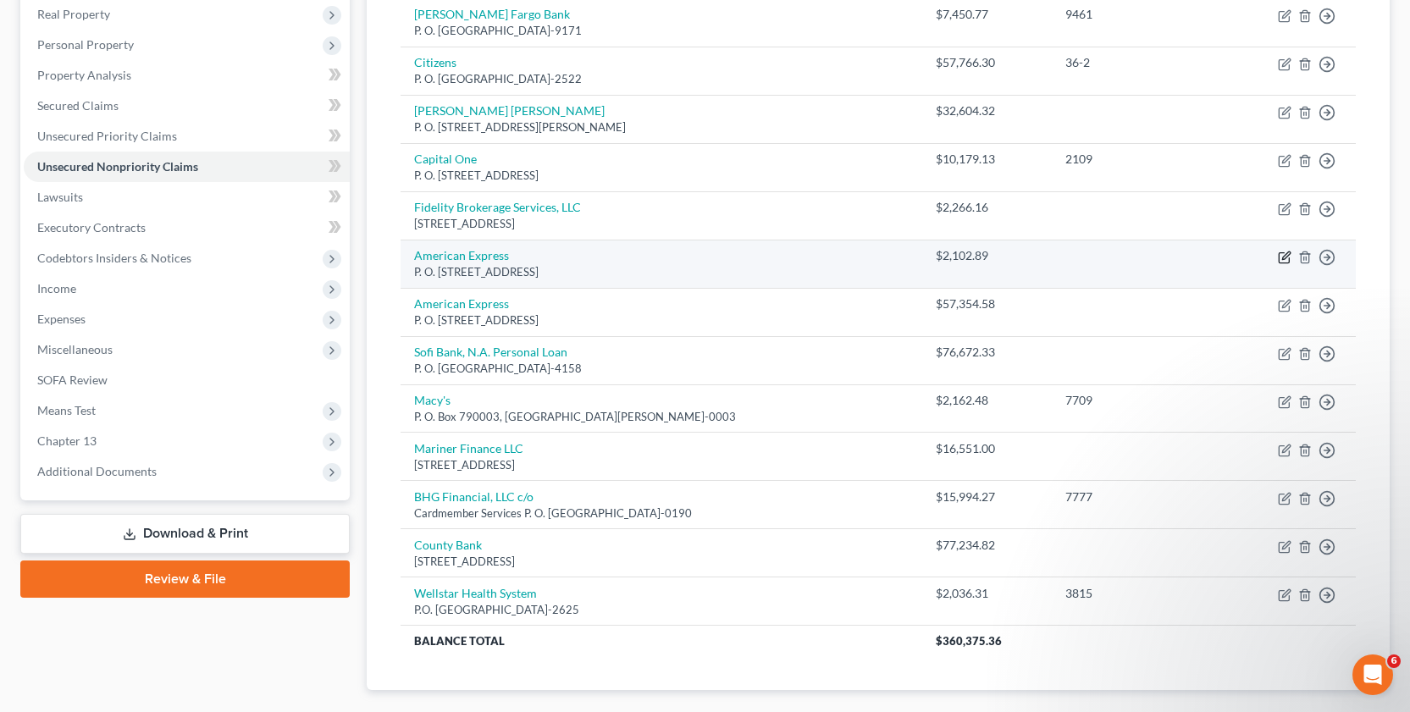
click at [1286, 258] on icon "button" at bounding box center [1285, 258] width 14 height 14
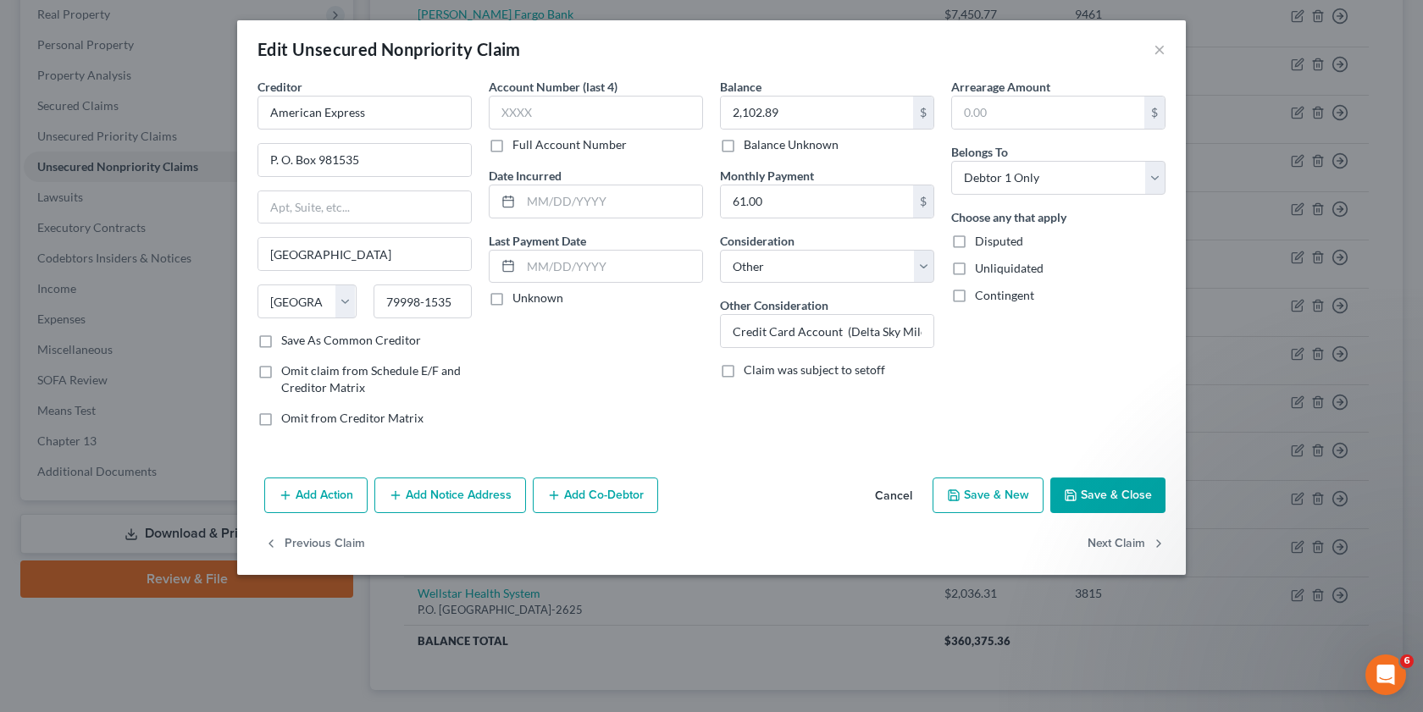
click at [975, 264] on label "Unliquidated" at bounding box center [1009, 268] width 69 height 17
click at [981, 264] on input "Unliquidated" at bounding box center [986, 265] width 11 height 11
click at [1093, 510] on button "Save & Close" at bounding box center [1107, 496] width 115 height 36
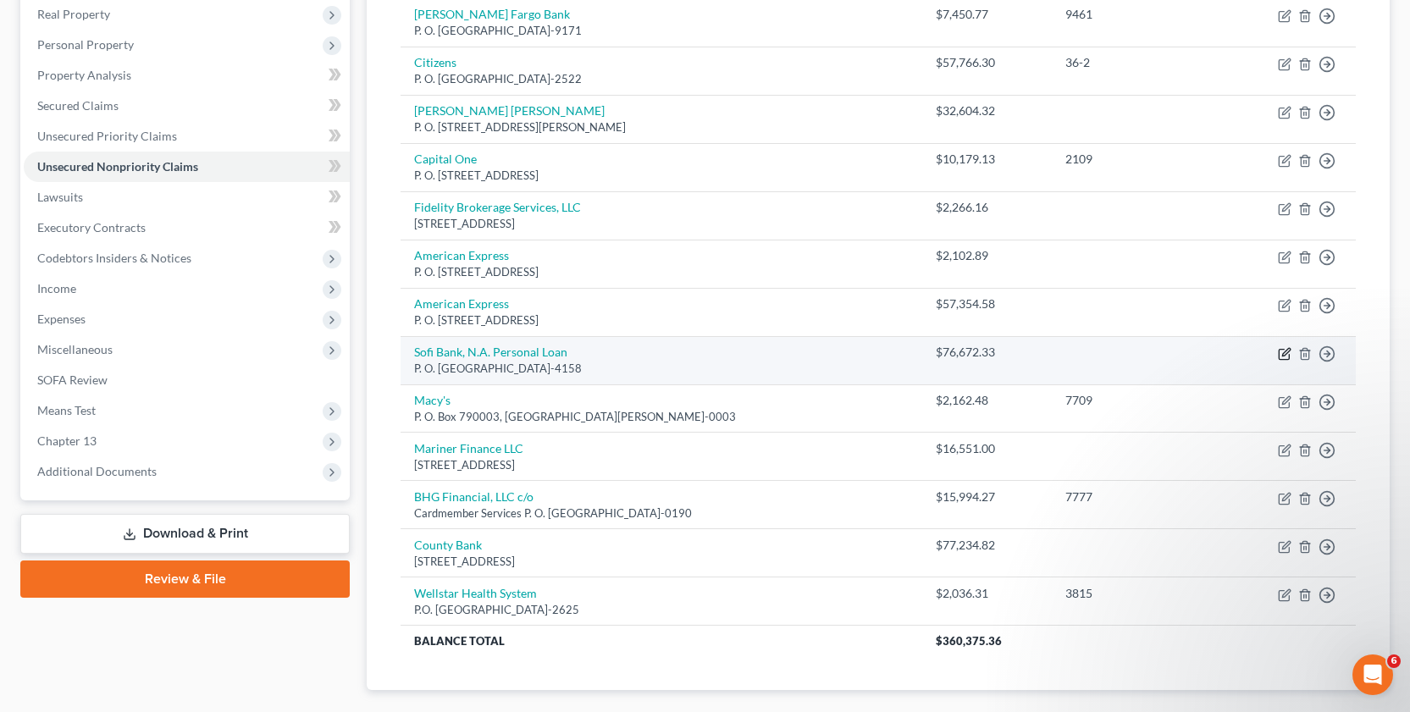
click at [1278, 353] on icon "button" at bounding box center [1285, 354] width 14 height 14
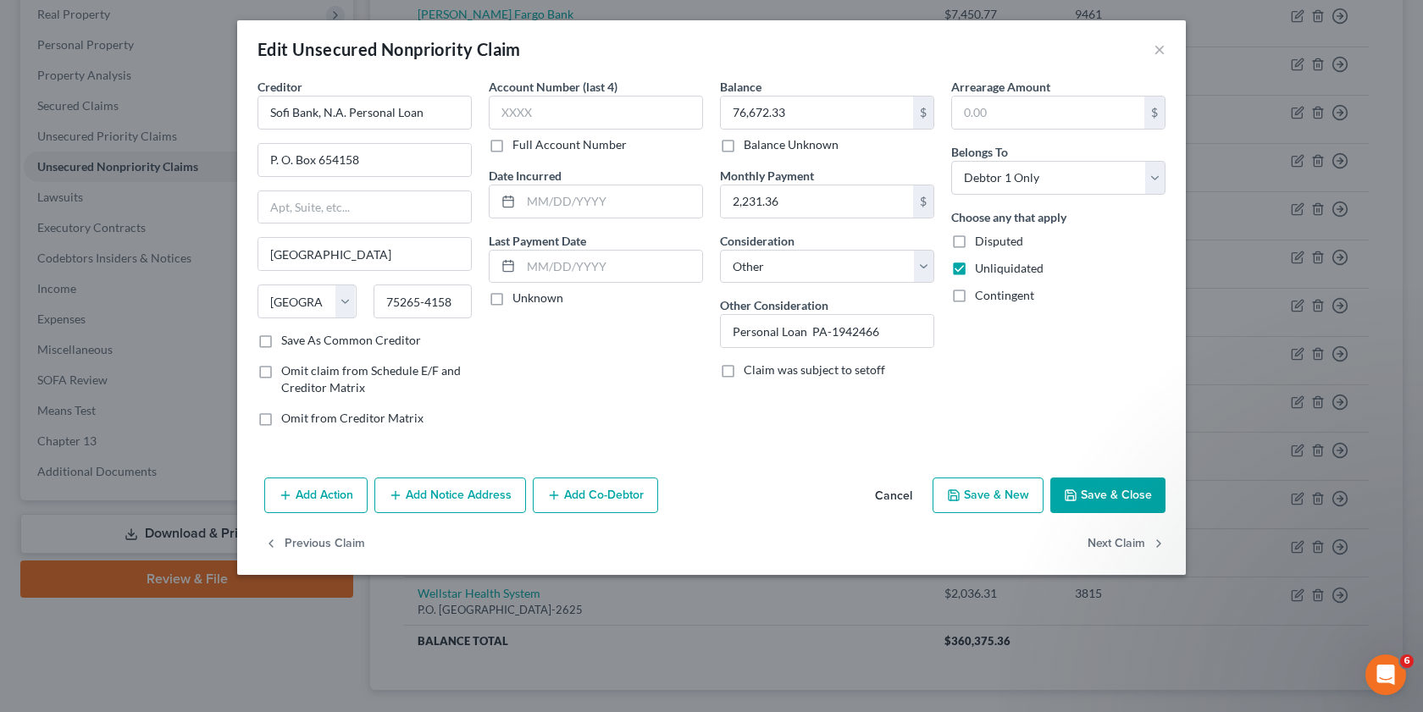
click at [1109, 507] on button "Save & Close" at bounding box center [1107, 496] width 115 height 36
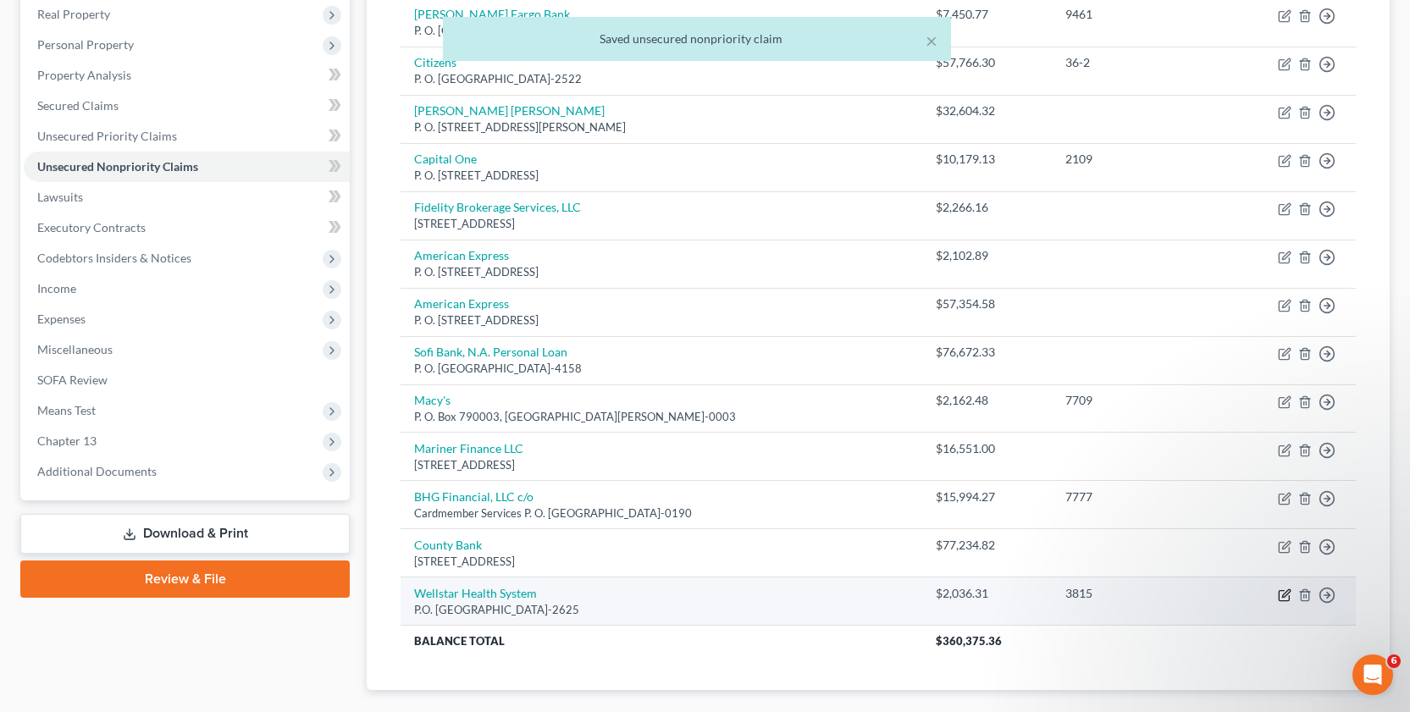
click at [1283, 595] on icon "button" at bounding box center [1286, 593] width 8 height 8
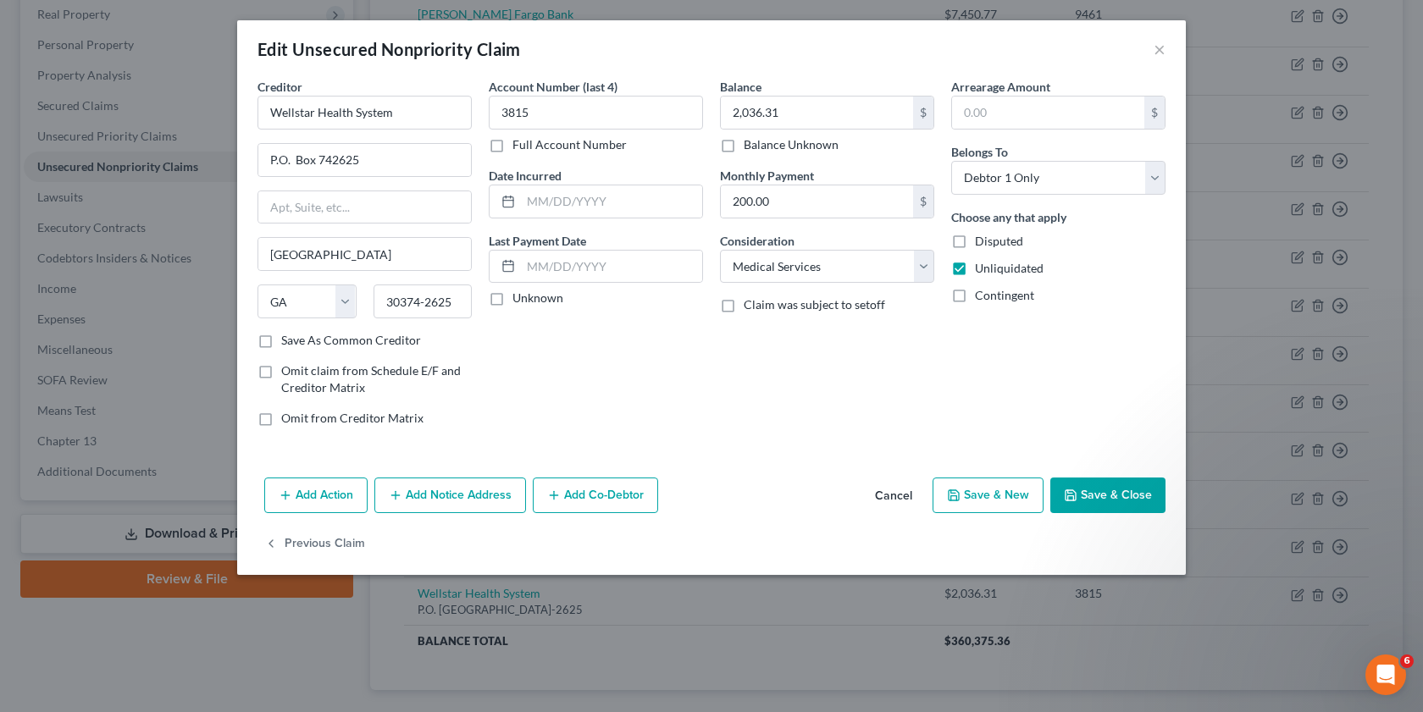
click at [1100, 488] on button "Save & Close" at bounding box center [1107, 496] width 115 height 36
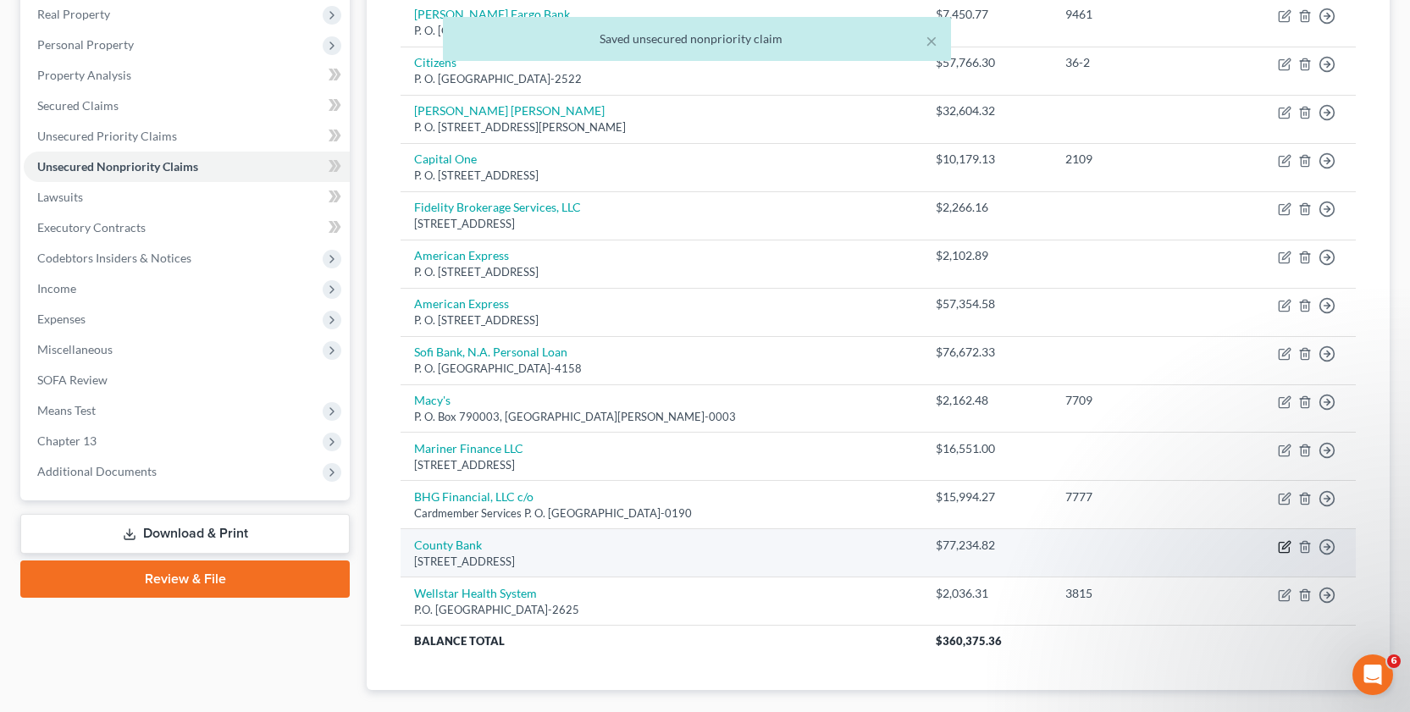
click at [1283, 549] on icon "button" at bounding box center [1286, 545] width 8 height 8
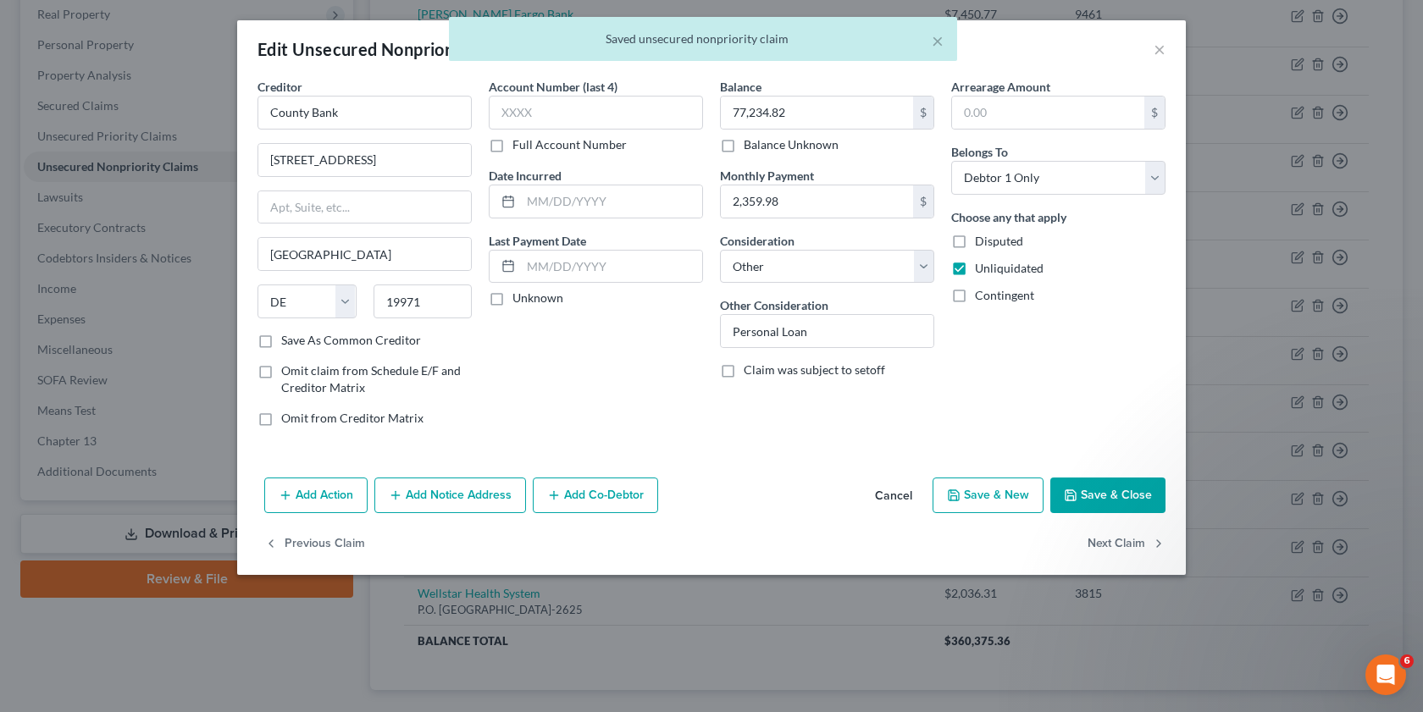
click at [1108, 495] on button "Save & Close" at bounding box center [1107, 496] width 115 height 36
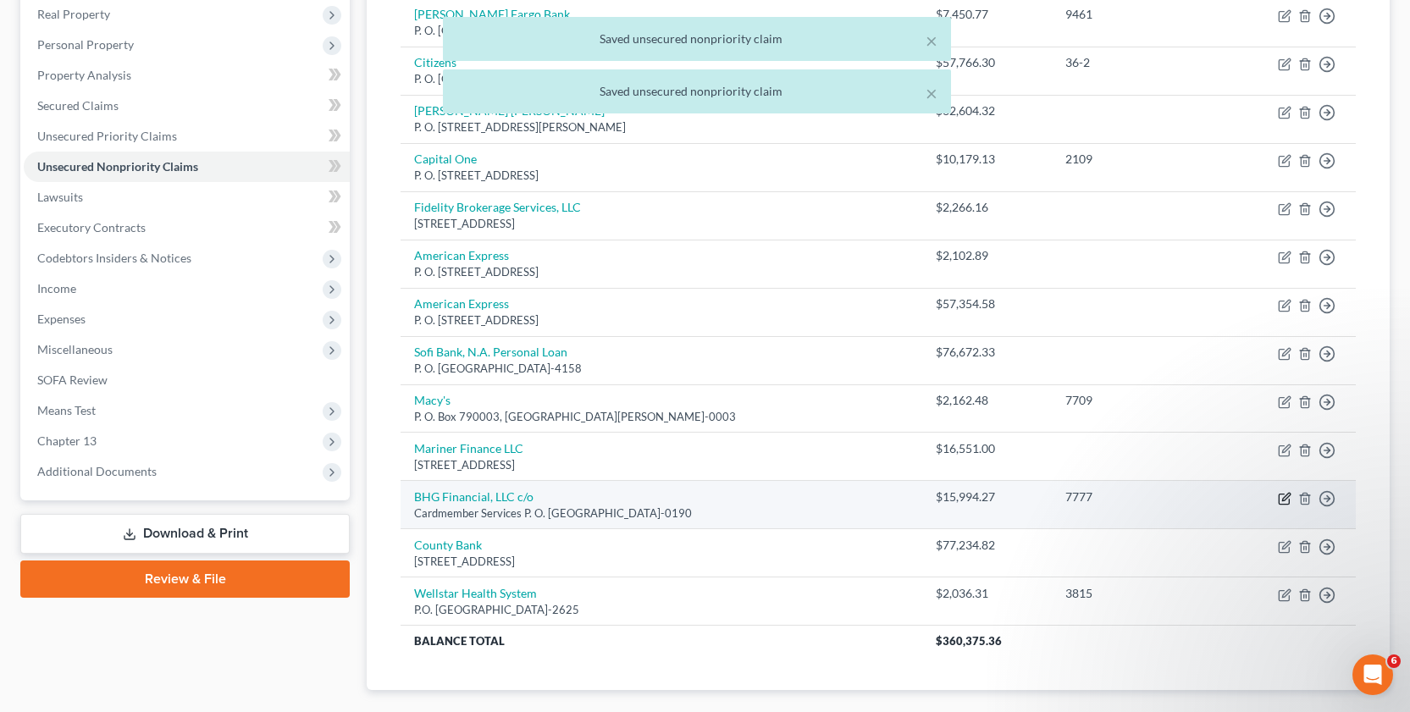
click at [1287, 497] on icon "button" at bounding box center [1286, 497] width 8 height 8
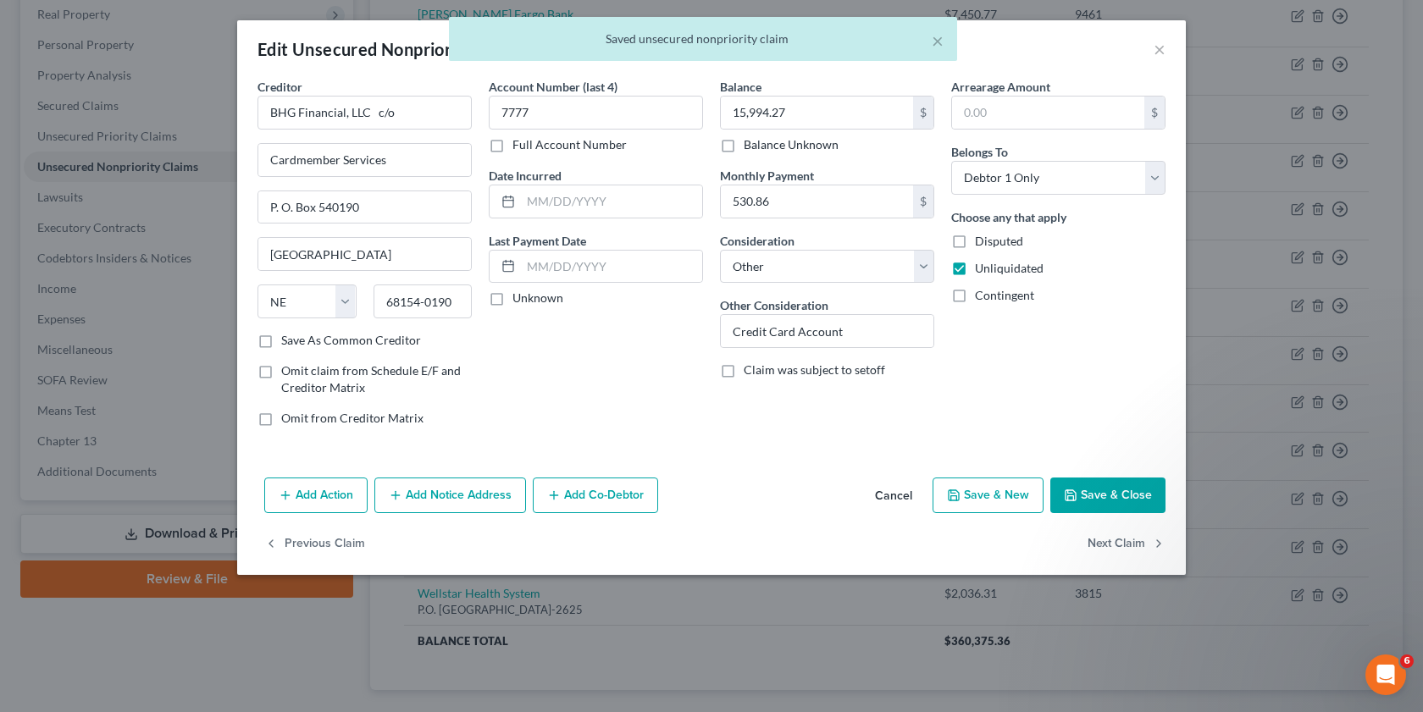
click at [1095, 485] on button "Save & Close" at bounding box center [1107, 496] width 115 height 36
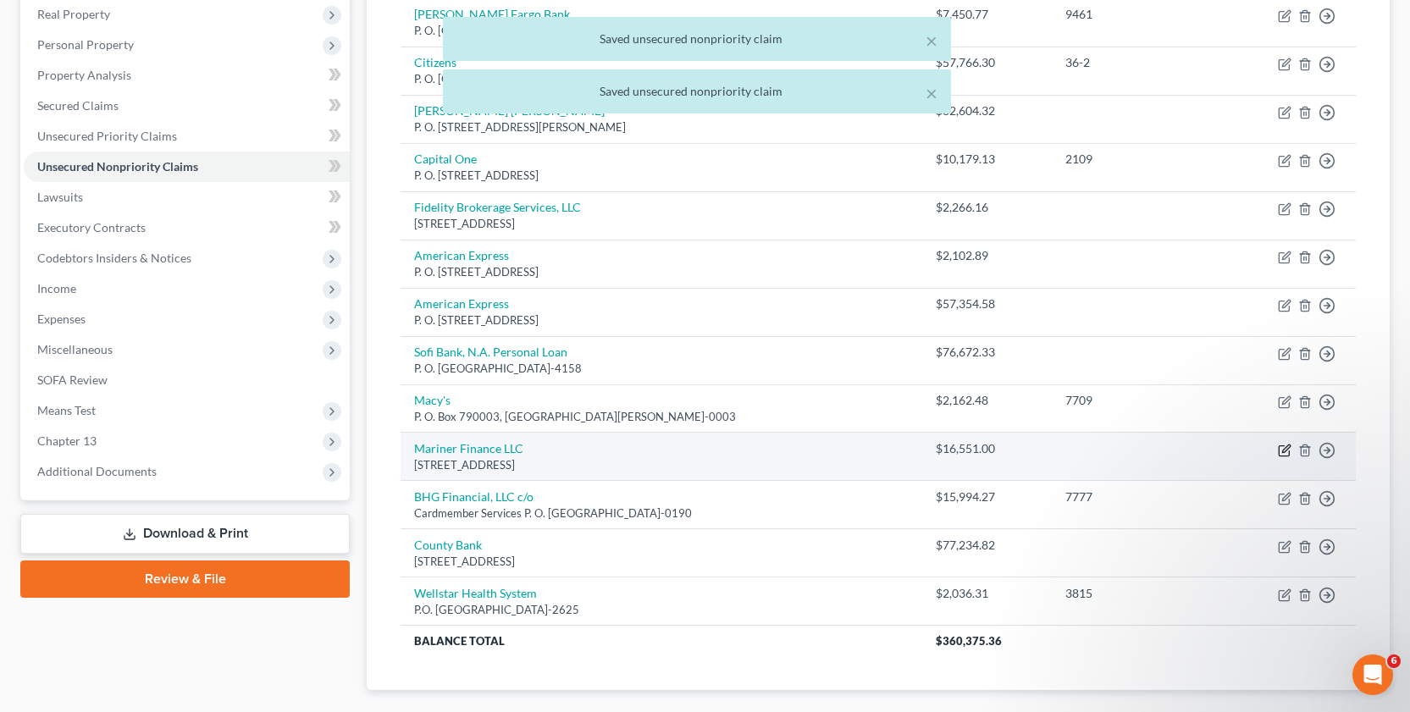
click at [1288, 448] on icon "button" at bounding box center [1286, 449] width 8 height 8
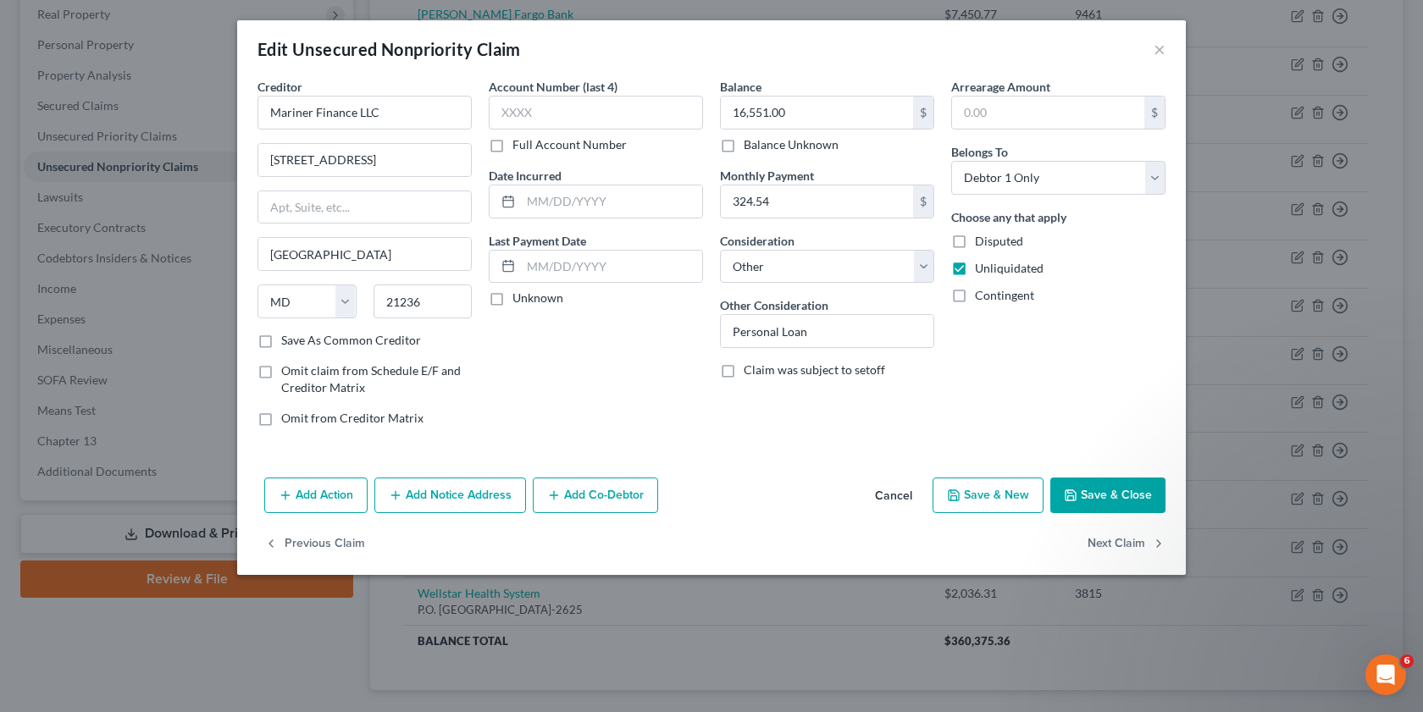
click at [1097, 495] on button "Save & Close" at bounding box center [1107, 496] width 115 height 36
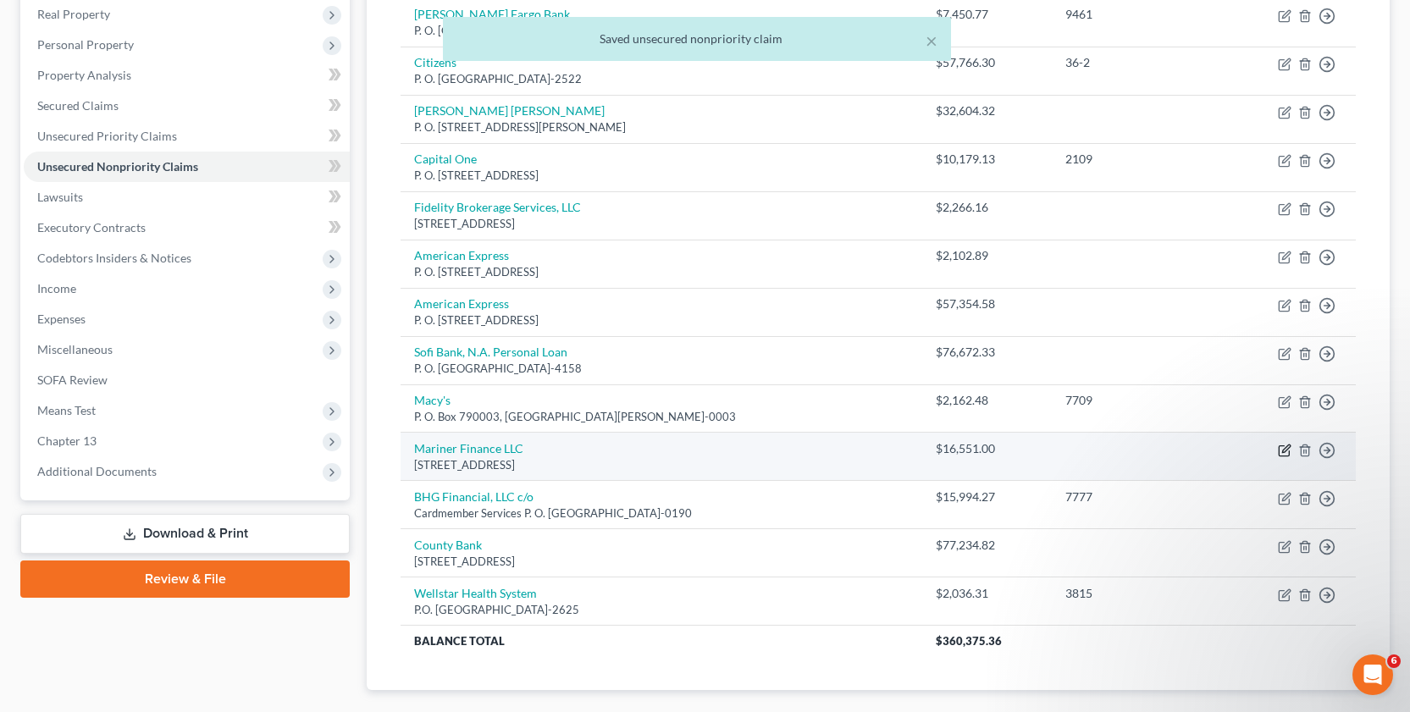
click at [1281, 452] on icon "button" at bounding box center [1285, 451] width 14 height 14
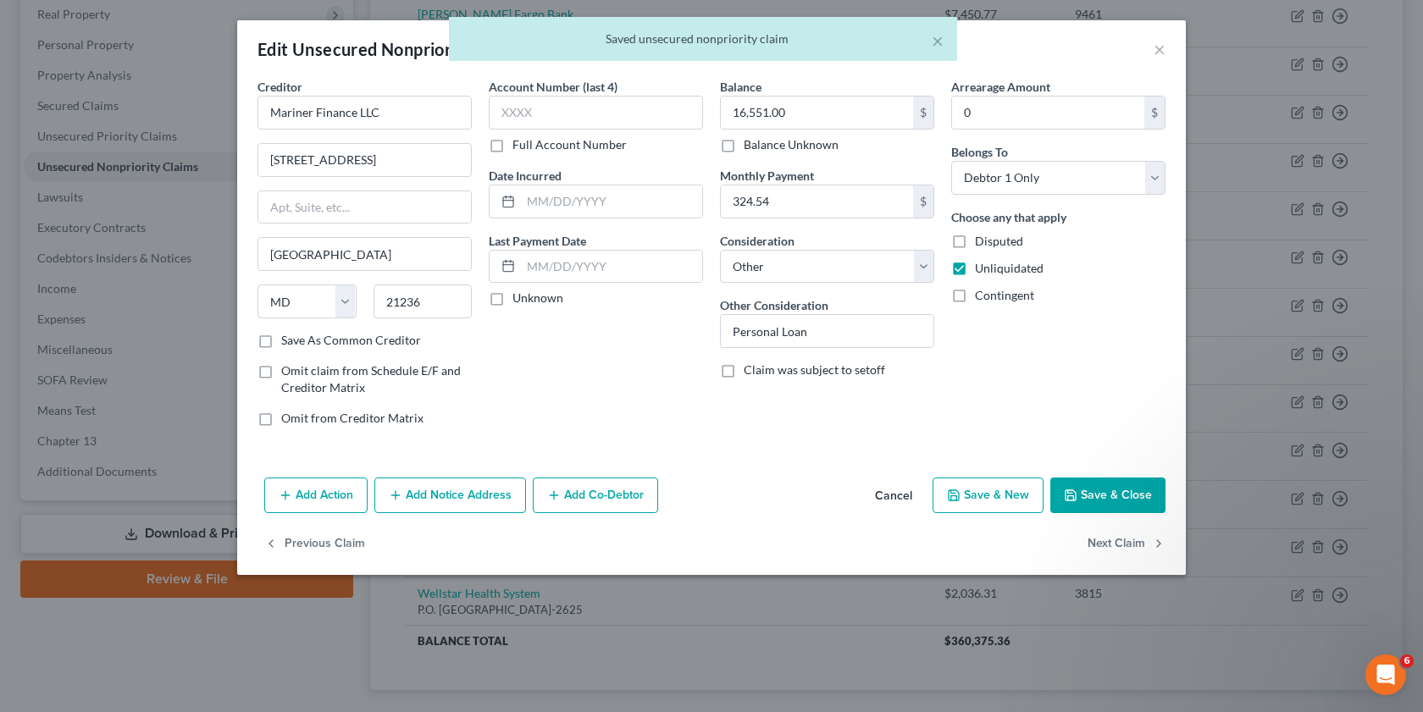
click at [1109, 488] on button "Save & Close" at bounding box center [1107, 496] width 115 height 36
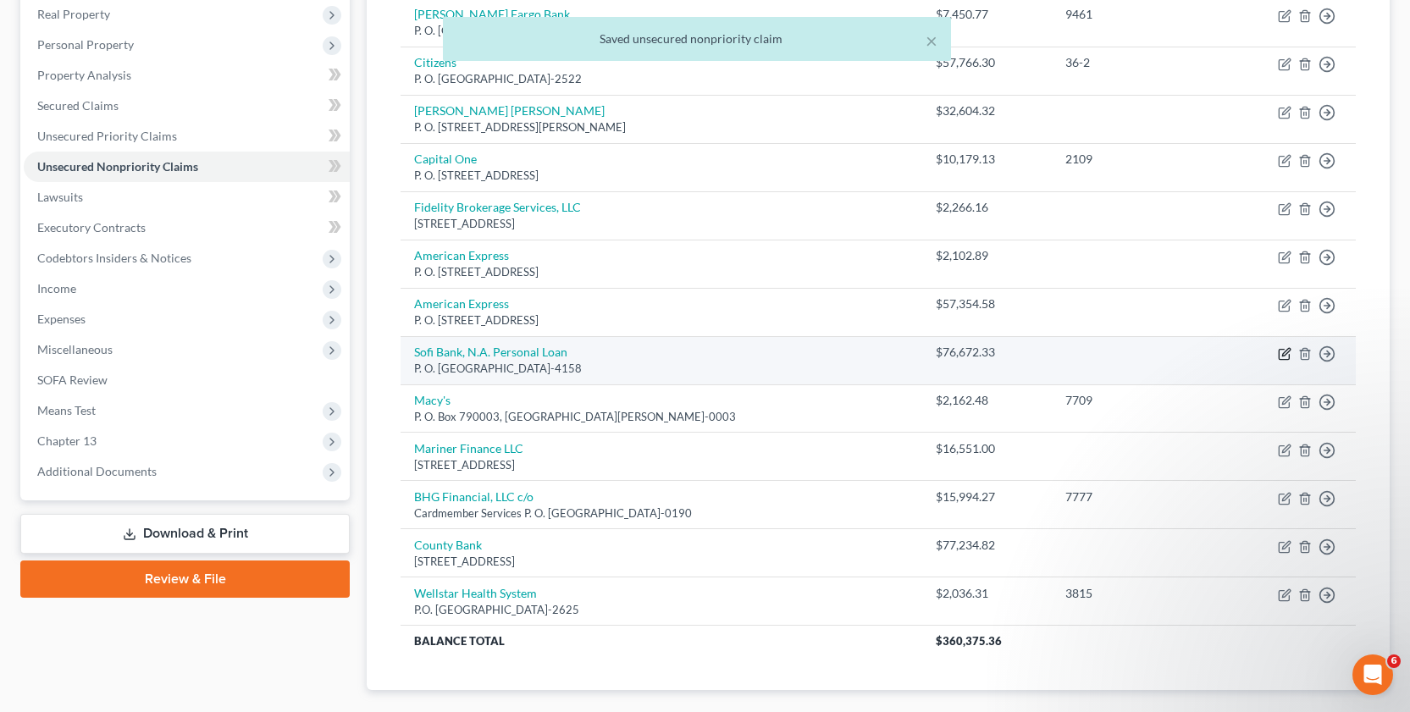
click at [1278, 349] on icon "button" at bounding box center [1285, 354] width 14 height 14
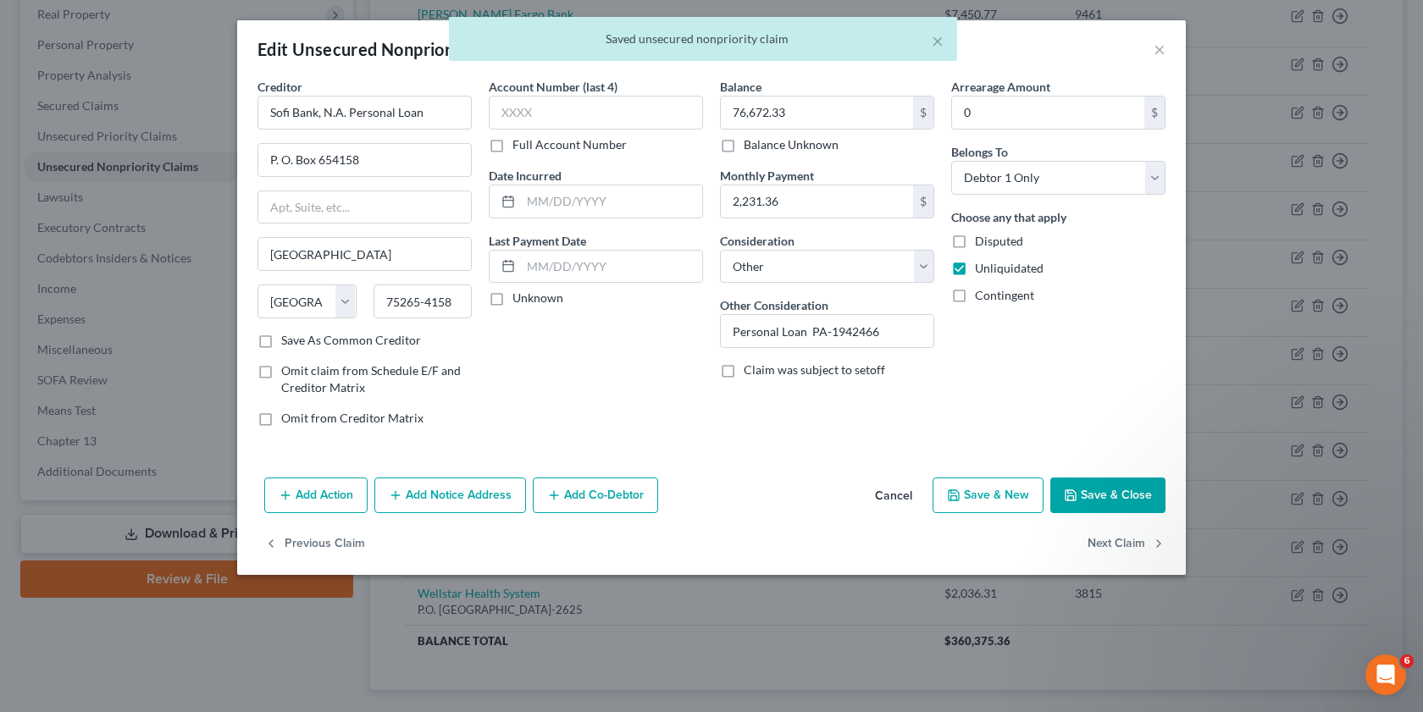
click at [1104, 499] on button "Save & Close" at bounding box center [1107, 496] width 115 height 36
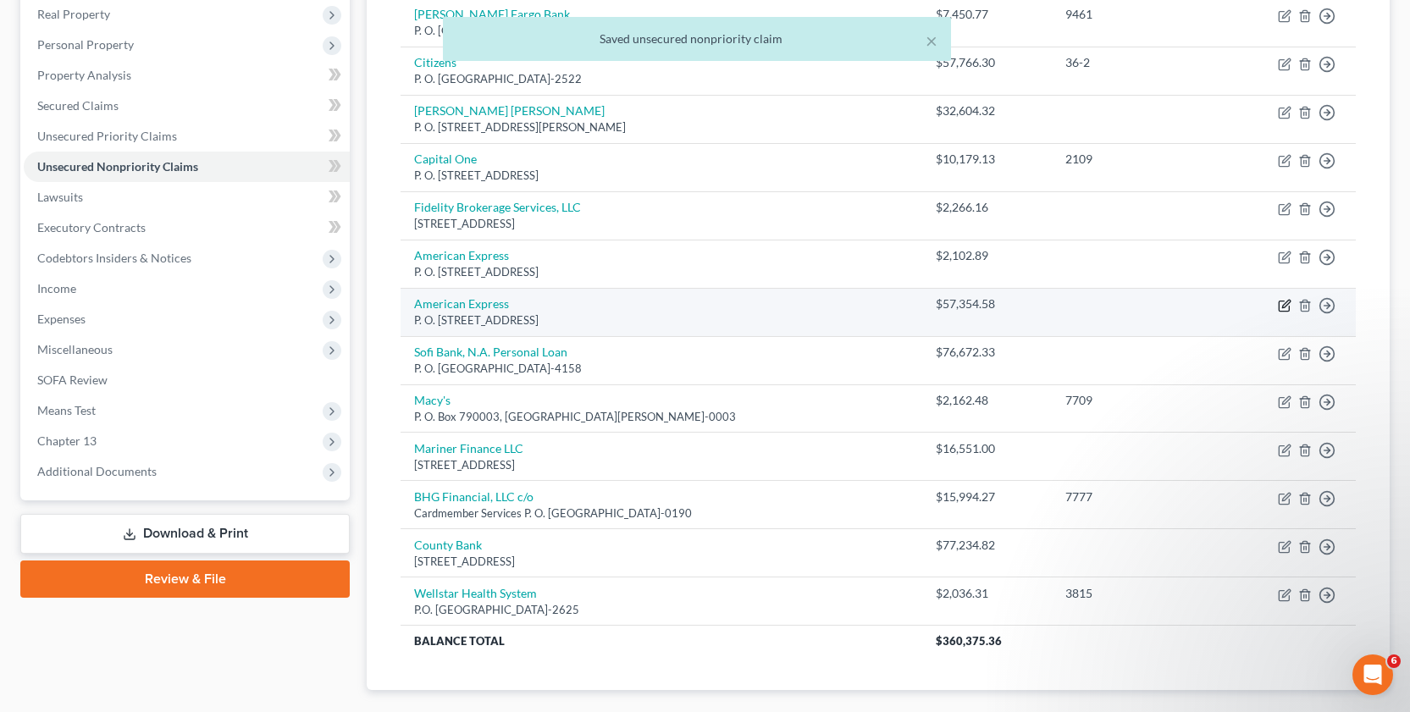
click at [1285, 311] on icon "button" at bounding box center [1284, 306] width 10 height 10
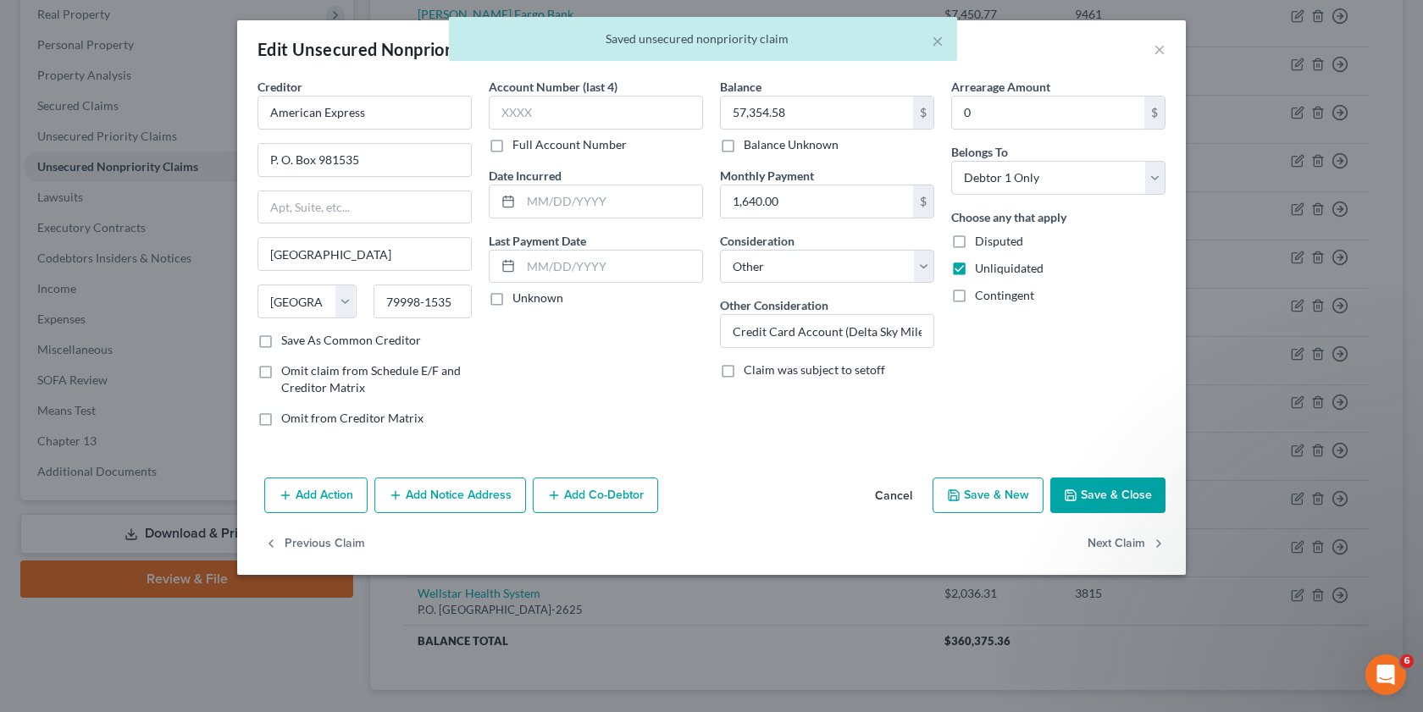
drag, startPoint x: 1071, startPoint y: 498, endPoint x: 1089, endPoint y: 494, distance: 18.3
click at [1071, 497] on icon "button" at bounding box center [1071, 496] width 14 height 14
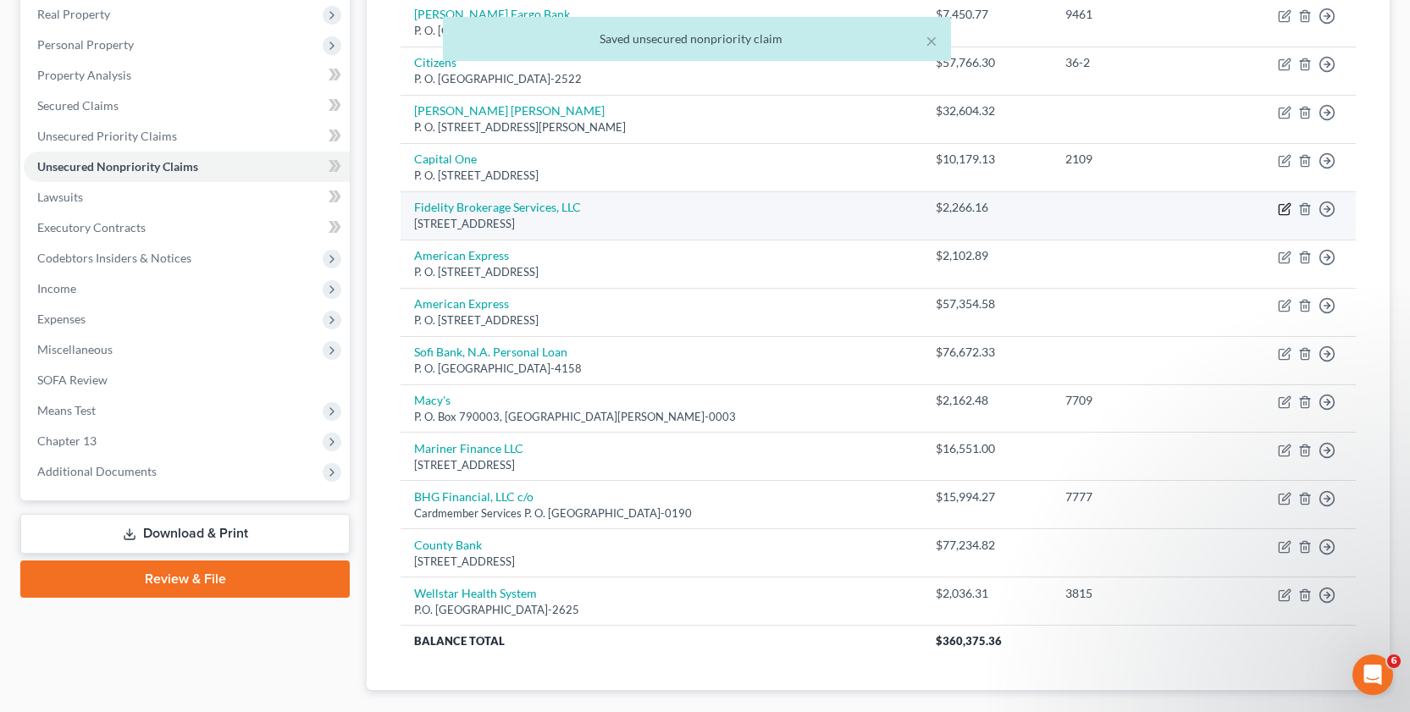
click at [1287, 207] on icon "button" at bounding box center [1286, 207] width 8 height 8
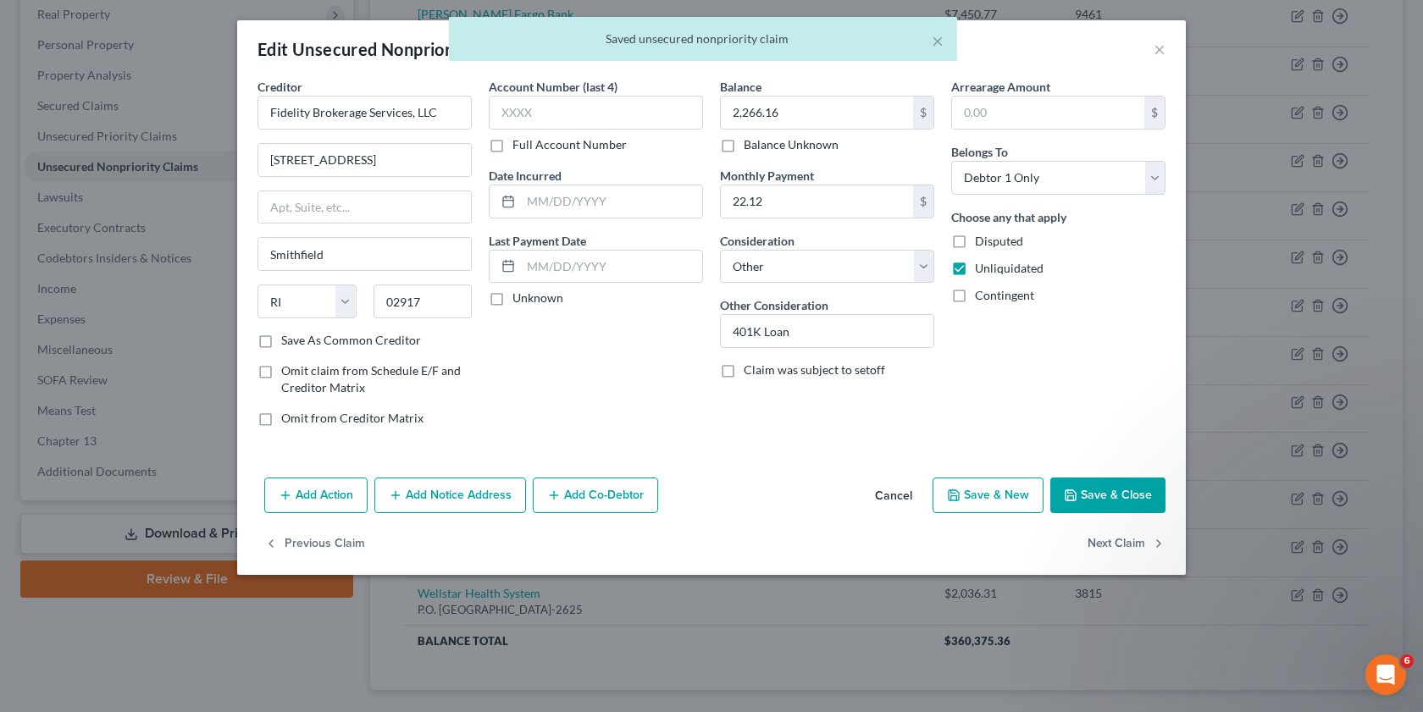
click at [1118, 495] on button "Save & Close" at bounding box center [1107, 496] width 115 height 36
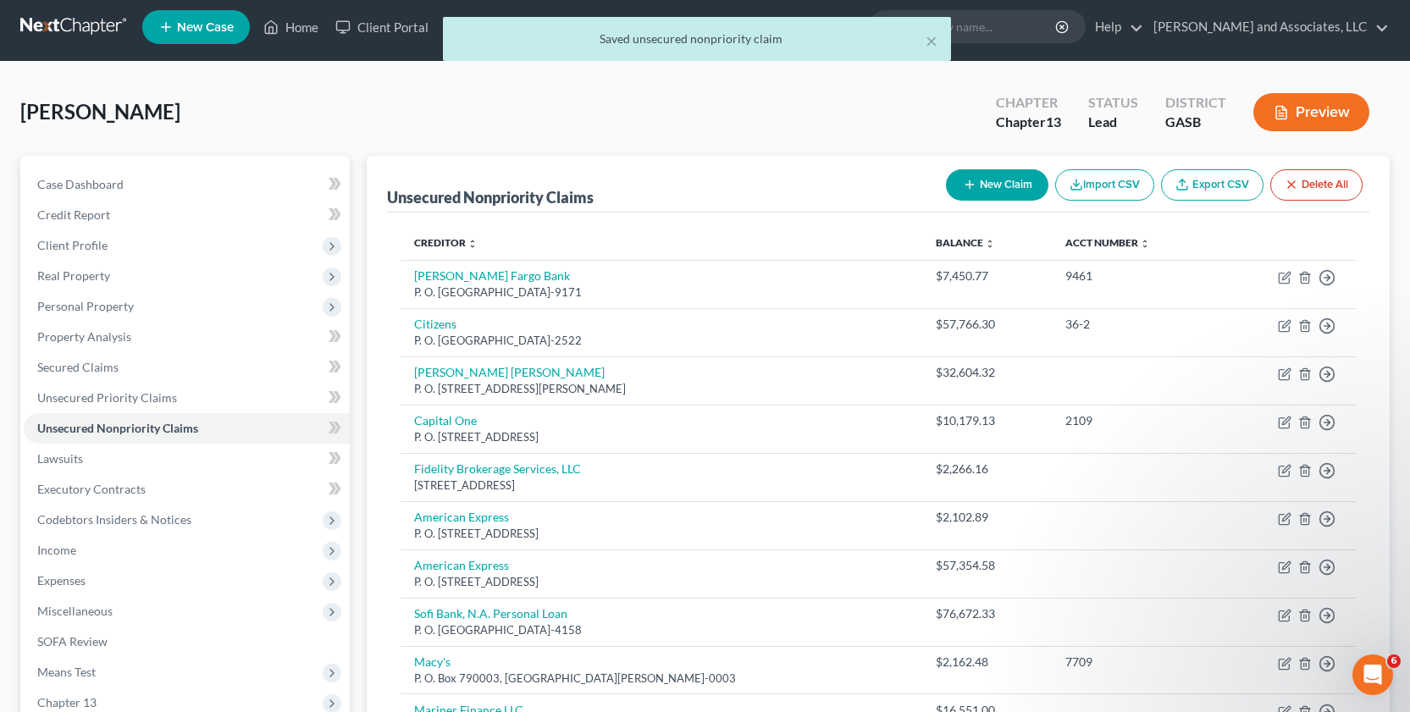
scroll to position [0, 0]
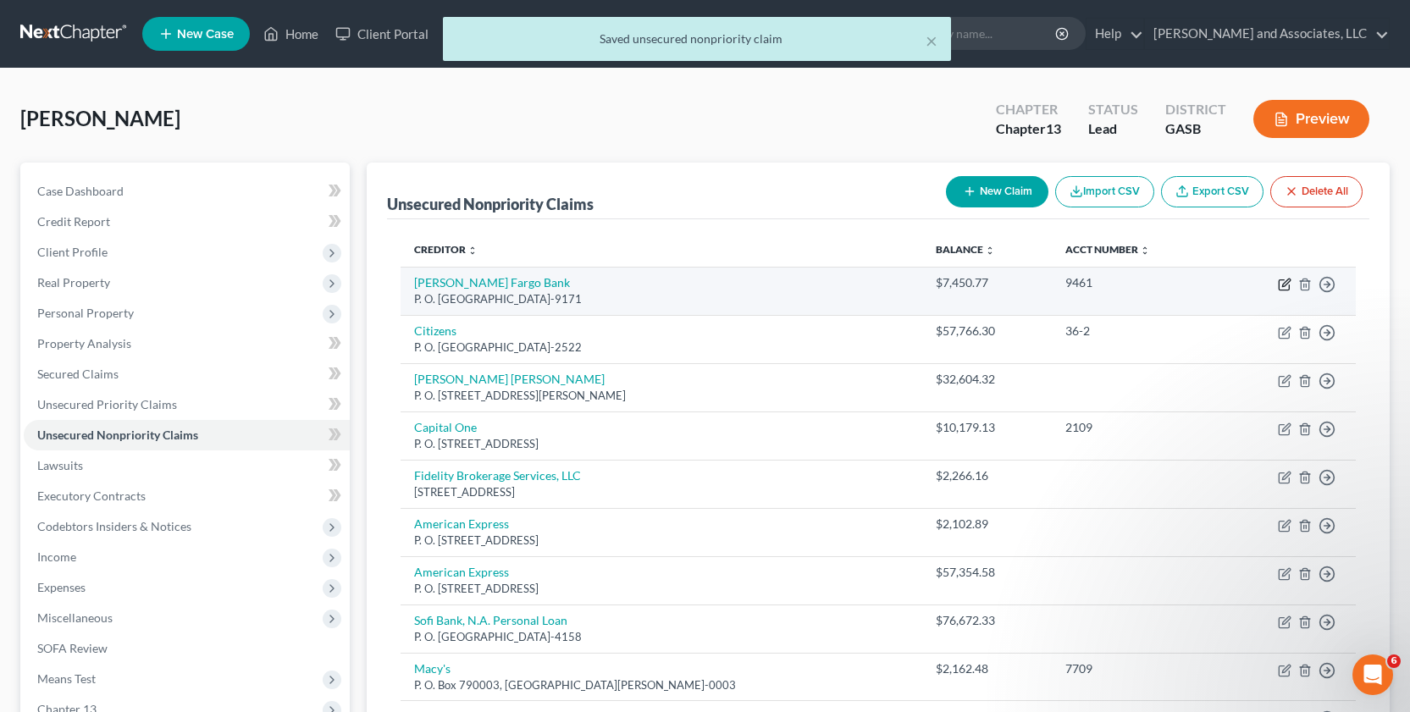
click at [1278, 278] on icon "button" at bounding box center [1285, 285] width 14 height 14
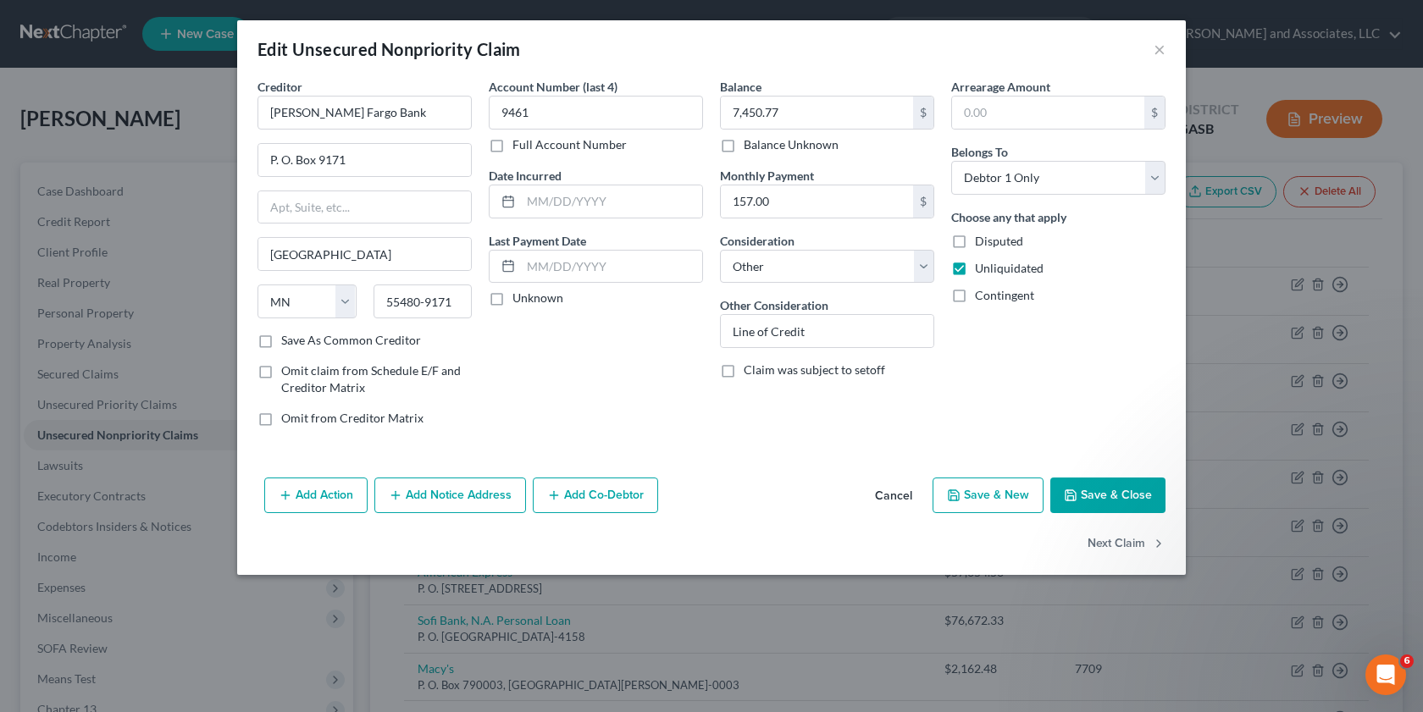
click at [1085, 506] on button "Save & Close" at bounding box center [1107, 496] width 115 height 36
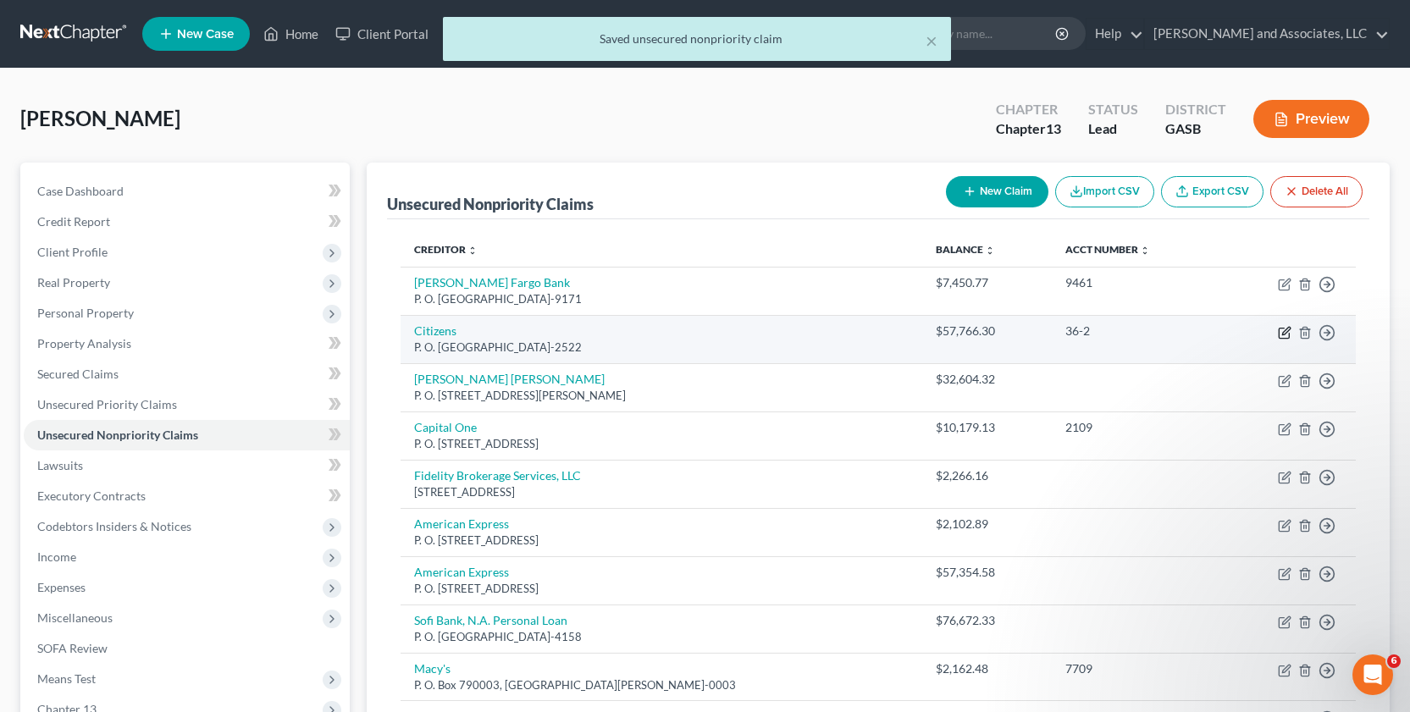
click at [1284, 336] on icon "button" at bounding box center [1285, 333] width 14 height 14
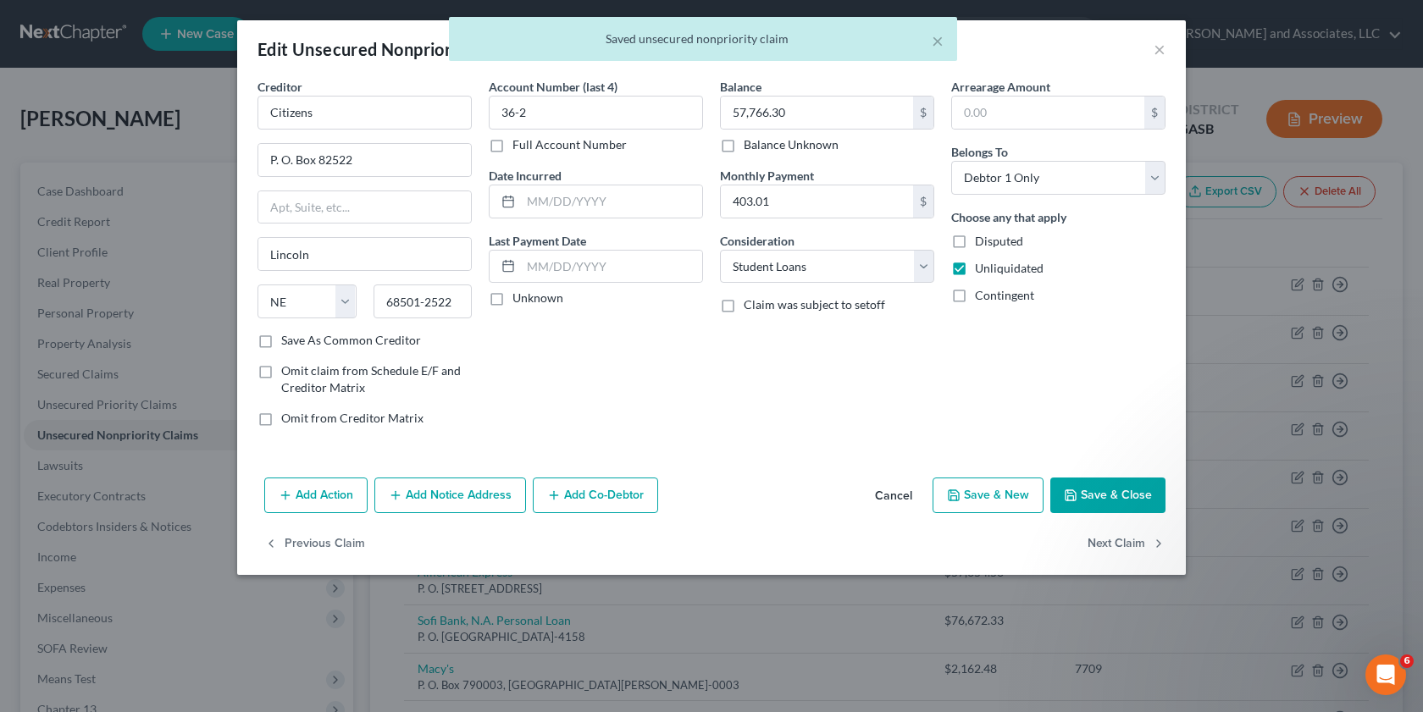
click at [1113, 494] on button "Save & Close" at bounding box center [1107, 496] width 115 height 36
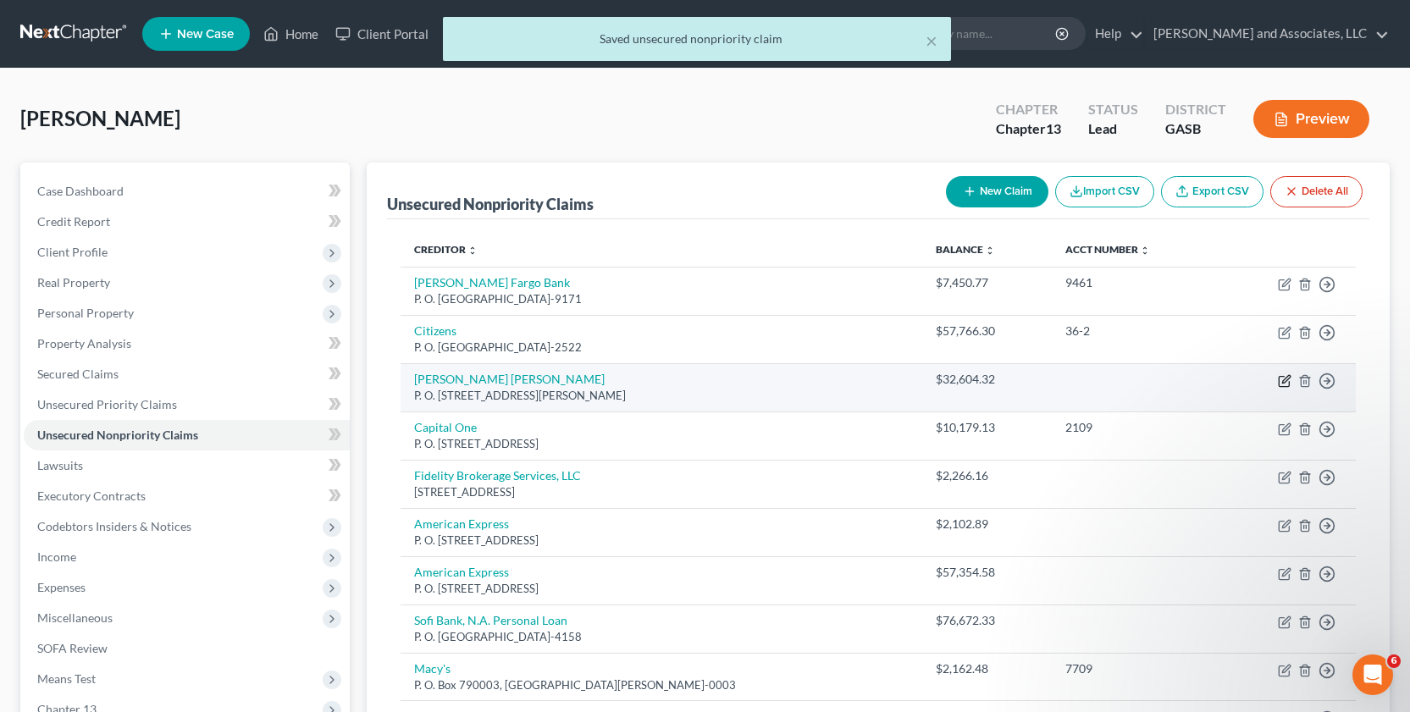
click at [1285, 382] on icon "button" at bounding box center [1286, 379] width 8 height 8
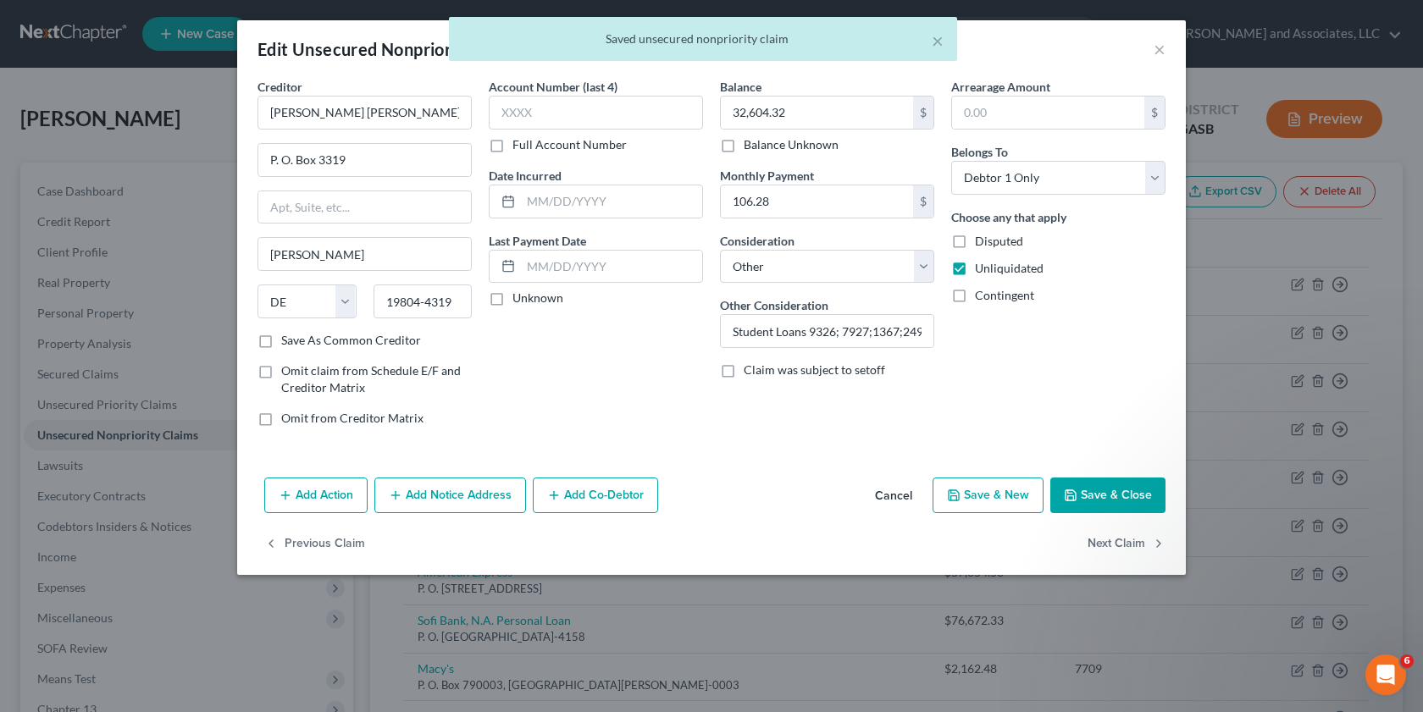
click at [1134, 494] on button "Save & Close" at bounding box center [1107, 496] width 115 height 36
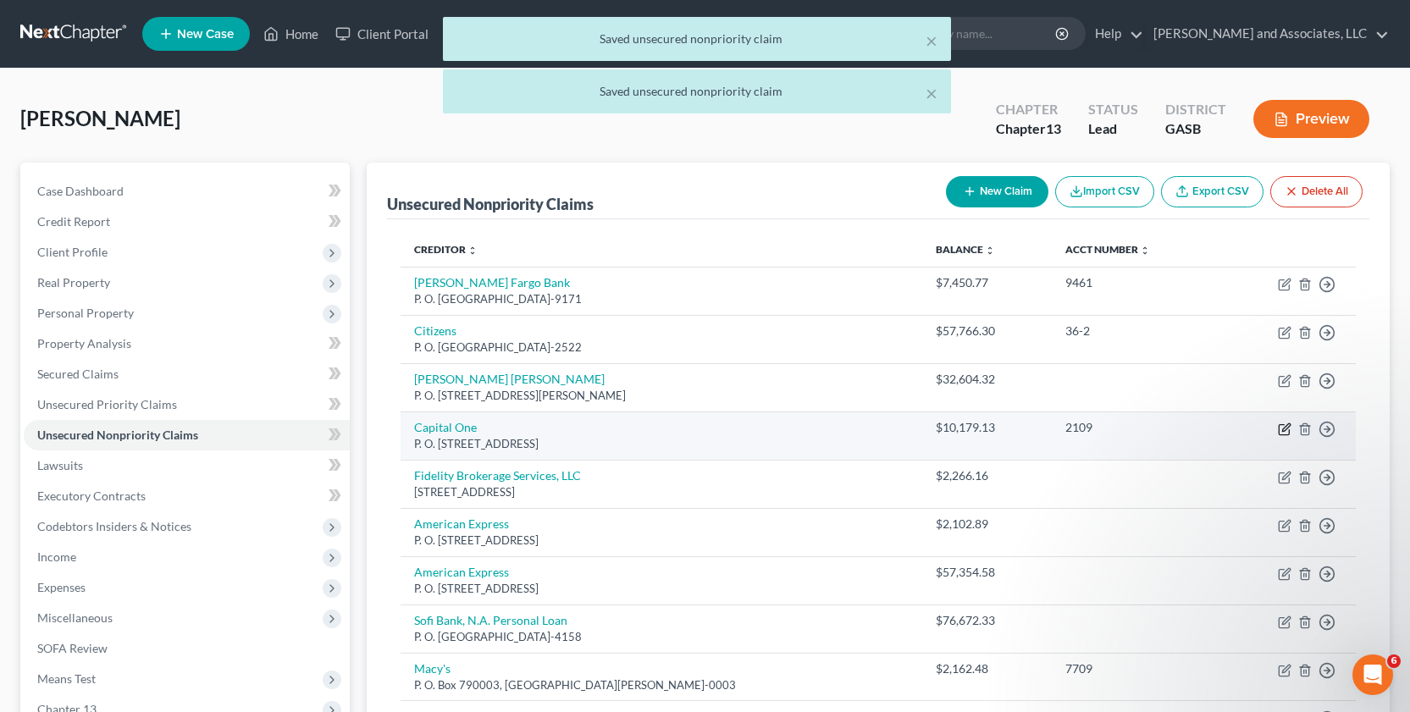
click at [1282, 431] on icon "button" at bounding box center [1286, 427] width 8 height 8
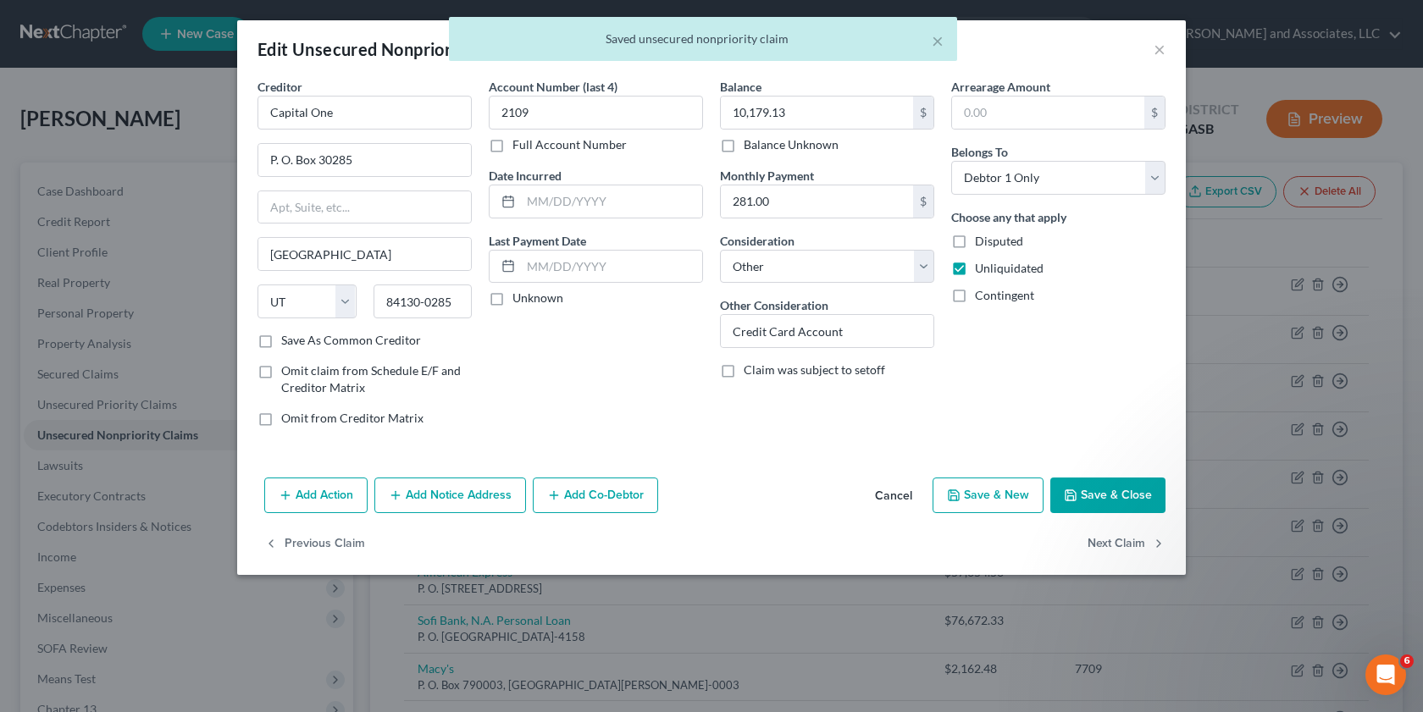
click at [1107, 501] on button "Save & Close" at bounding box center [1107, 496] width 115 height 36
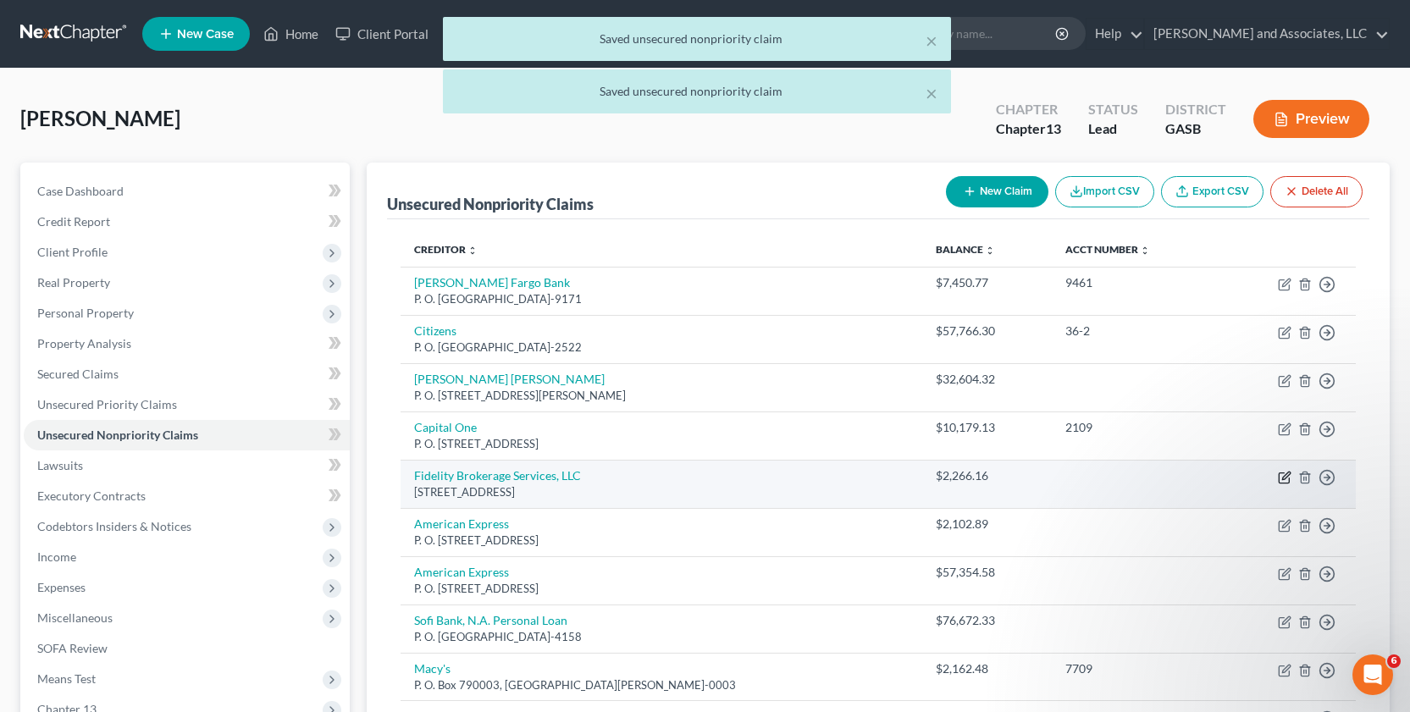
click at [1282, 473] on icon "button" at bounding box center [1284, 478] width 10 height 10
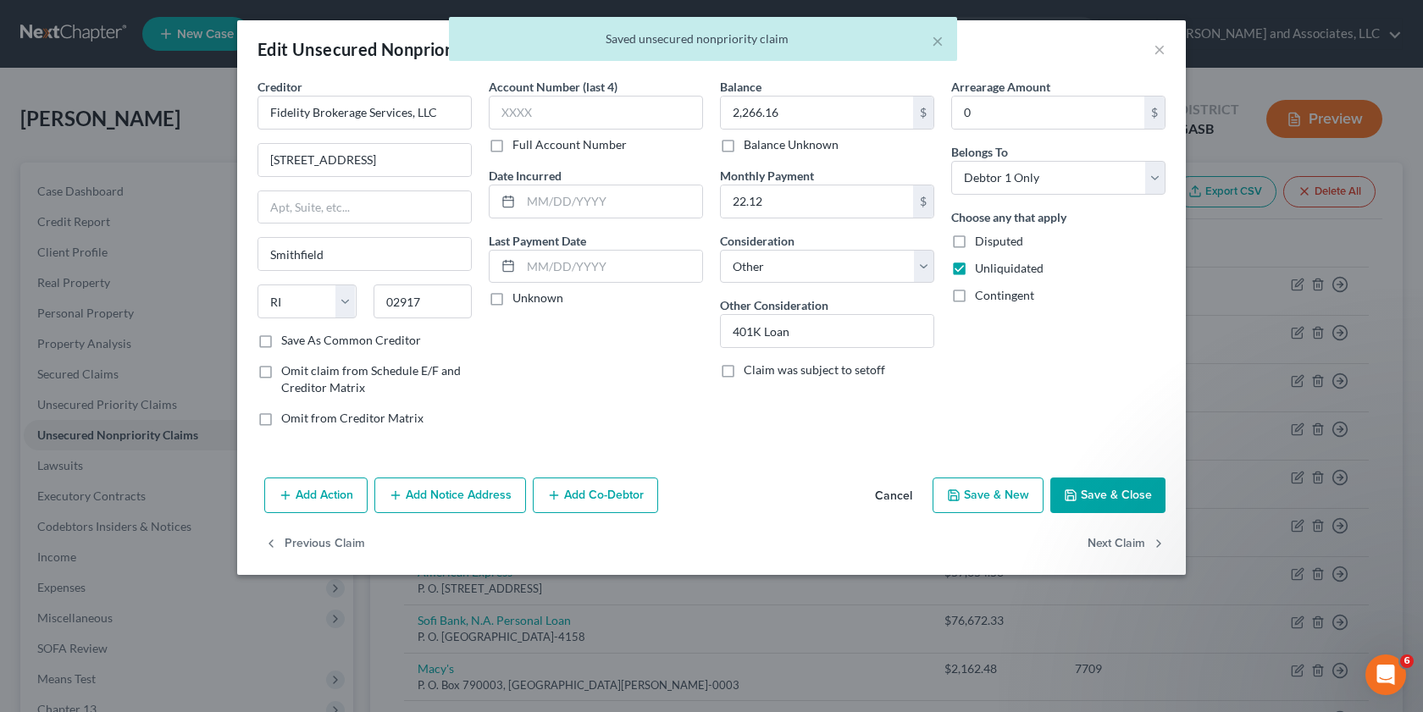
click at [1129, 483] on button "Save & Close" at bounding box center [1107, 496] width 115 height 36
